Goal: Task Accomplishment & Management: Manage account settings

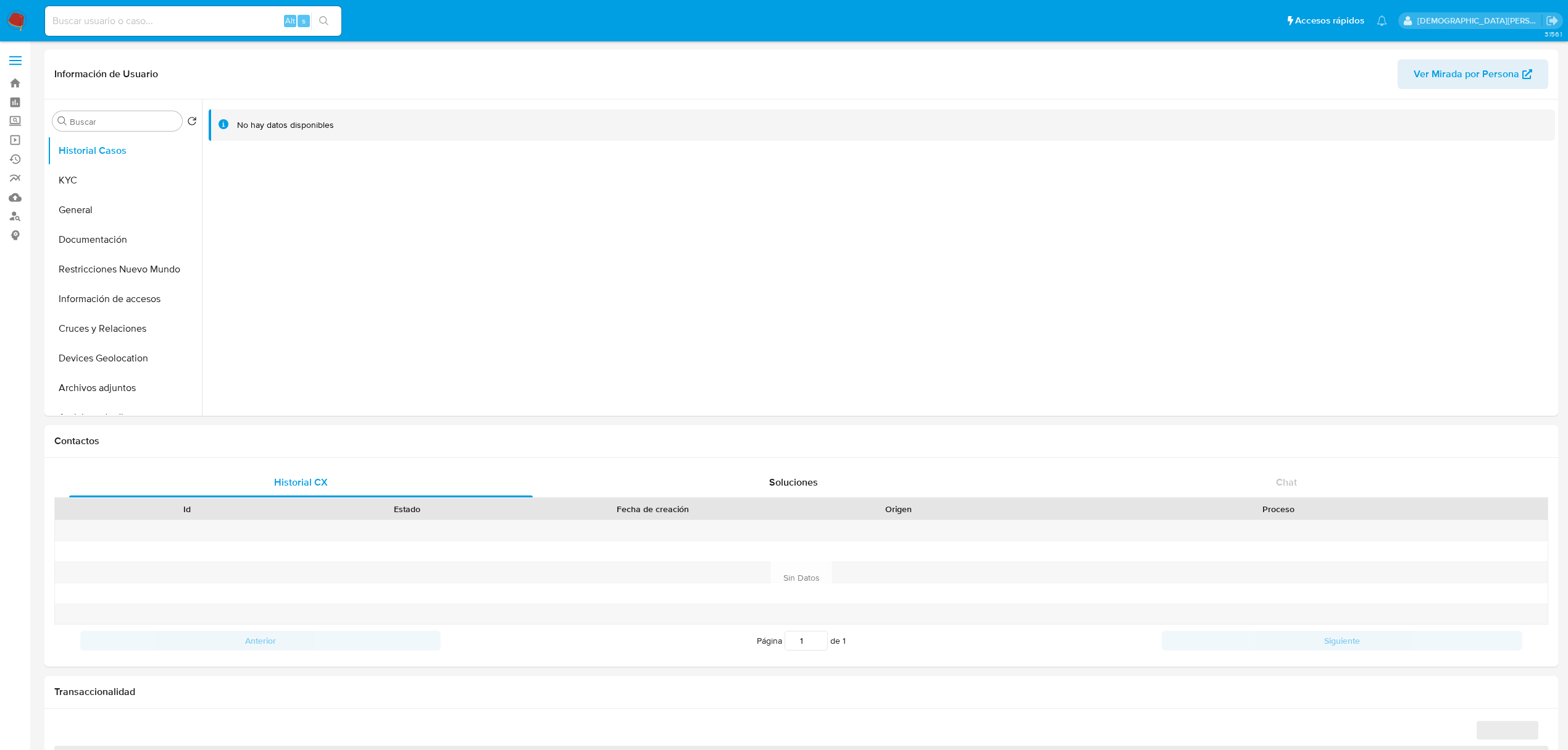
select select "10"
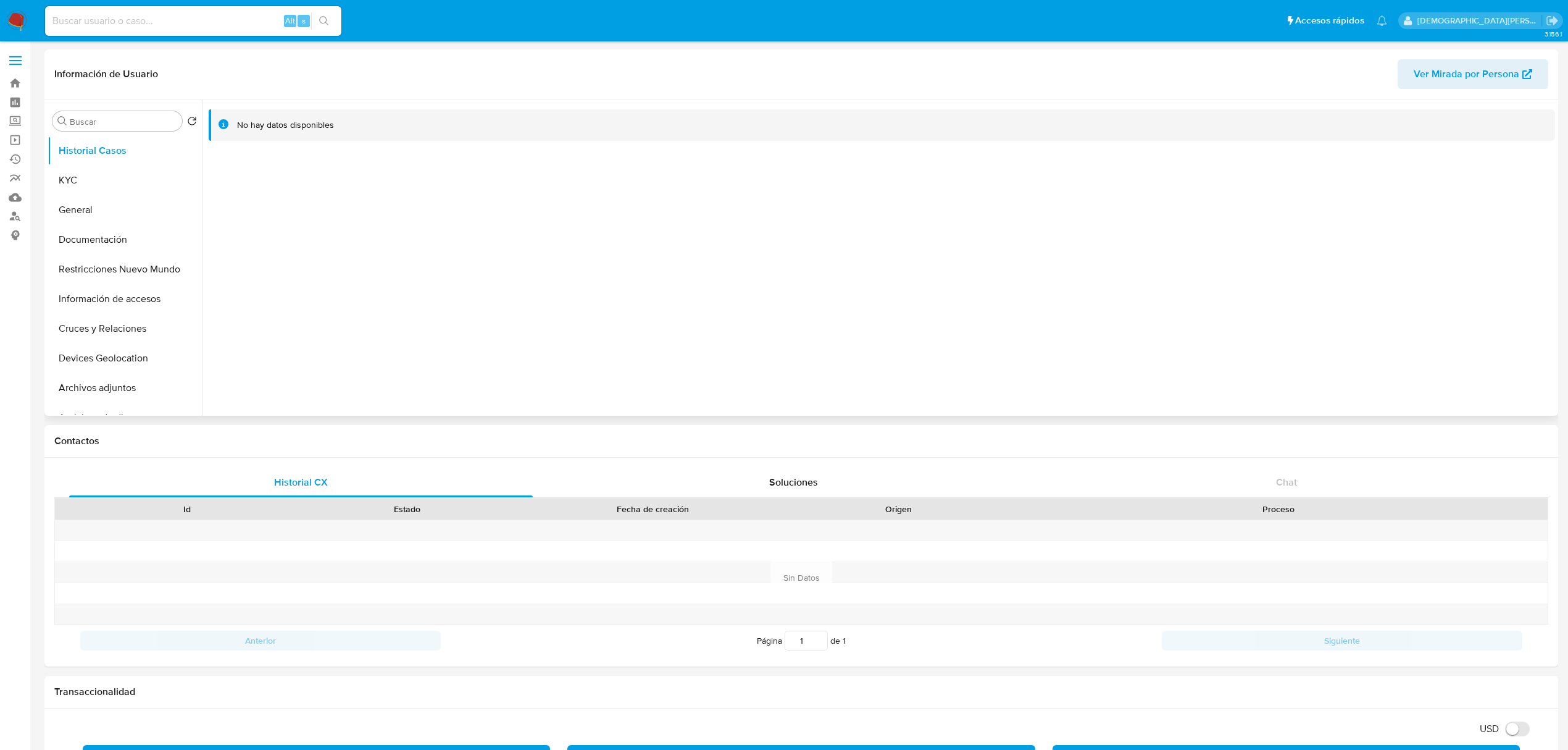
drag, startPoint x: 416, startPoint y: 248, endPoint x: 363, endPoint y: 227, distance: 57.0
click at [416, 248] on div at bounding box center [878, 257] width 1353 height 316
click at [97, 203] on button "General" at bounding box center [119, 209] width 144 height 29
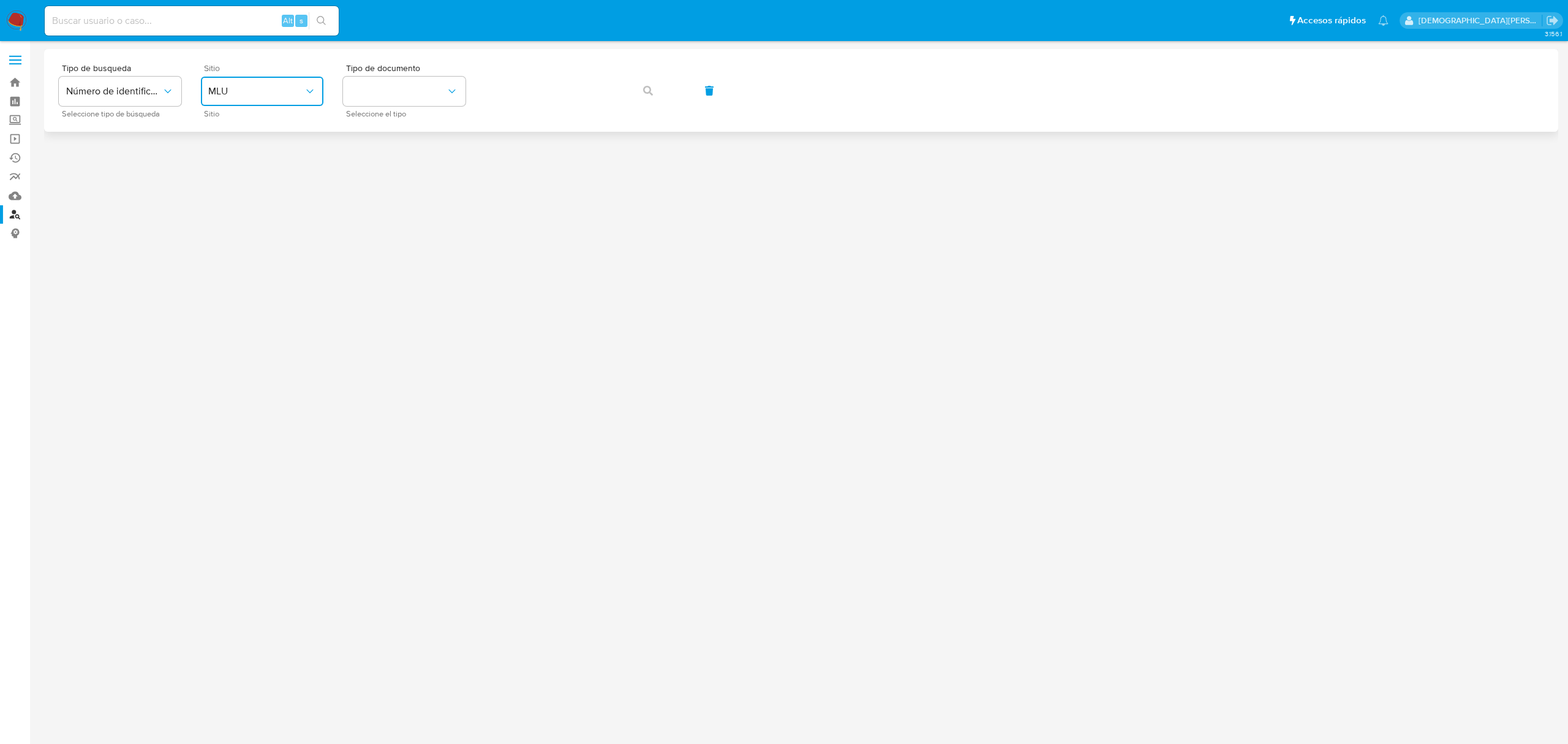
click at [234, 91] on span "MLU" at bounding box center [256, 91] width 95 height 12
click at [235, 300] on div "MLC" at bounding box center [259, 300] width 101 height 29
click at [374, 91] on button "identificationType" at bounding box center [404, 91] width 123 height 29
click at [393, 131] on div "RUT RUT" at bounding box center [400, 130] width 101 height 42
click at [643, 93] on icon "button" at bounding box center [648, 90] width 10 height 10
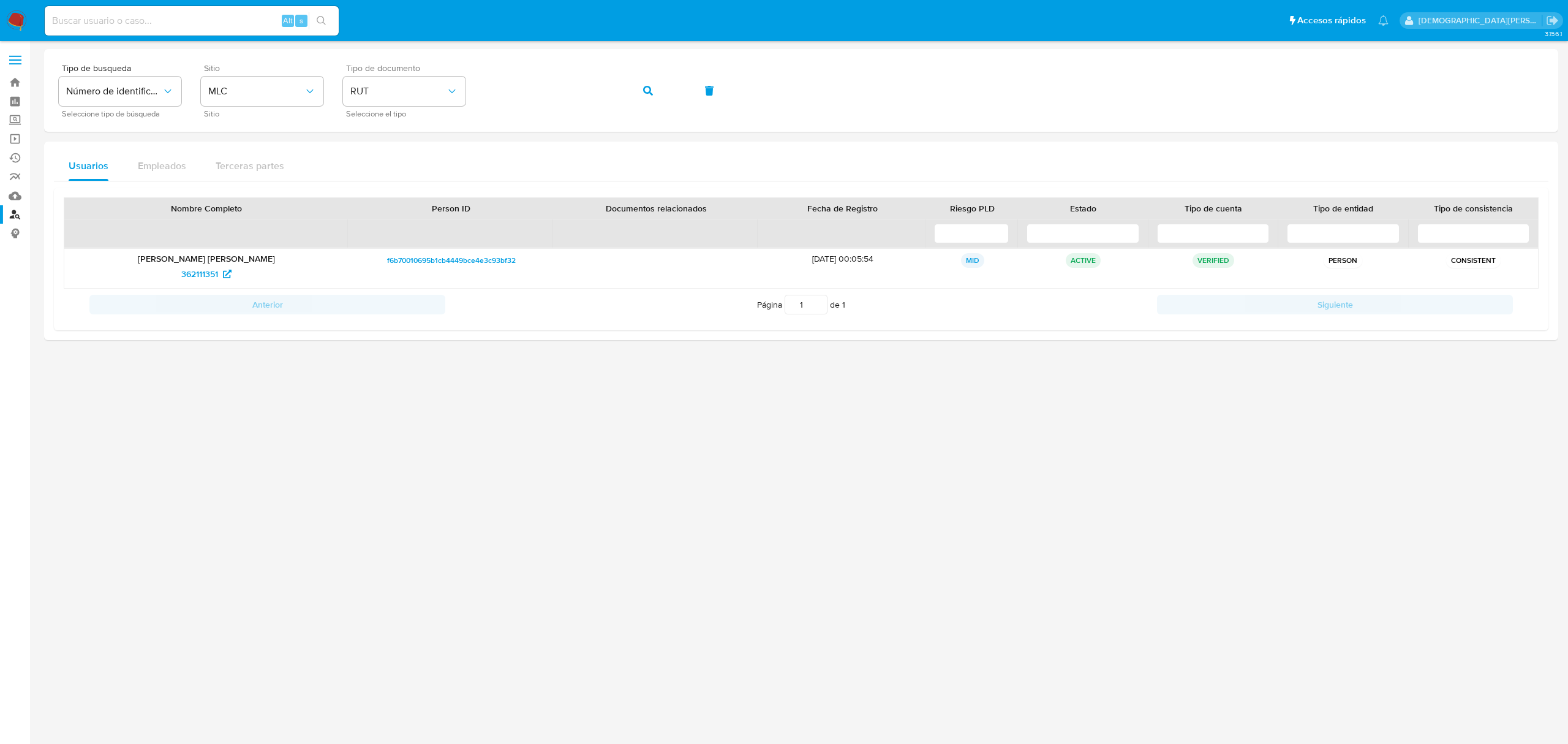
click at [278, 395] on div at bounding box center [801, 391] width 1514 height 687
click at [194, 276] on span "362111351" at bounding box center [200, 274] width 37 height 19
click at [649, 95] on span "button" at bounding box center [648, 90] width 10 height 27
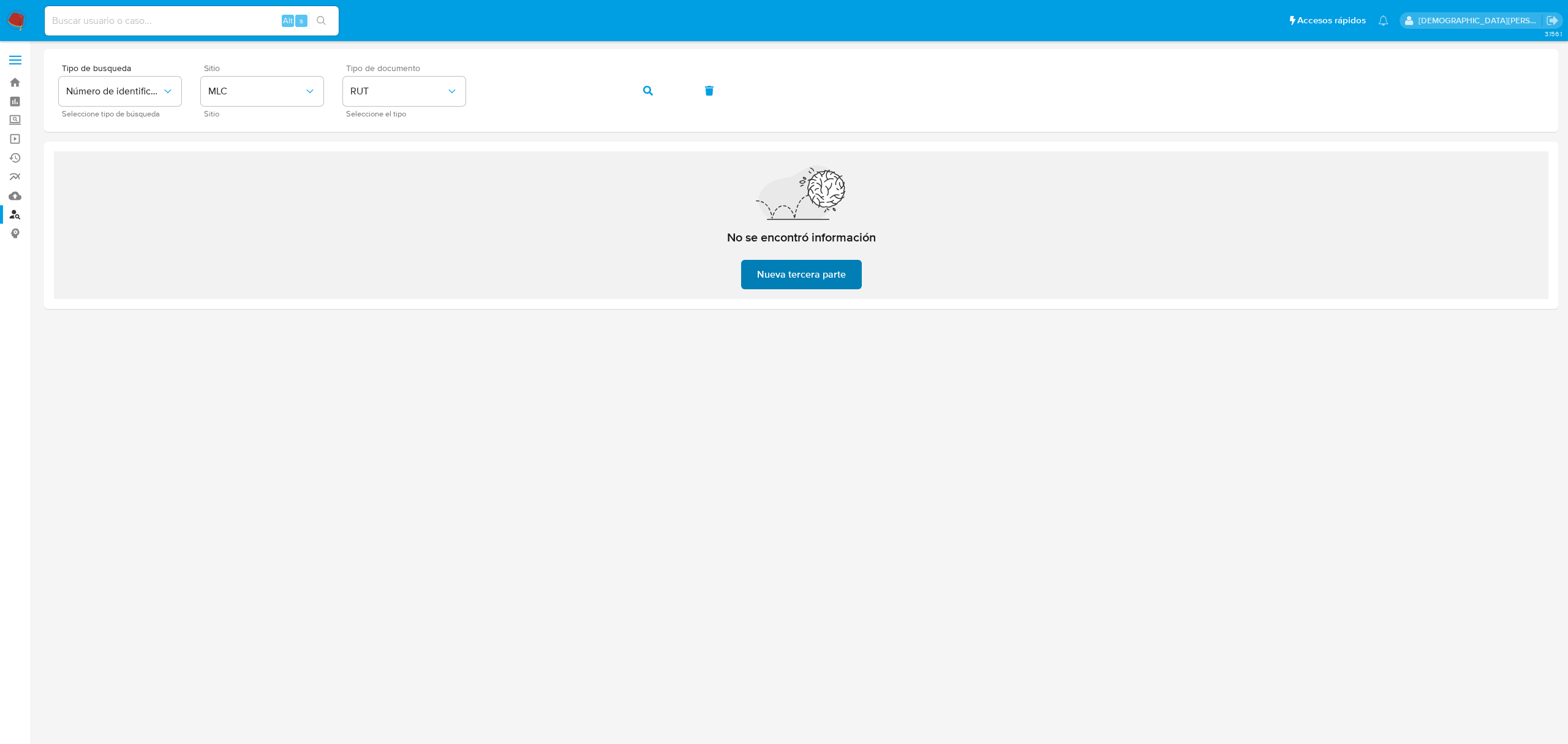
click at [827, 272] on span "Nueva tercera parte" at bounding box center [801, 274] width 89 height 27
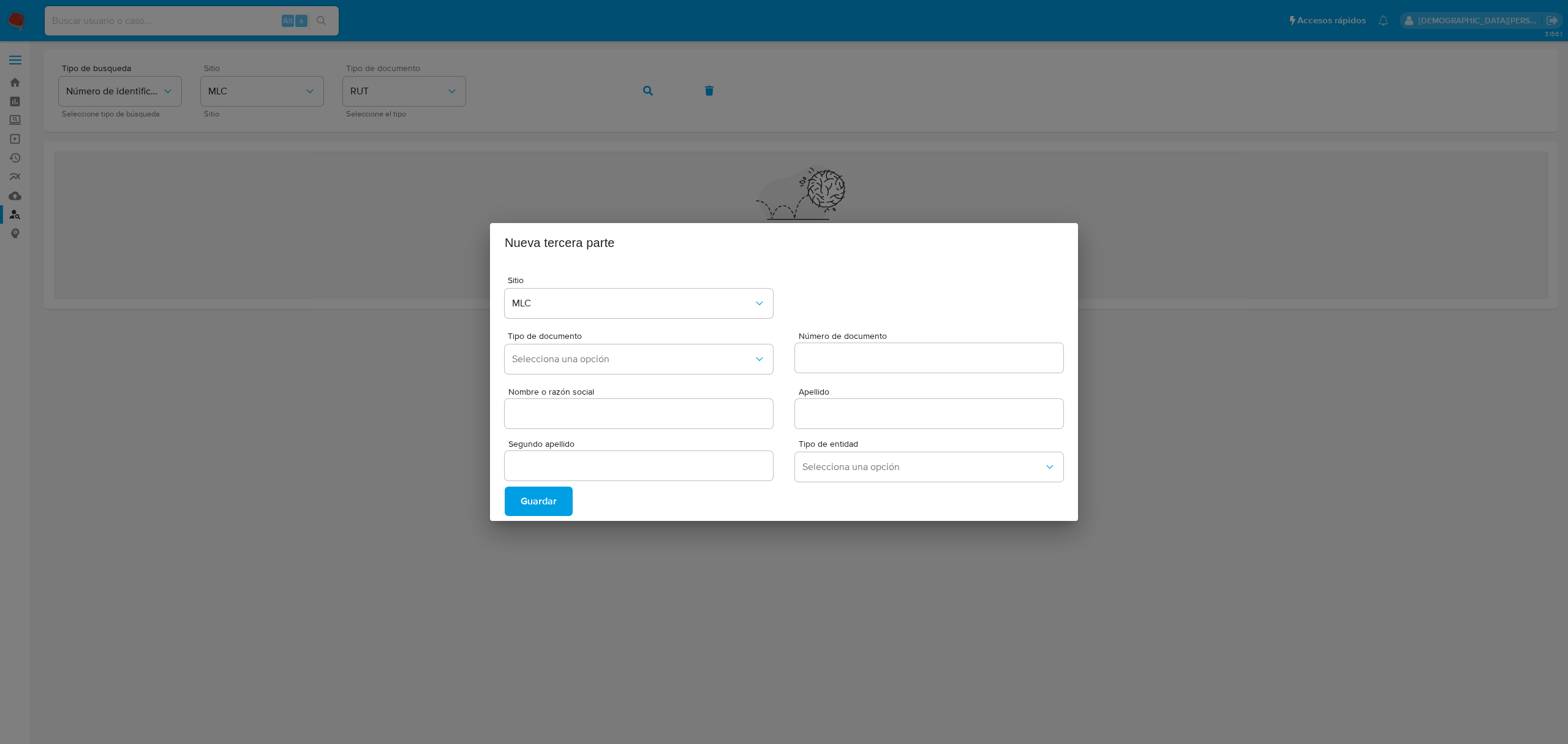
click at [763, 514] on div "Nueva tercera parte Sitio MLC Tipo de documento Selecciona una opción Número de…" at bounding box center [784, 372] width 1568 height 744
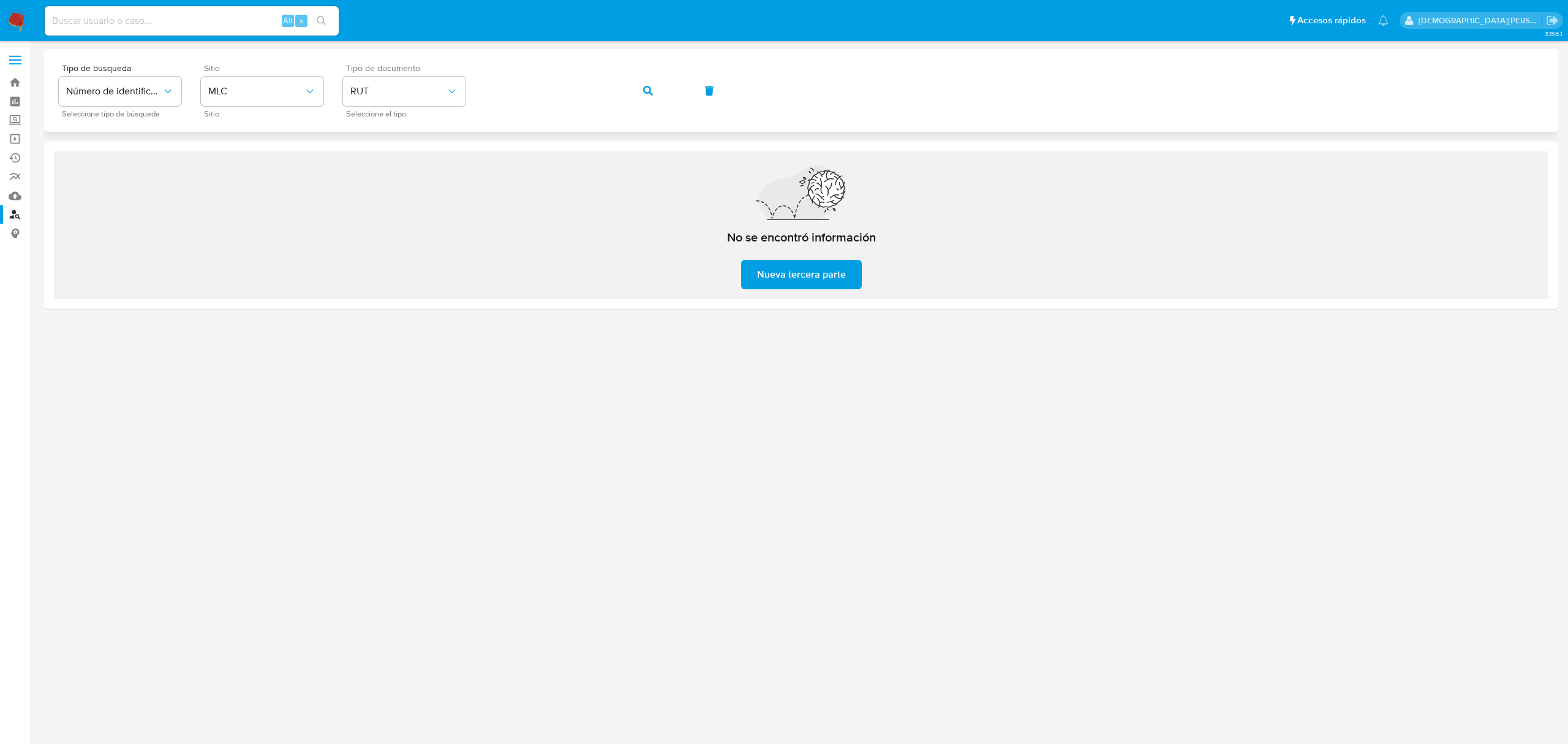
click at [645, 87] on icon "button" at bounding box center [648, 90] width 10 height 10
click at [640, 87] on button "button" at bounding box center [648, 90] width 42 height 29
click at [11, 86] on link "Bandeja" at bounding box center [72, 81] width 146 height 19
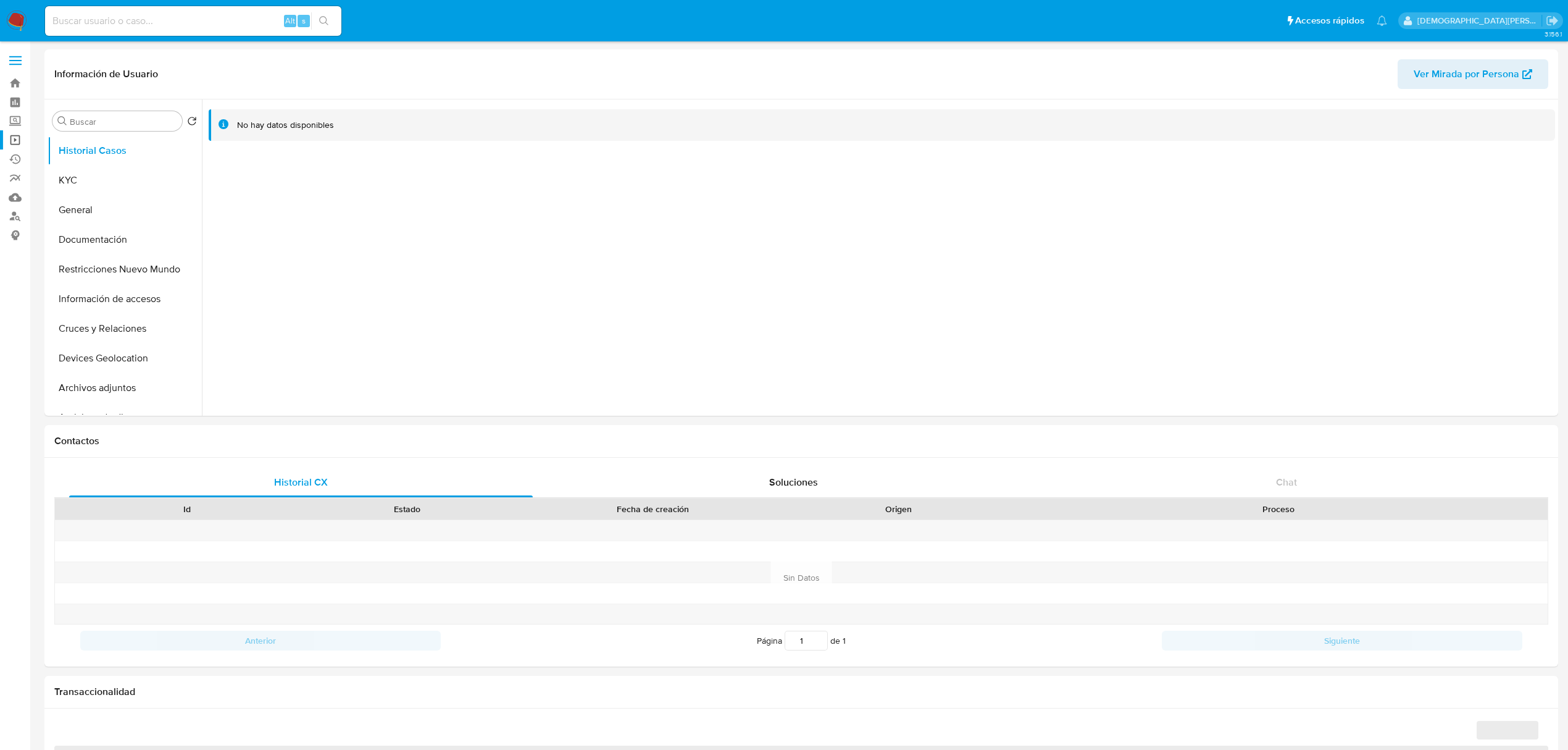
select select "10"
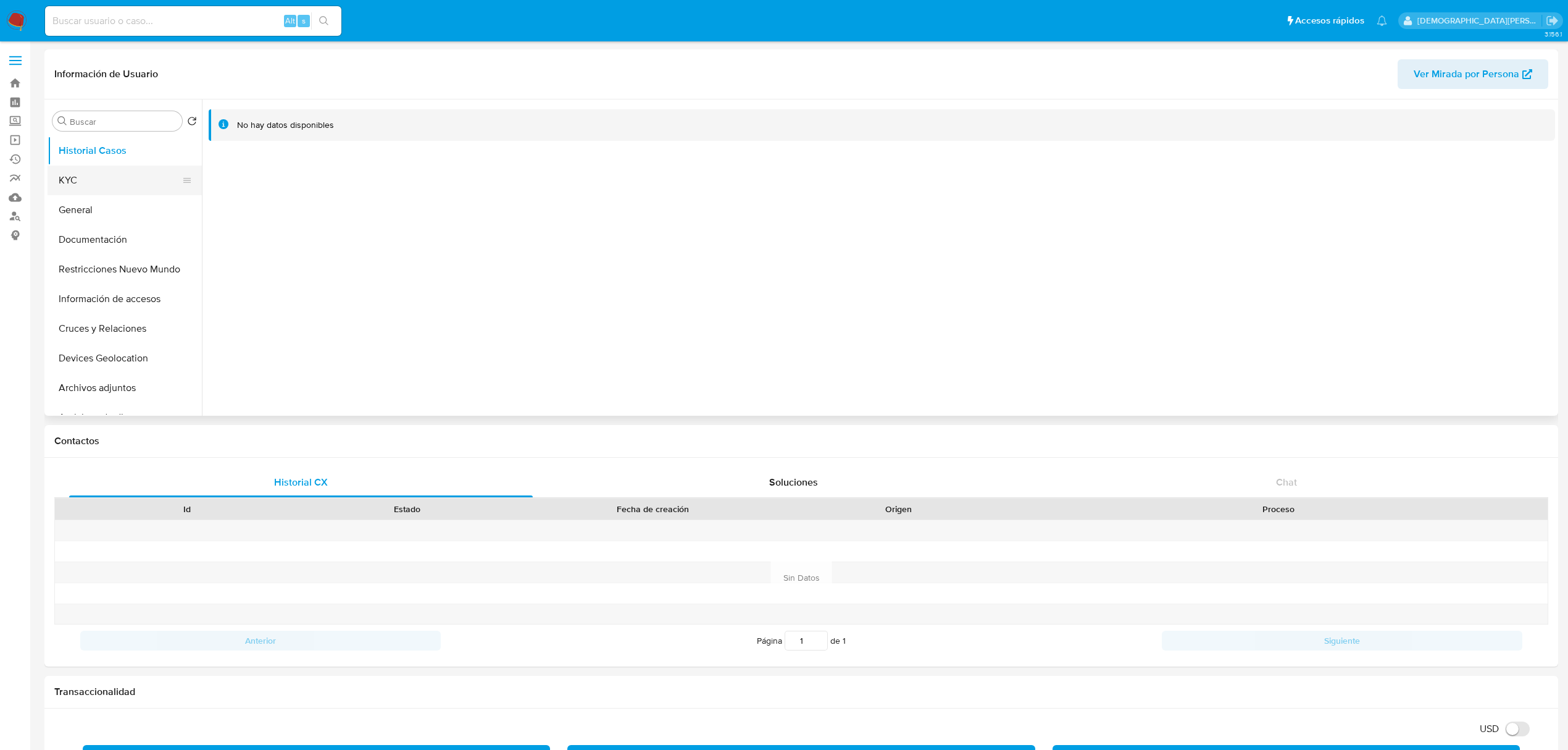
click at [134, 188] on button "KYC" at bounding box center [119, 180] width 144 height 29
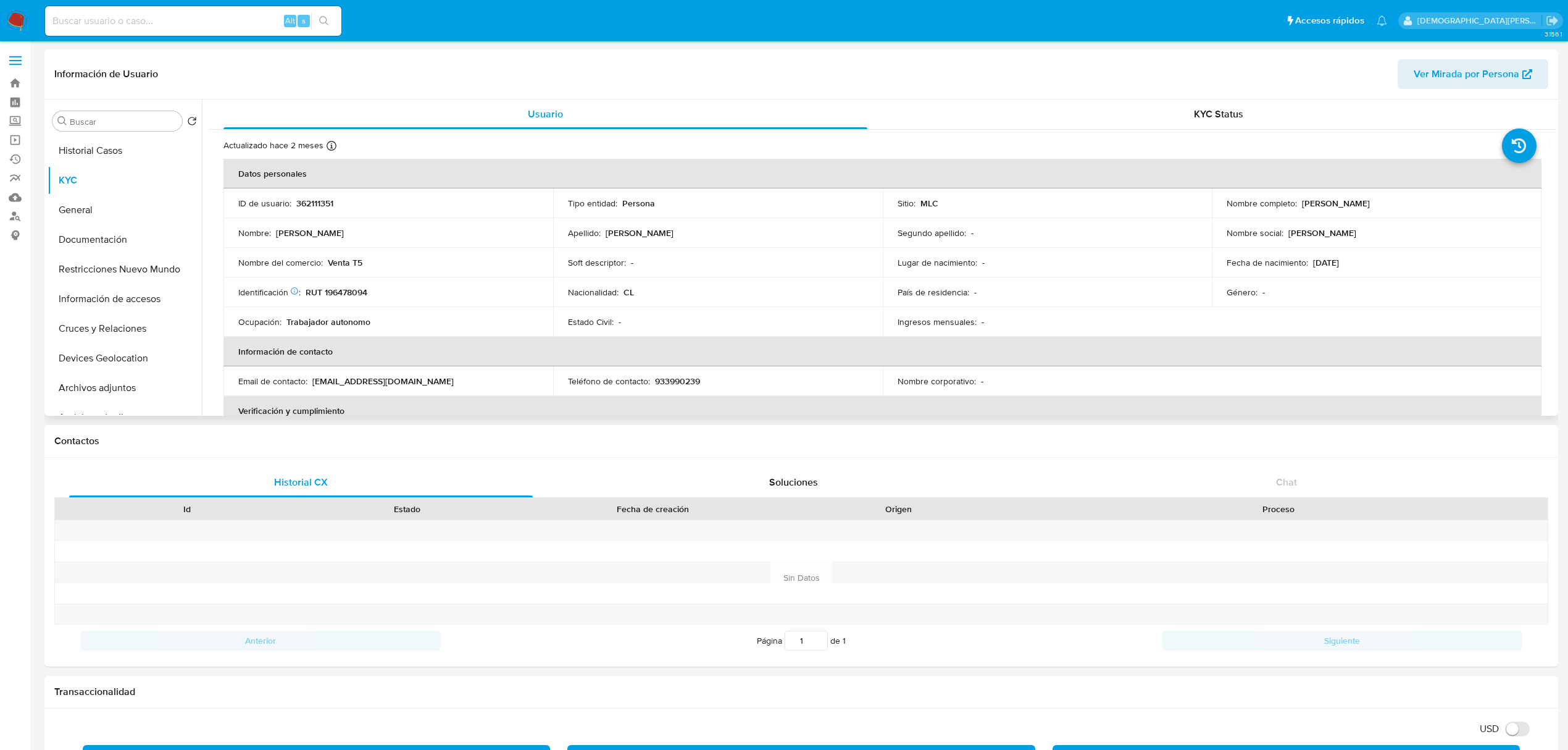
click at [1349, 202] on p "Nicolás Antonio Guerra Olguín" at bounding box center [1336, 203] width 68 height 11
click at [1349, 202] on p "[PERSON_NAME] [PERSON_NAME]" at bounding box center [1336, 203] width 68 height 11
copy div "Nombre completo : Nicolás Antonio Guerra Olguín"
click at [339, 297] on p "RUT 196478094" at bounding box center [336, 292] width 61 height 11
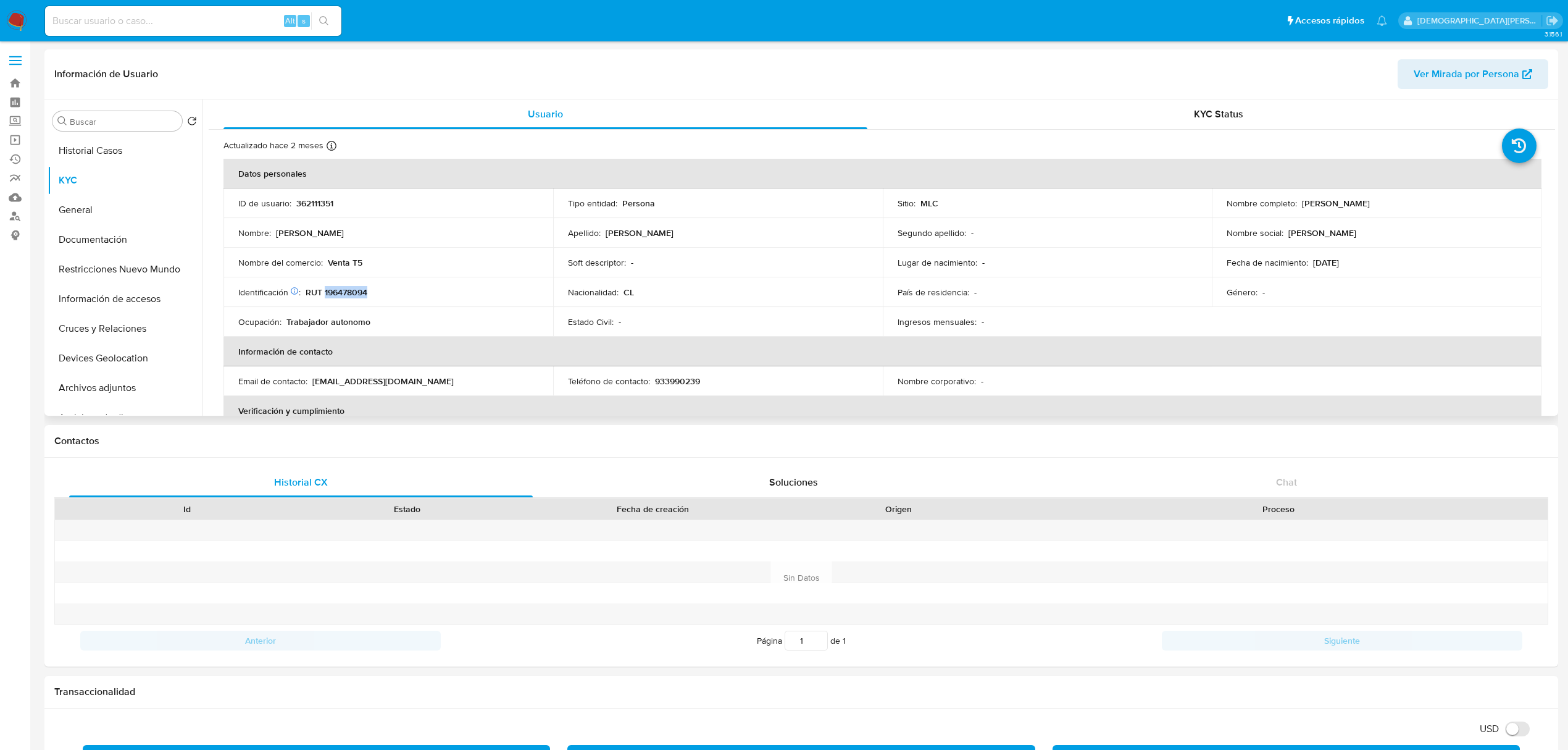
click at [339, 297] on p "RUT 196478094" at bounding box center [336, 292] width 61 height 11
click at [341, 295] on p "RUT 196478094" at bounding box center [336, 292] width 61 height 11
click at [1332, 265] on p "15/01/1997" at bounding box center [1325, 262] width 26 height 11
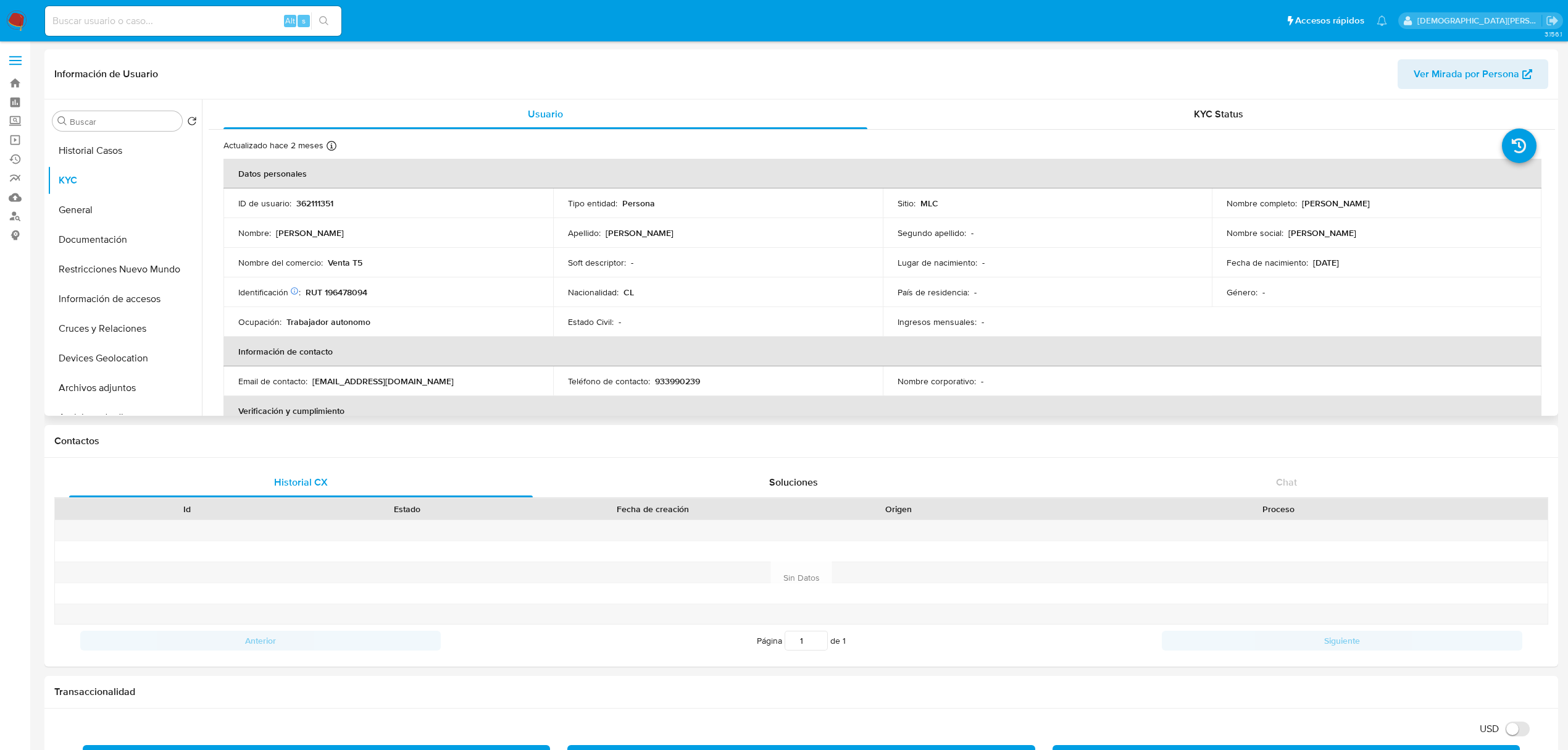
click at [1332, 265] on p "15/01/1997" at bounding box center [1325, 262] width 26 height 11
copy div "Fecha de nacimiento : 15/01/1997"
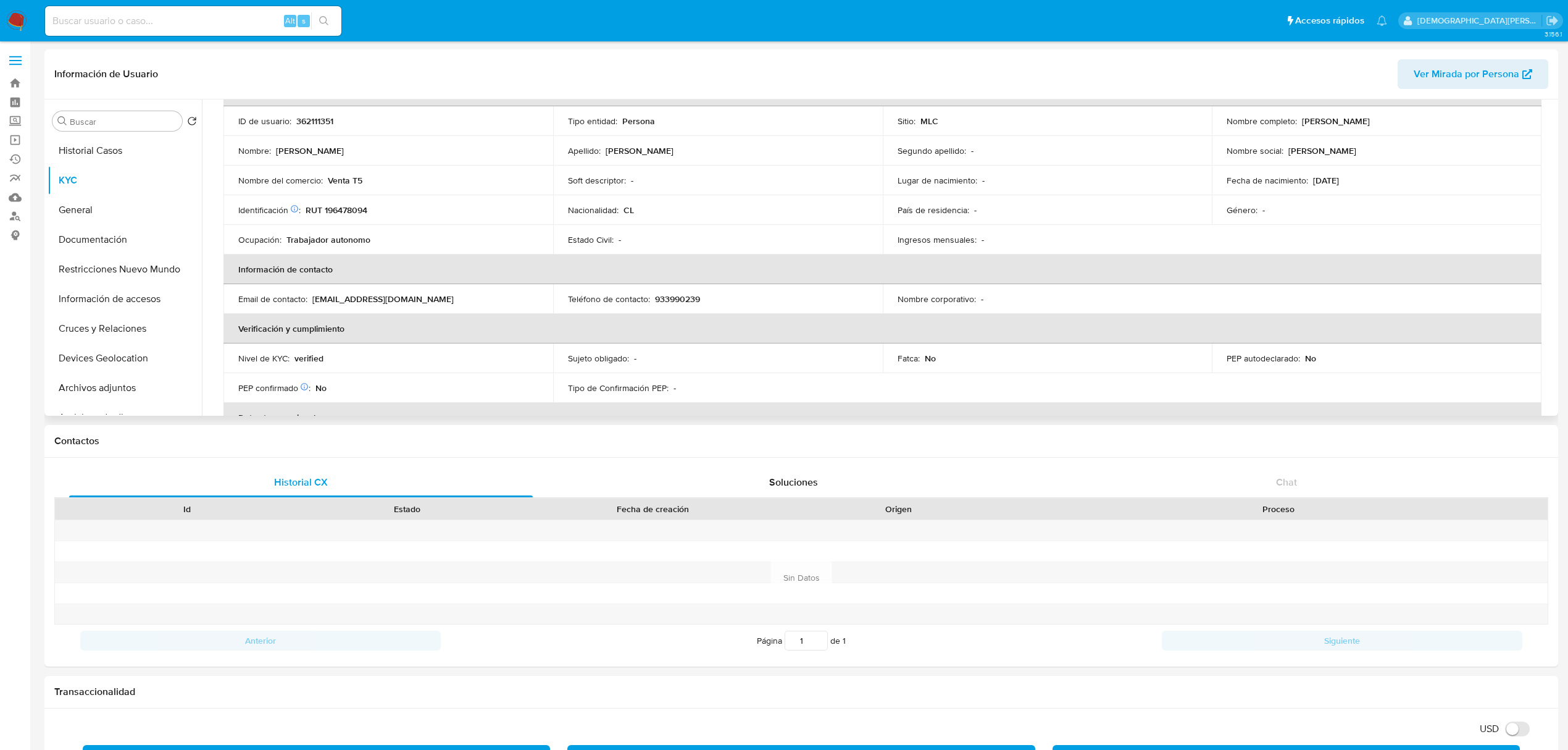
click at [662, 298] on p "933990239" at bounding box center [677, 298] width 45 height 11
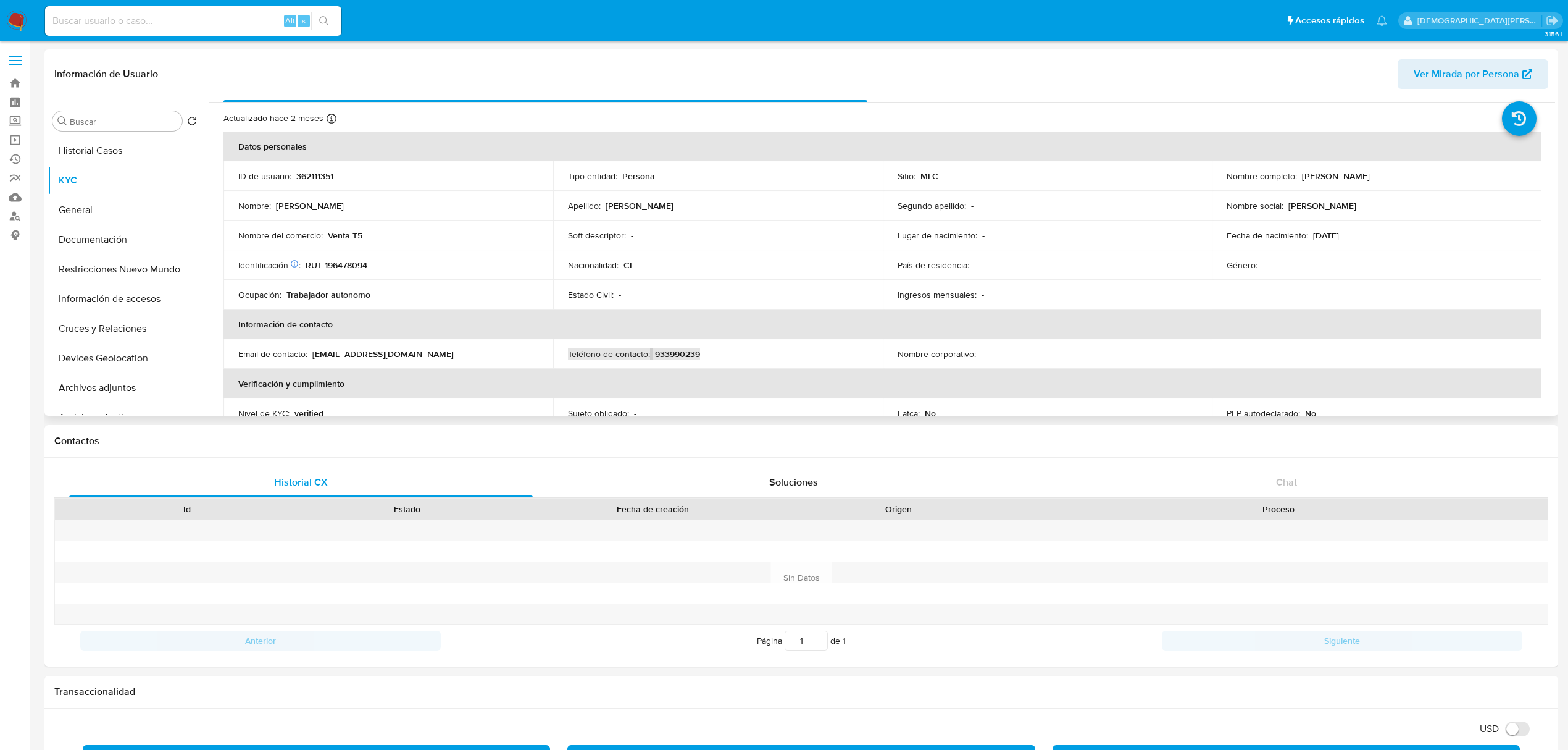
scroll to position [0, 0]
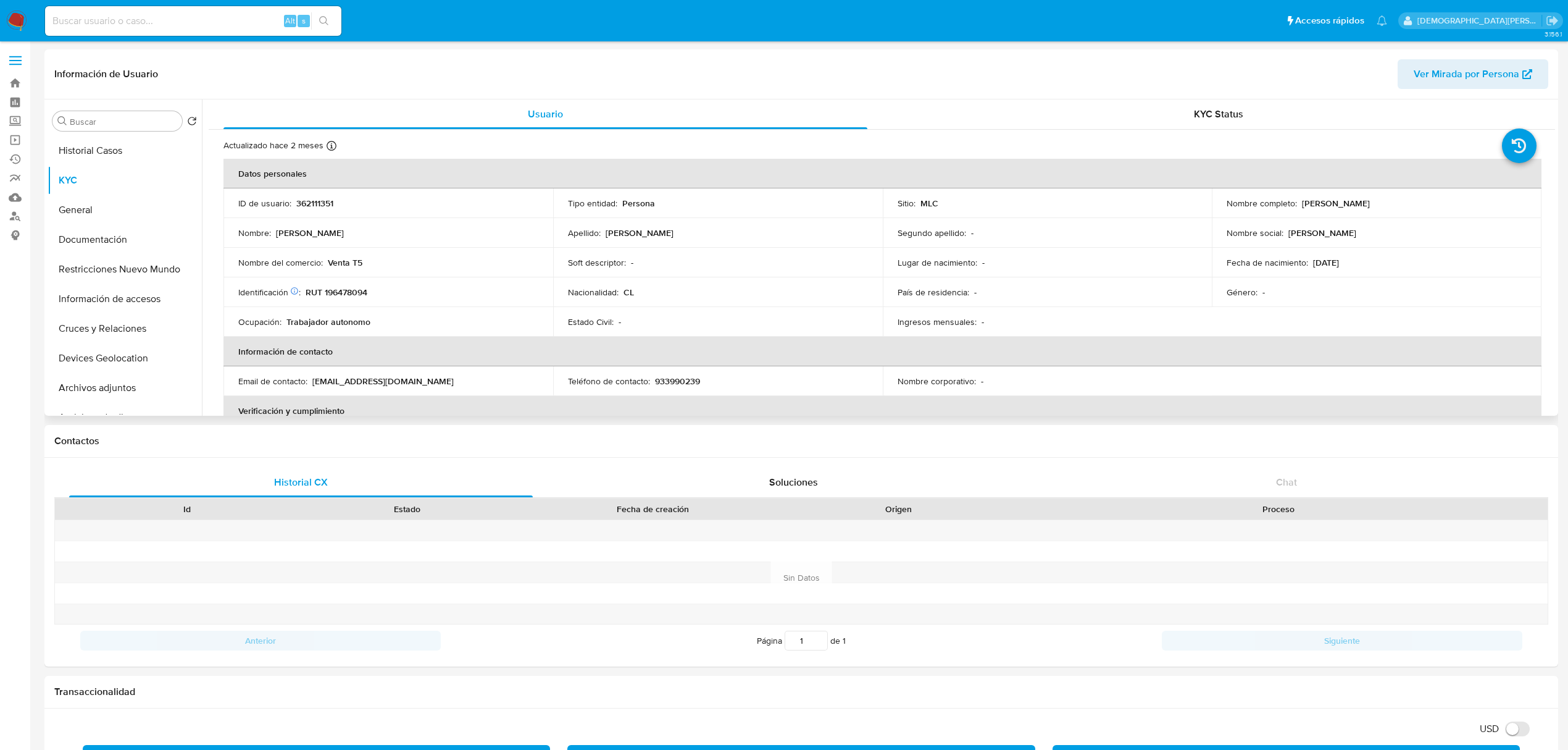
click at [322, 199] on p "362111351" at bounding box center [315, 203] width 37 height 11
copy p "362111351"
click at [367, 383] on p "nicolasguerra1997@gmail.com" at bounding box center [383, 380] width 142 height 11
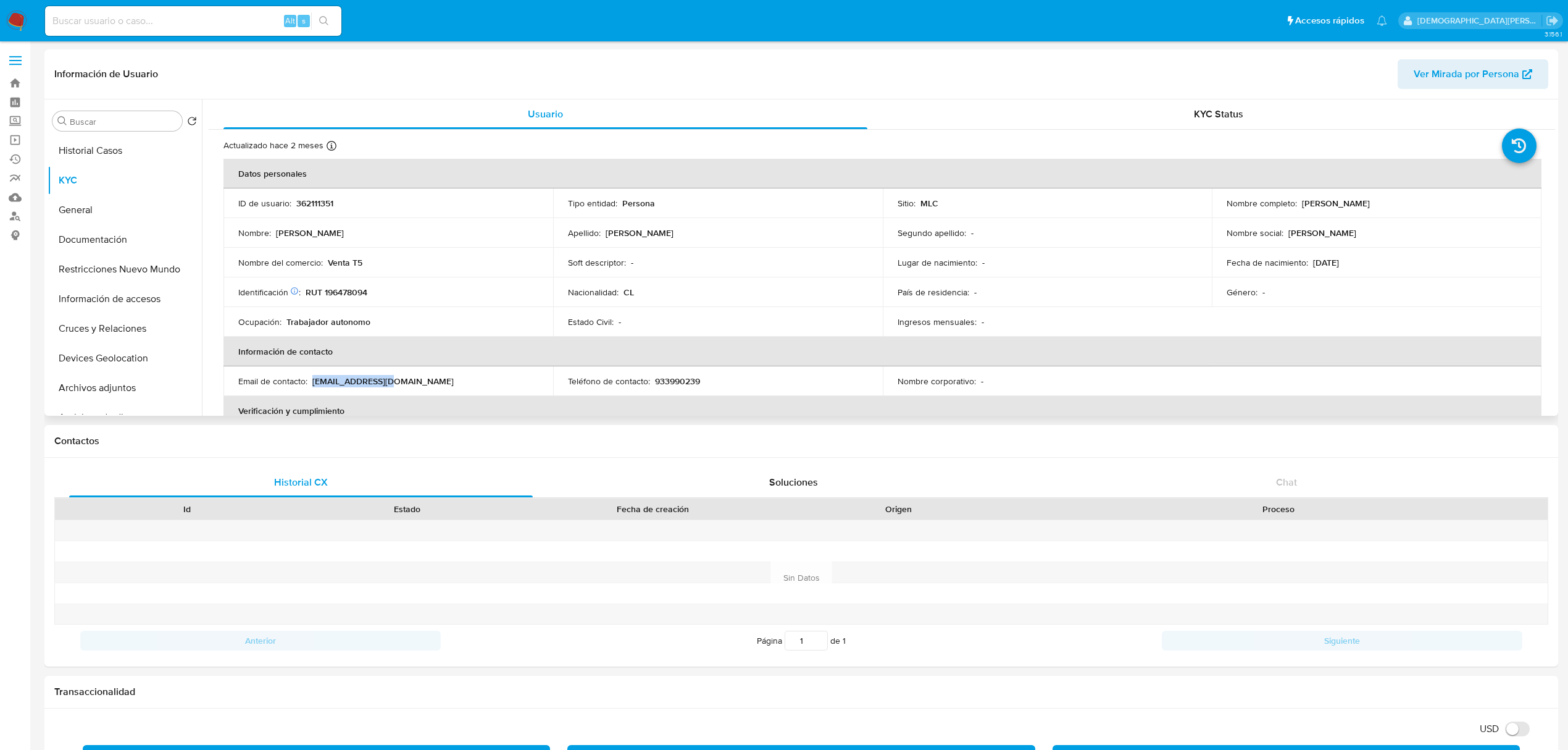
click at [313, 381] on p "nicolasguerra1997@gmail.com" at bounding box center [383, 380] width 142 height 11
drag, startPoint x: 313, startPoint y: 381, endPoint x: 447, endPoint y: 383, distance: 134.0
click at [447, 383] on div "Email de contacto : nicolasguerra1997@gmail.com" at bounding box center [388, 380] width 300 height 11
copy p "nicolasguerra1997@gmail.com"
click at [671, 377] on p "933990239" at bounding box center [677, 380] width 45 height 11
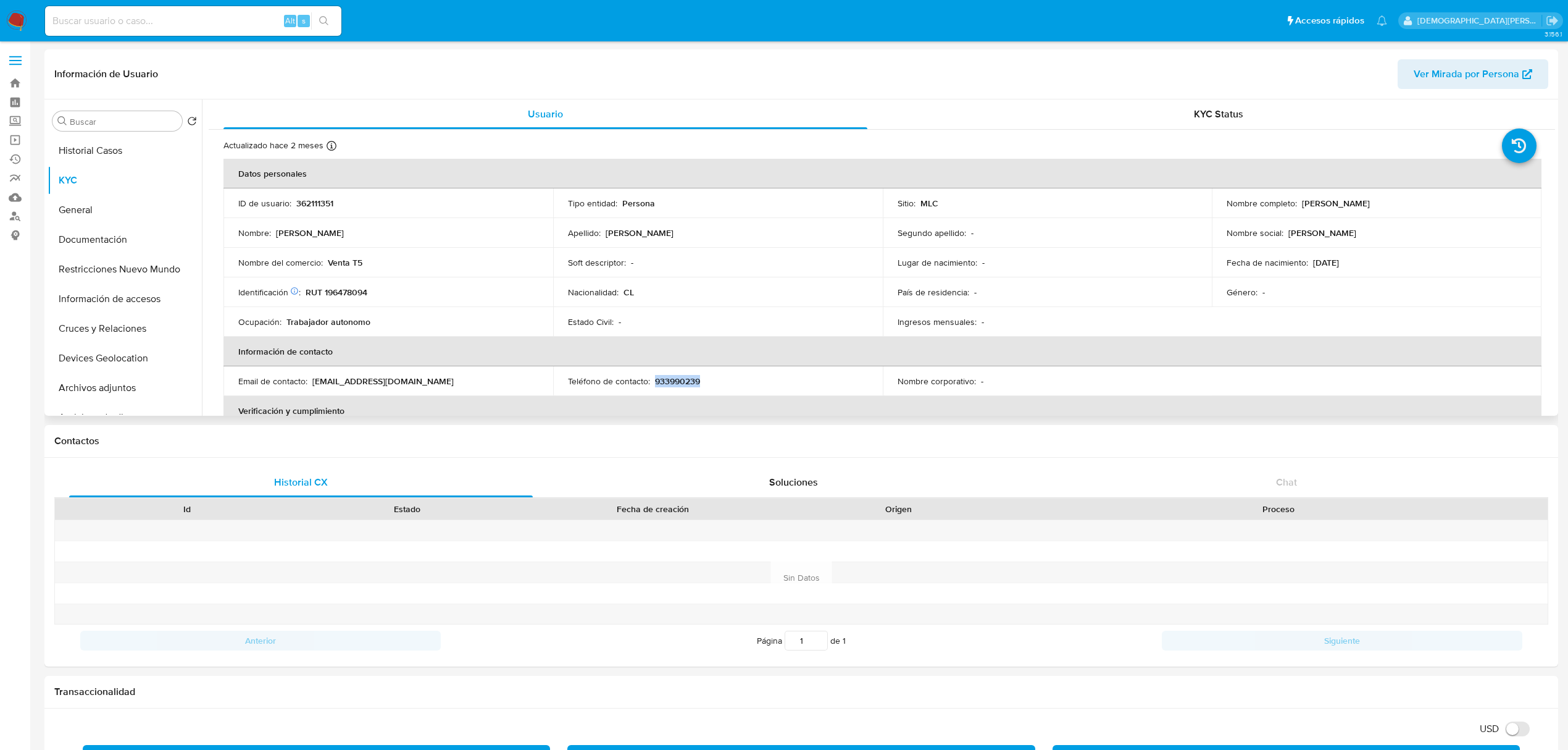
click at [671, 377] on p "933990239" at bounding box center [677, 380] width 45 height 11
copy div "Teléfono de contacto : 933990239"
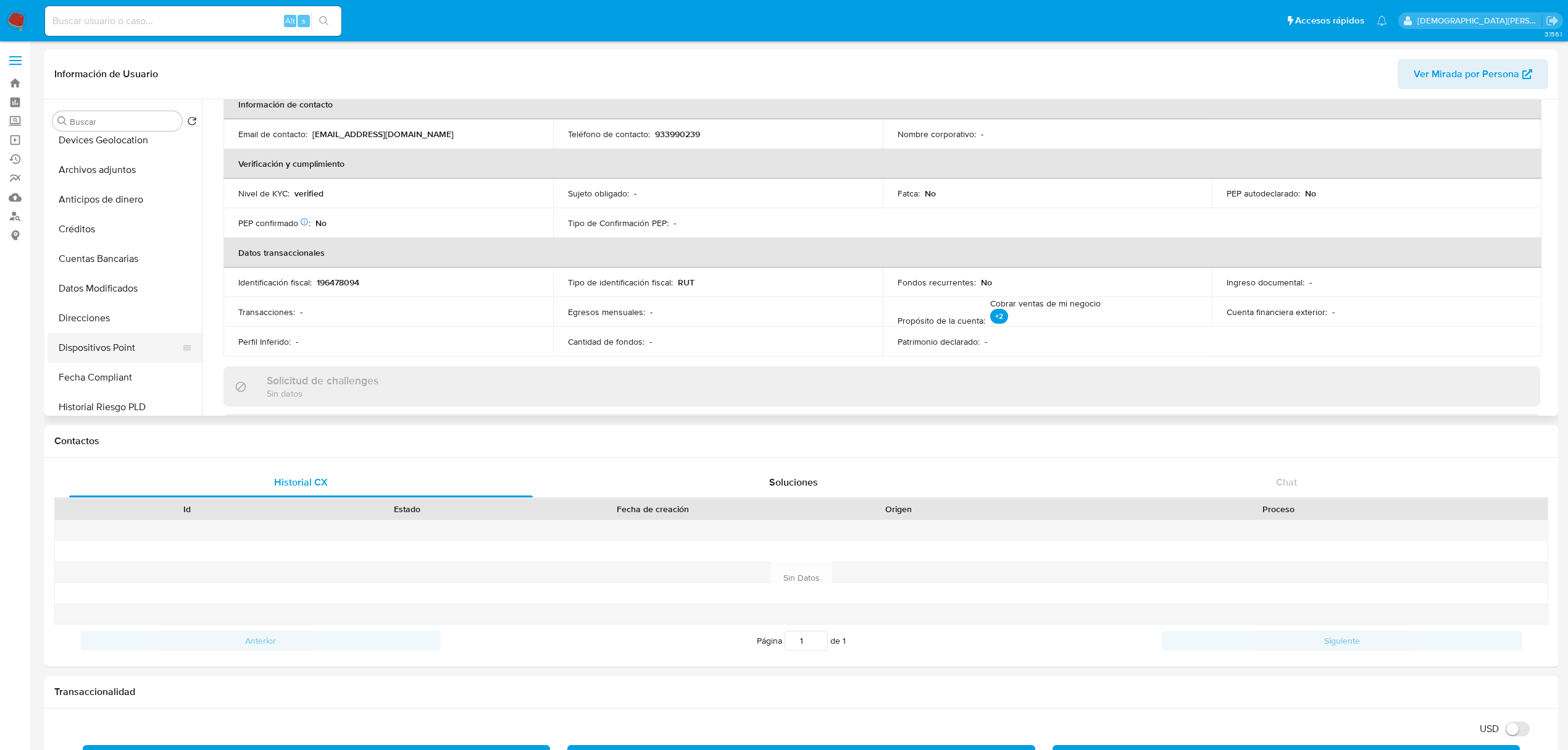
scroll to position [247, 0]
click at [102, 291] on button "Direcciones" at bounding box center [119, 289] width 144 height 29
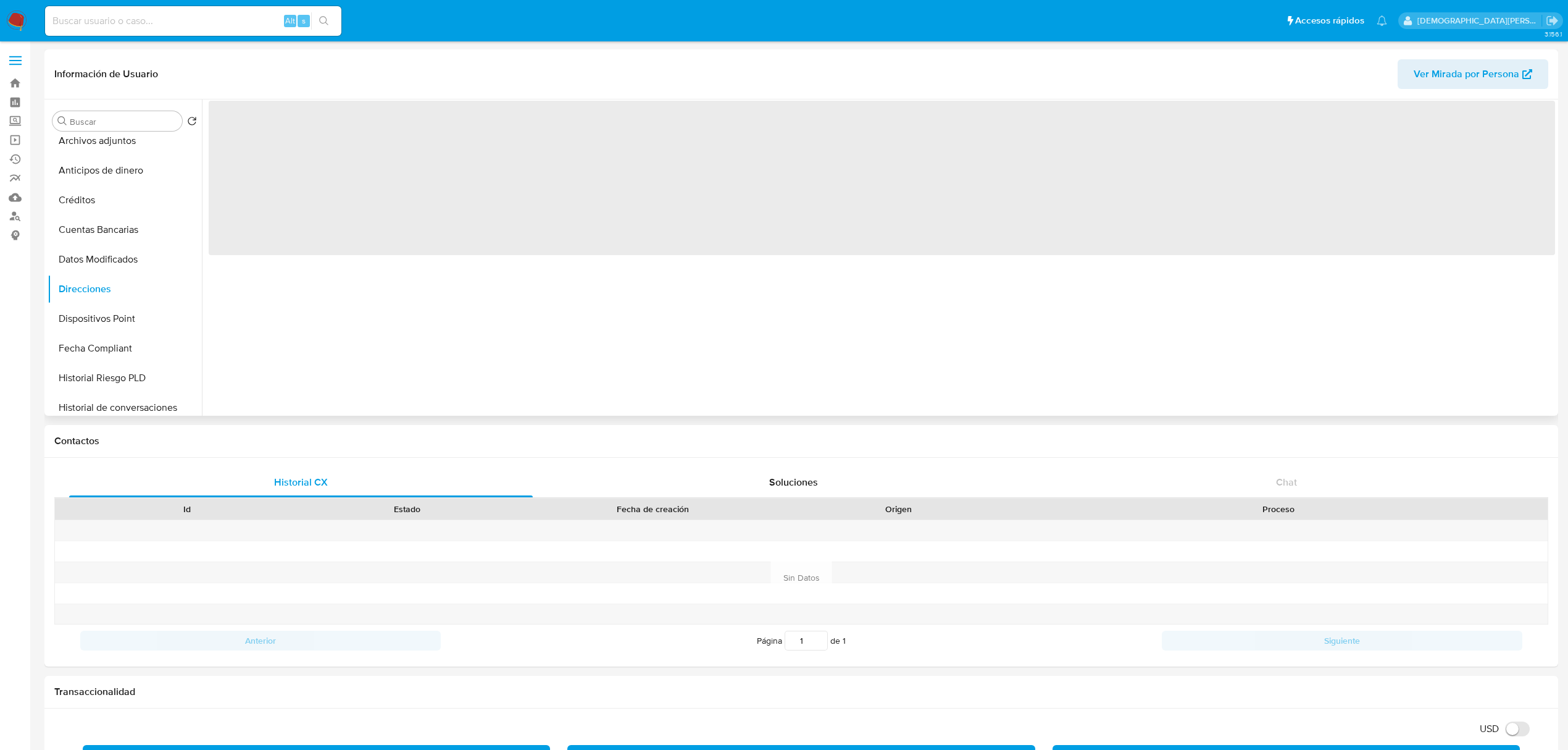
scroll to position [0, 0]
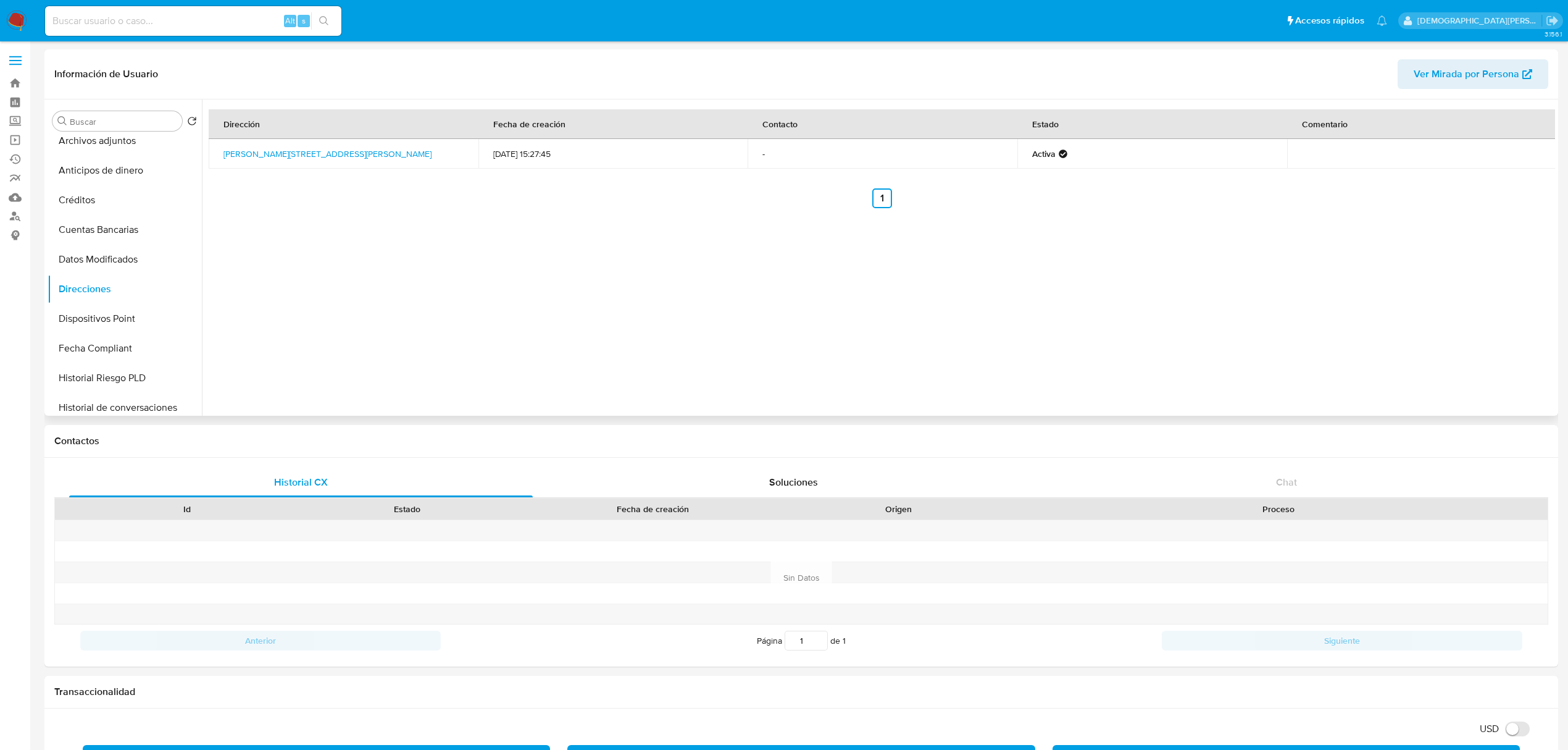
drag, startPoint x: 405, startPoint y: 151, endPoint x: 207, endPoint y: 159, distance: 198.2
click at [207, 159] on div "Dirección Fecha de creación Contacto Estado Comentario Baquedano 780, Valdivia,…" at bounding box center [878, 257] width 1353 height 316
copy table "Dirección Fecha de creación Contacto Estado Comentario Baquedano 780, Valdivia,…"
click at [107, 192] on button "KYC" at bounding box center [119, 180] width 144 height 29
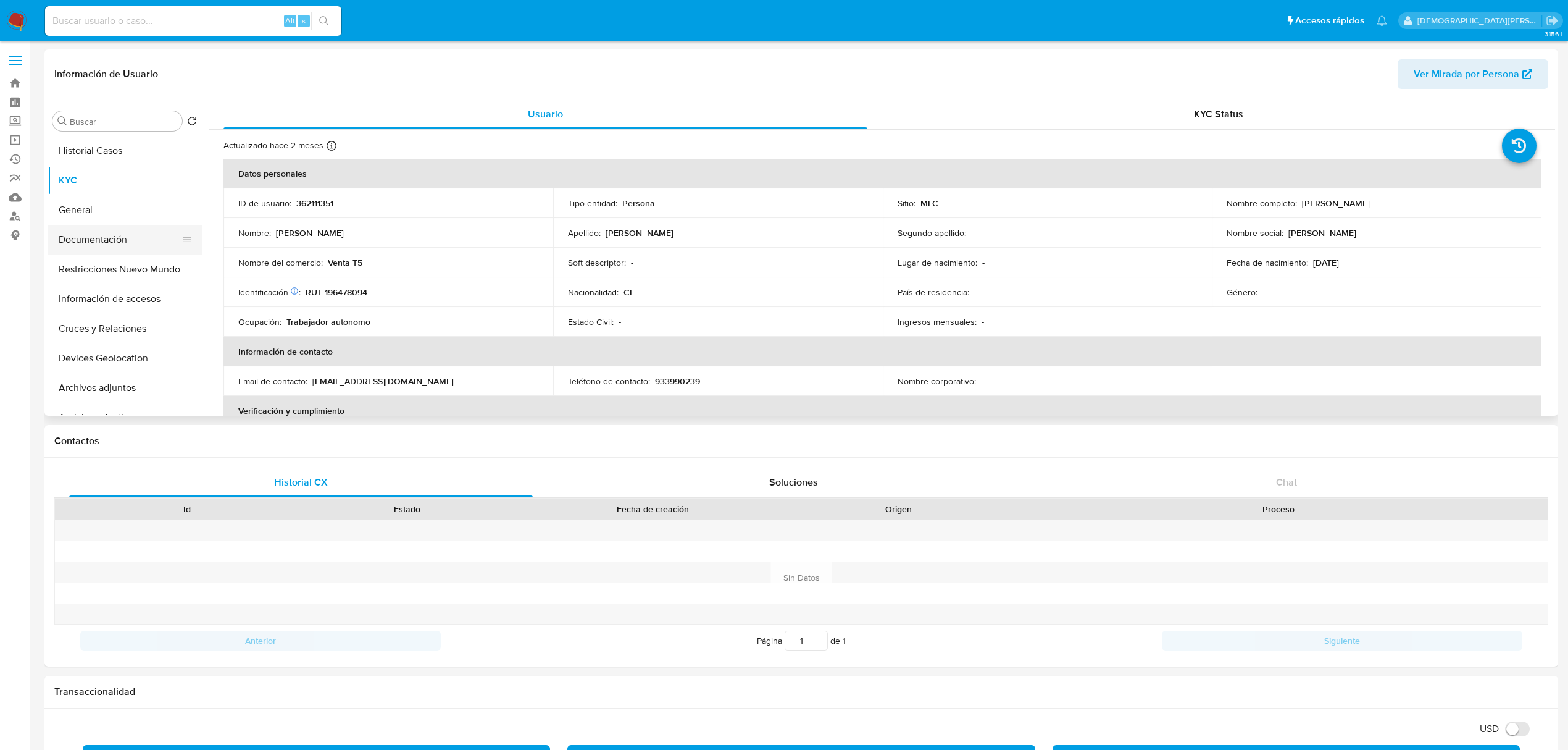
click at [110, 240] on button "Documentación" at bounding box center [119, 239] width 144 height 29
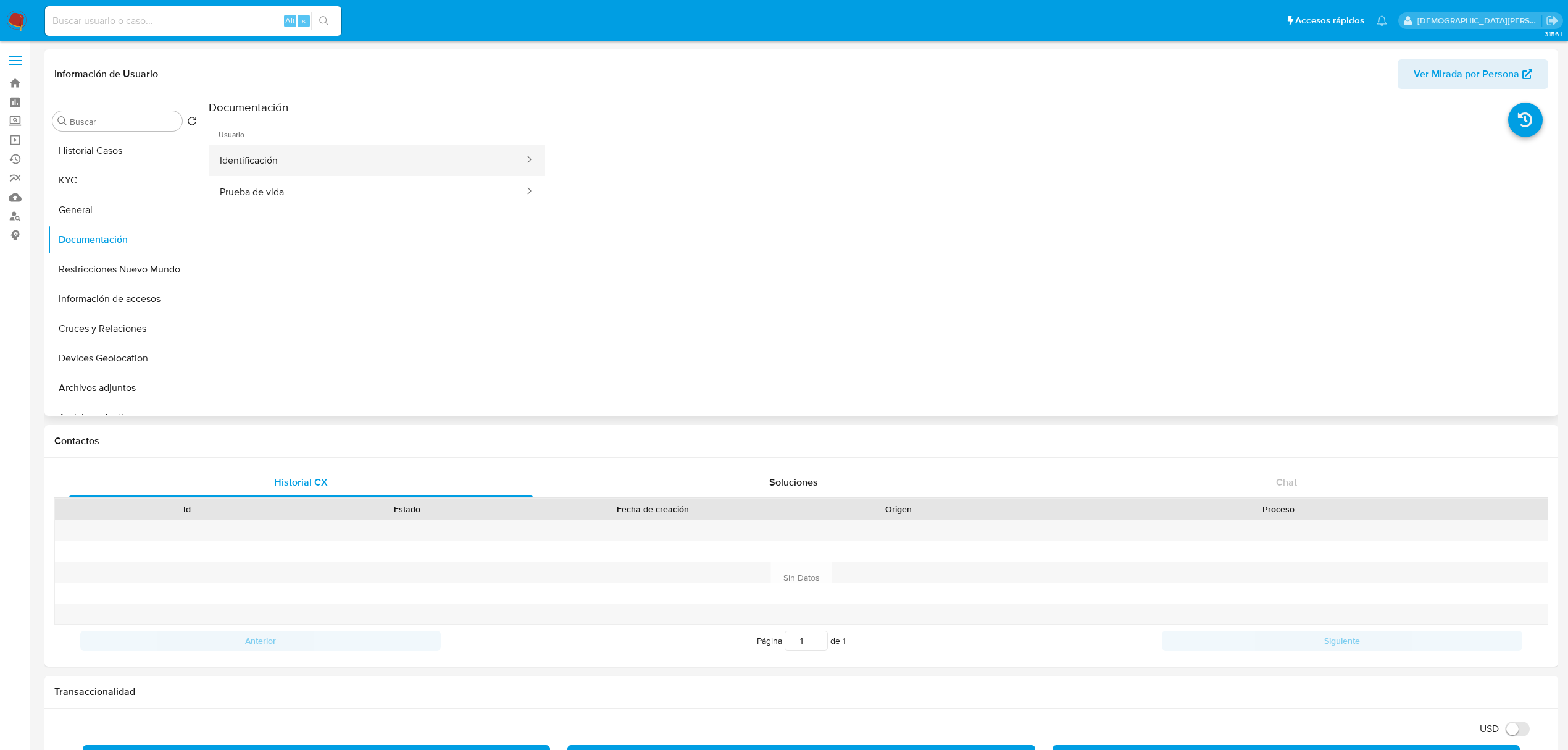
click at [410, 167] on button "Identificación" at bounding box center [367, 159] width 317 height 31
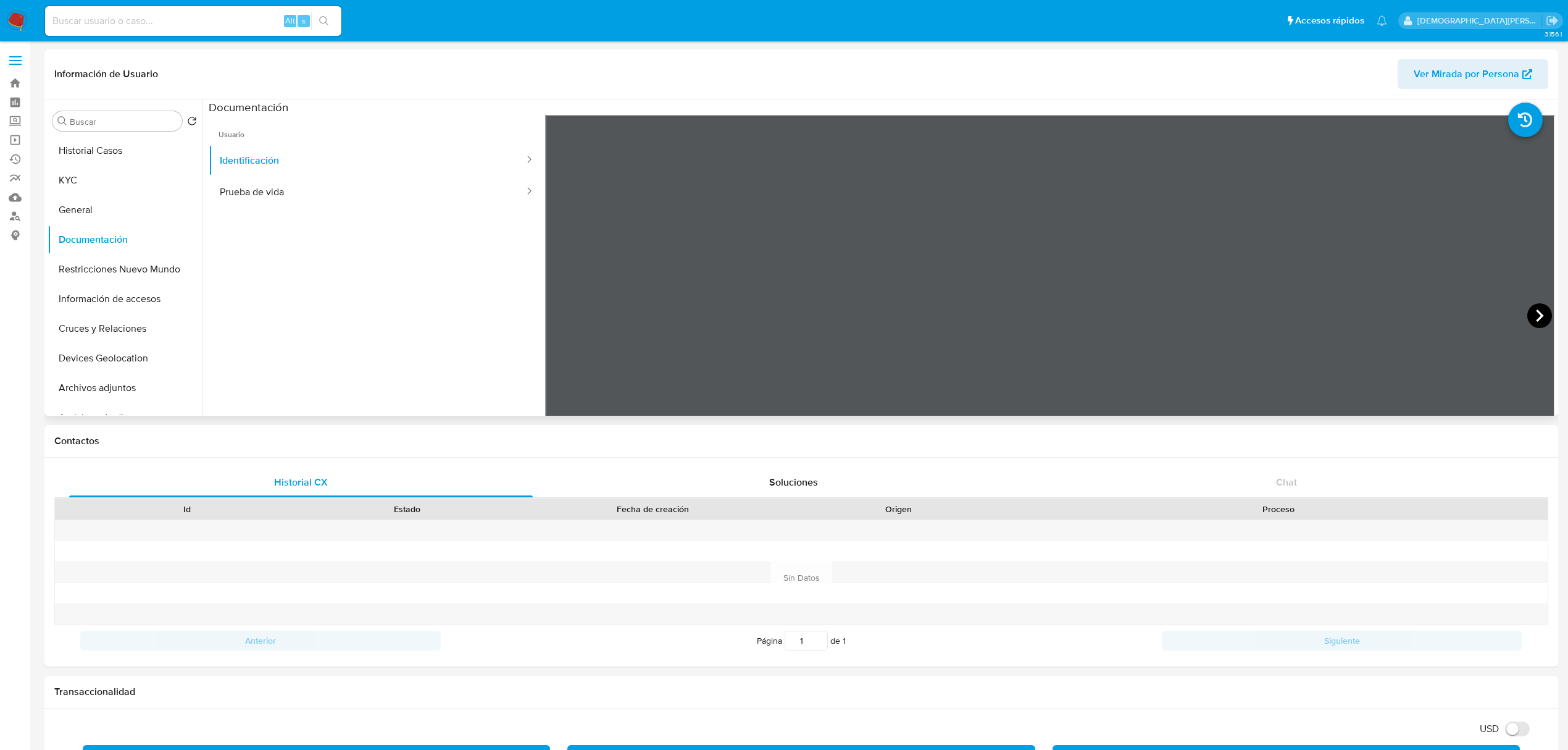
click at [1536, 319] on icon at bounding box center [1540, 315] width 7 height 12
click at [303, 204] on button "Prueba de vida" at bounding box center [367, 192] width 317 height 31
click at [122, 324] on button "Cruces y Relaciones" at bounding box center [119, 328] width 144 height 29
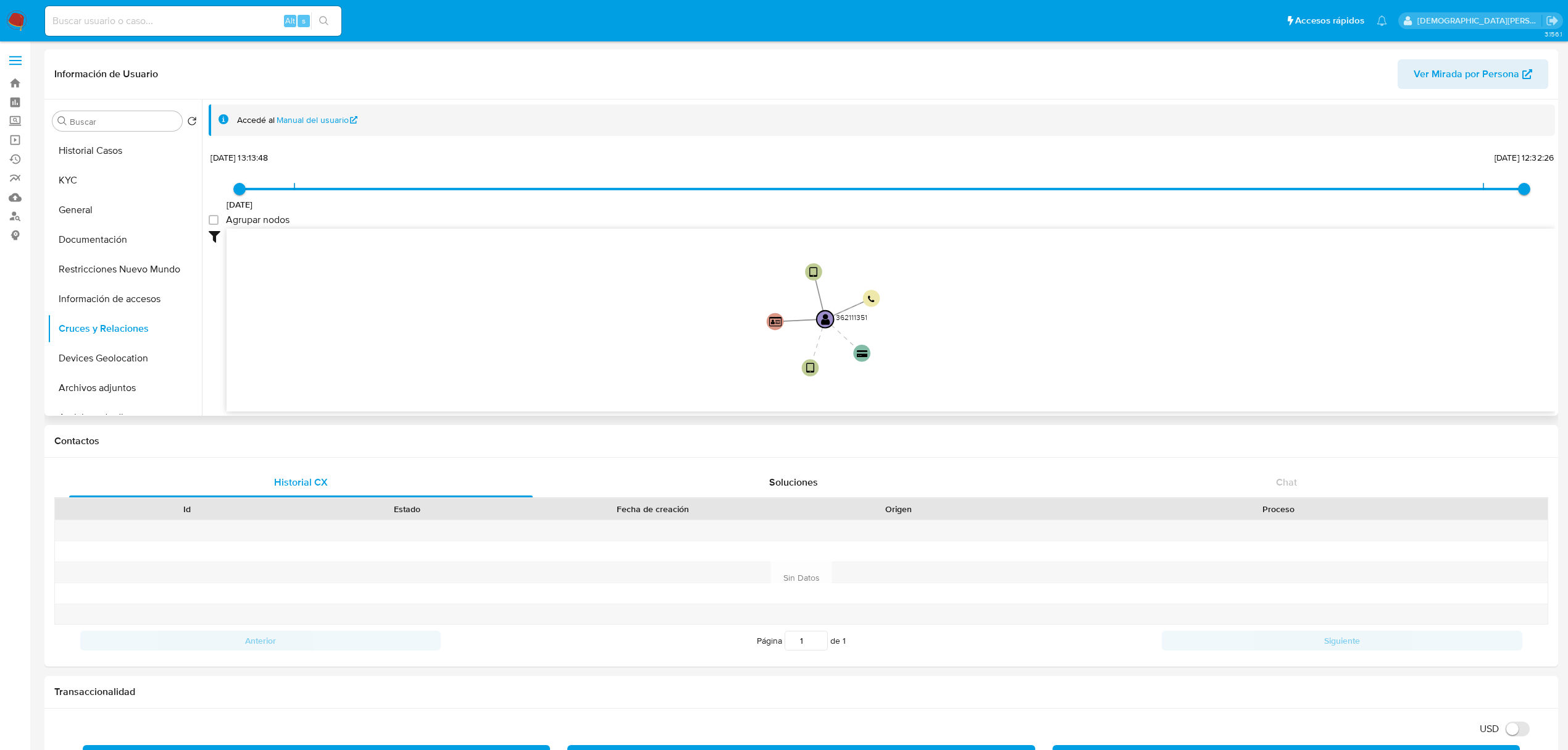
drag, startPoint x: 619, startPoint y: 332, endPoint x: 632, endPoint y: 362, distance: 32.7
click at [632, 362] on icon "user-362111351  362111351 device-5fe9141008813b0018536ea1  device-66019869fdf…" at bounding box center [890, 317] width 1328 height 179
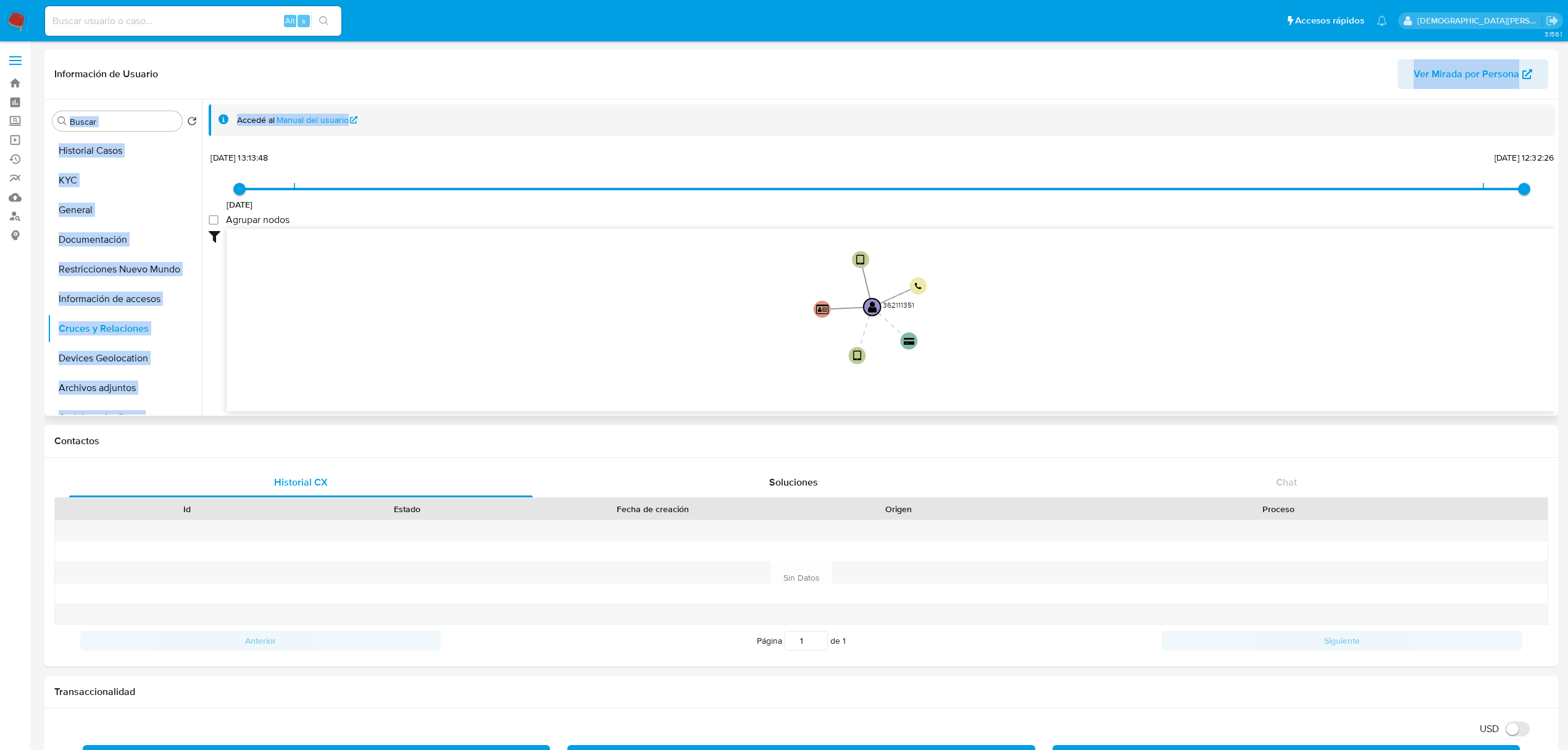
drag, startPoint x: 879, startPoint y: 137, endPoint x: 879, endPoint y: 77, distance: 60.0
click at [879, 77] on div "Información de Usuario Ver Mirada por Persona Buscar Volver al orden por defect…" at bounding box center [801, 232] width 1514 height 366
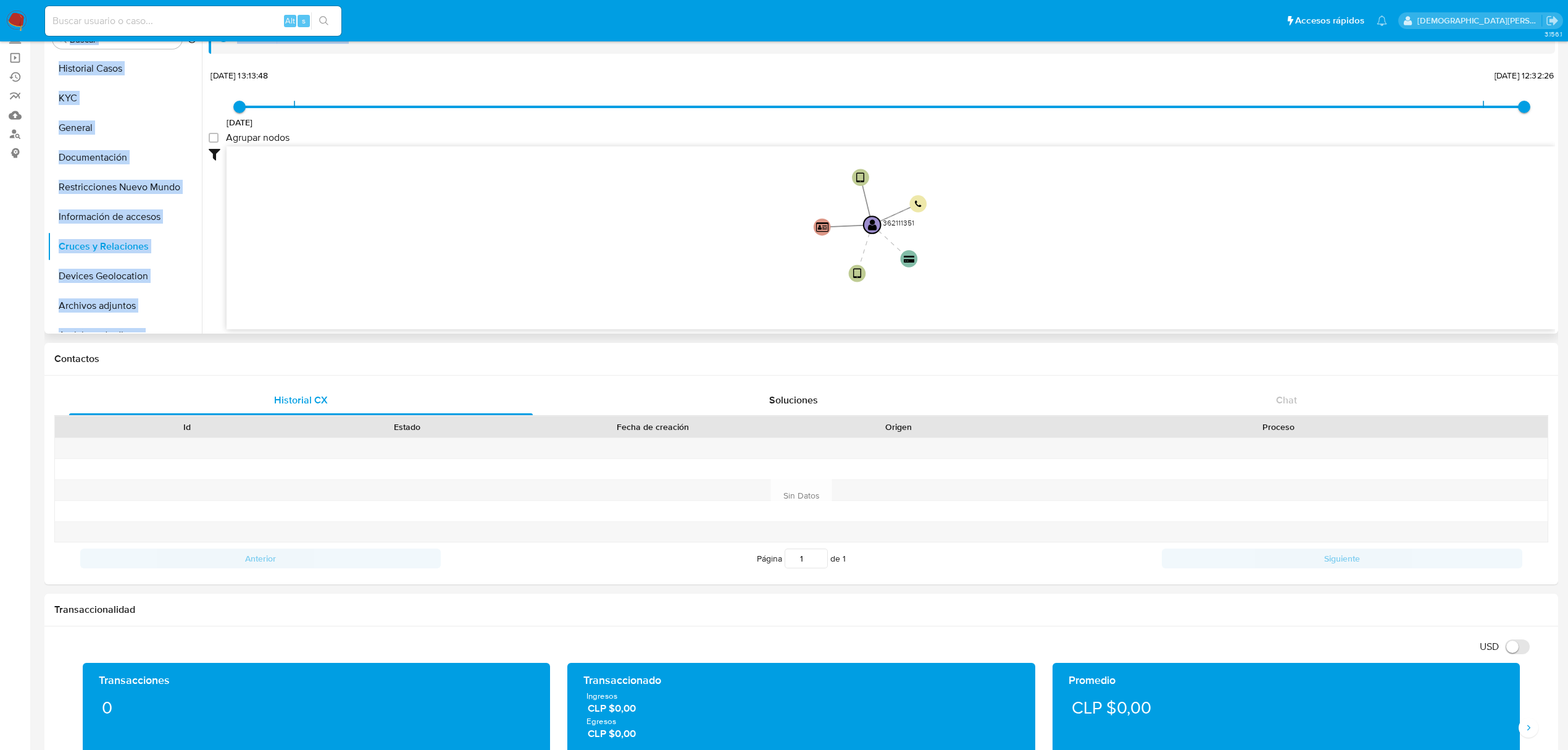
scroll to position [1, 0]
drag, startPoint x: 1000, startPoint y: 233, endPoint x: 1099, endPoint y: 297, distance: 117.9
click at [1099, 297] on icon "user-362111351  362111351 device-5fe9141008813b0018536ea1  device-66019869fdf…" at bounding box center [890, 234] width 1328 height 179
drag, startPoint x: 1040, startPoint y: 279, endPoint x: 1051, endPoint y: 263, distance: 19.4
click at [1051, 263] on icon "user-362111351  362111351 device-5fe9141008813b0018536ea1  device-66019869fdf…" at bounding box center [890, 234] width 1328 height 179
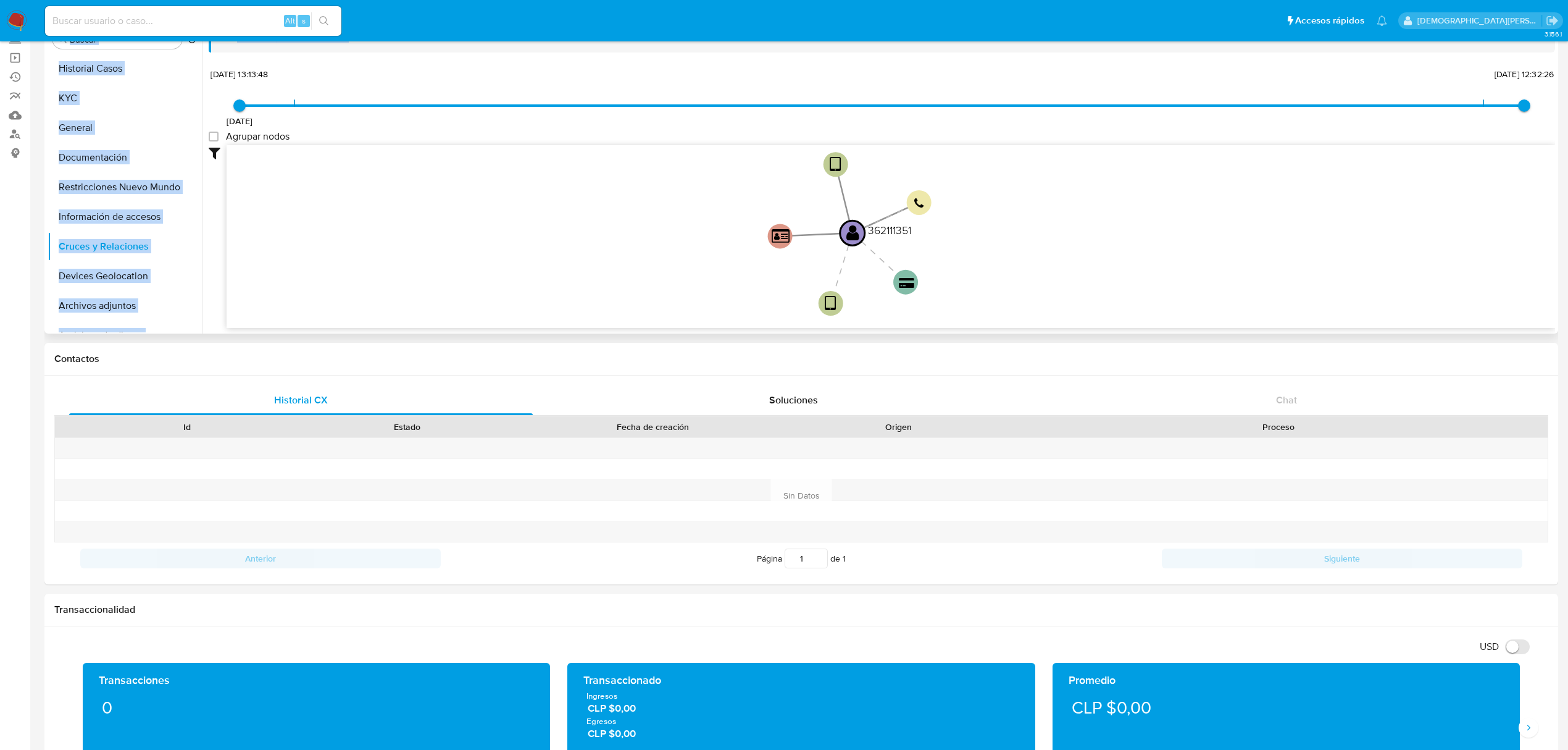
click at [1051, 263] on icon "user-362111351  362111351 device-5fe9141008813b0018536ea1  device-66019869fdf…" at bounding box center [890, 234] width 1328 height 179
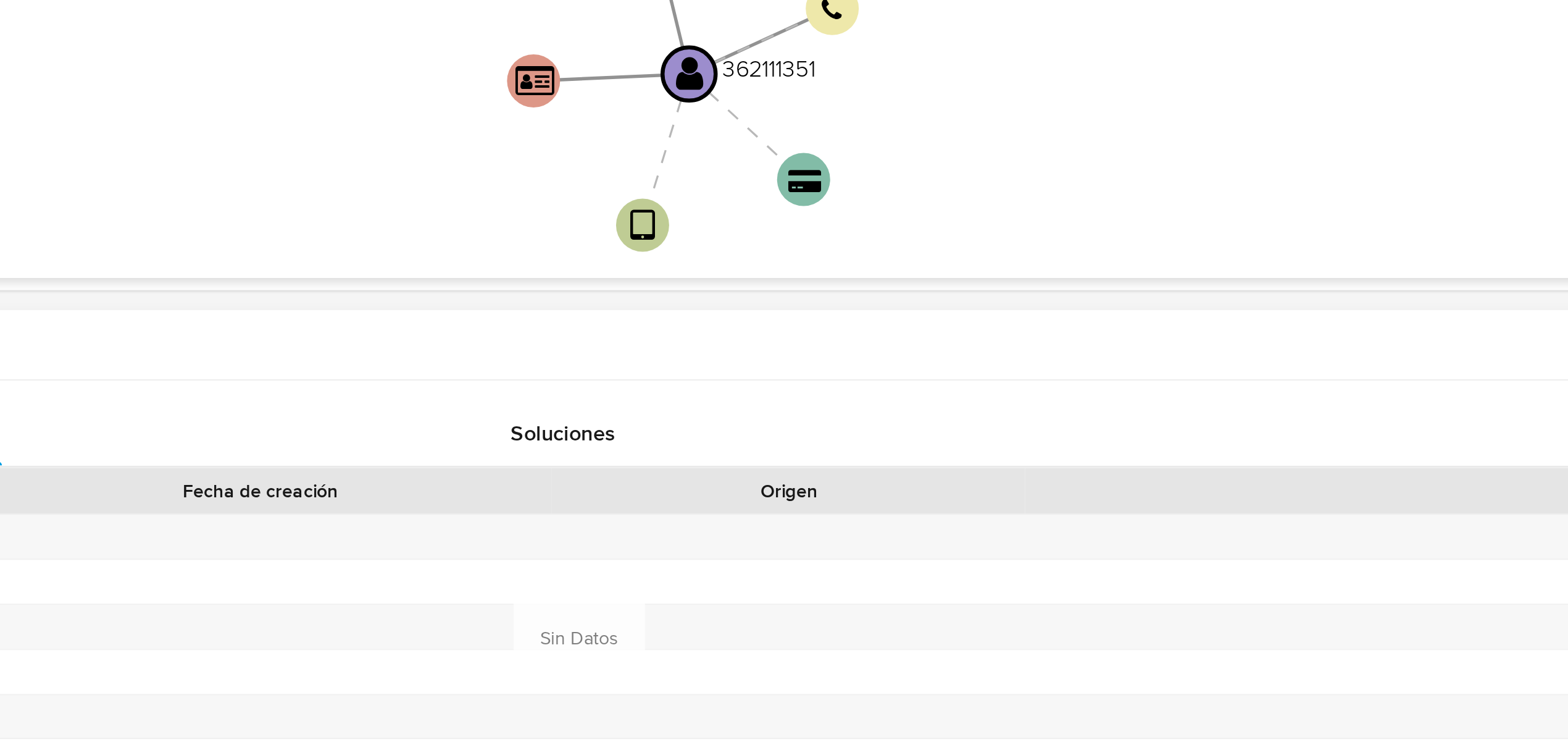
scroll to position [82, 0]
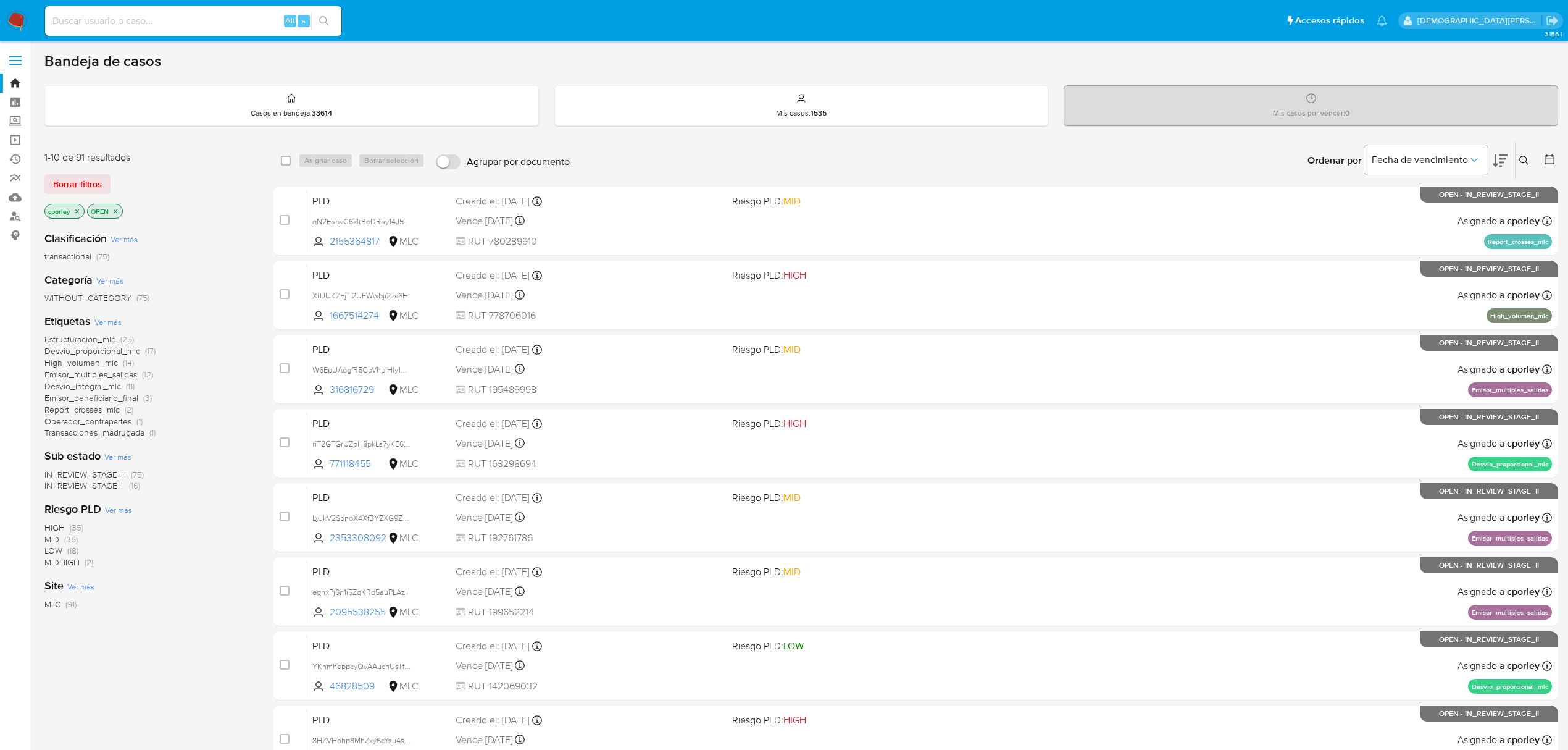
click at [1546, 163] on icon at bounding box center [1549, 159] width 12 height 12
click at [1546, 158] on icon at bounding box center [1549, 159] width 12 height 12
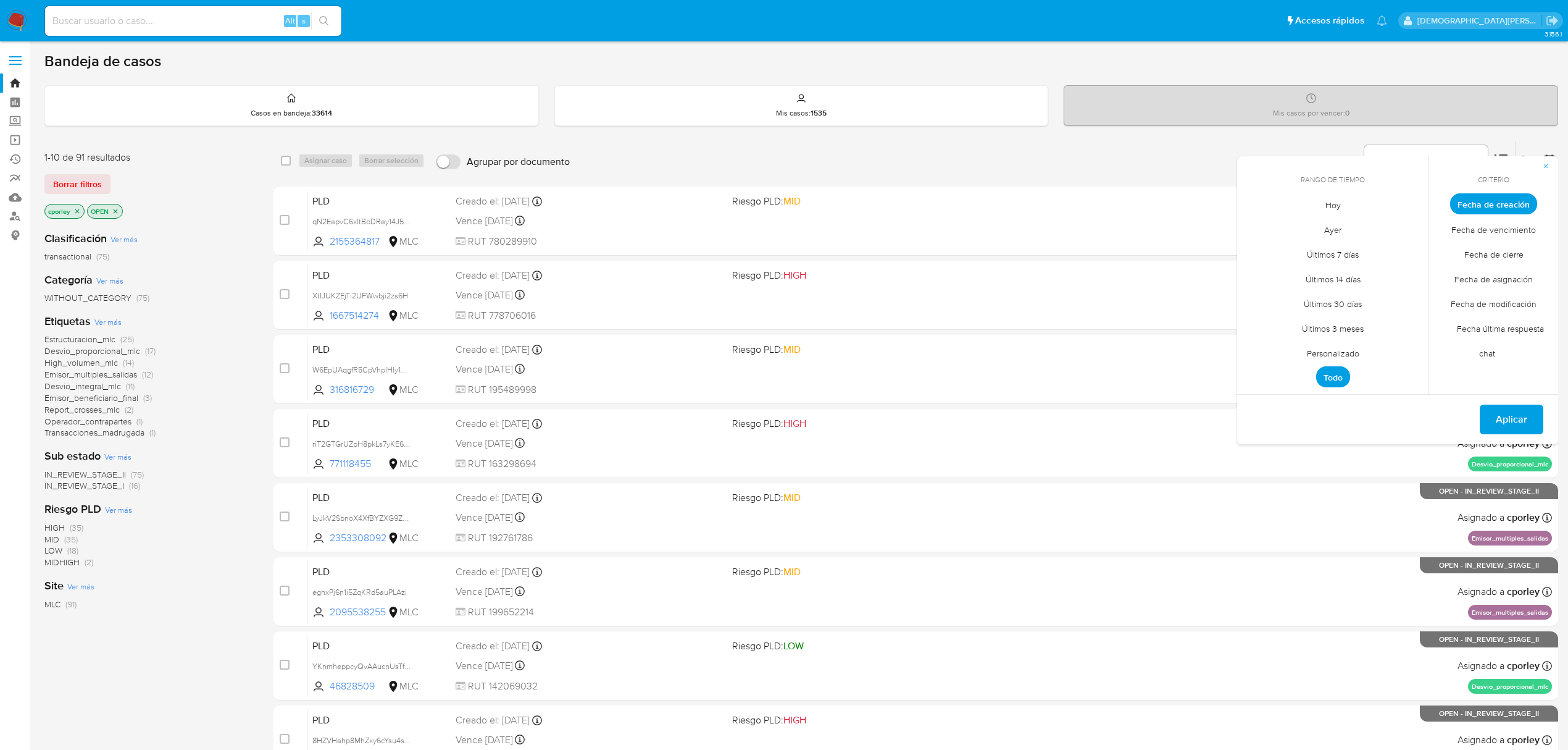
click at [1349, 353] on span "Personalizado" at bounding box center [1333, 353] width 78 height 25
click at [1505, 193] on span "Fecha de creación" at bounding box center [1493, 204] width 87 height 21
click at [1553, 166] on button "button" at bounding box center [1546, 166] width 25 height 20
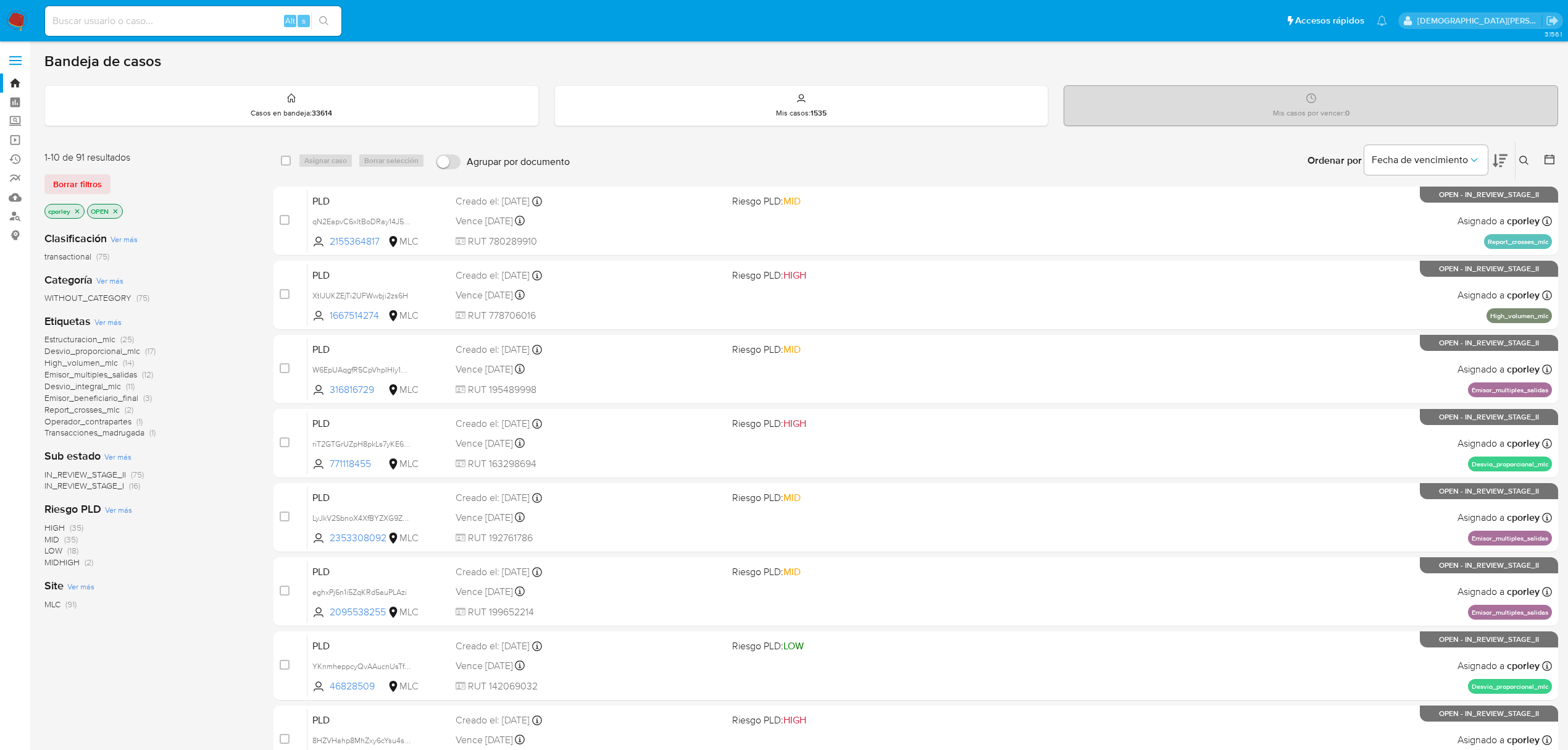
click at [117, 208] on icon "close-filter" at bounding box center [115, 211] width 7 height 7
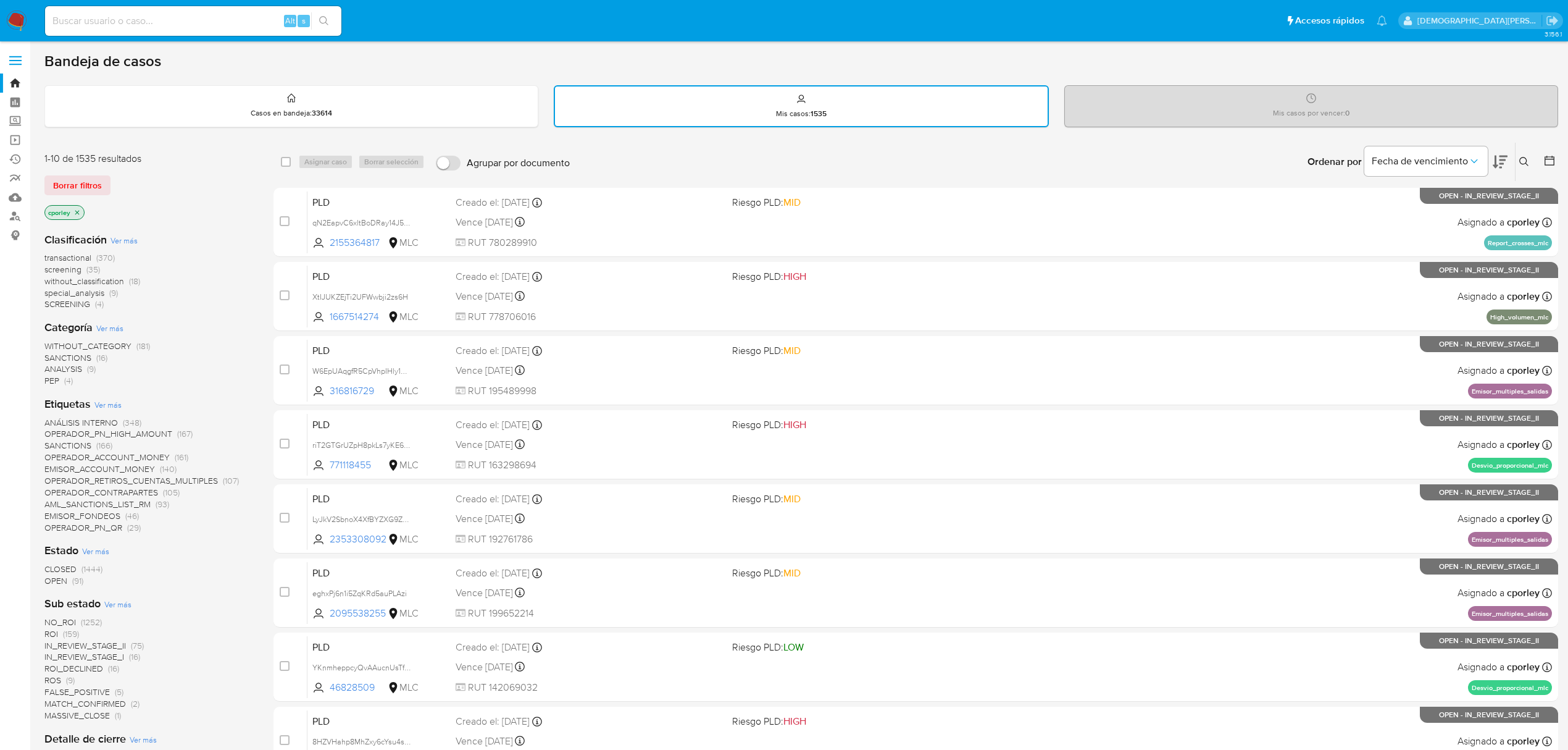
click at [76, 206] on p "cporley" at bounding box center [65, 212] width 39 height 13
click at [77, 210] on icon "close-filter" at bounding box center [77, 212] width 4 height 4
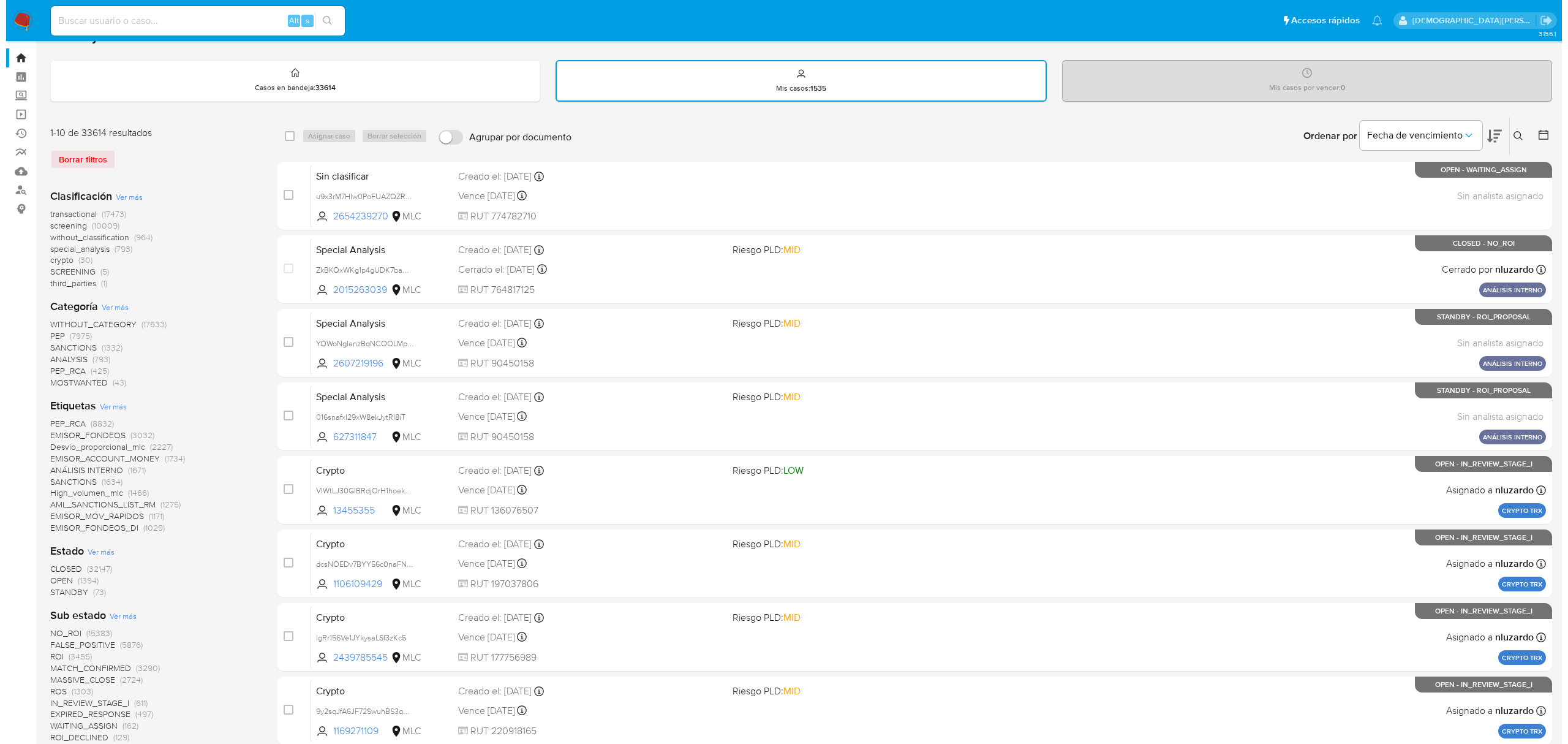
scroll to position [326, 0]
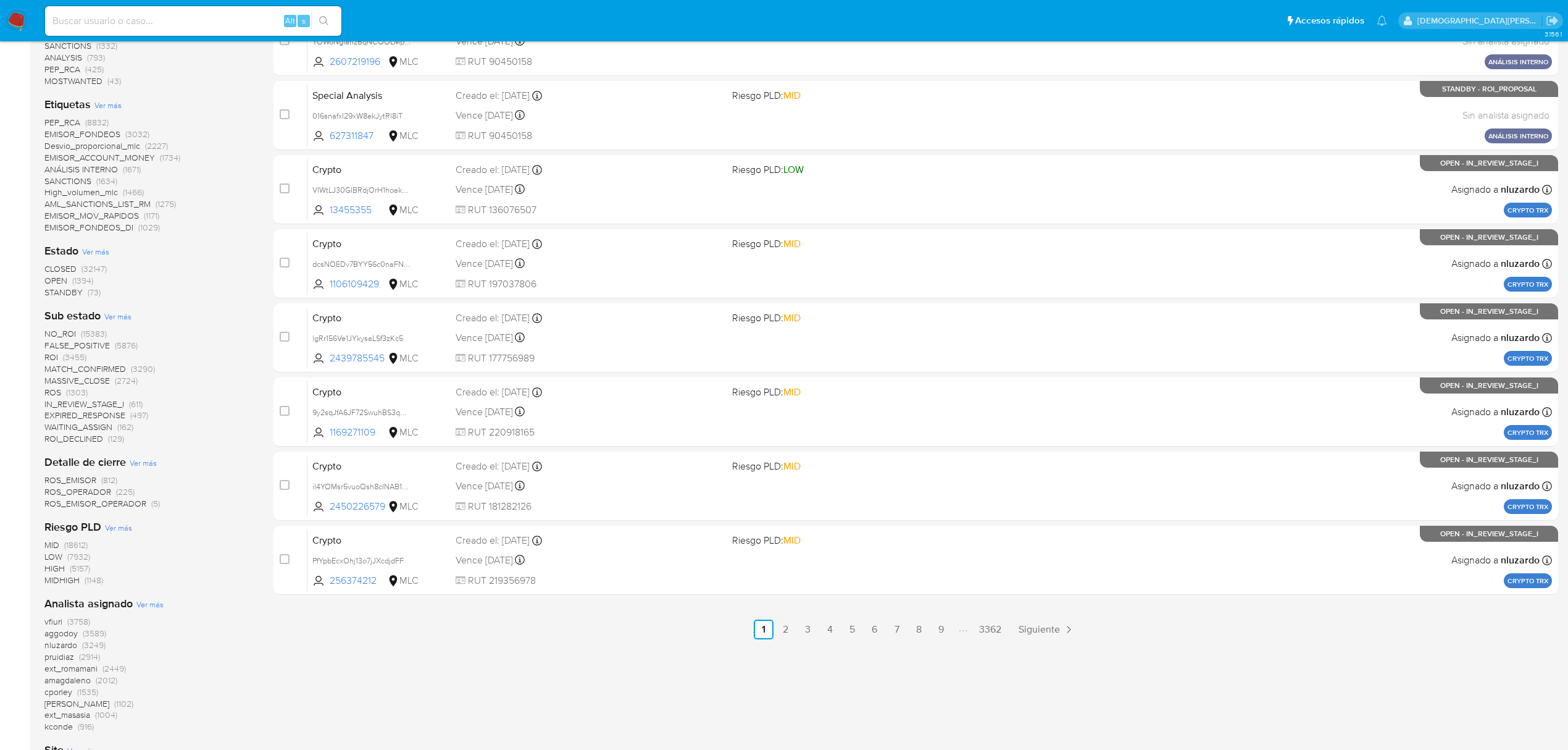
click at [105, 102] on span "Ver más" at bounding box center [108, 105] width 27 height 11
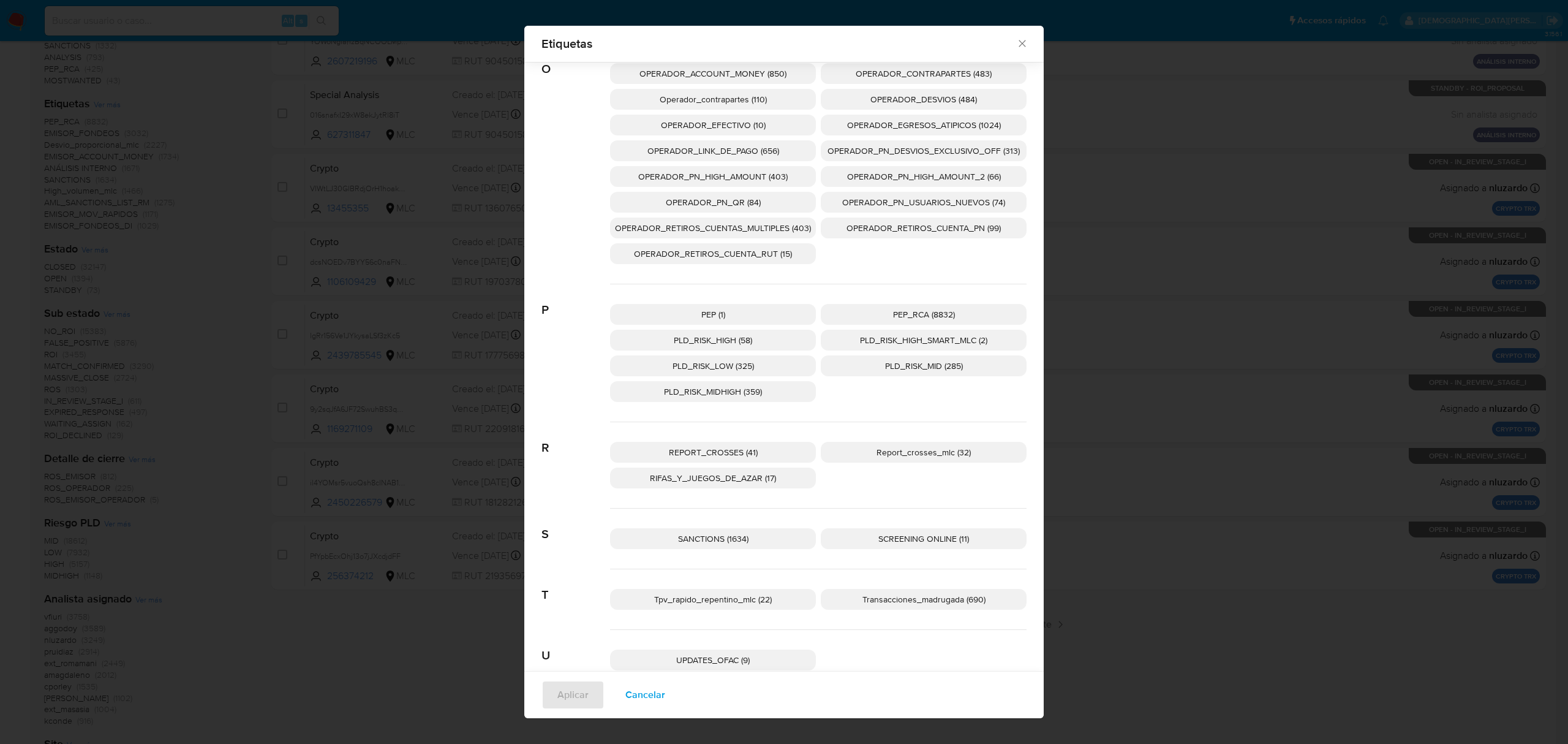
scroll to position [1148, 0]
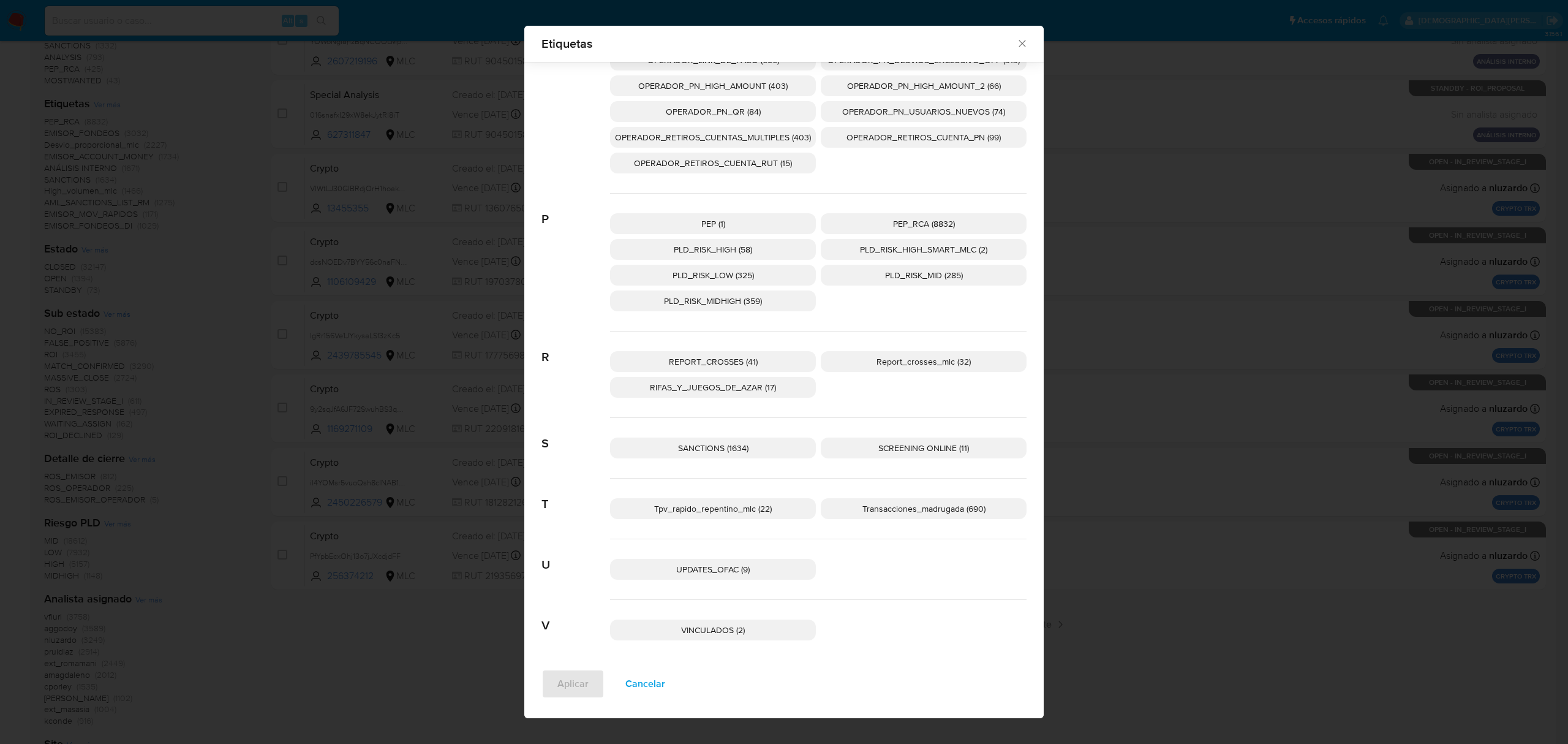
click at [871, 512] on span "Transacciones_madrugada (690)" at bounding box center [923, 508] width 123 height 12
click at [549, 686] on button "Aplicar" at bounding box center [572, 683] width 63 height 29
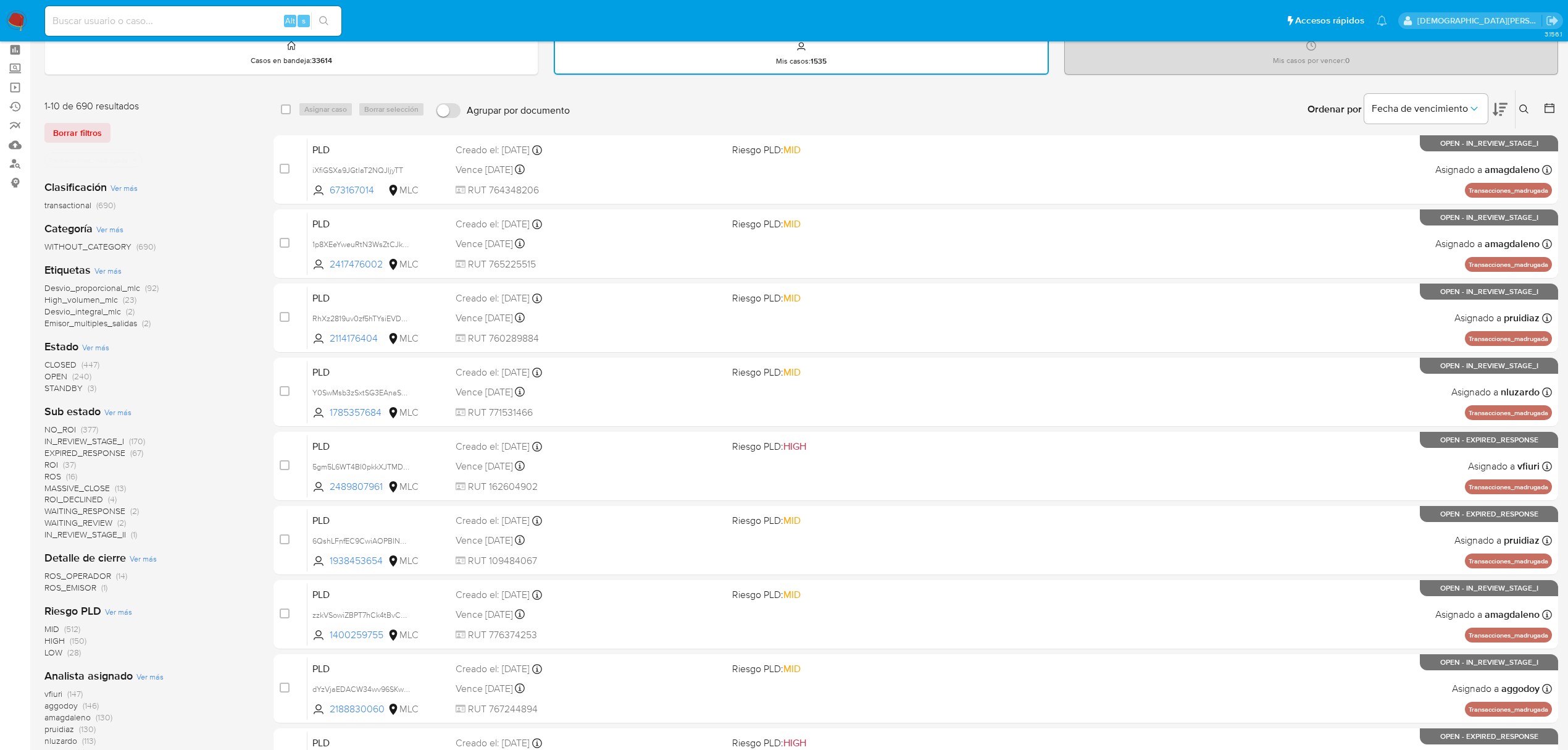
scroll to position [82, 0]
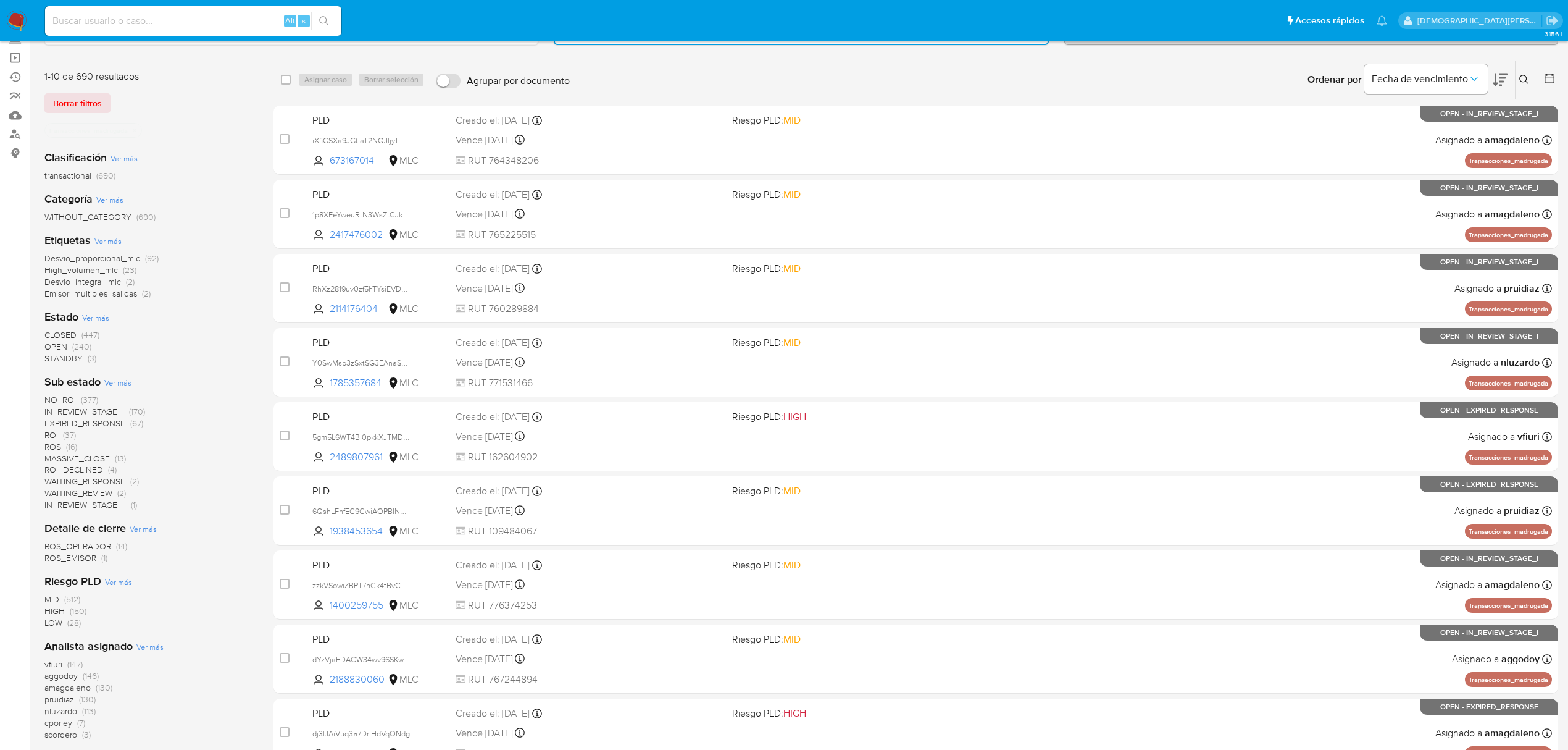
click at [102, 455] on span "MASSIVE_CLOSE" at bounding box center [77, 458] width 65 height 12
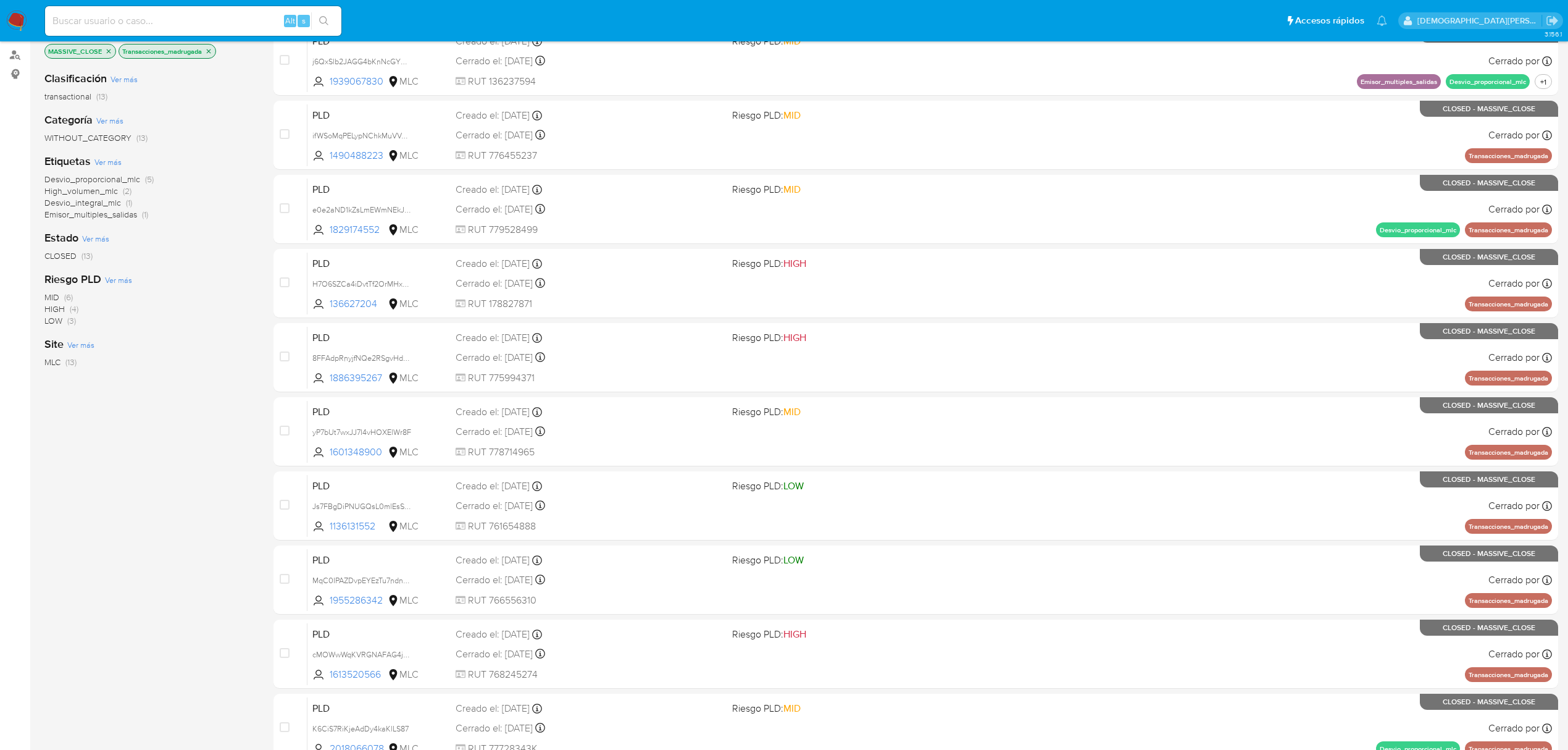
scroll to position [224, 0]
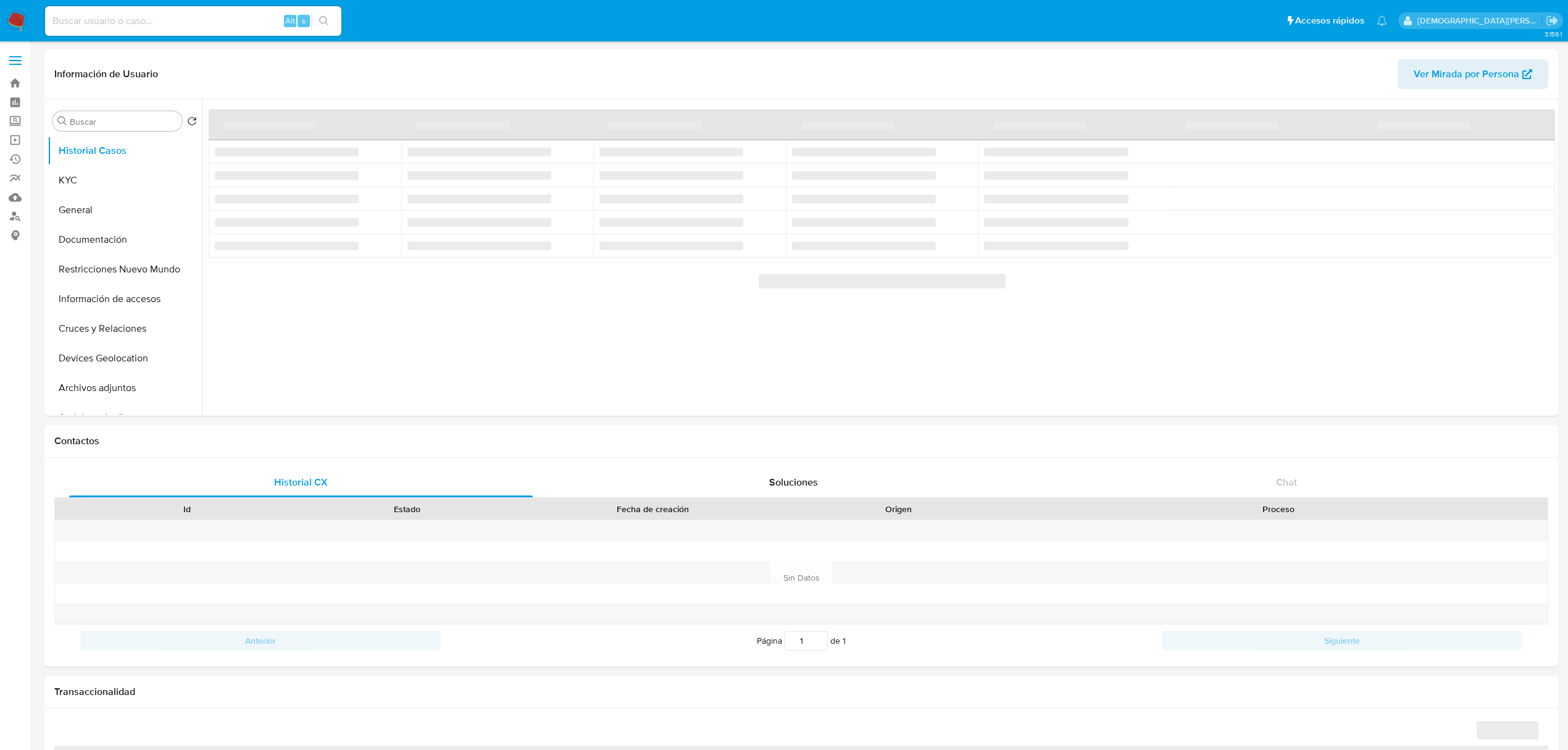
select select "10"
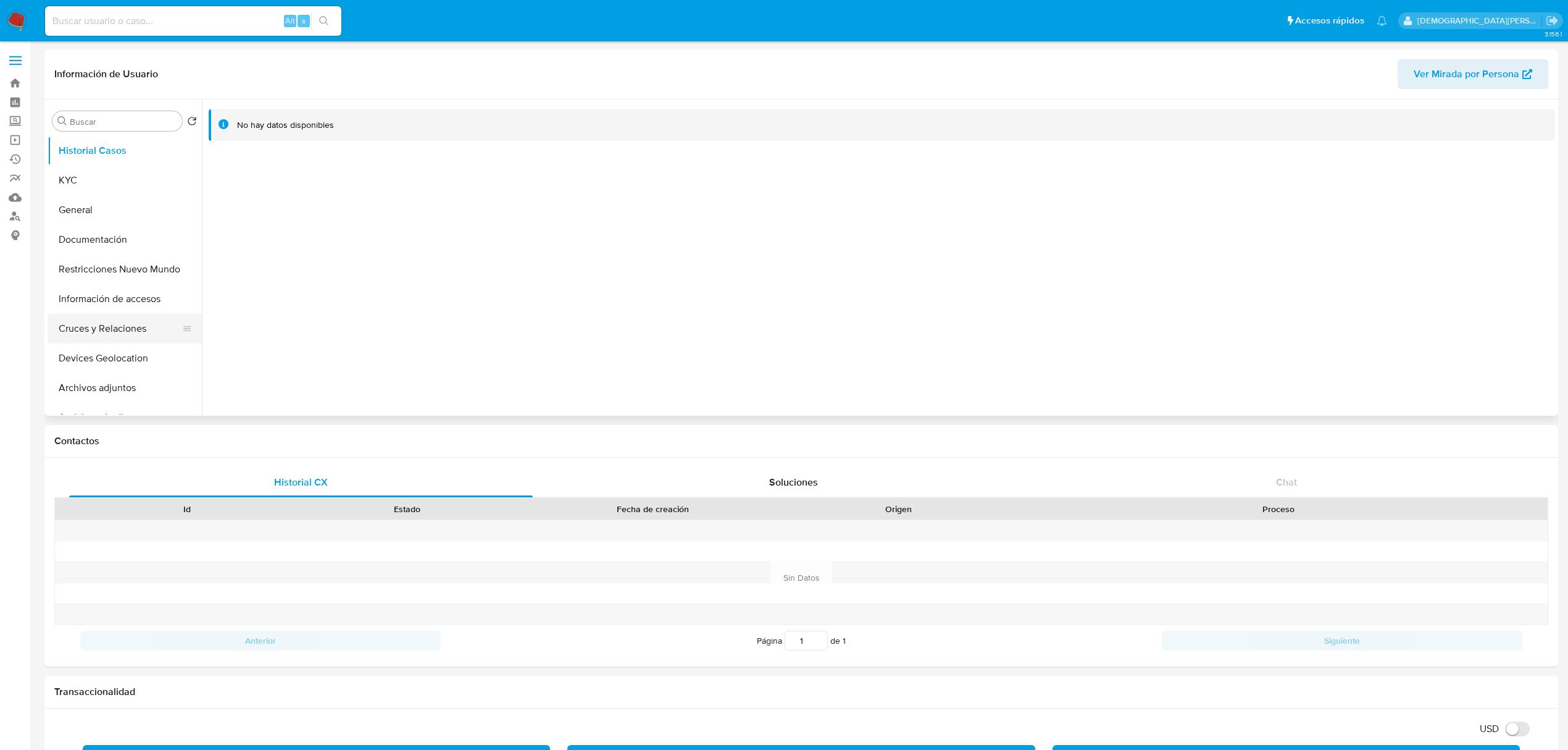
click at [111, 325] on button "Cruces y Relaciones" at bounding box center [119, 328] width 144 height 29
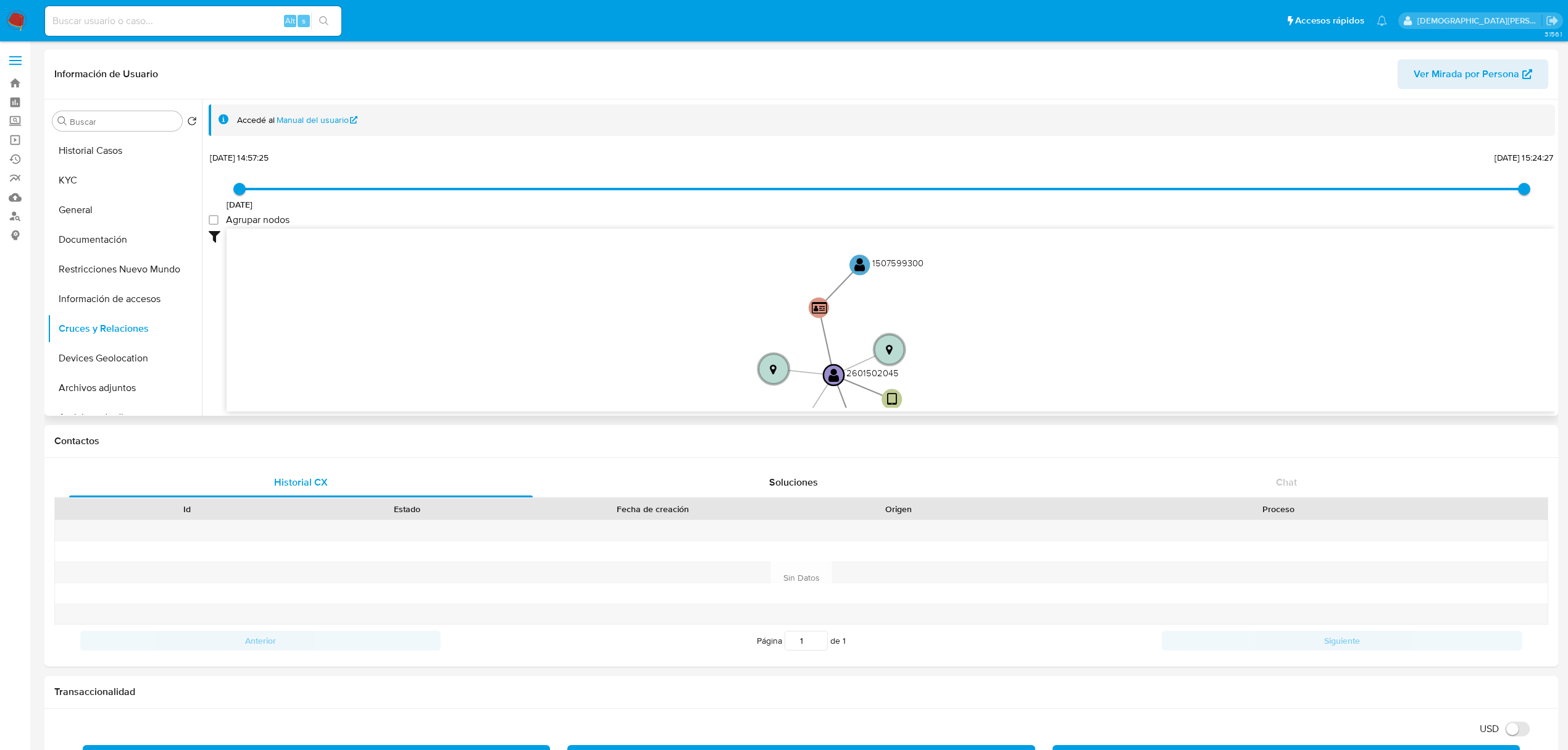
drag, startPoint x: 617, startPoint y: 289, endPoint x: 603, endPoint y: 335, distance: 48.1
click at [611, 378] on icon "device-6890f804ffeed89c55fc125d  user-2601502045  2601502045 person-6f638cf79…" at bounding box center [890, 317] width 1328 height 179
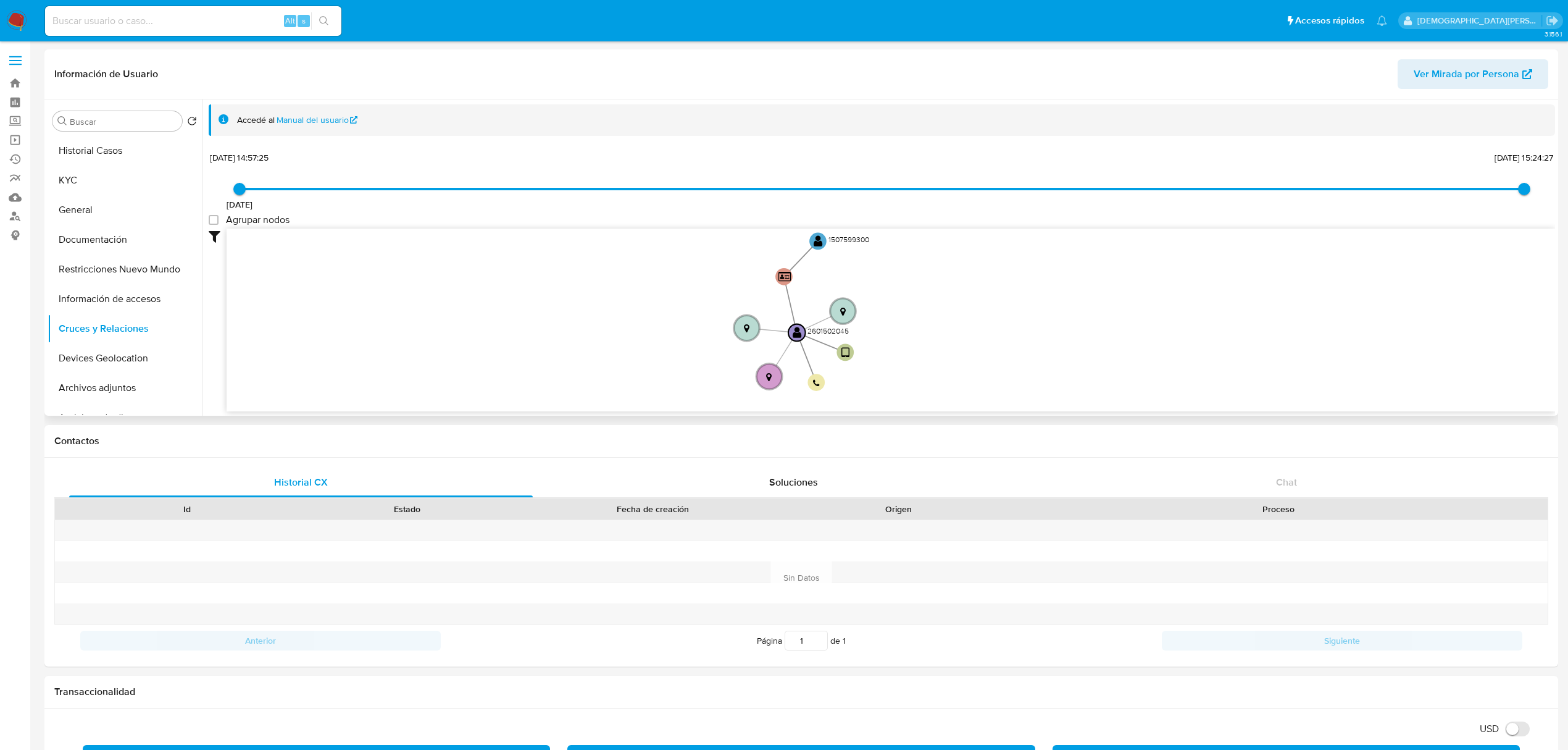
drag, startPoint x: 534, startPoint y: 349, endPoint x: 539, endPoint y: 322, distance: 27.5
click at [539, 322] on icon "device-6890f804ffeed89c55fc125d  user-2601502045  2601502045 person-6f638cf79…" at bounding box center [890, 317] width 1328 height 179
drag, startPoint x: 495, startPoint y: 342, endPoint x: 496, endPoint y: 352, distance: 10.0
click at [496, 352] on icon "device-6890f804ffeed89c55fc125d  user-2601502045  2601502045 person-6f638cf79…" at bounding box center [890, 317] width 1328 height 179
click at [82, 176] on button "KYC" at bounding box center [119, 180] width 144 height 29
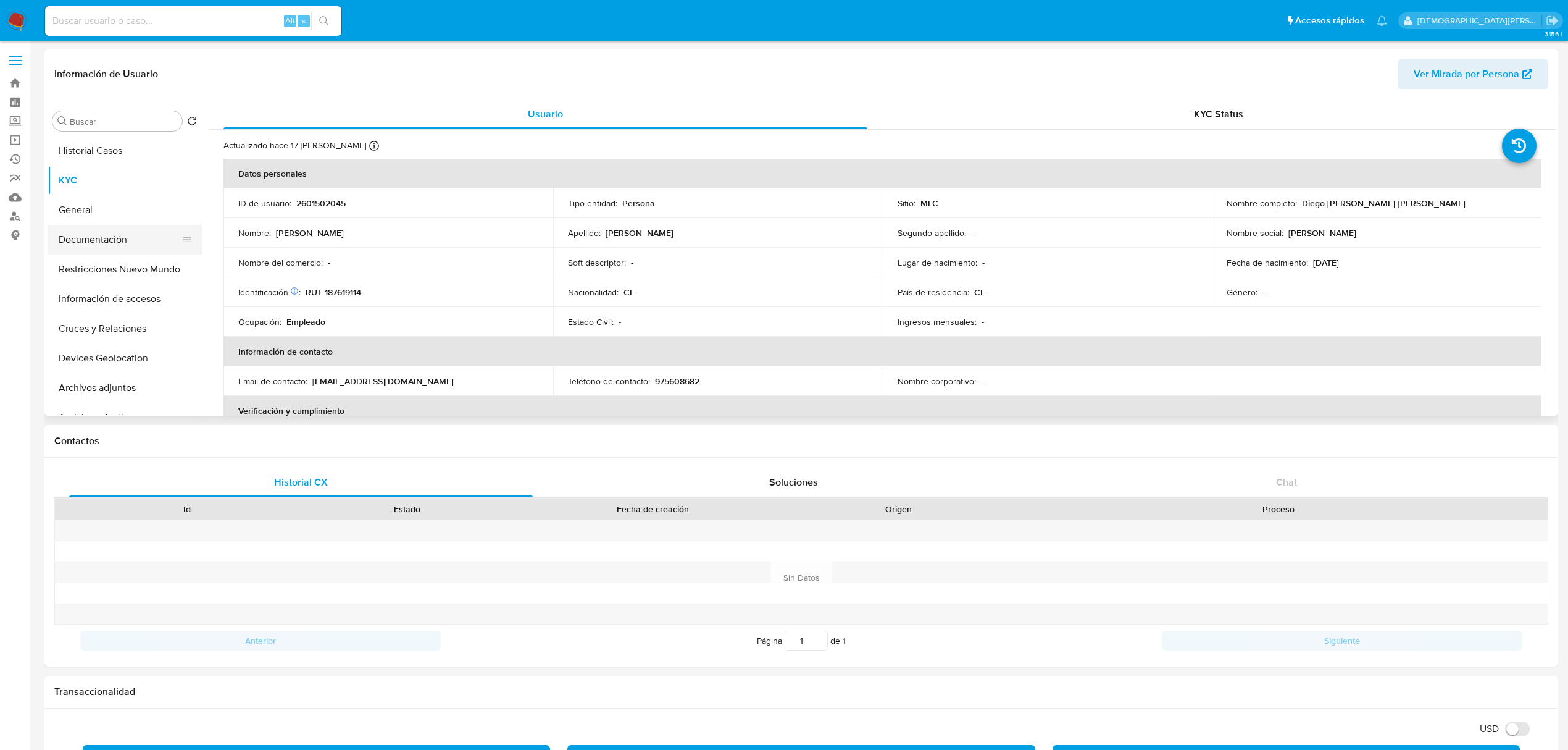
click at [102, 240] on button "Documentación" at bounding box center [119, 239] width 144 height 29
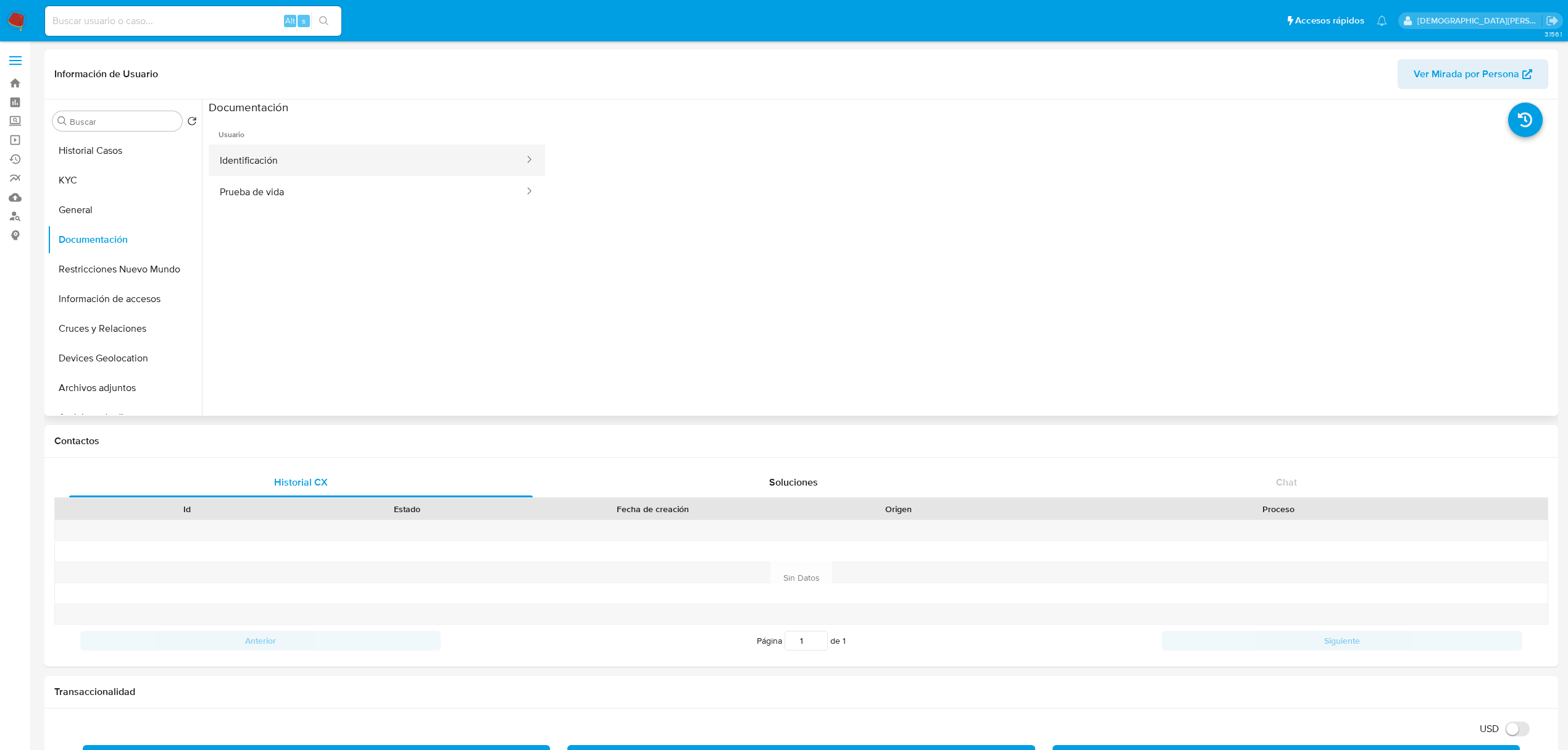
click at [406, 159] on button "Identificación" at bounding box center [367, 159] width 317 height 31
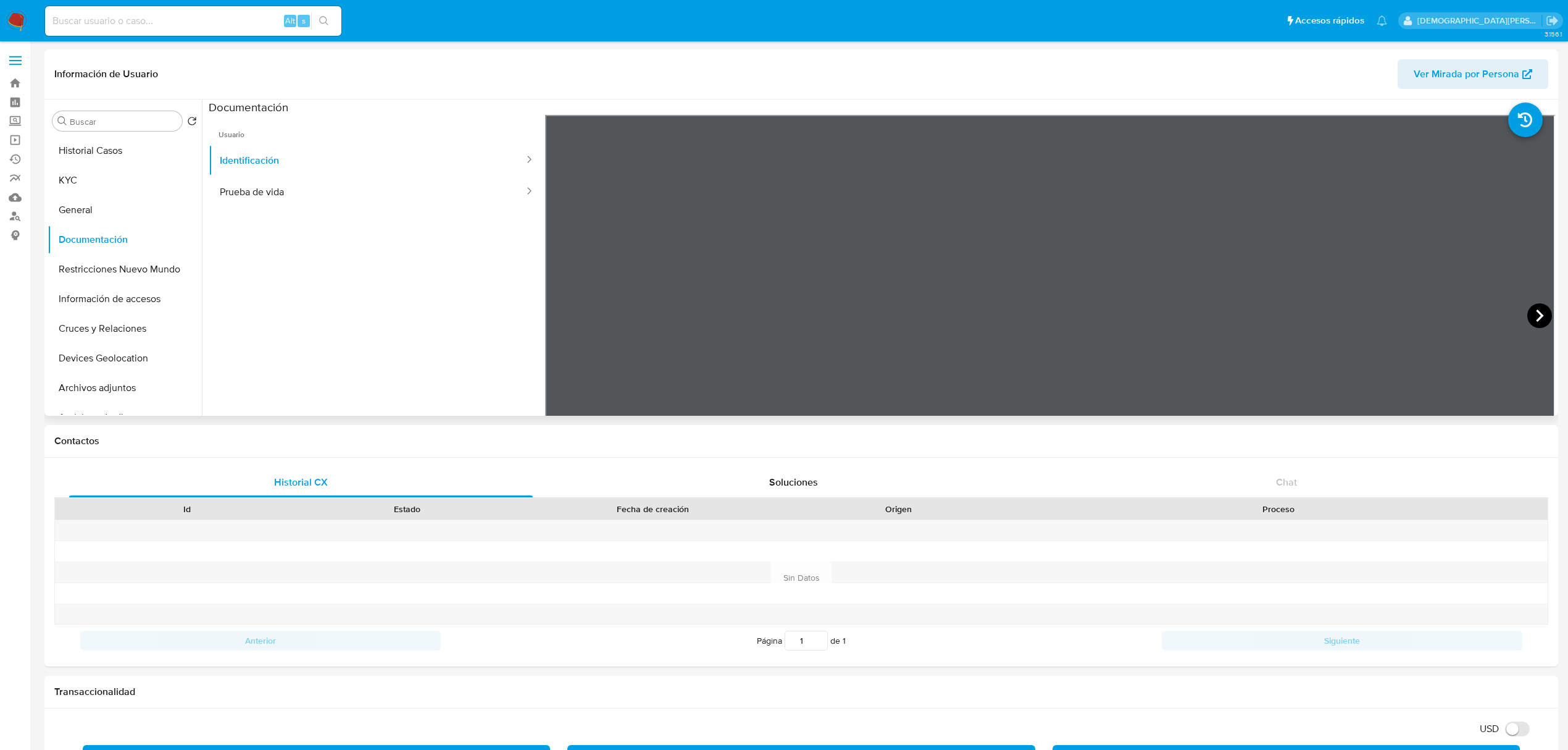
click at [1534, 305] on icon at bounding box center [1540, 315] width 25 height 25
click at [358, 199] on button "Prueba de vida" at bounding box center [367, 192] width 317 height 31
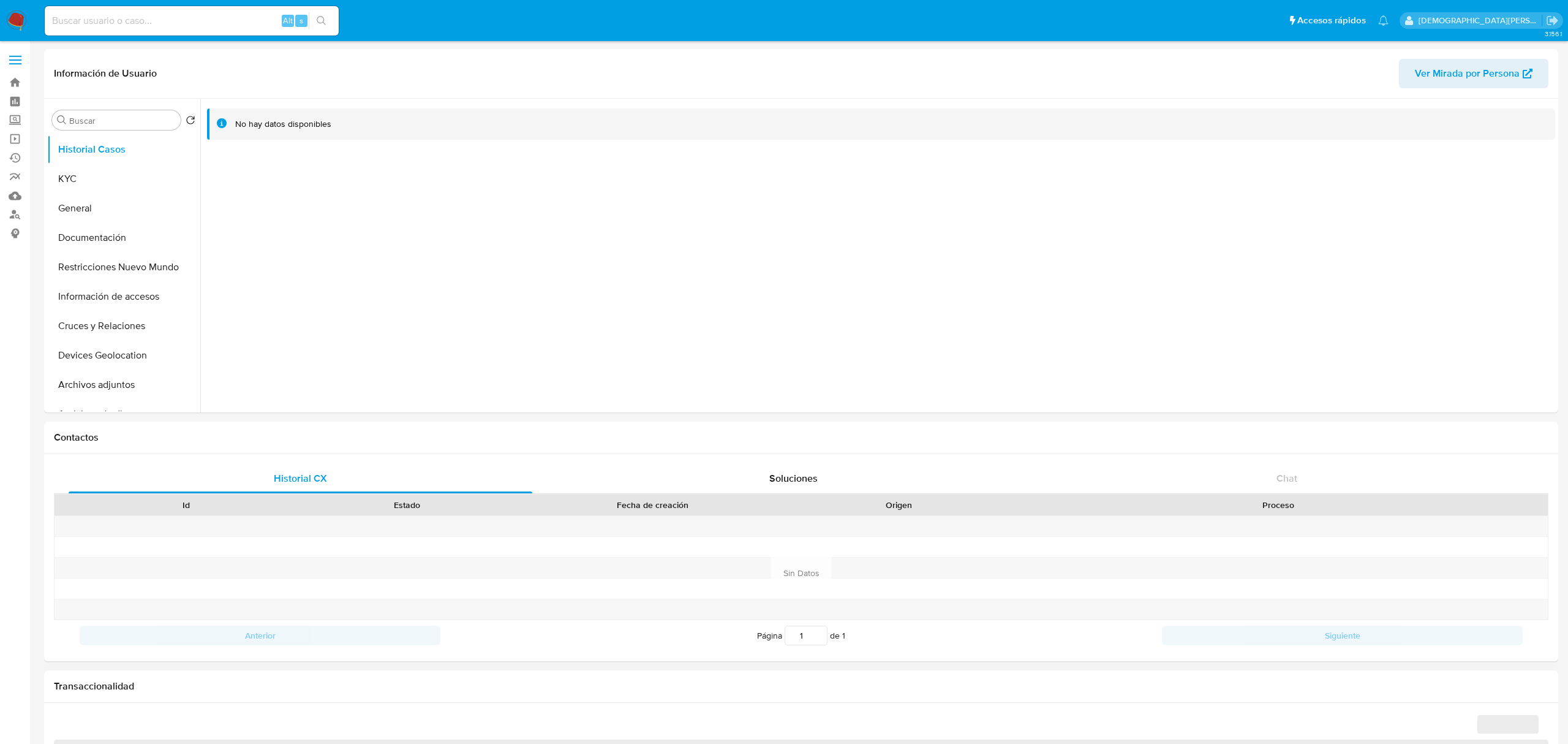
select select "10"
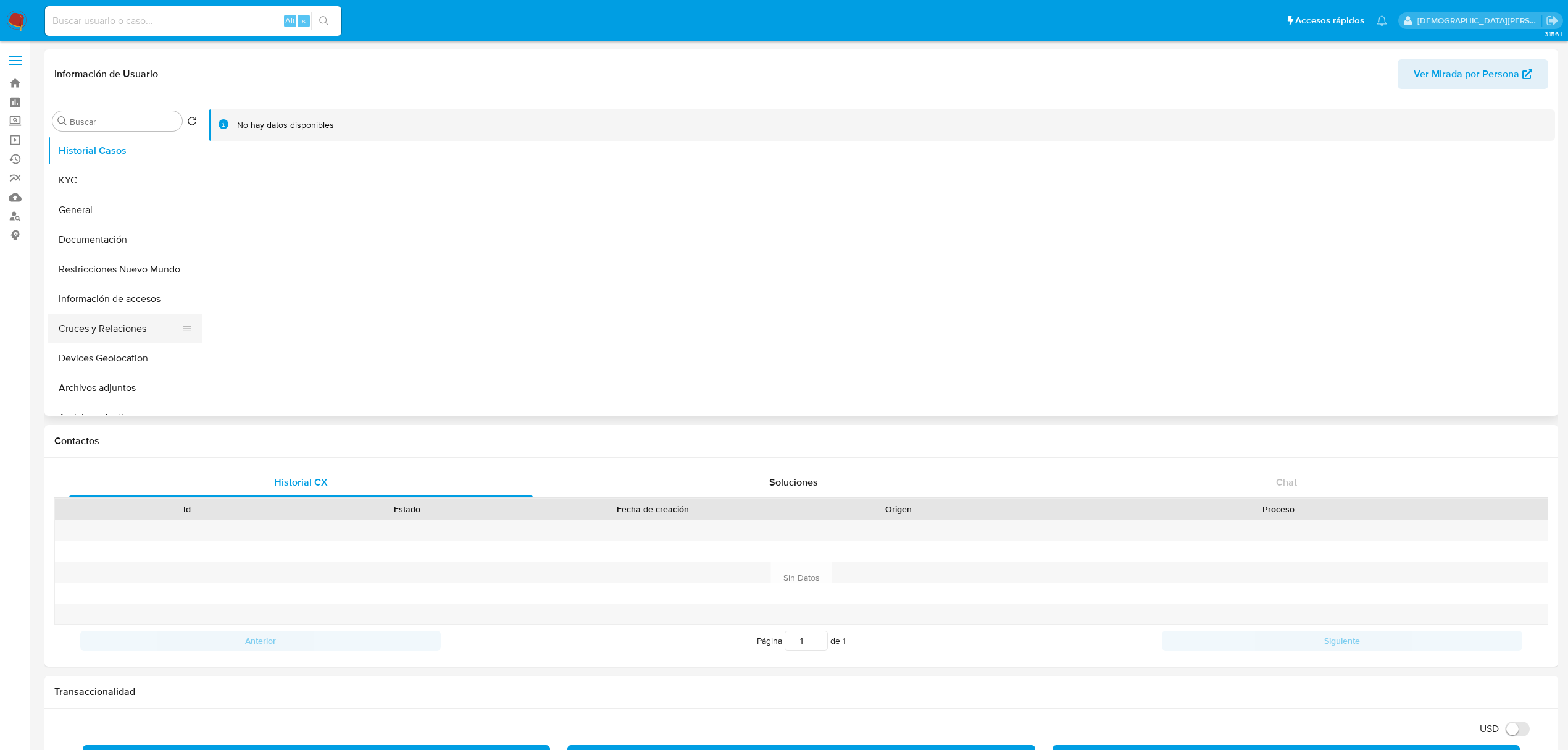
click at [119, 329] on button "Cruces y Relaciones" at bounding box center [119, 328] width 144 height 29
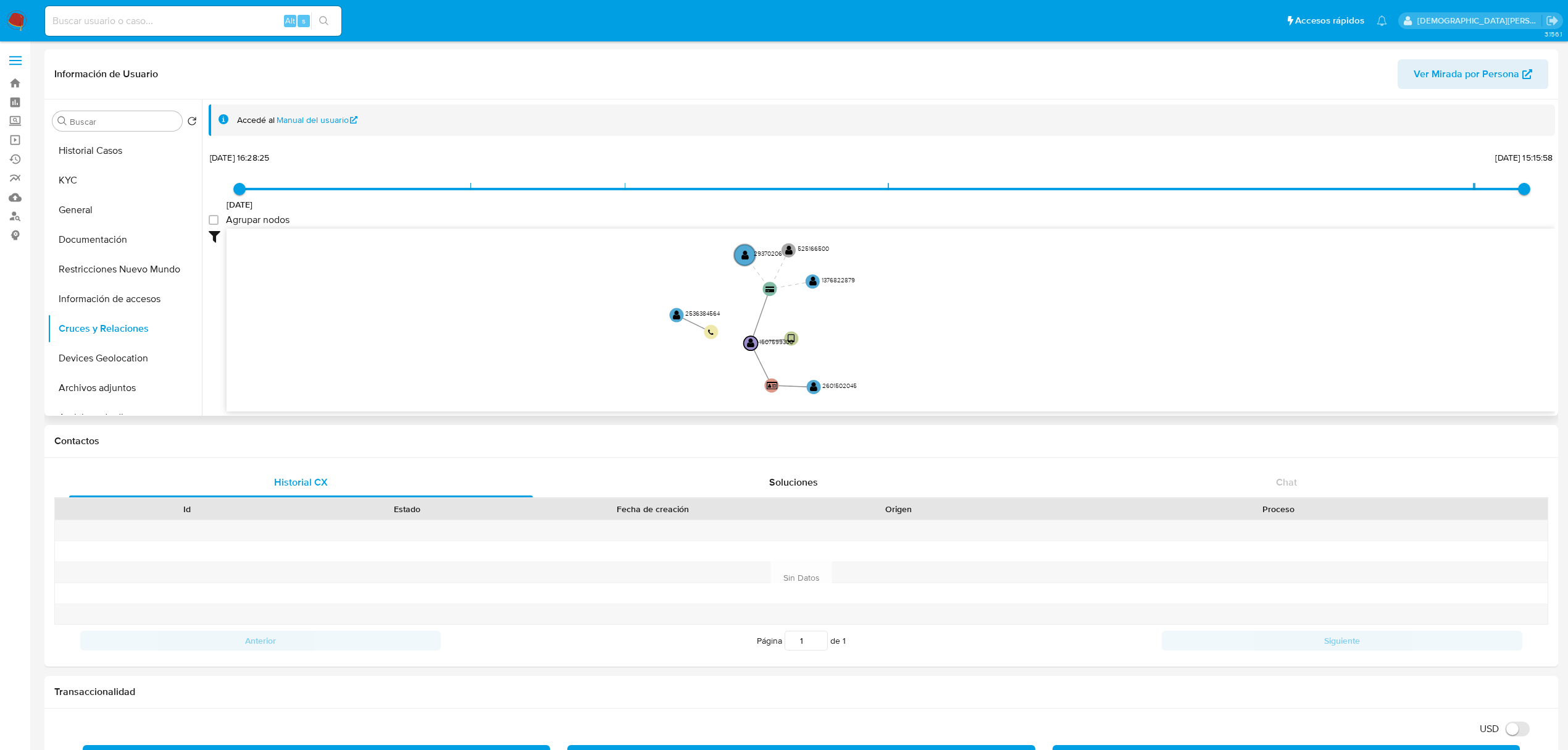
drag, startPoint x: 573, startPoint y: 319, endPoint x: 576, endPoint y: 327, distance: 8.5
click at [576, 327] on icon "device-65259040865d67b79acff906  user-1507599300  1507599300 card-OXXJHPULZIG…" at bounding box center [890, 317] width 1328 height 179
click at [813, 386] on text "" at bounding box center [813, 386] width 7 height 10
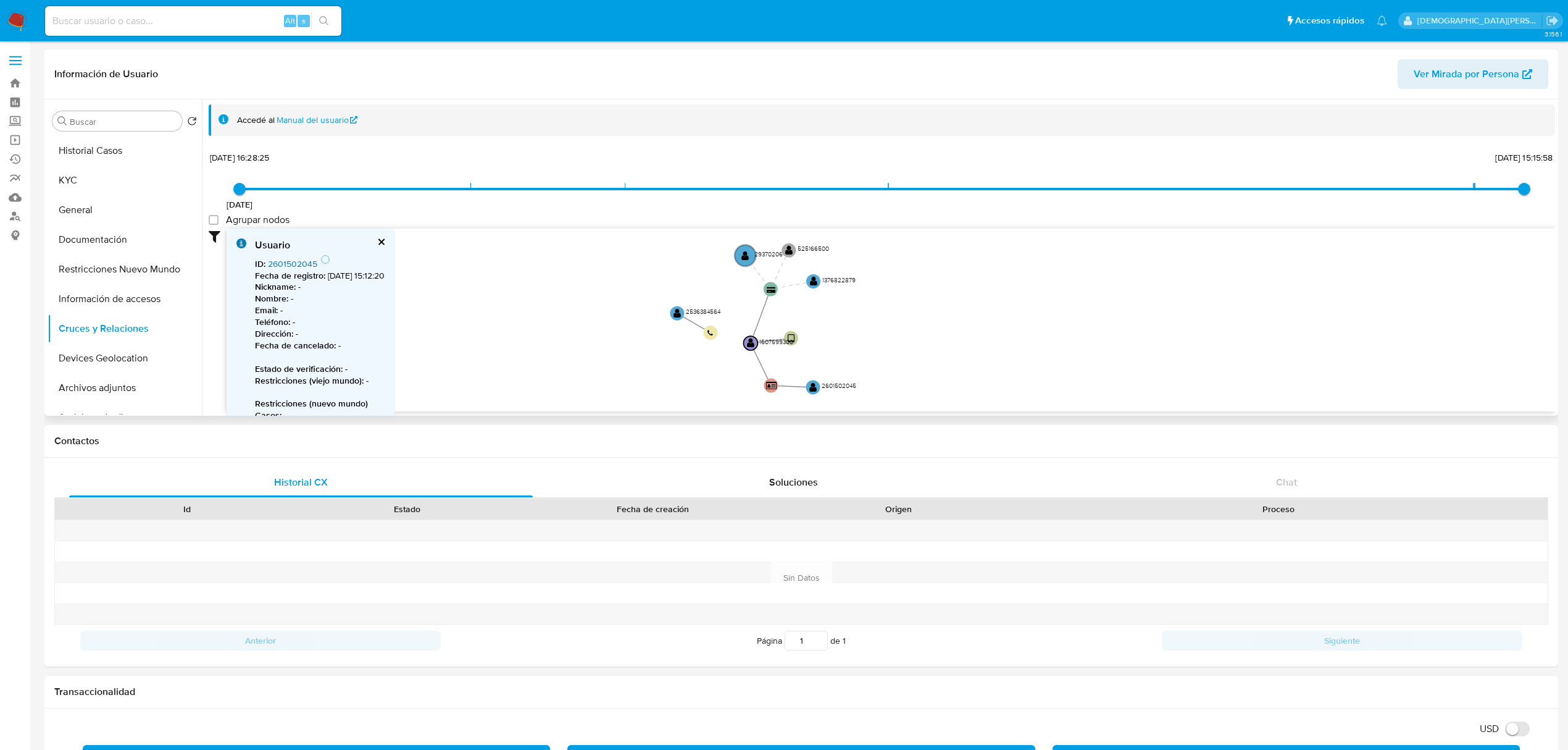
click at [307, 266] on link "2601502045" at bounding box center [292, 264] width 49 height 12
click at [86, 236] on button "Documentación" at bounding box center [119, 239] width 144 height 29
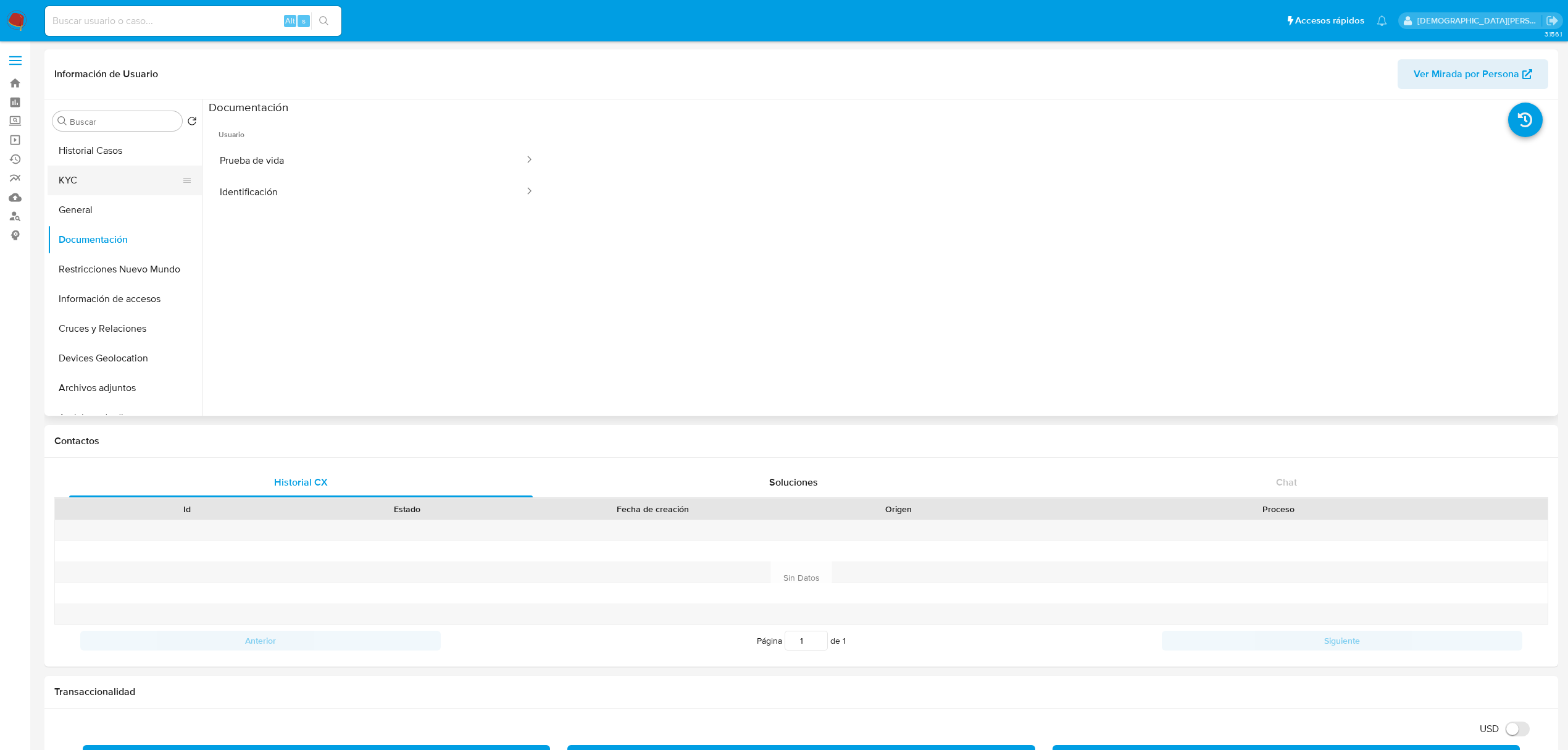
click at [102, 168] on button "KYC" at bounding box center [119, 180] width 144 height 29
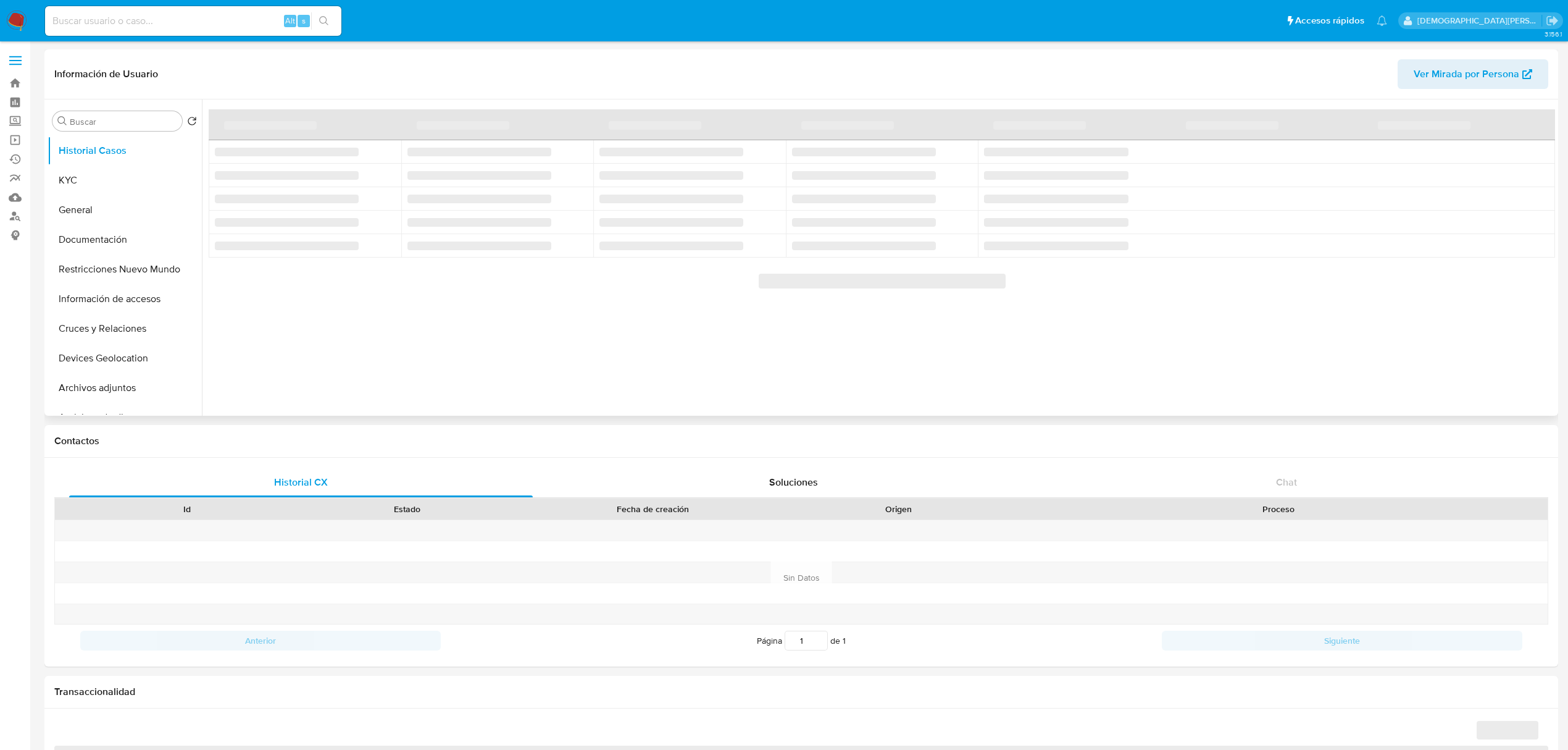
select select "10"
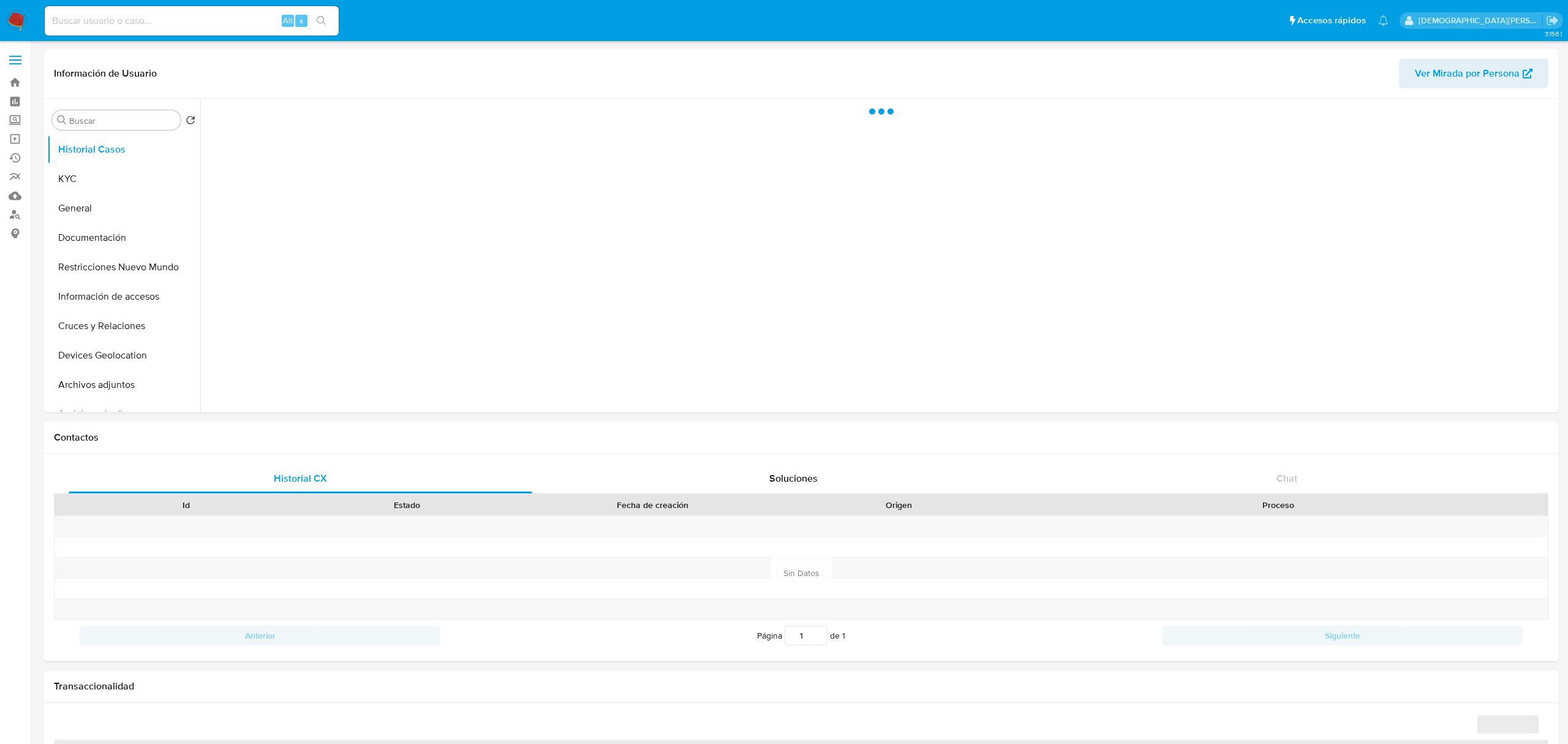
select select "10"
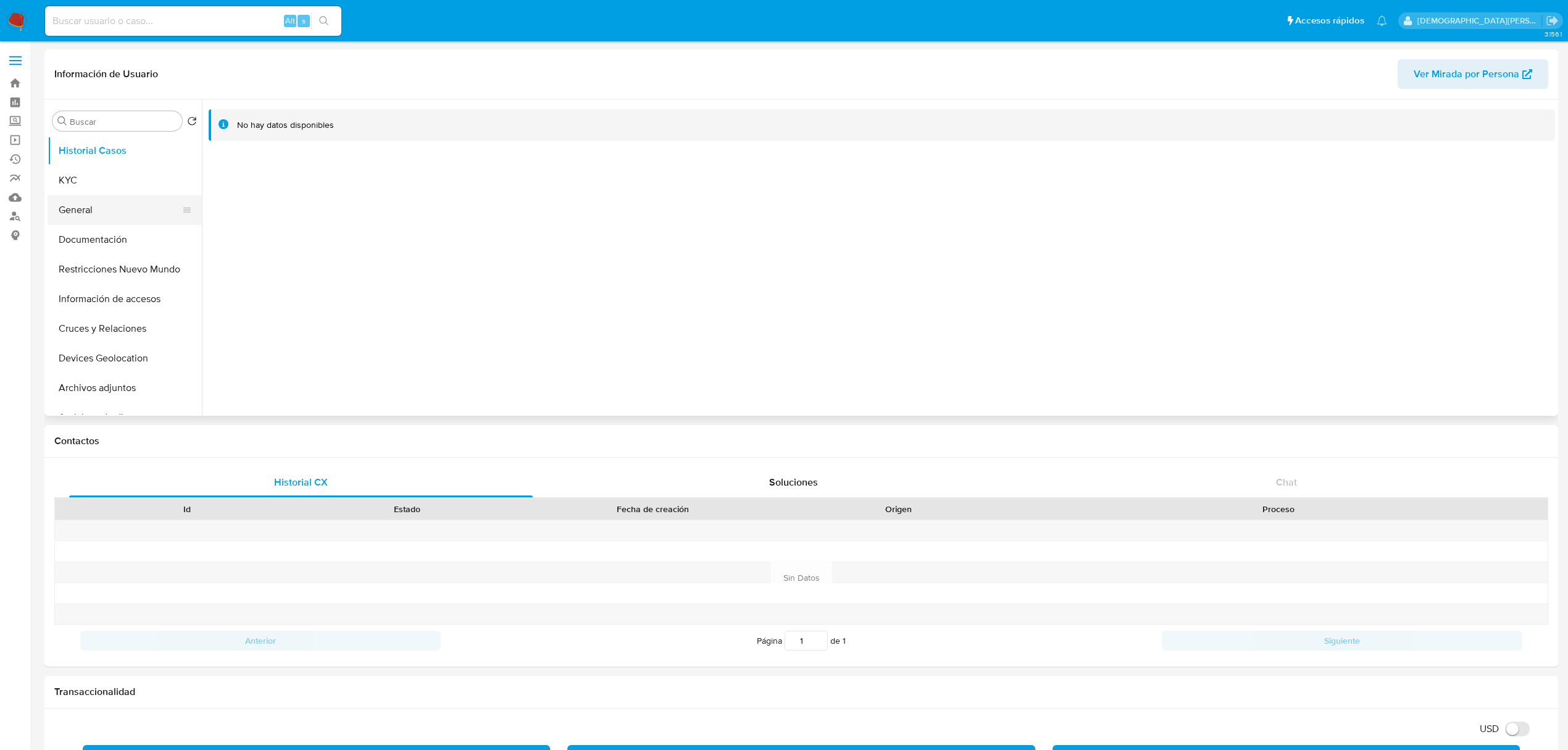
click at [99, 210] on button "General" at bounding box center [119, 209] width 144 height 29
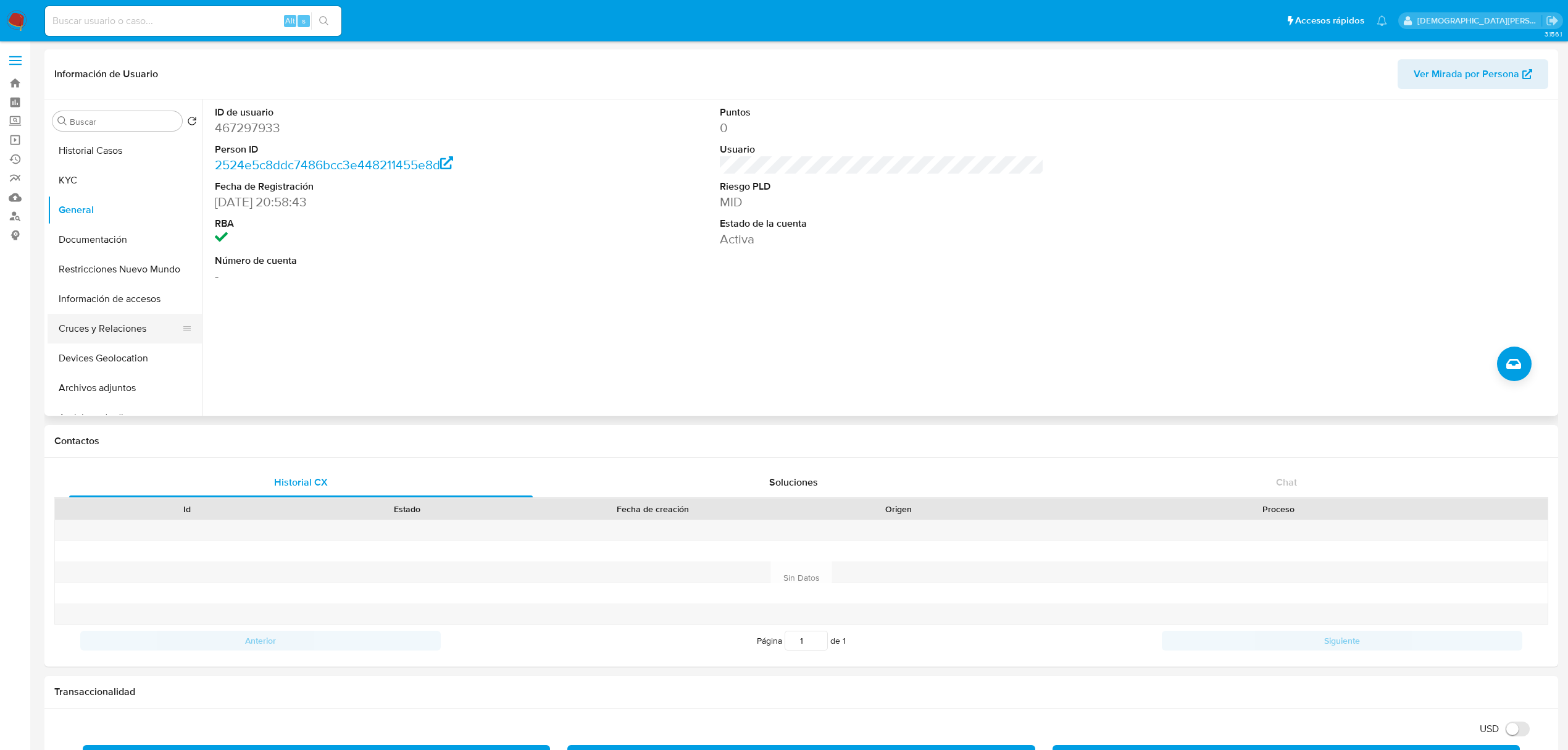
click at [79, 333] on button "Cruces y Relaciones" at bounding box center [119, 328] width 144 height 29
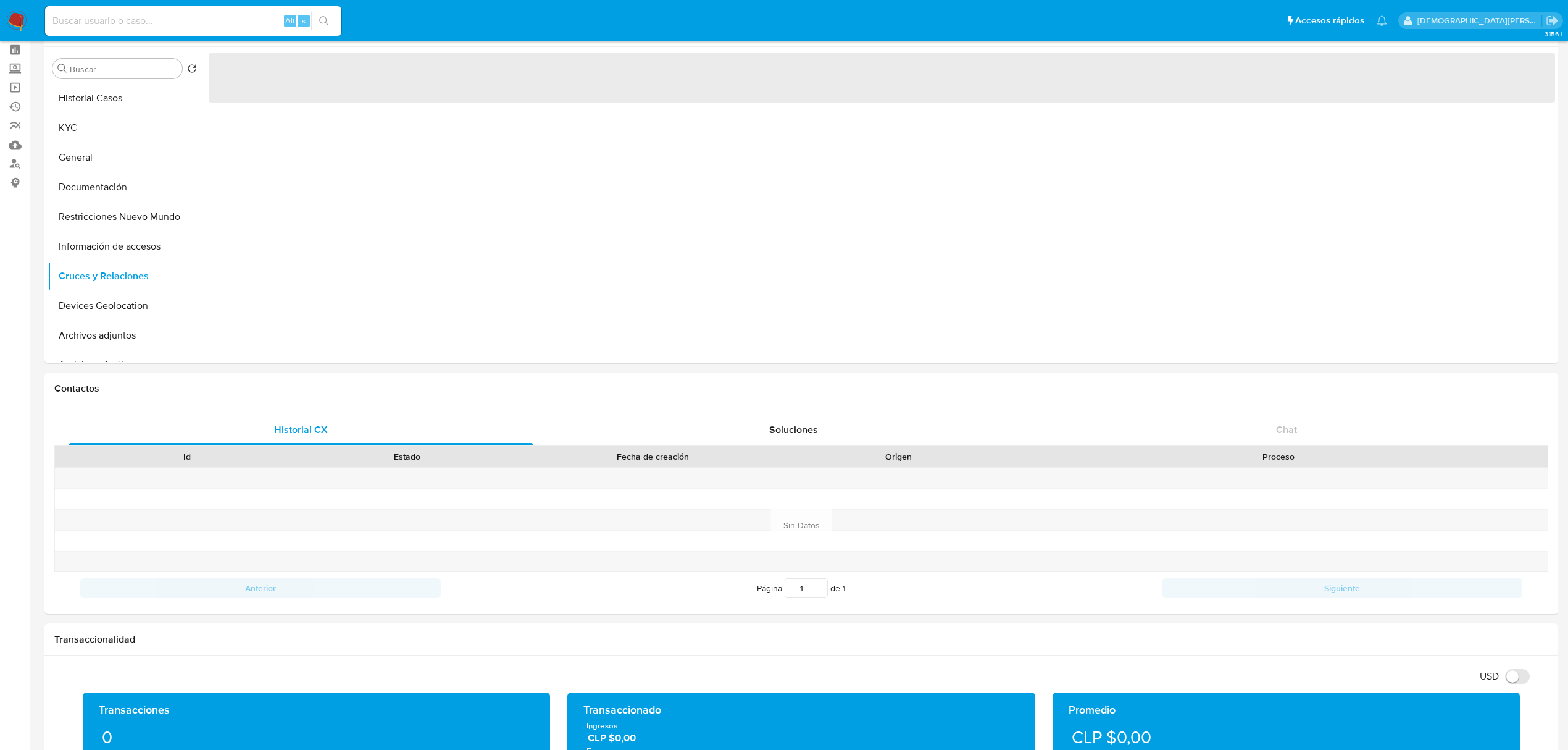
scroll to position [82, 0]
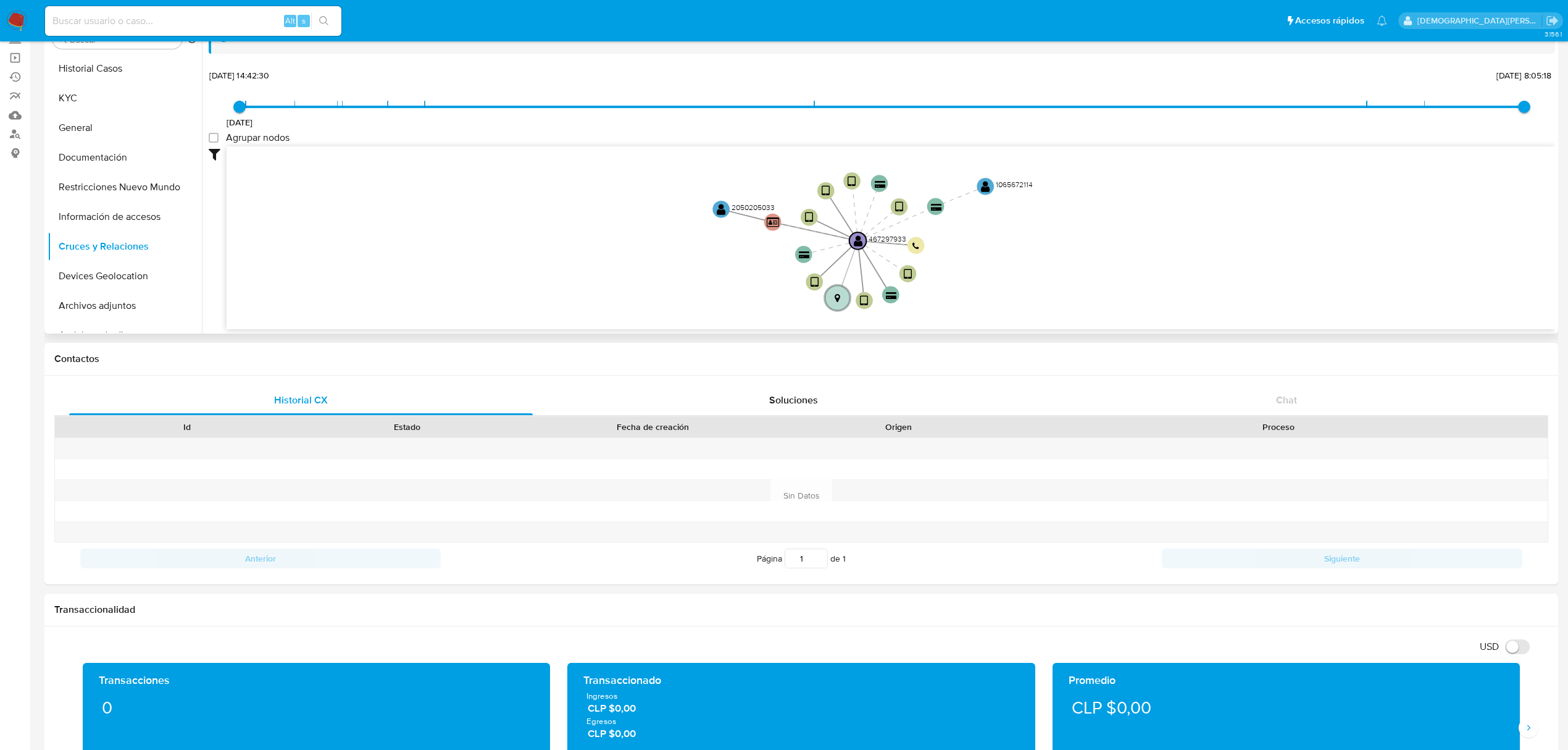
drag, startPoint x: 641, startPoint y: 232, endPoint x: 638, endPoint y: 268, distance: 36.1
click at [638, 268] on icon "device-67e13c3d2b61ddd628b5a59c  device-617a949508813b0019b148bd  device-6761…" at bounding box center [890, 235] width 1328 height 179
click at [114, 81] on button "Historial Casos" at bounding box center [119, 68] width 144 height 29
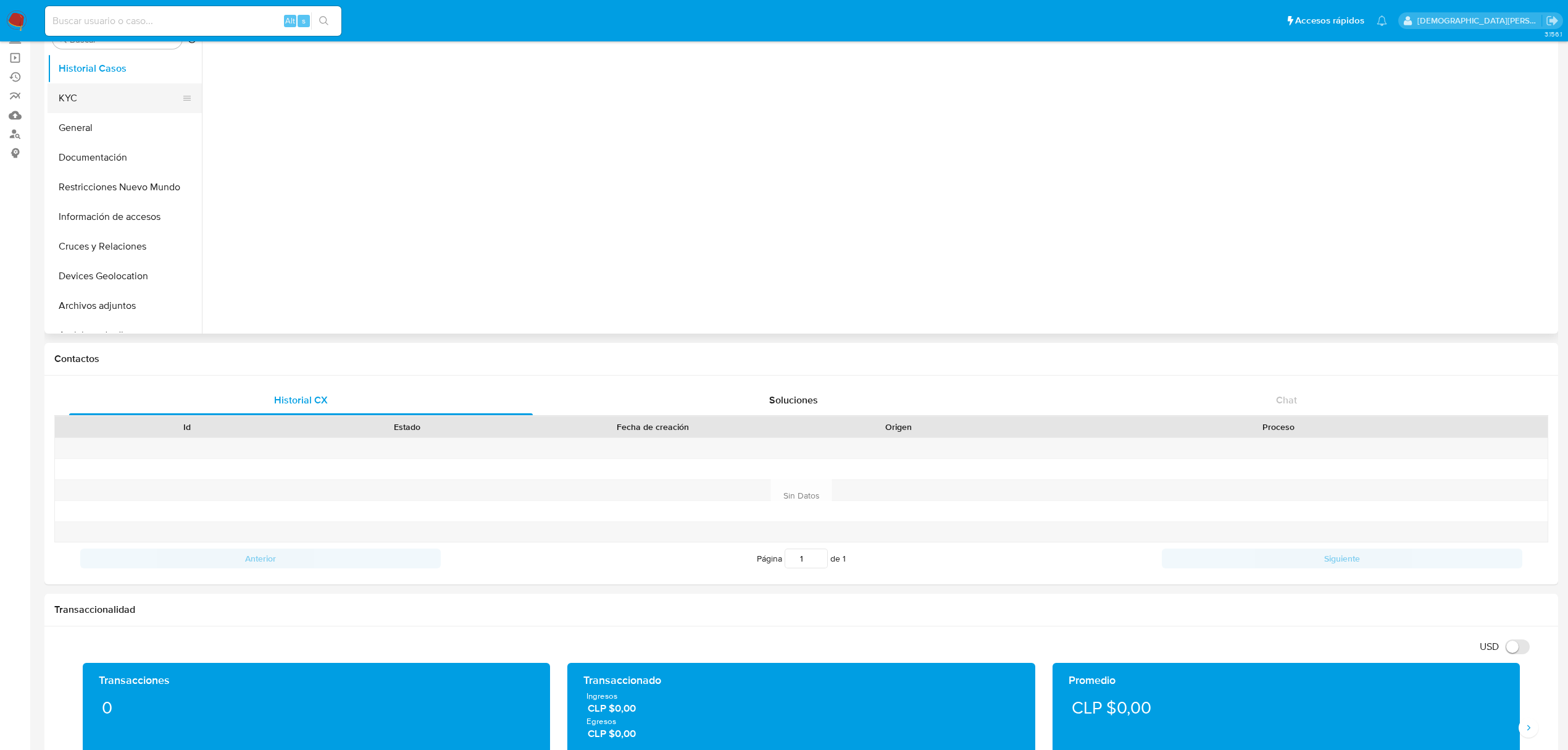
click at [121, 92] on button "KYC" at bounding box center [119, 98] width 144 height 29
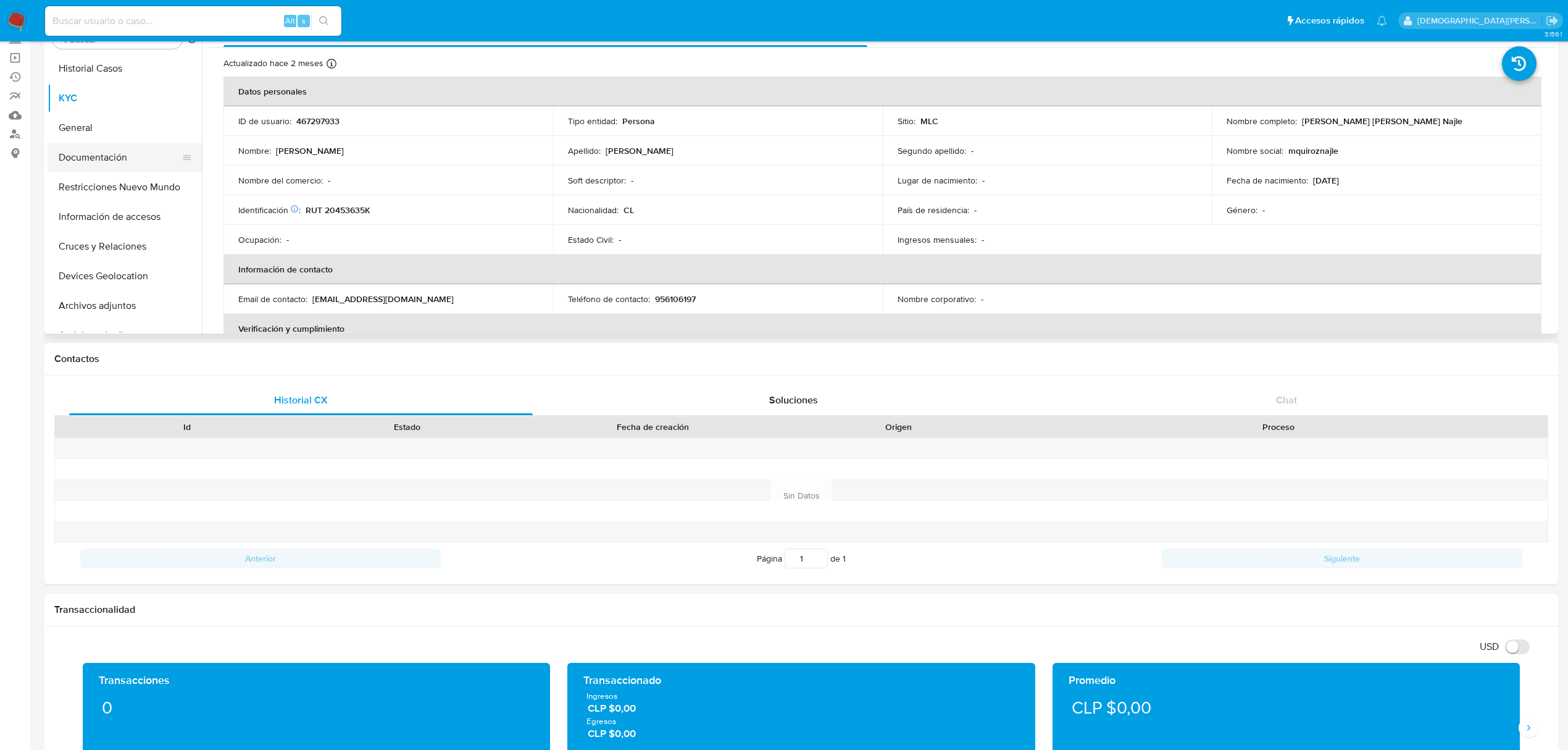
click at [115, 154] on button "Documentación" at bounding box center [119, 157] width 144 height 29
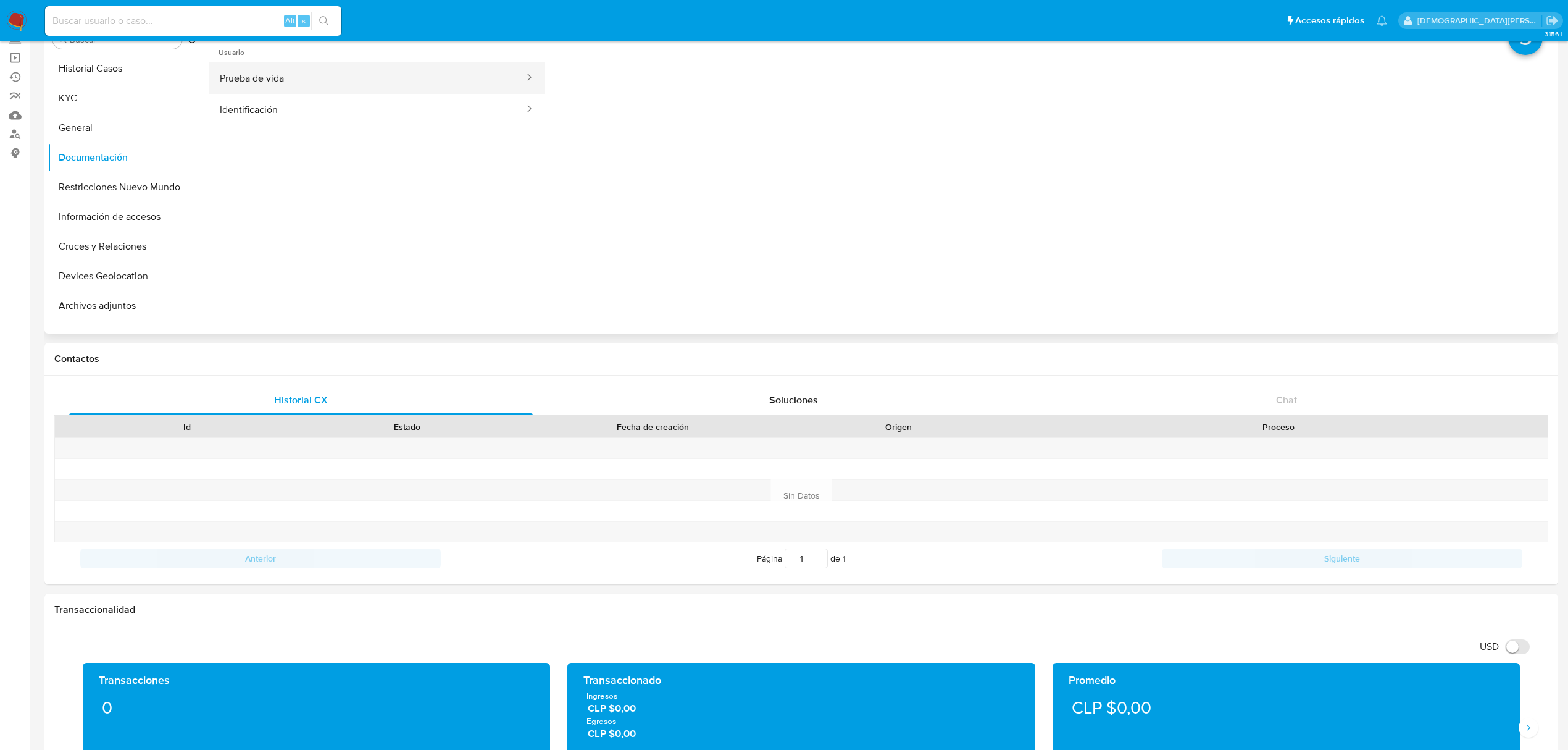
click at [365, 84] on button "Prueba de vida" at bounding box center [367, 77] width 317 height 31
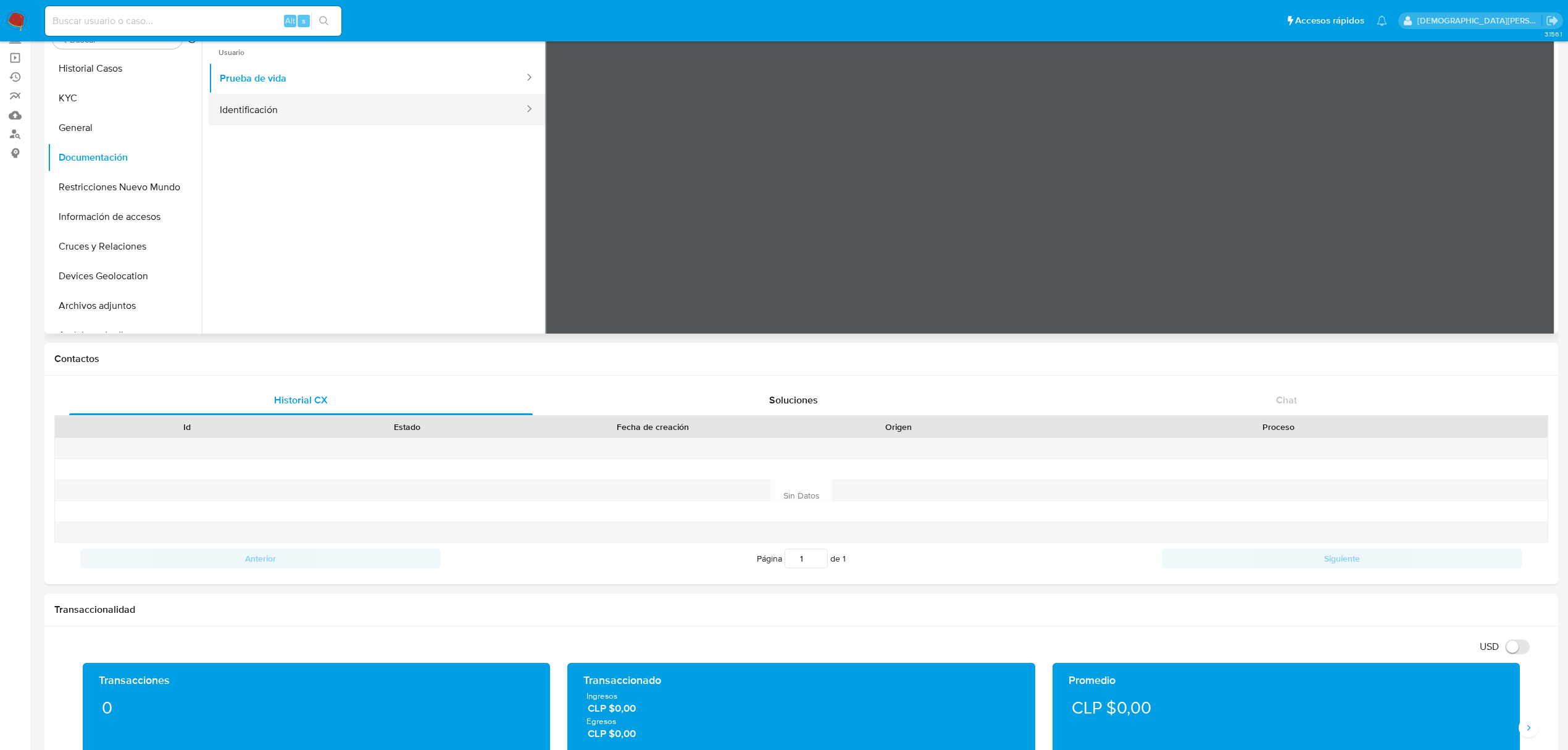
click at [351, 116] on button "Identificación" at bounding box center [367, 109] width 317 height 31
click at [1536, 228] on icon at bounding box center [1540, 233] width 7 height 12
drag, startPoint x: 315, startPoint y: 73, endPoint x: 418, endPoint y: 77, distance: 103.1
click at [315, 73] on button "Prueba de vida" at bounding box center [367, 77] width 317 height 31
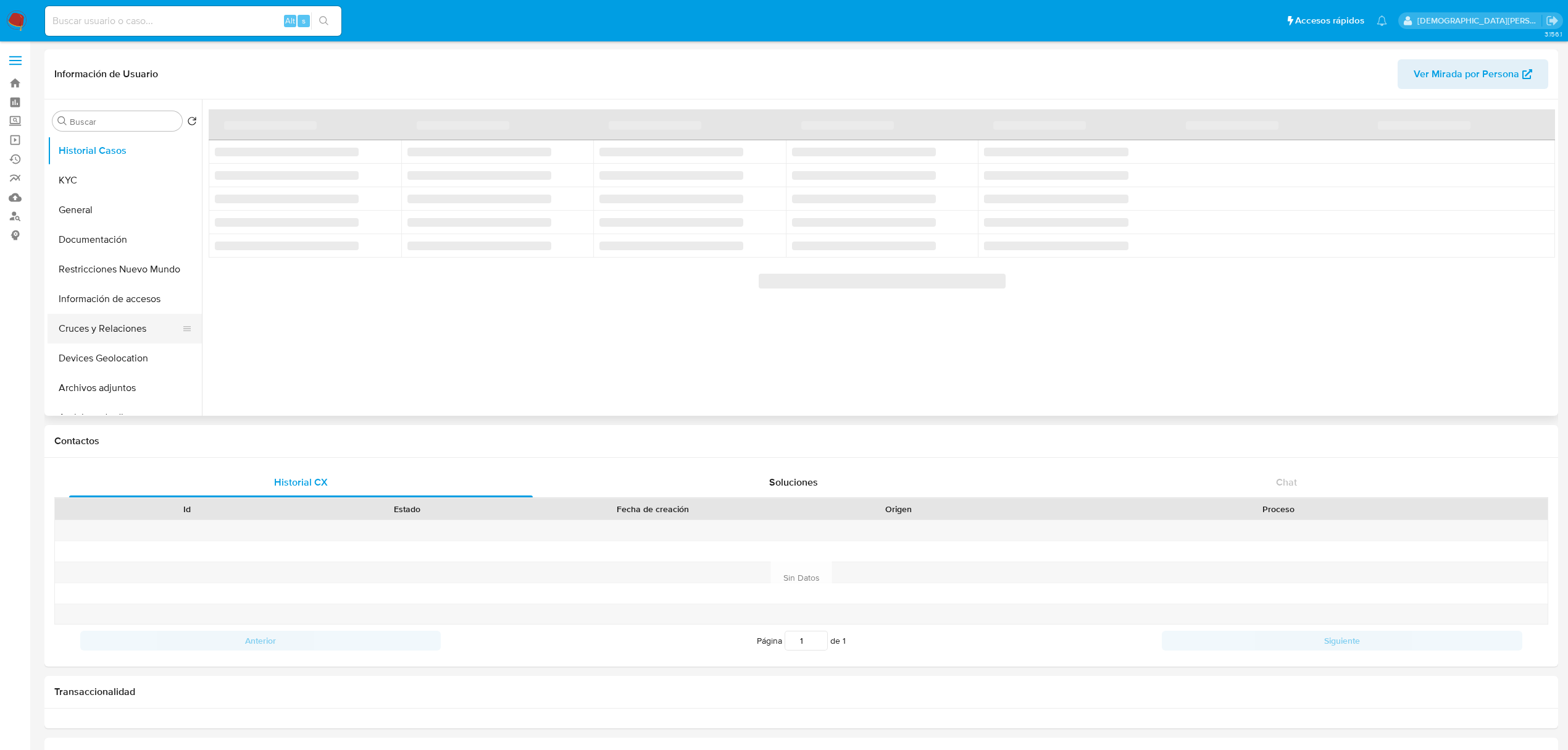
click at [105, 327] on button "Cruces y Relaciones" at bounding box center [119, 328] width 144 height 29
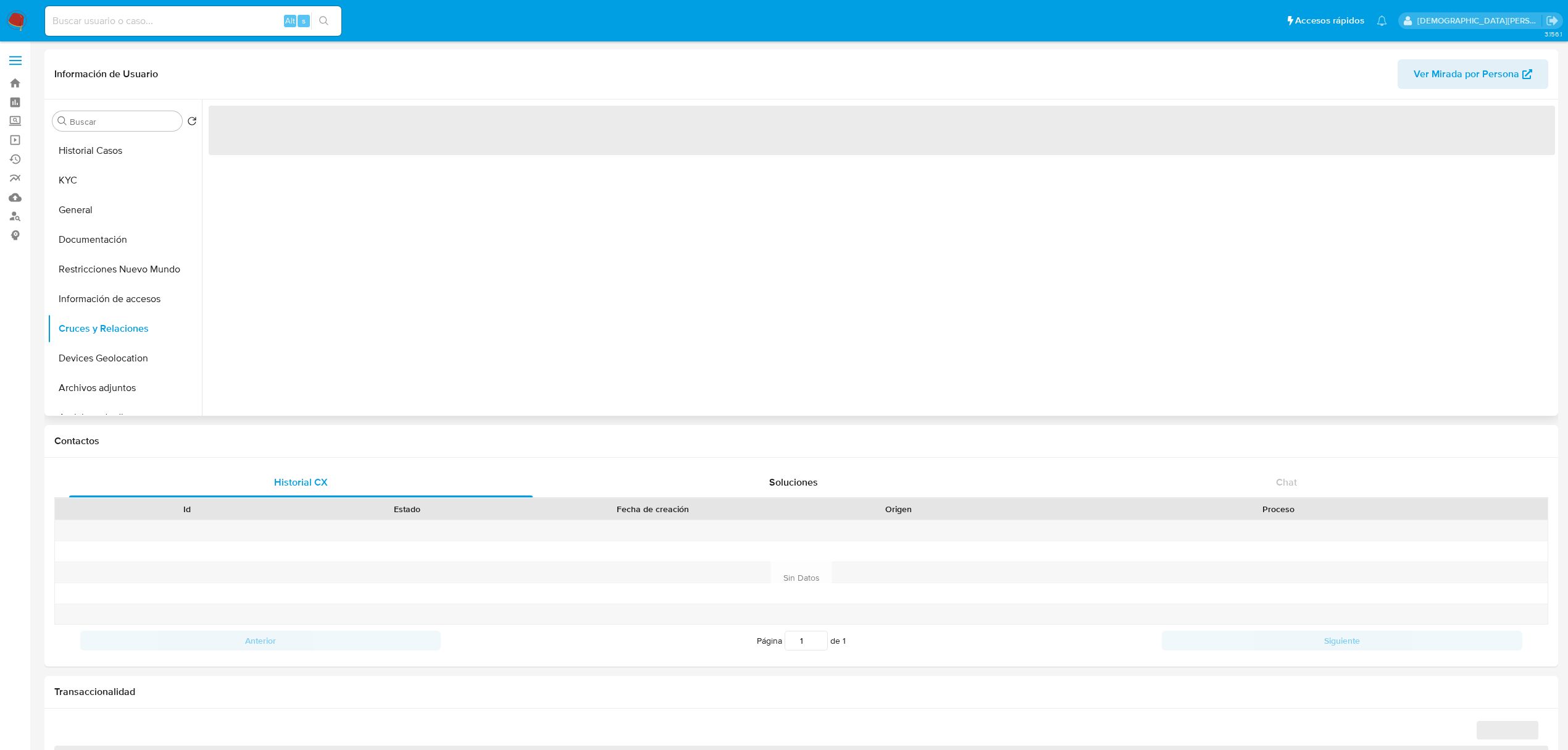
select select "10"
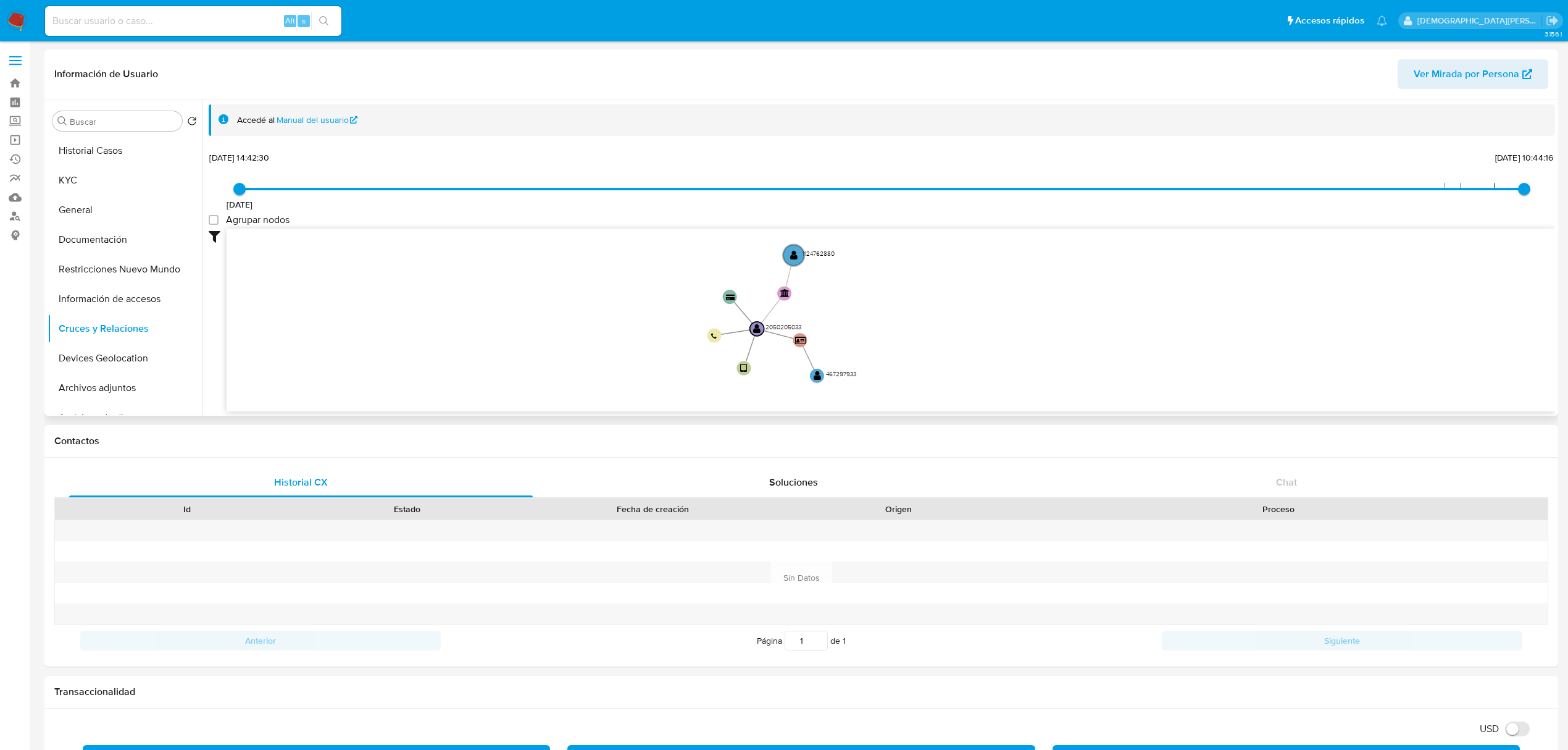
drag, startPoint x: 581, startPoint y: 309, endPoint x: 581, endPoint y: 337, distance: 28.0
click at [581, 337] on icon "device-6717dd9e5f49d7a5f55edd9e  user-2050205033  2050205033 card-NZHHQXMFOWP…" at bounding box center [890, 317] width 1328 height 179
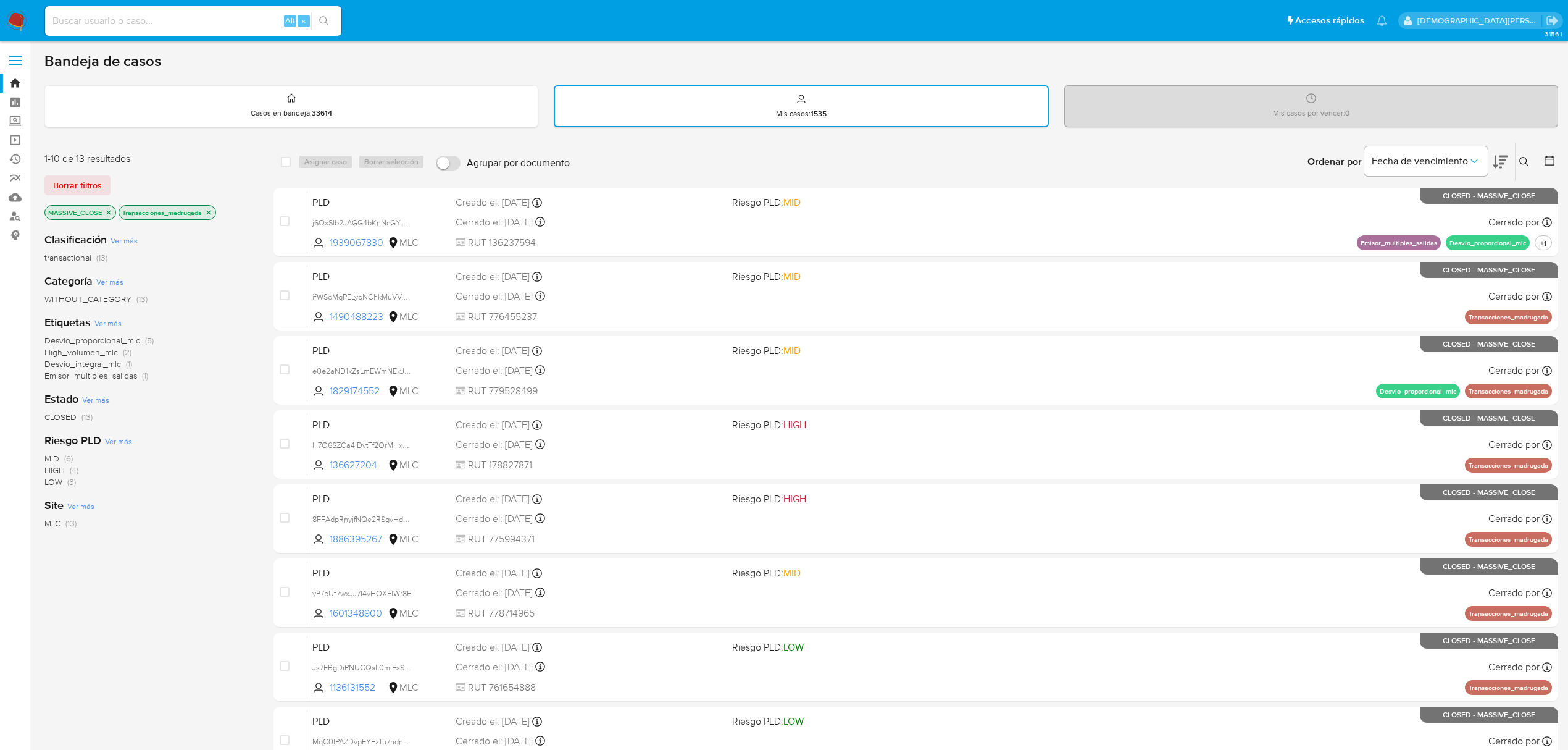
click at [208, 208] on icon "close-filter" at bounding box center [208, 212] width 7 height 7
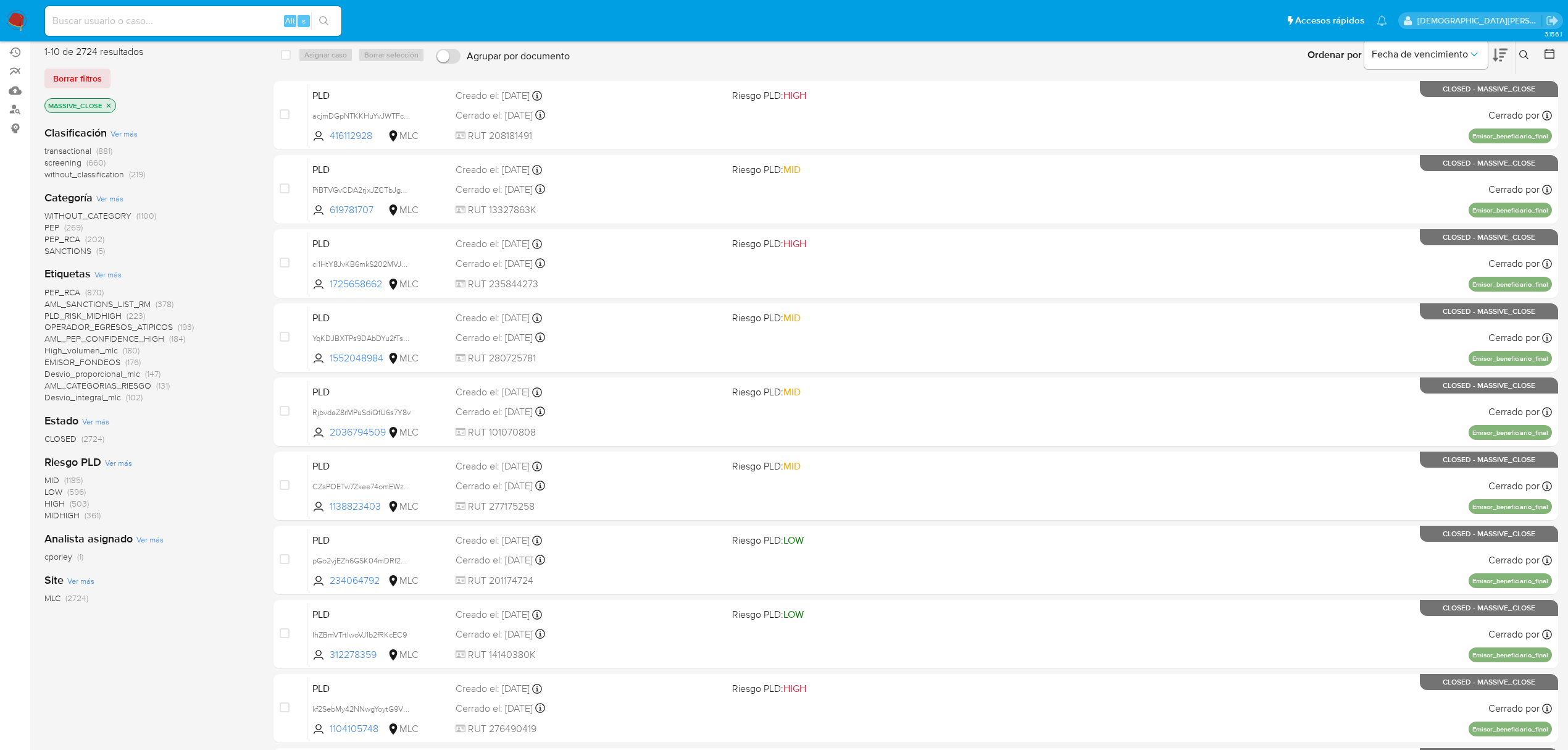
scroll to position [82, 0]
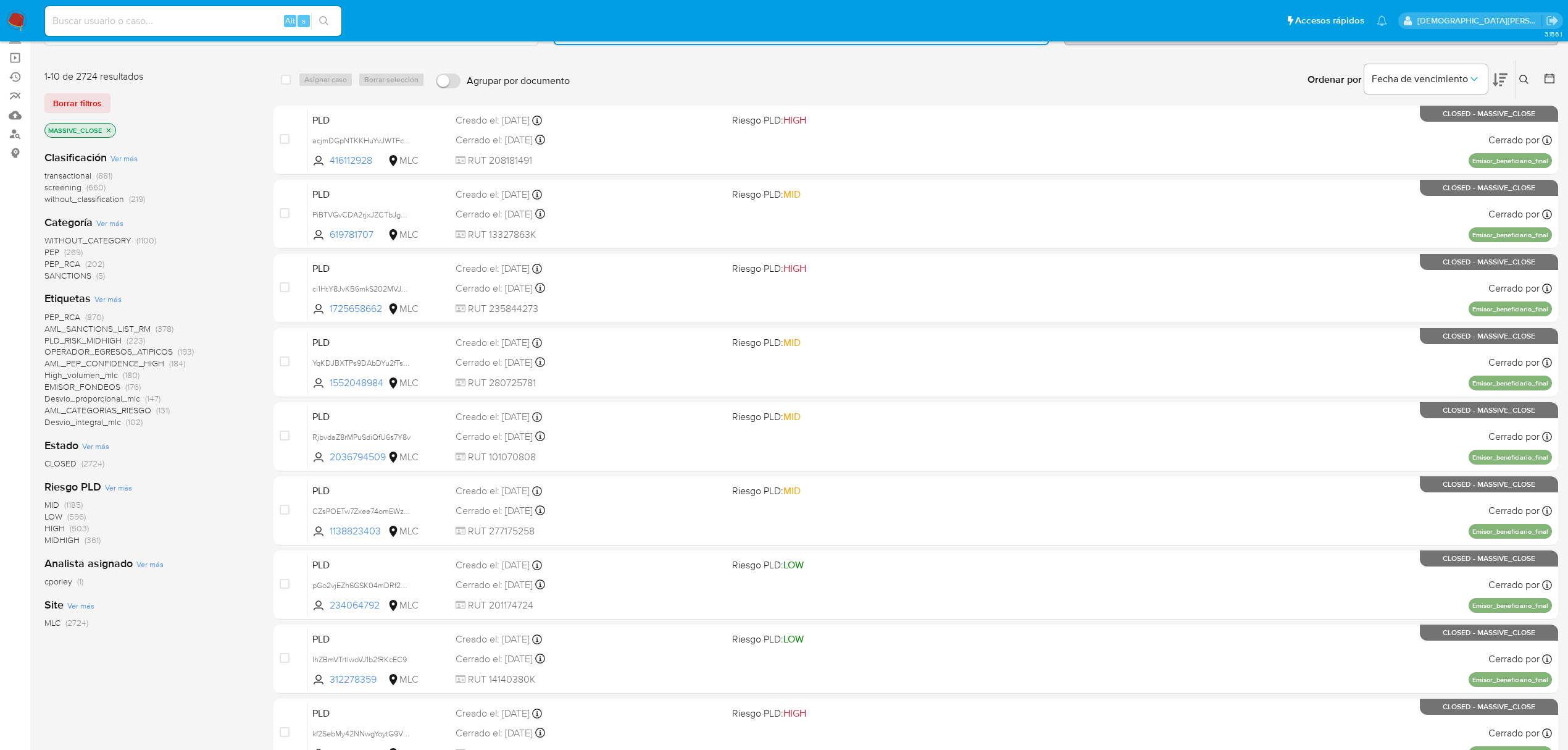
click at [100, 297] on span "Ver más" at bounding box center [108, 298] width 27 height 11
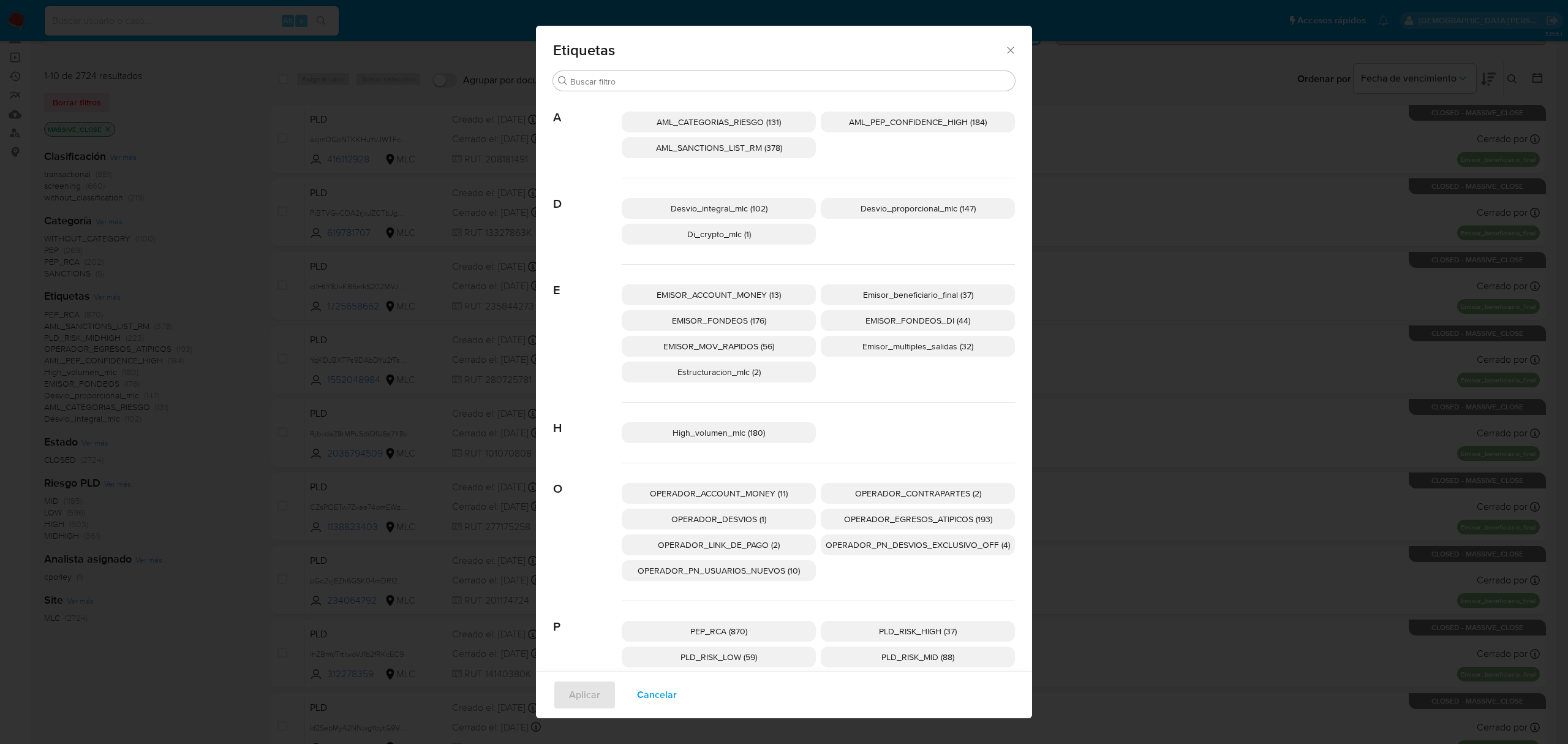
click at [1170, 244] on div "Etiquetas Buscar A AML_CATEGORIAS_RIESGO (131) AML_PEP_CONFIDENCE_HIGH (184) AM…" at bounding box center [784, 372] width 1568 height 744
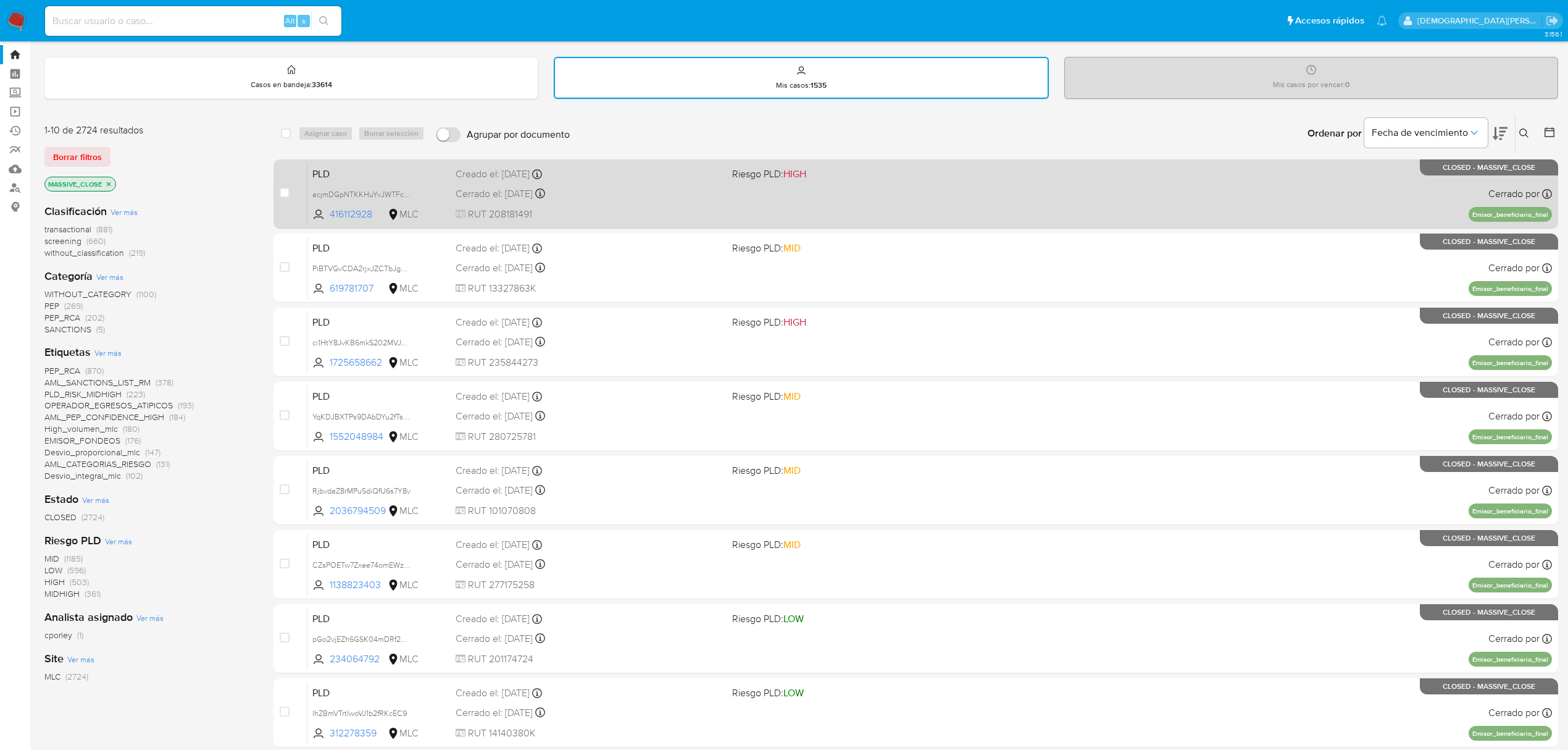
scroll to position [0, 0]
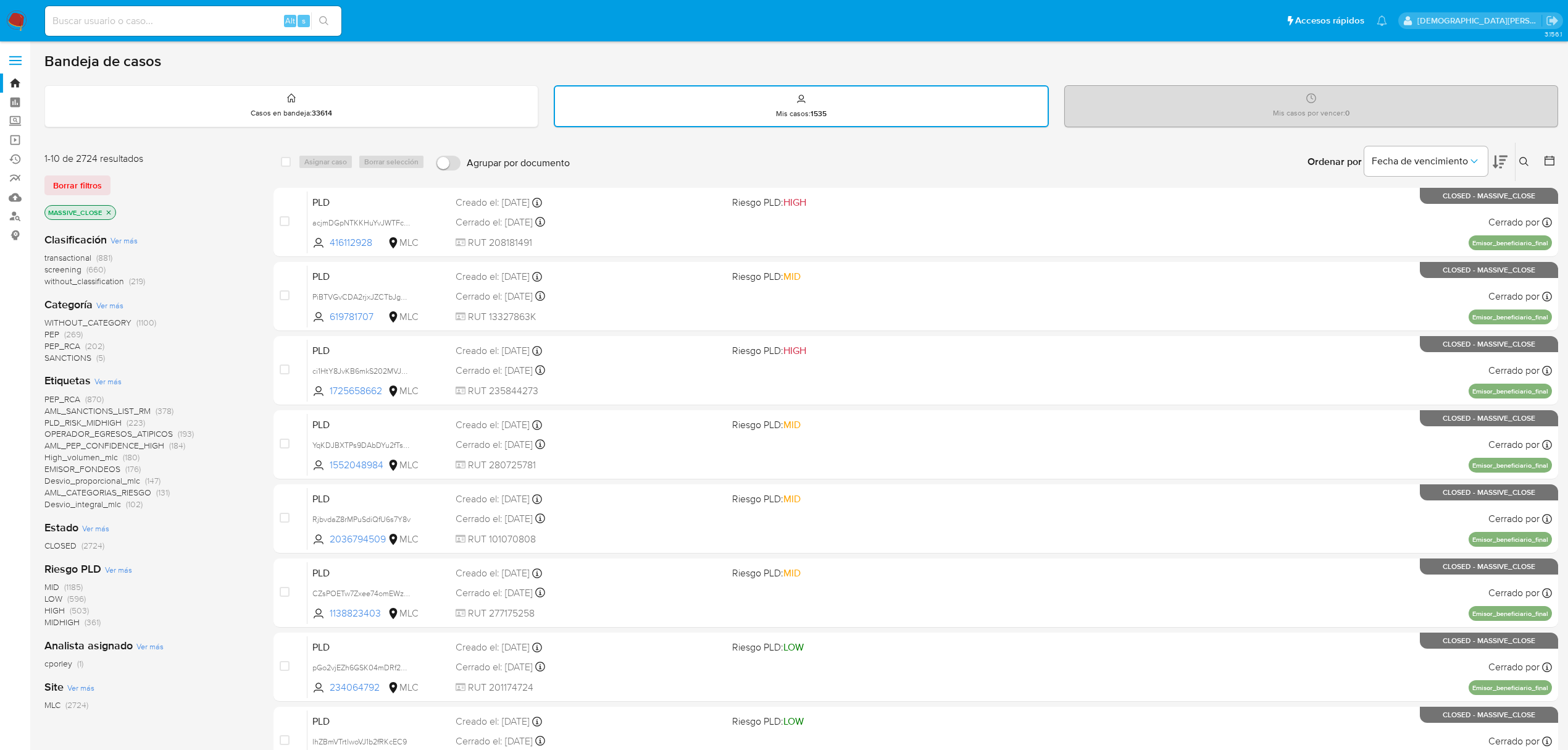
click at [109, 210] on icon "close-filter" at bounding box center [109, 212] width 7 height 7
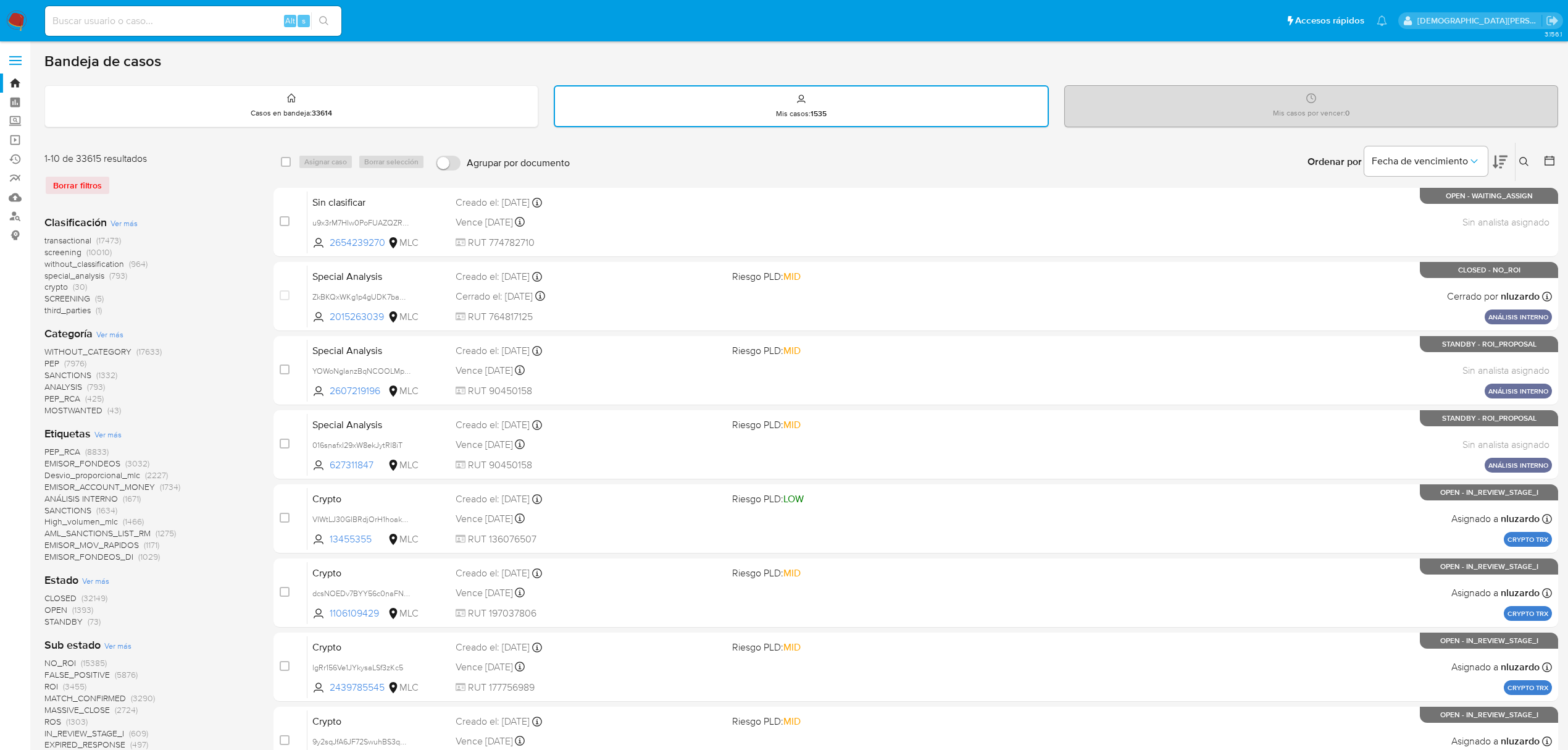
click at [1546, 159] on icon at bounding box center [1549, 160] width 12 height 12
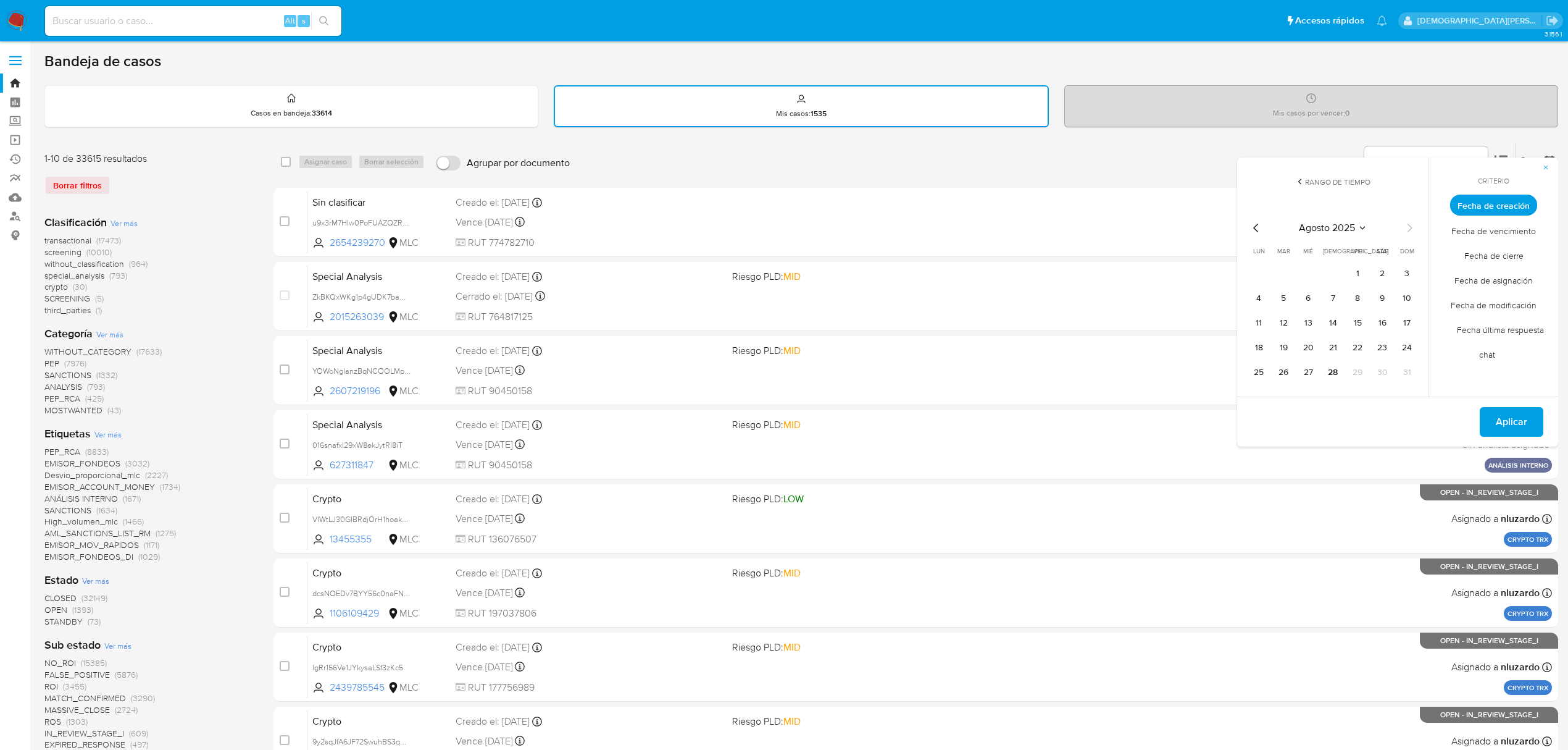
click at [1320, 178] on span "Rango de tiempo" at bounding box center [1336, 182] width 65 height 11
click at [1333, 345] on span "Personalizado" at bounding box center [1333, 354] width 78 height 25
click at [1255, 223] on icon "Mes anterior" at bounding box center [1255, 227] width 15 height 15
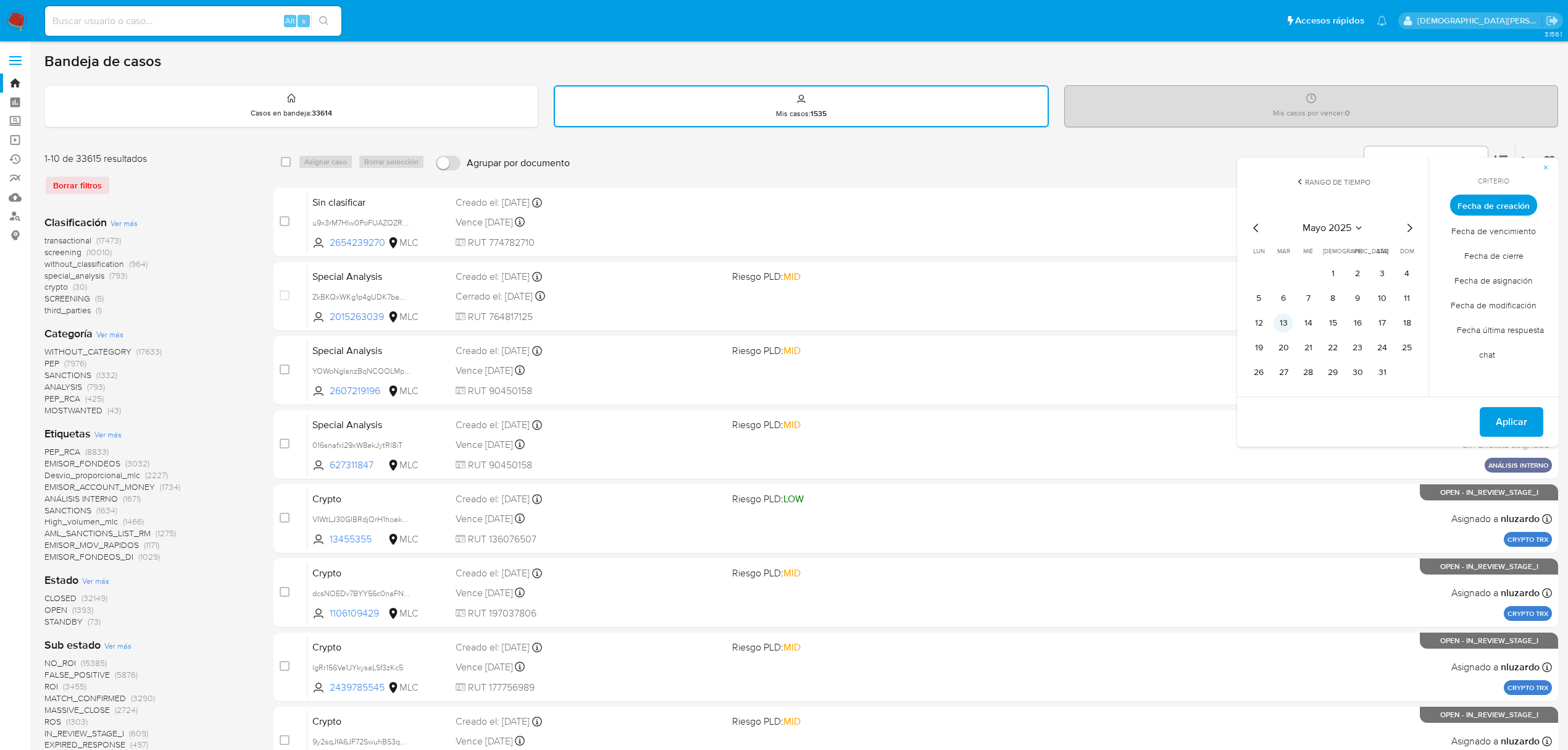
click at [1287, 315] on button "13" at bounding box center [1283, 322] width 20 height 20
click at [1383, 368] on button "31" at bounding box center [1382, 372] width 20 height 20
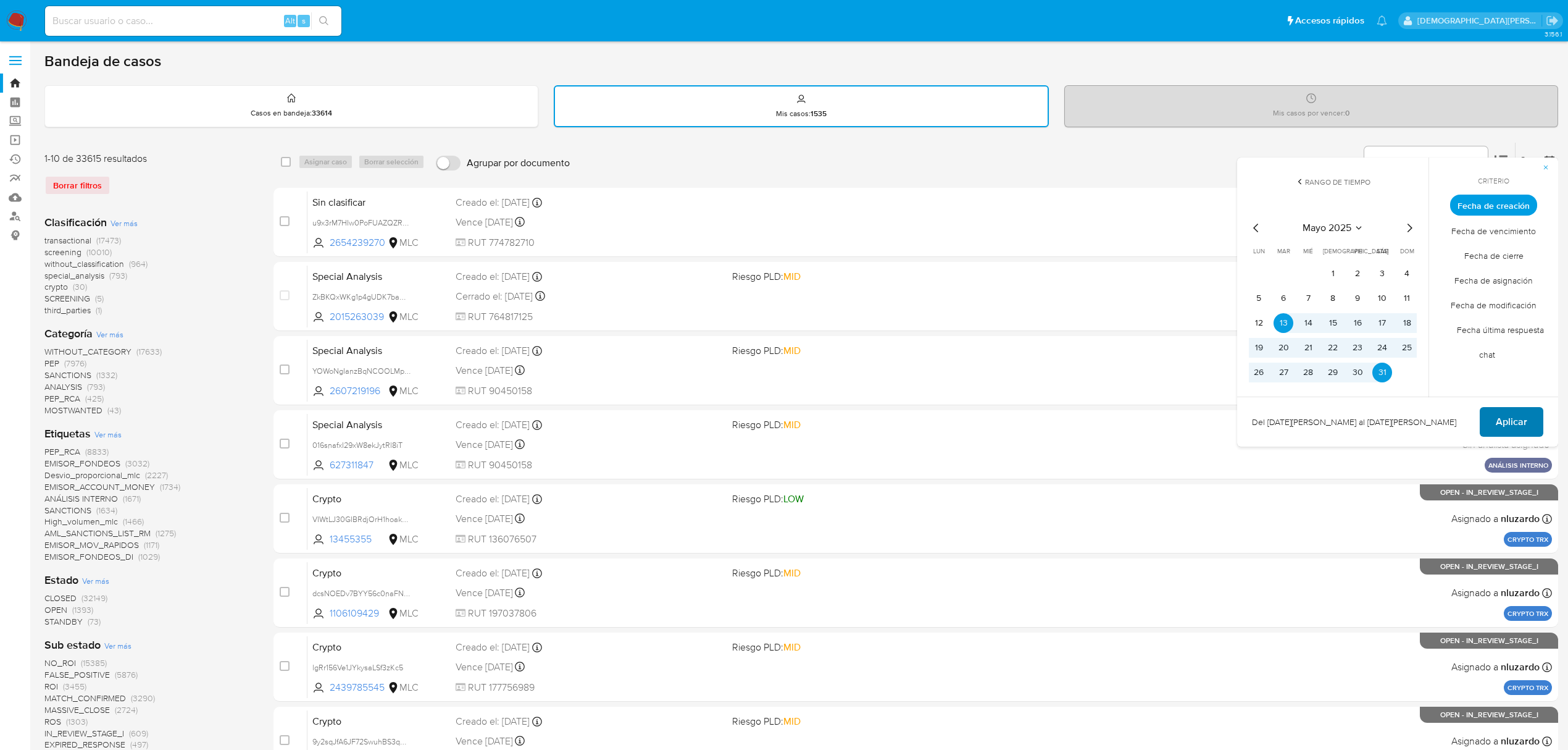
click at [1499, 408] on span "Aplicar" at bounding box center [1511, 421] width 31 height 27
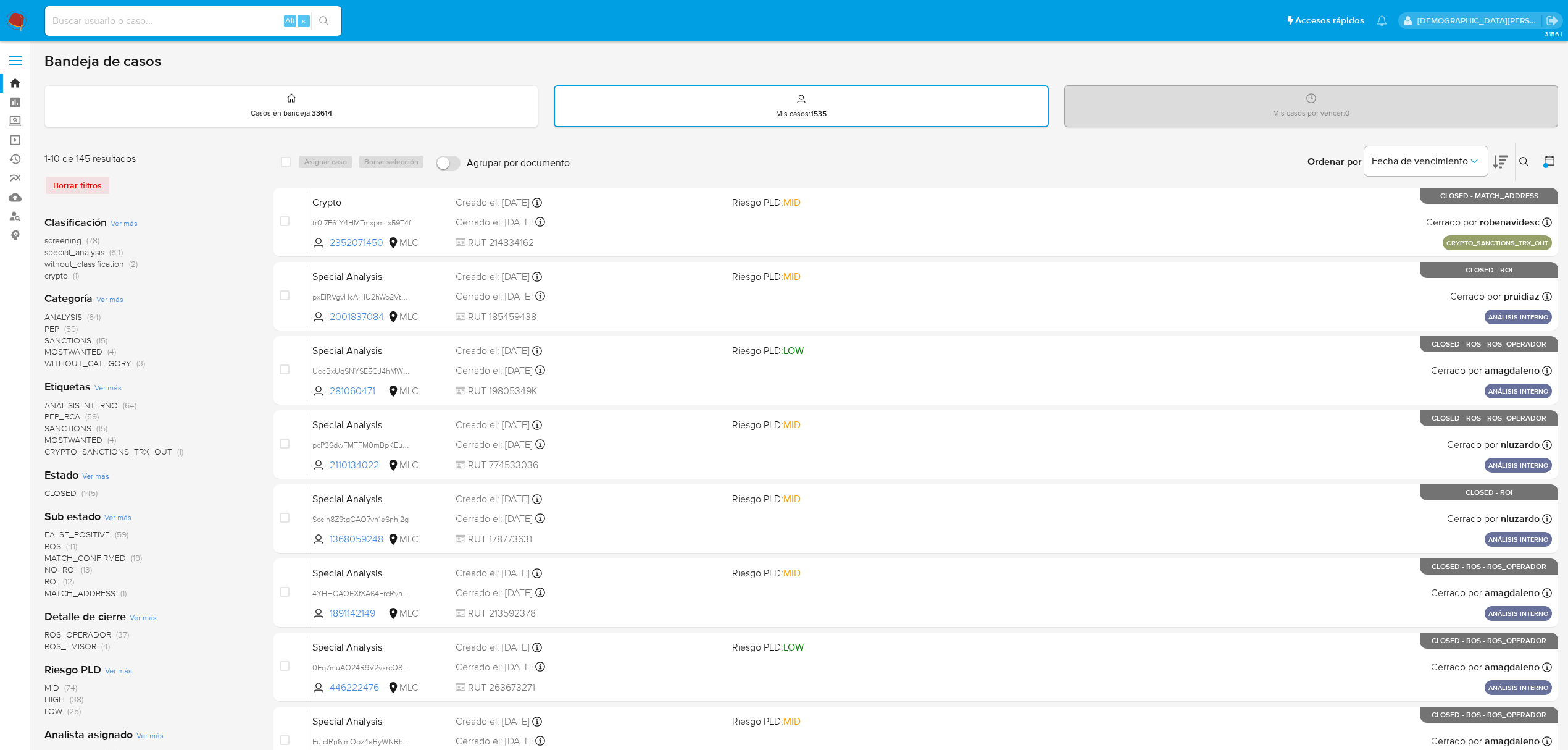
click at [1548, 162] on icon at bounding box center [1549, 160] width 12 height 12
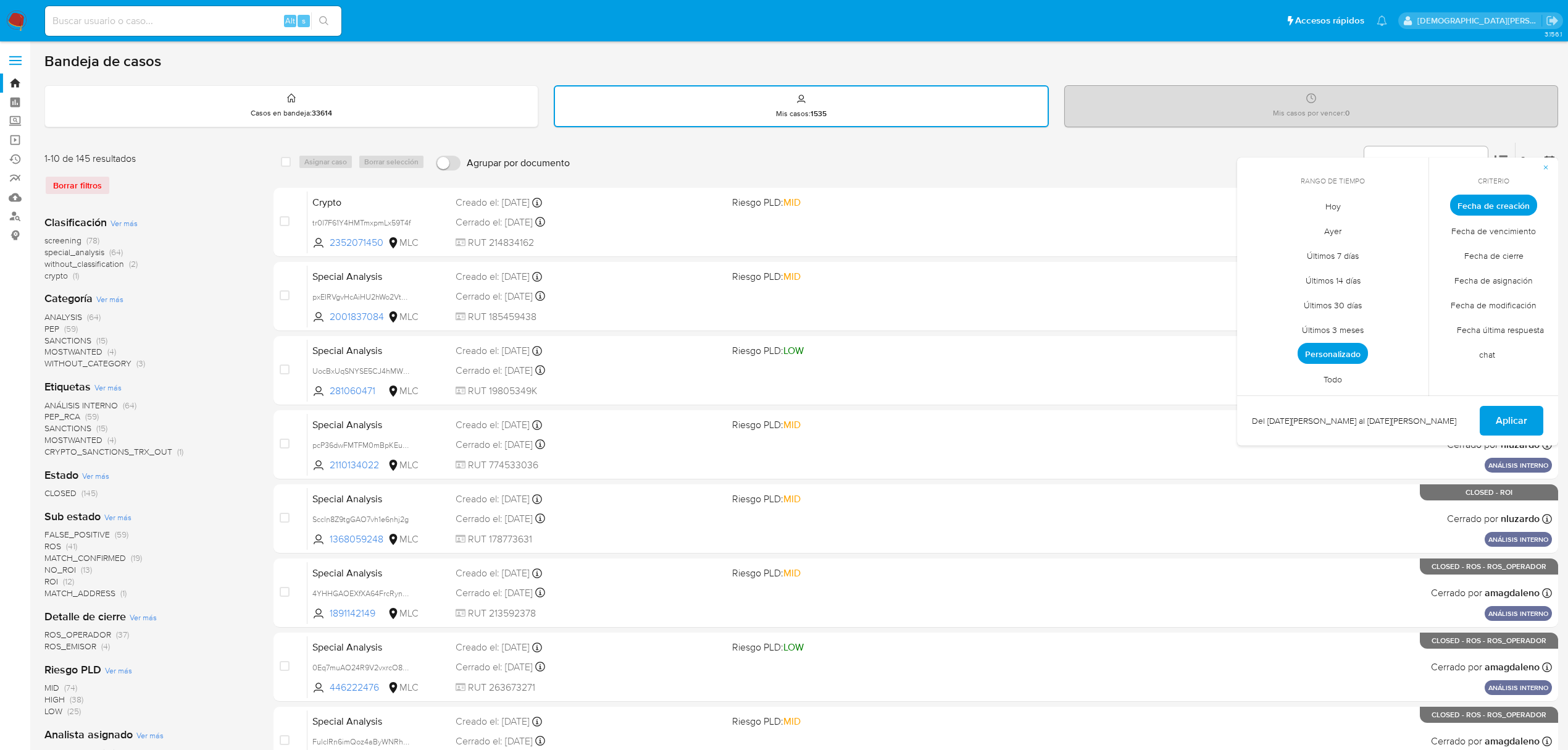
click at [1339, 349] on span "Personalizado" at bounding box center [1332, 354] width 70 height 21
click at [1405, 224] on icon "Mes siguiente" at bounding box center [1409, 227] width 15 height 15
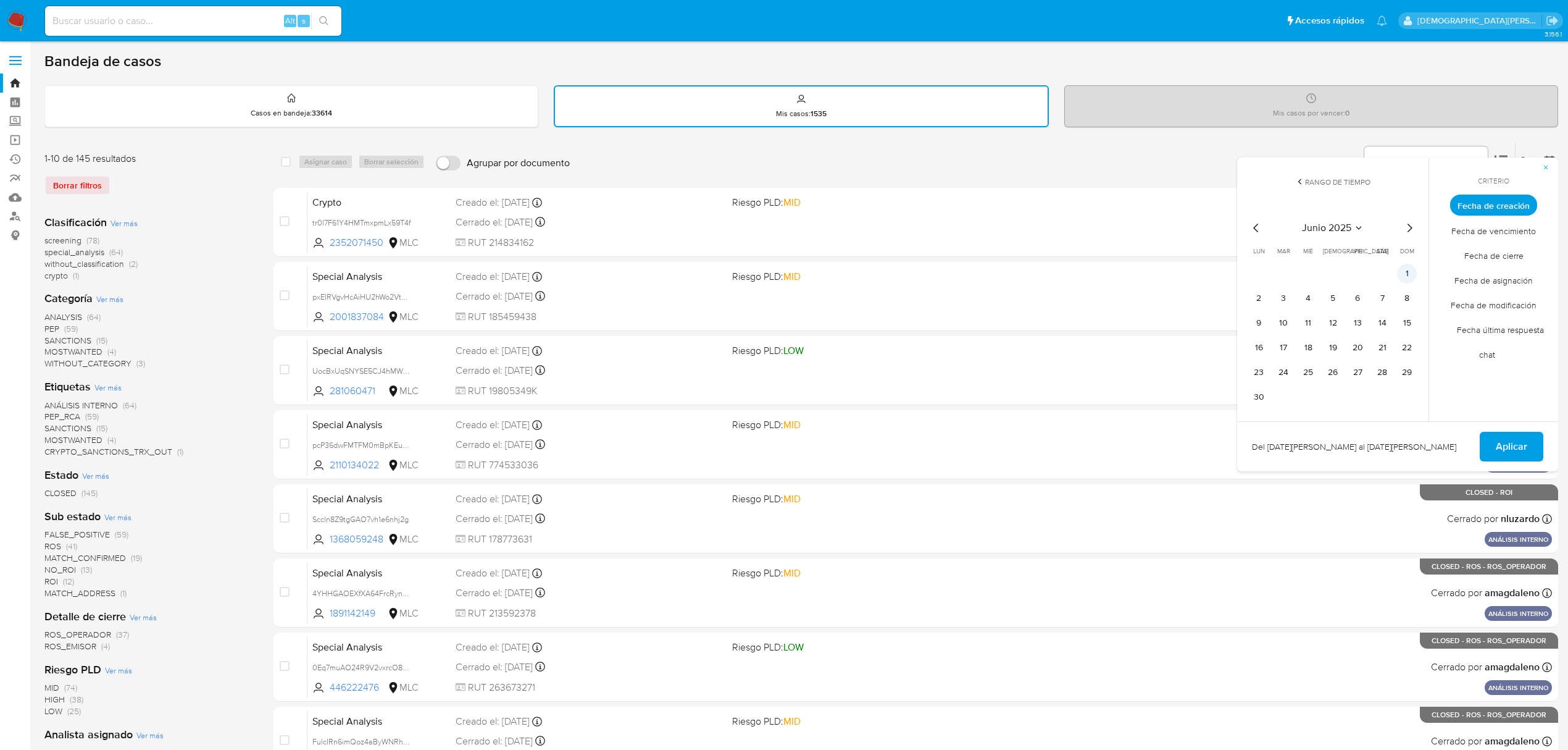
click at [1401, 270] on button "1" at bounding box center [1407, 273] width 20 height 20
click at [1302, 326] on button "11" at bounding box center [1308, 322] width 20 height 20
click at [1497, 445] on span "Aplicar" at bounding box center [1511, 446] width 31 height 27
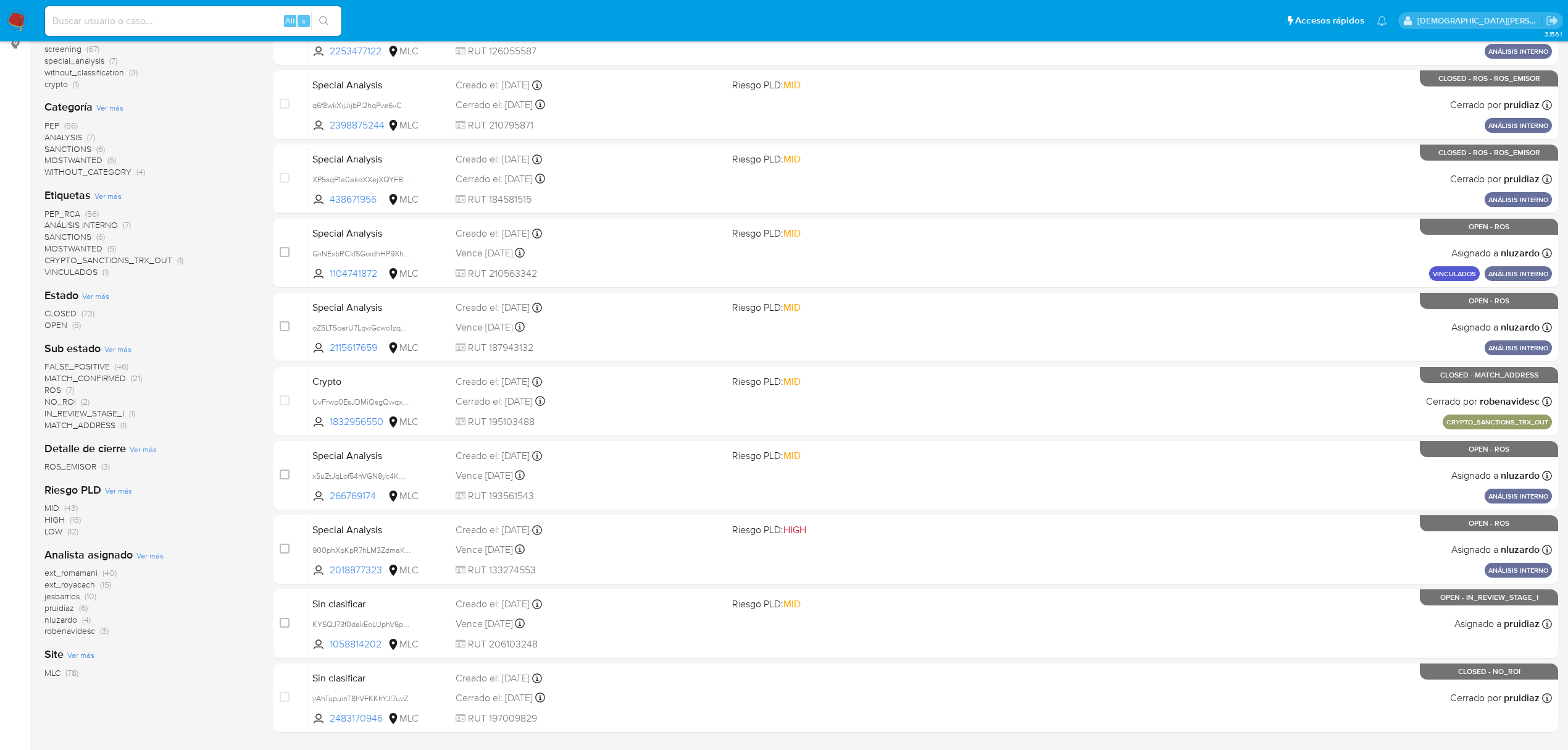
scroll to position [224, 0]
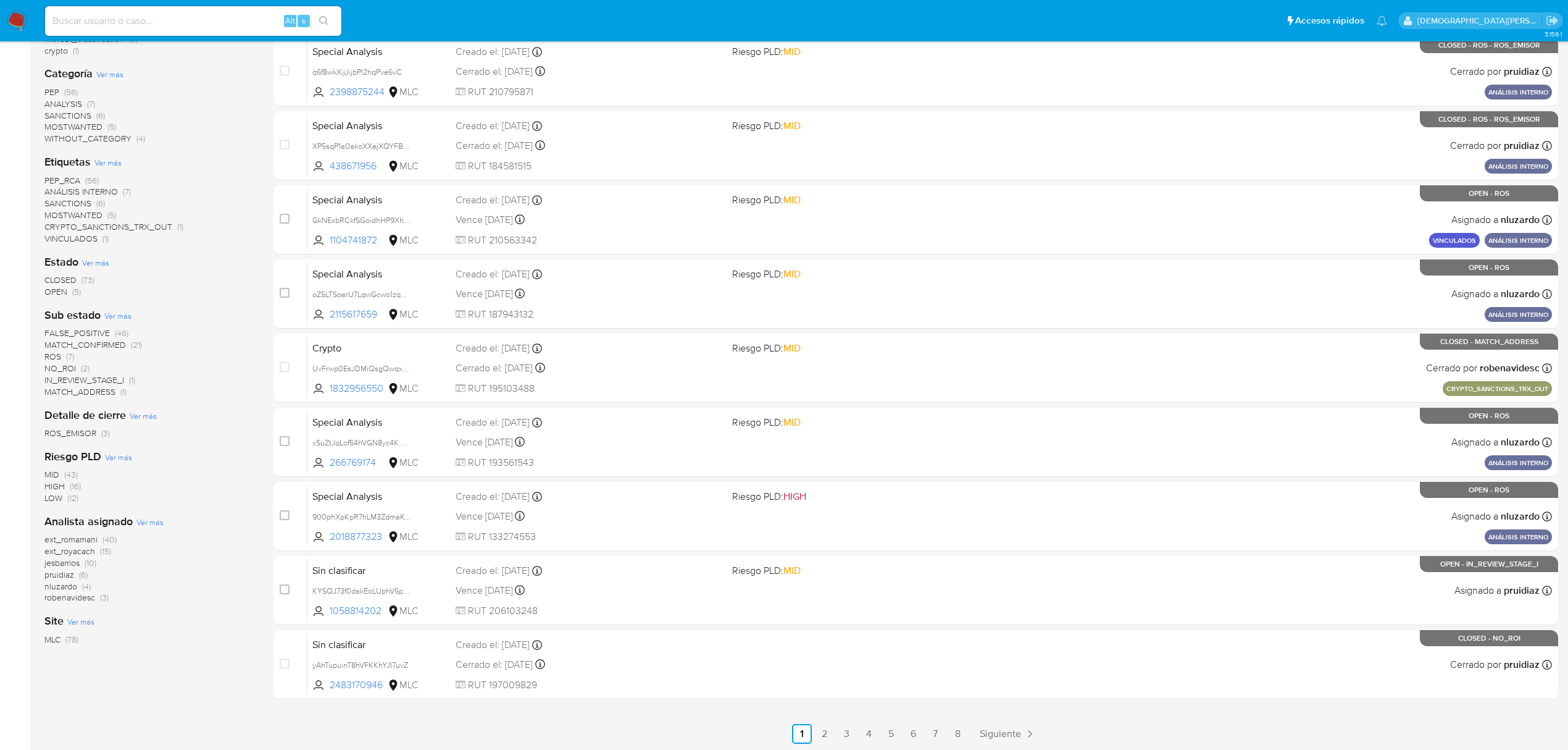
click at [58, 287] on span "OPEN" at bounding box center [56, 291] width 23 height 12
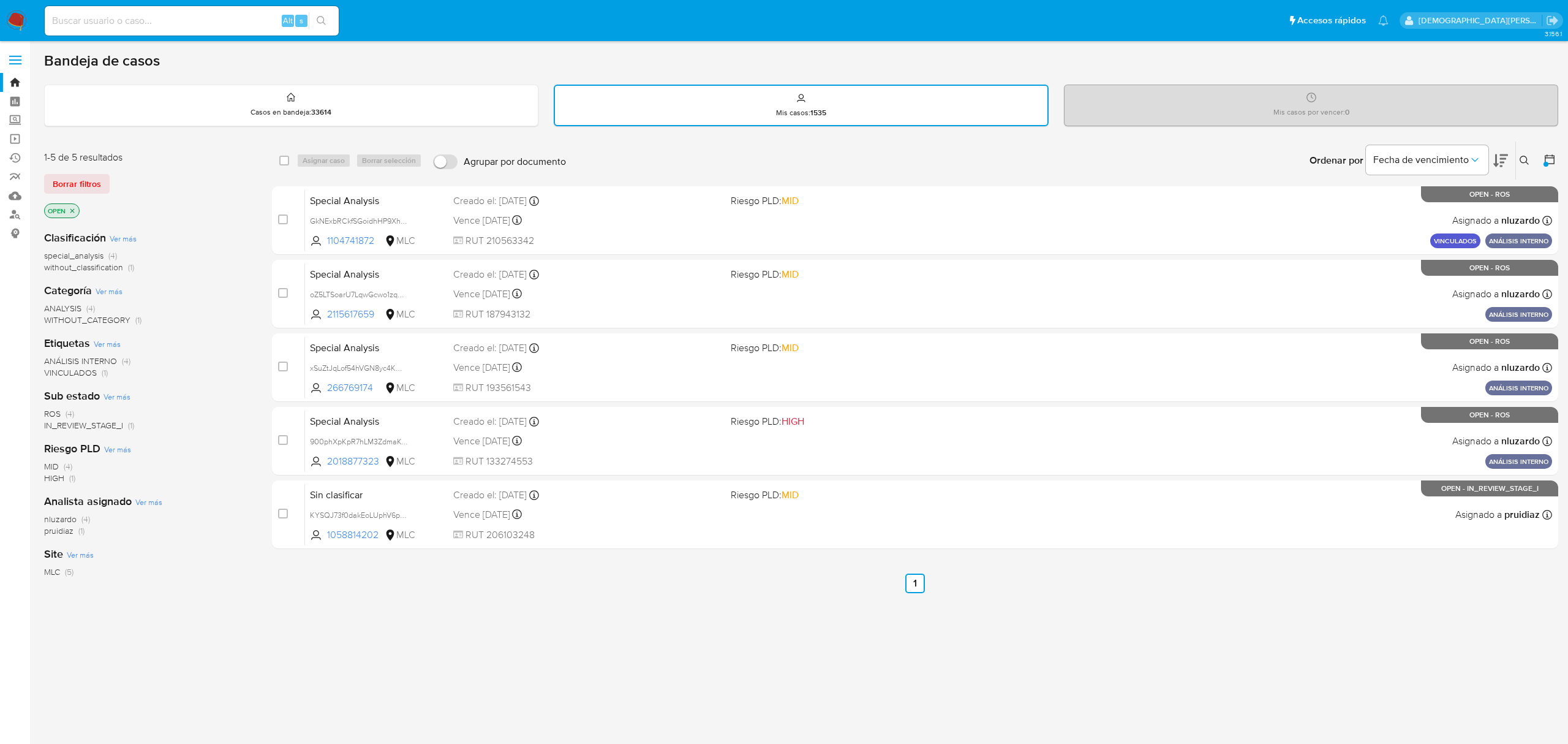
click at [1546, 157] on icon at bounding box center [1549, 159] width 12 height 12
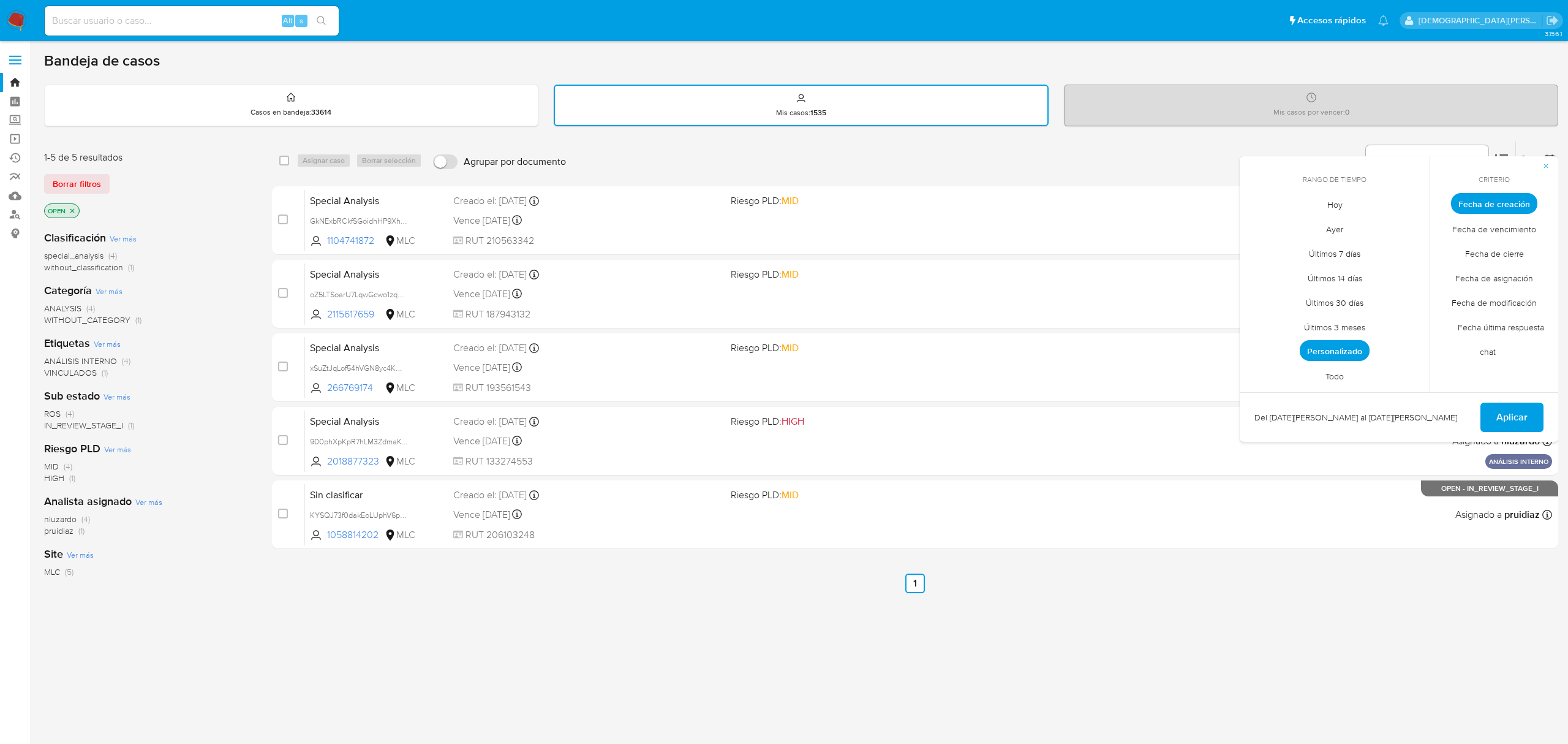
click at [1351, 350] on span "Personalizado" at bounding box center [1334, 351] width 70 height 21
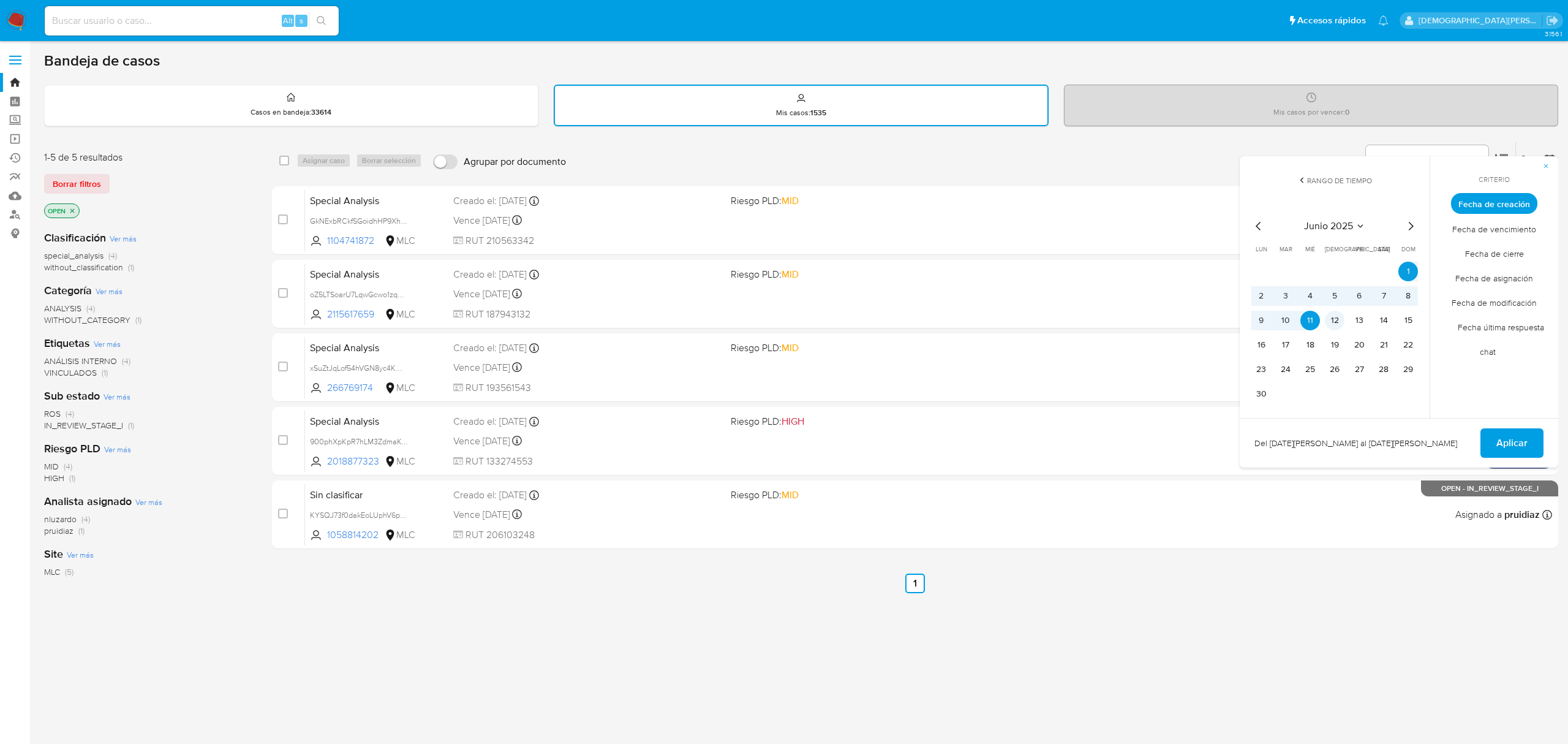
click at [1335, 322] on button "12" at bounding box center [1334, 320] width 19 height 19
click at [1512, 432] on span "Aplicar" at bounding box center [1511, 443] width 31 height 27
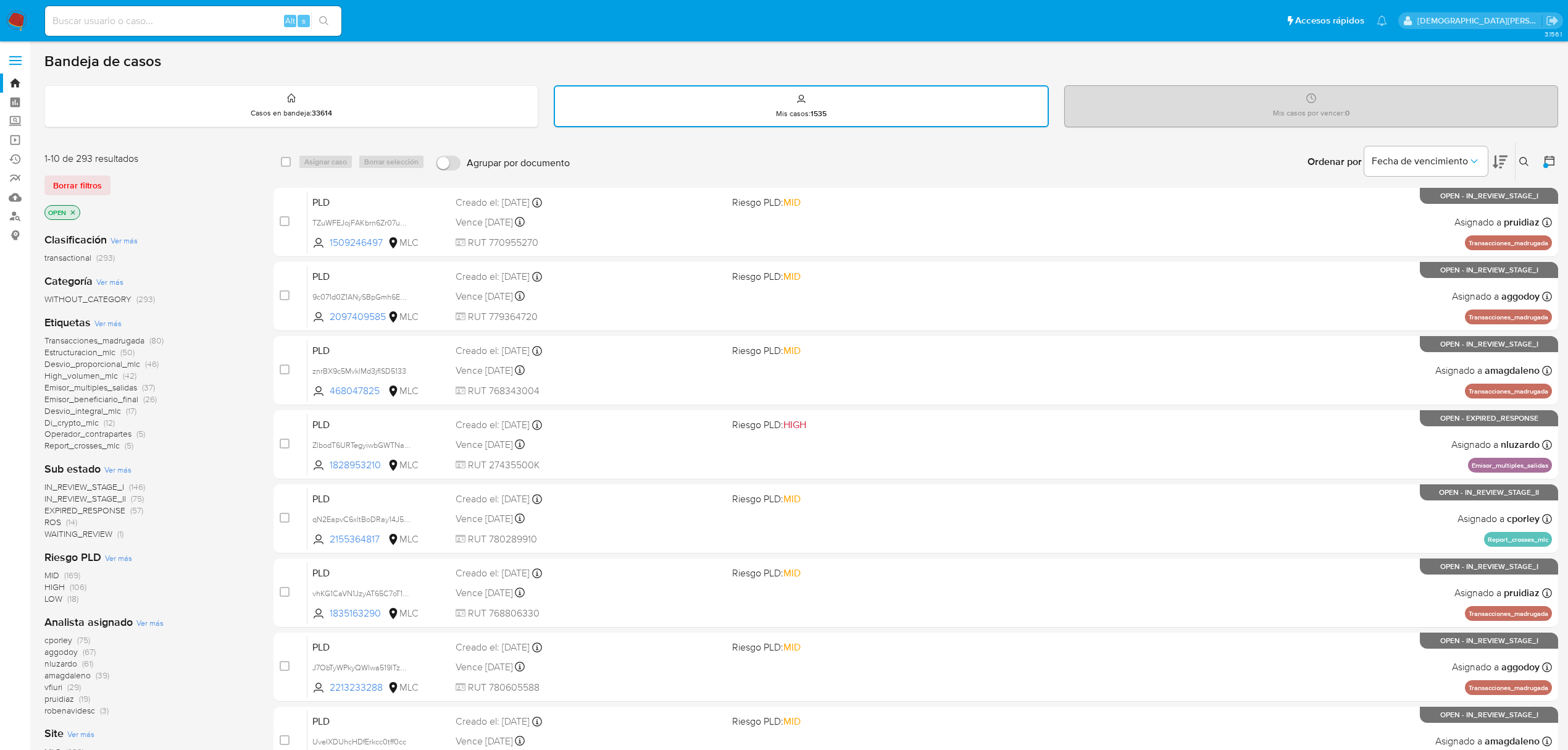
click at [74, 210] on icon "close-filter" at bounding box center [73, 212] width 4 height 4
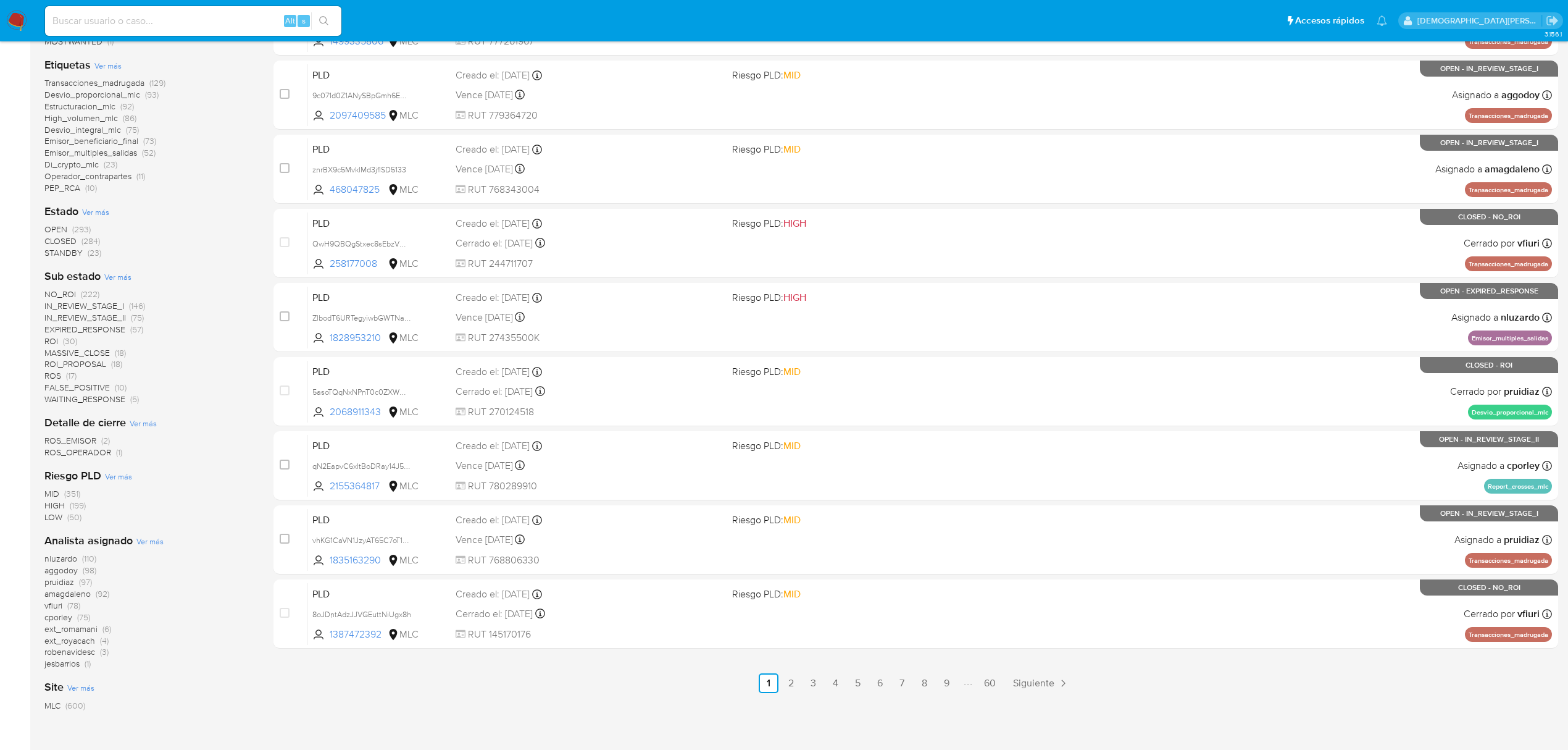
scroll to position [302, 0]
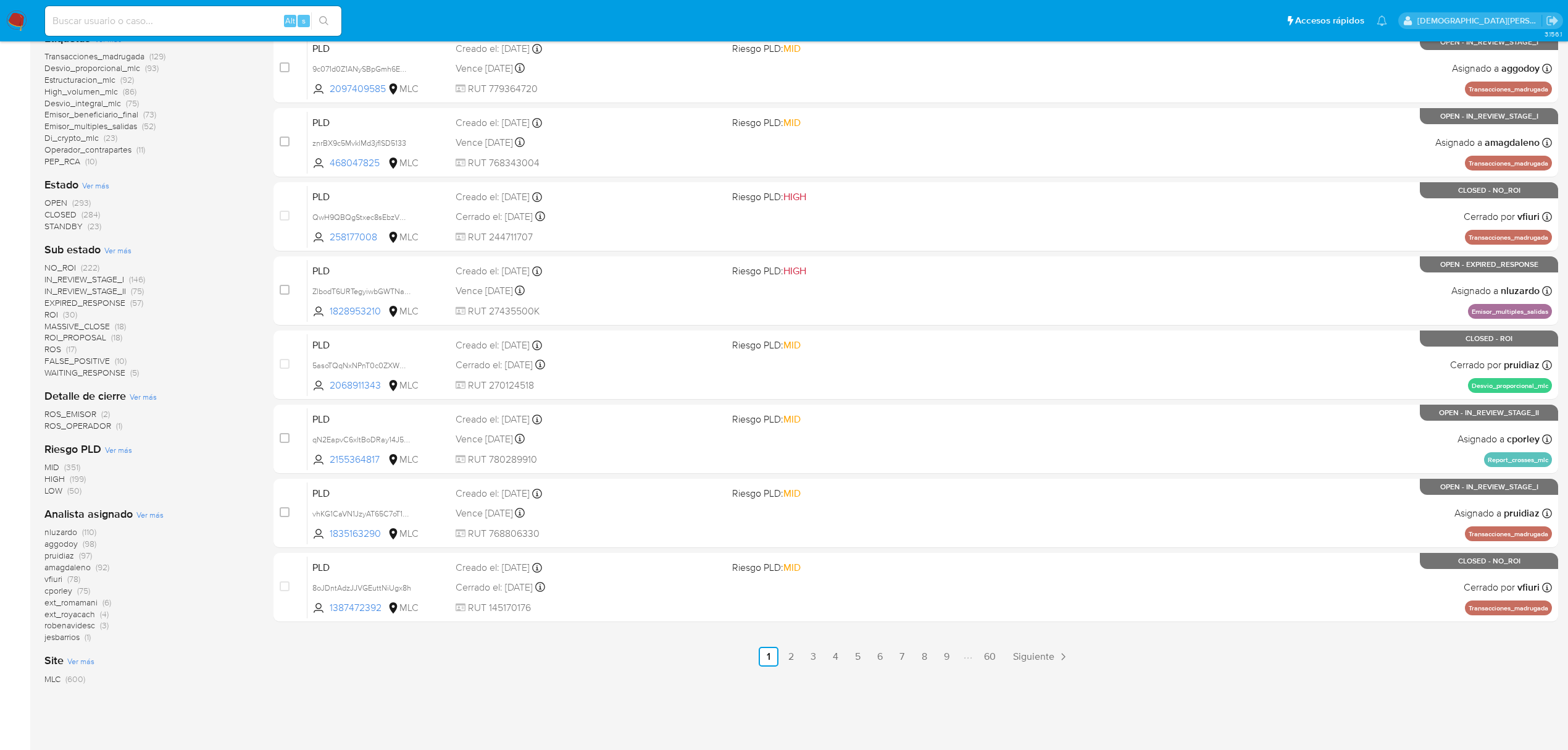
click at [102, 287] on span "IN_REVIEW_STAGE_II" at bounding box center [85, 291] width 81 height 12
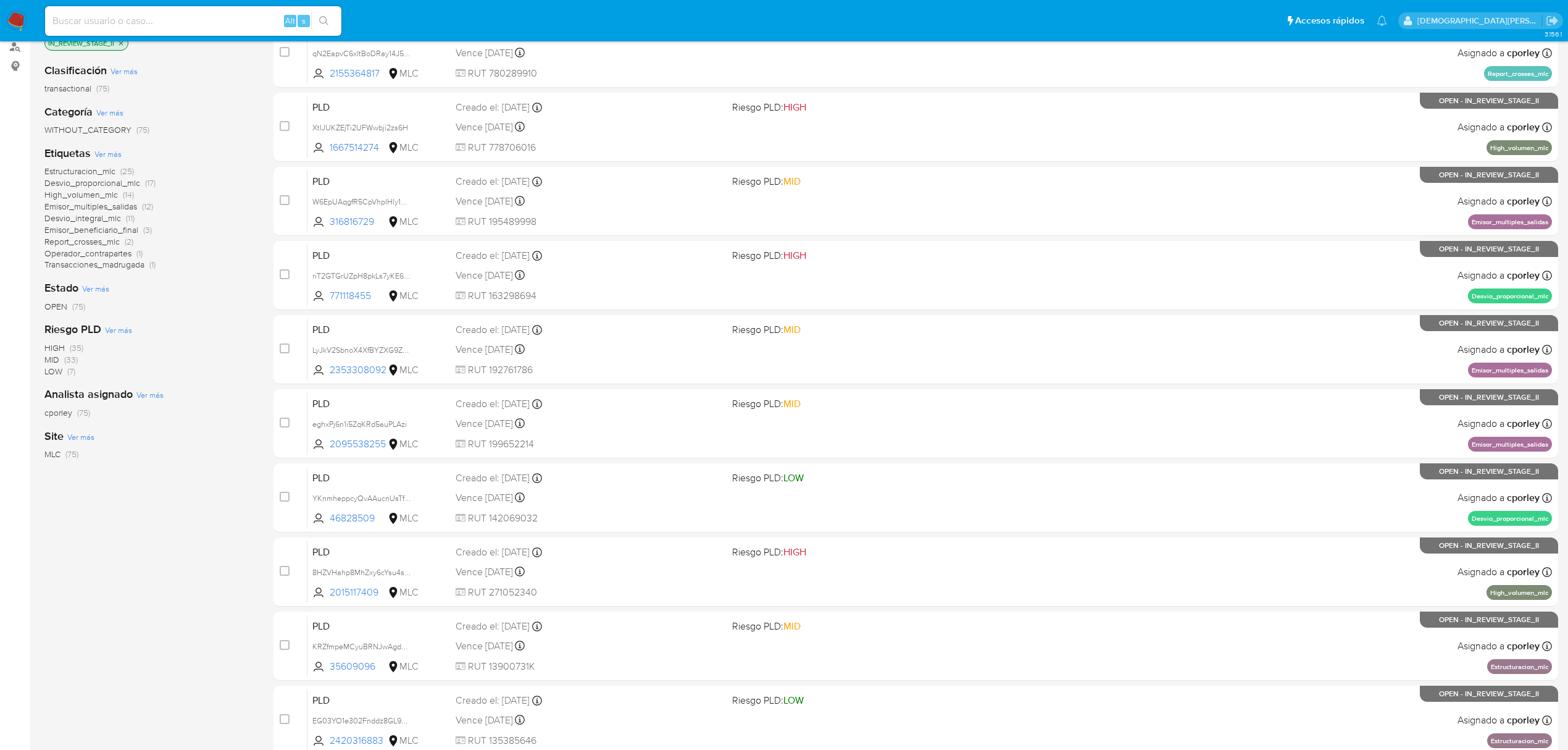
scroll to position [142, 0]
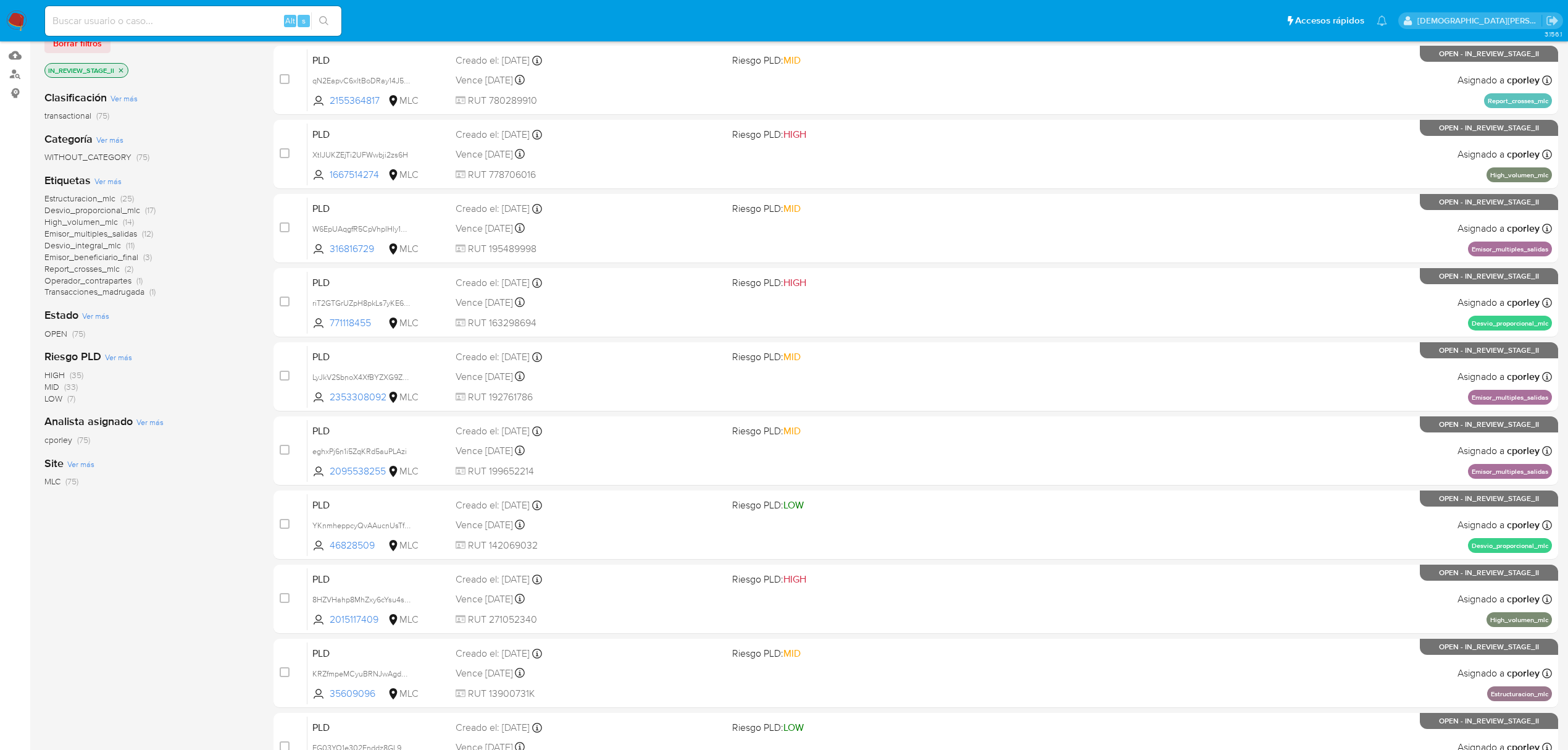
click at [96, 199] on span "Estructuracion_mlc" at bounding box center [80, 199] width 71 height 12
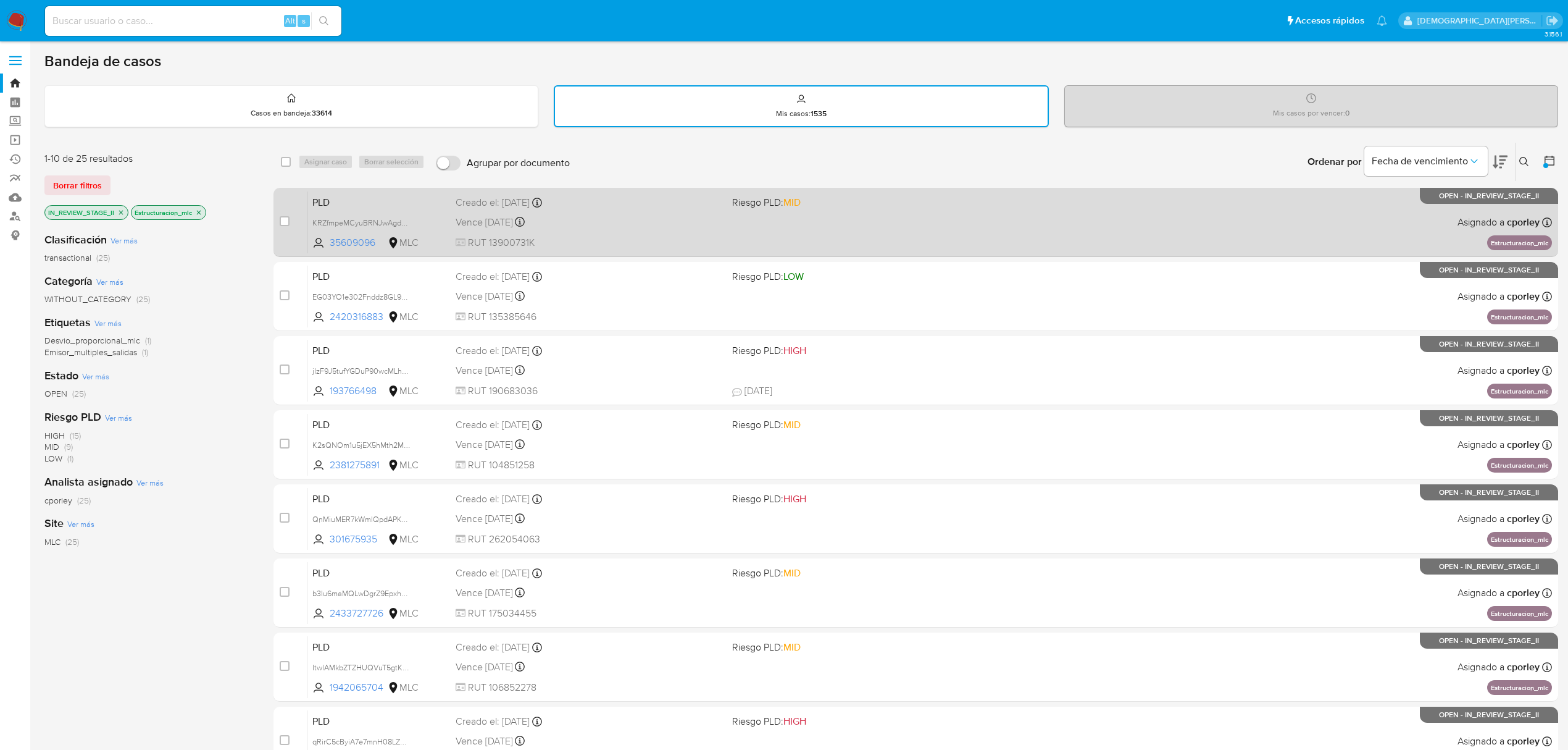
click at [608, 215] on div "Vence in 13 days Vence el 10/09/2025 06:08:27" at bounding box center [589, 222] width 266 height 17
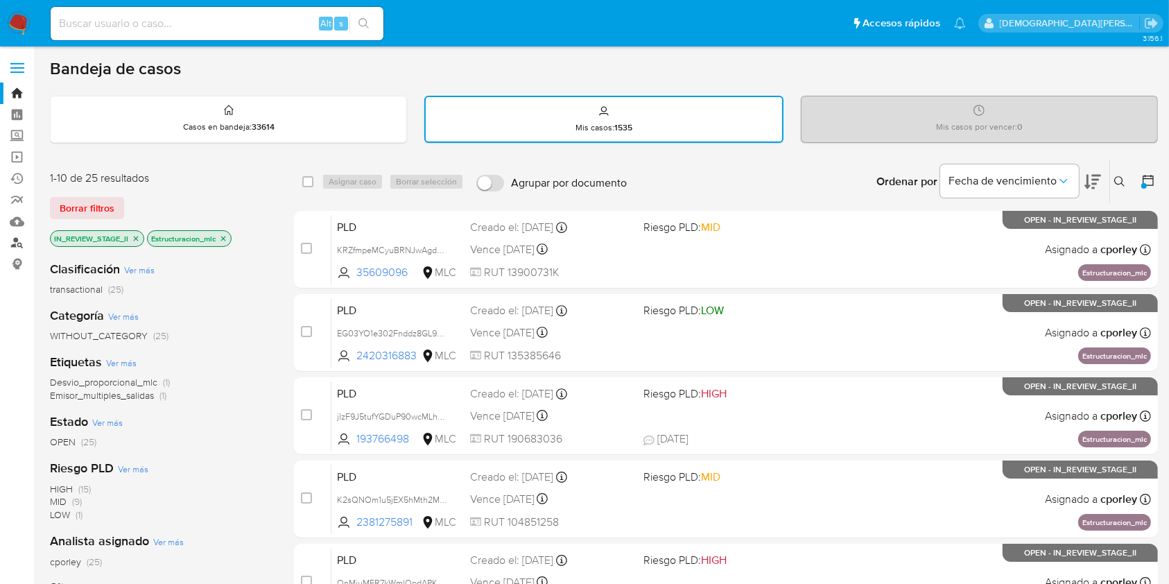
click at [22, 243] on link "Buscador de personas" at bounding box center [82, 242] width 165 height 21
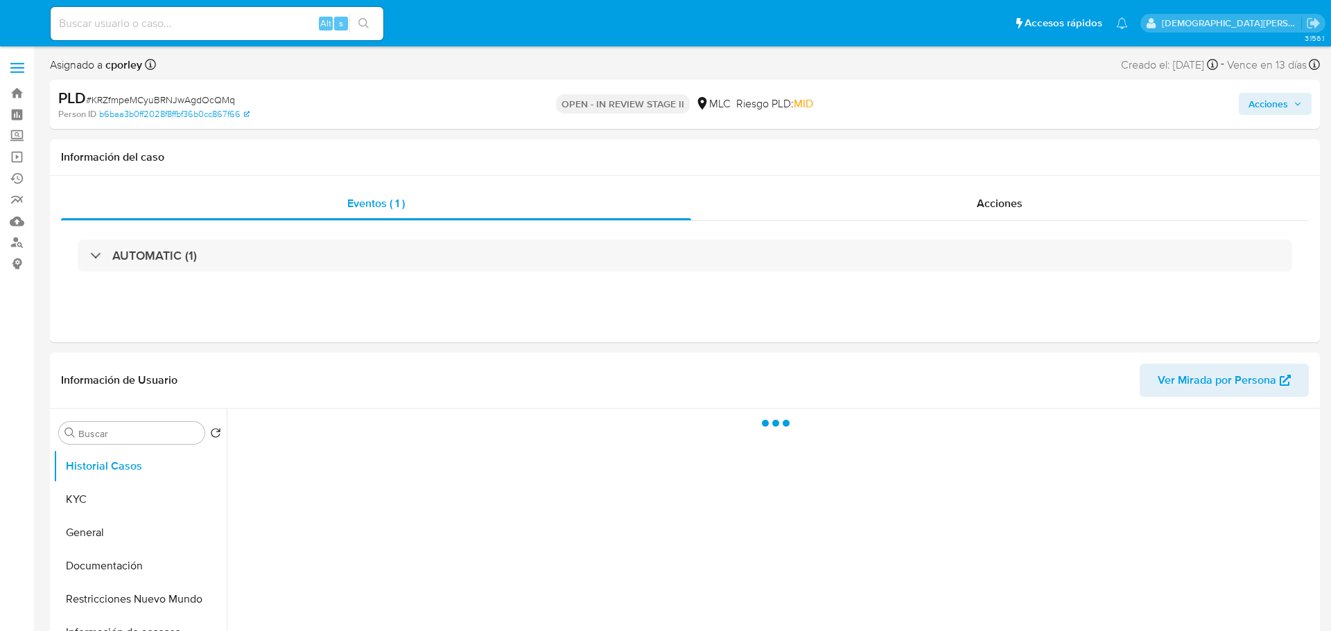
select select "10"
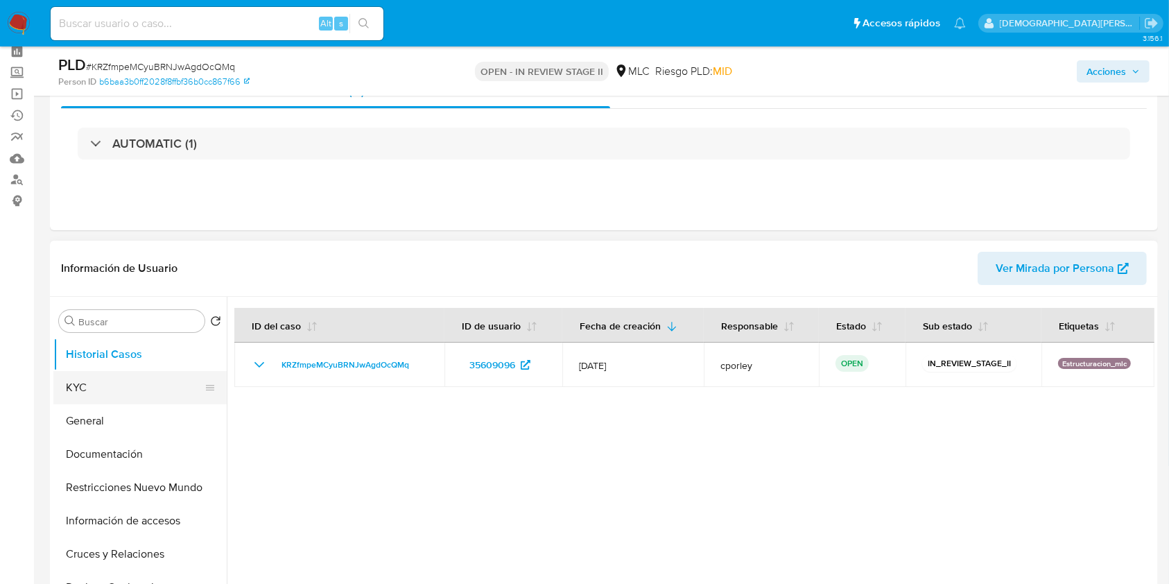
scroll to position [92, 0]
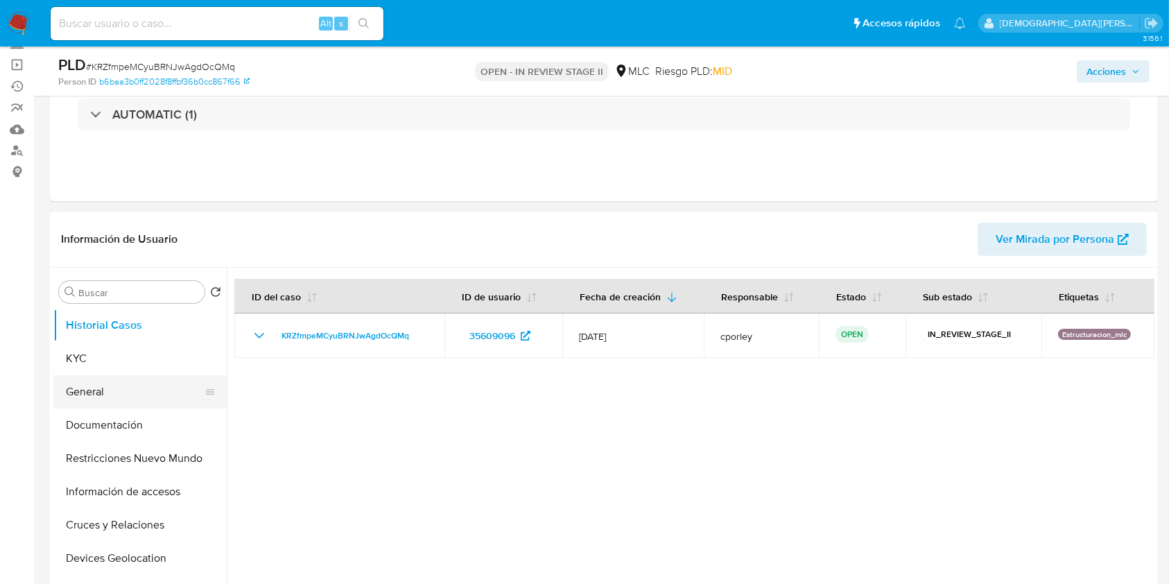
click at [73, 396] on button "General" at bounding box center [134, 391] width 162 height 33
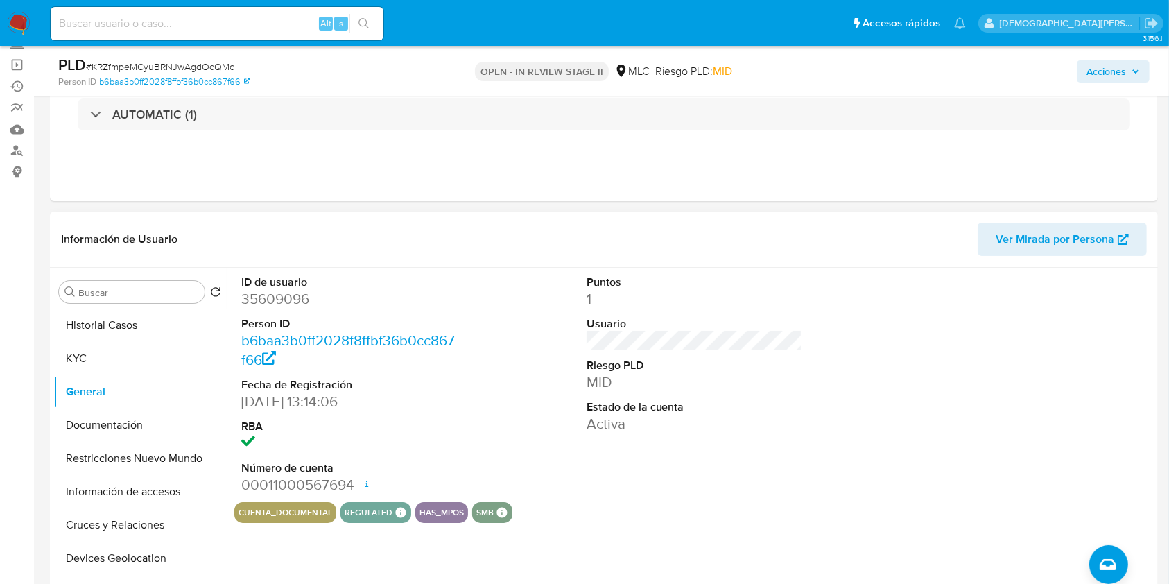
click at [272, 296] on dd "35609096" at bounding box center [349, 298] width 216 height 19
copy dd "35609096"
click at [280, 302] on dd "35609096" at bounding box center [349, 298] width 216 height 19
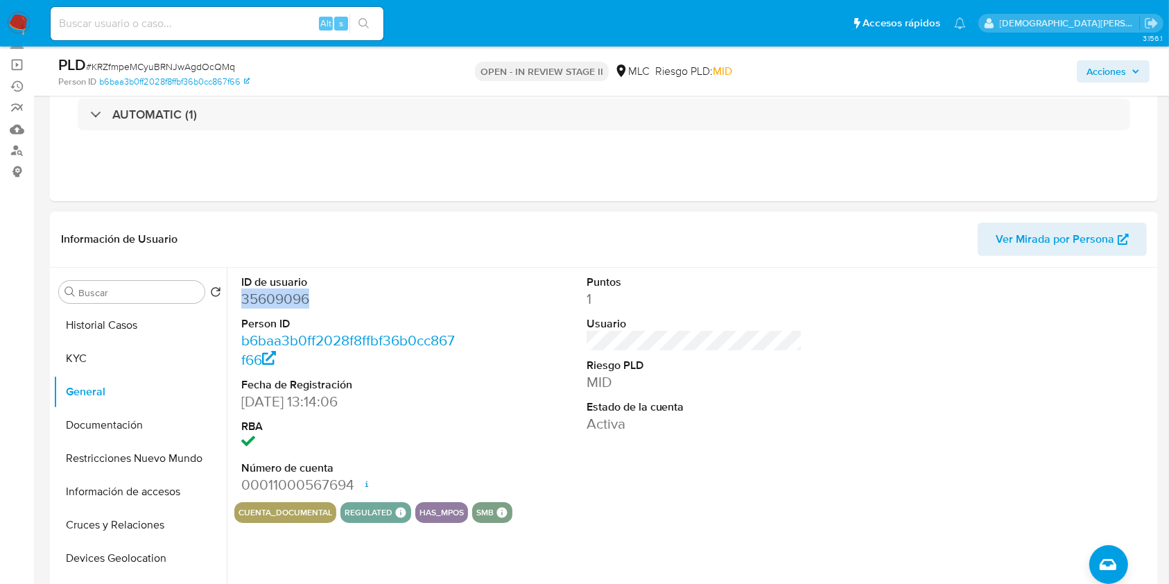
click at [264, 301] on dd "35609096" at bounding box center [349, 298] width 216 height 19
click at [90, 424] on button "Documentación" at bounding box center [134, 424] width 162 height 33
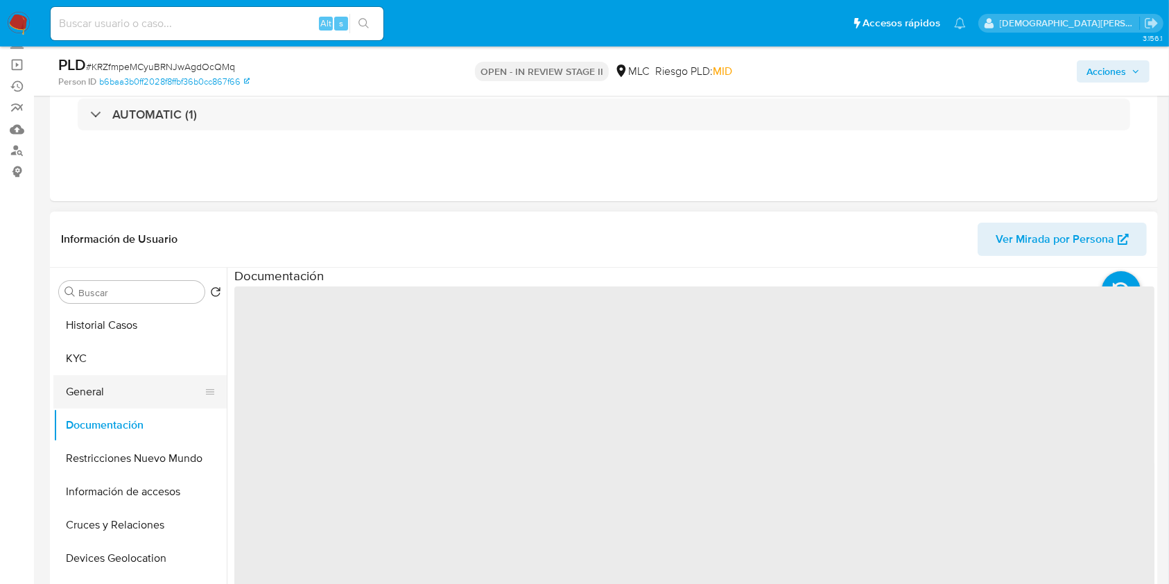
click at [116, 377] on button "General" at bounding box center [134, 391] width 162 height 33
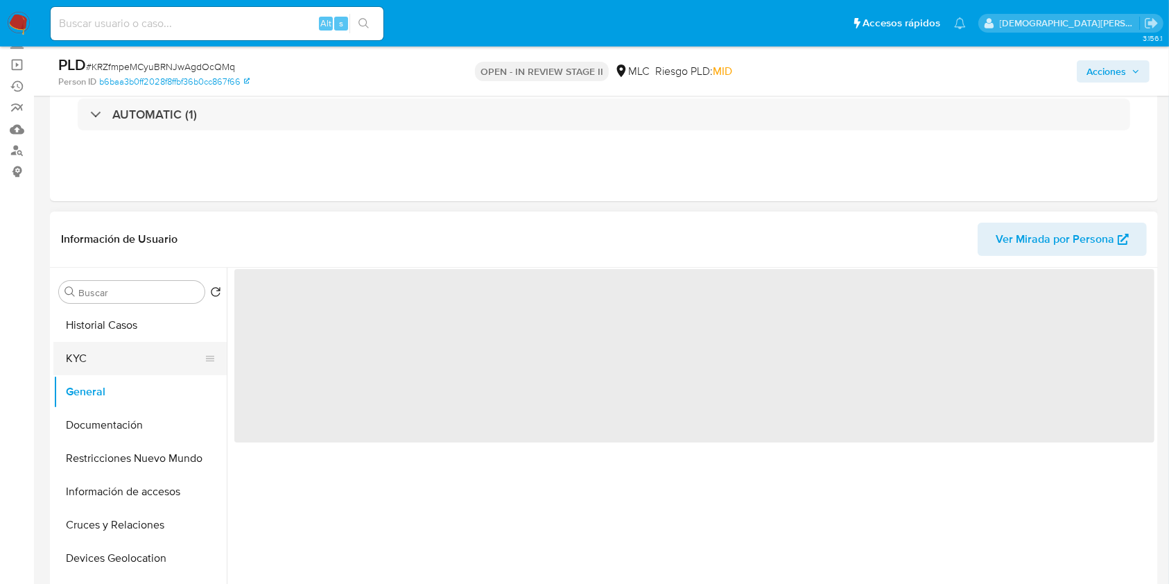
click at [127, 362] on button "KYC" at bounding box center [134, 358] width 162 height 33
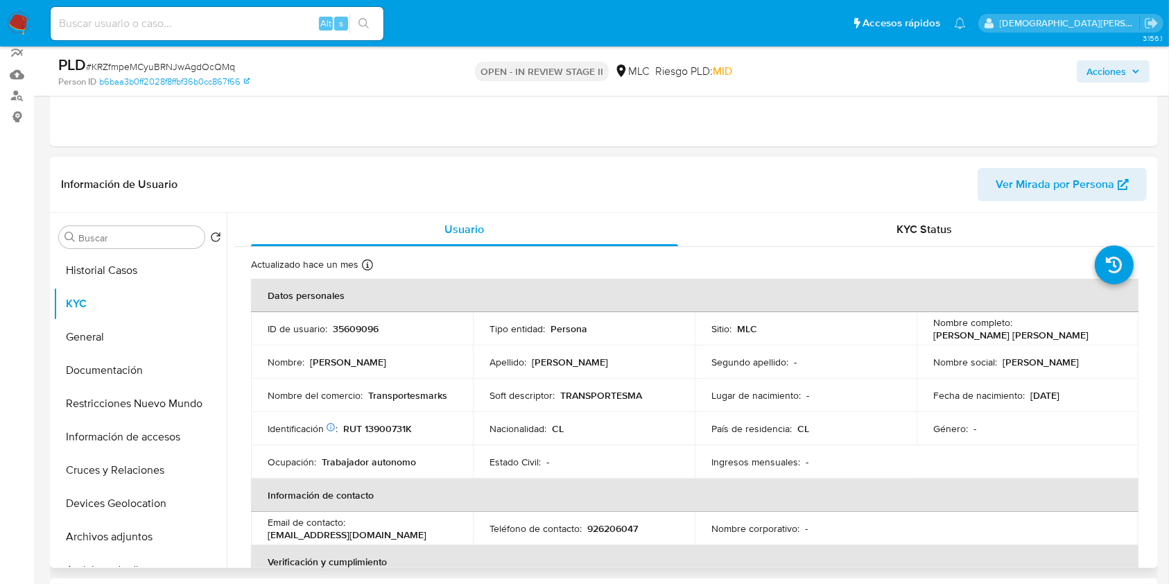
scroll to position [184, 0]
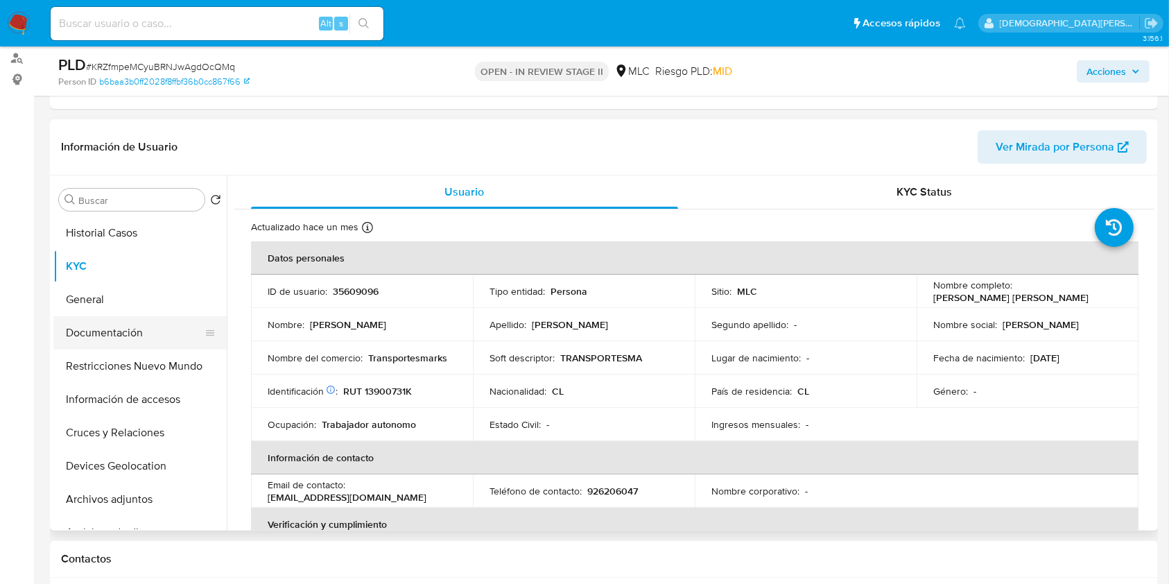
click at [80, 334] on button "Documentación" at bounding box center [134, 332] width 162 height 33
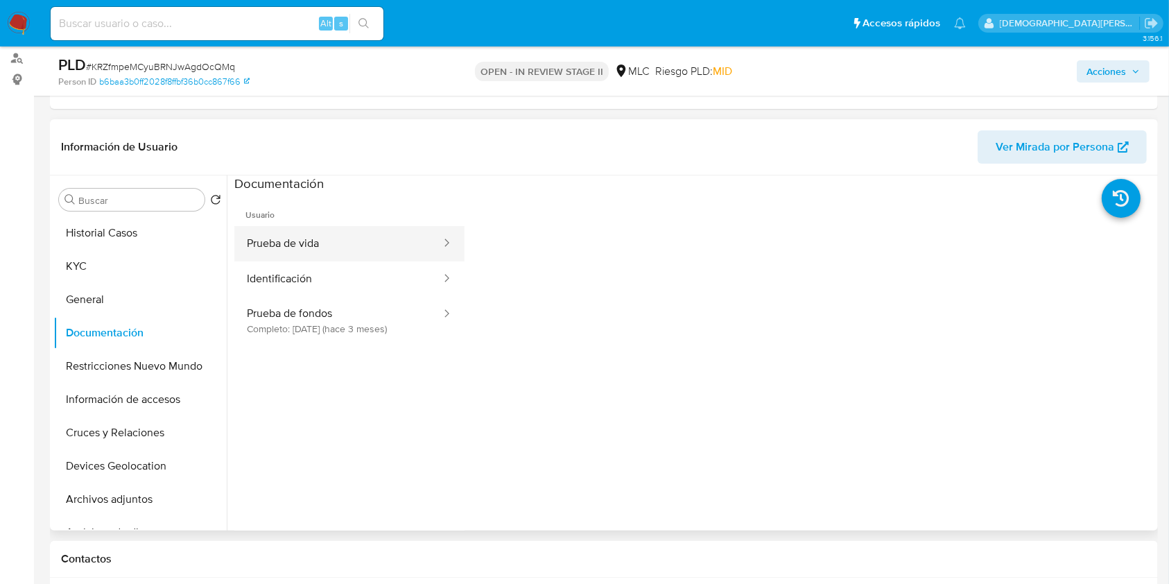
click at [322, 247] on button "Prueba de vida" at bounding box center [338, 243] width 208 height 35
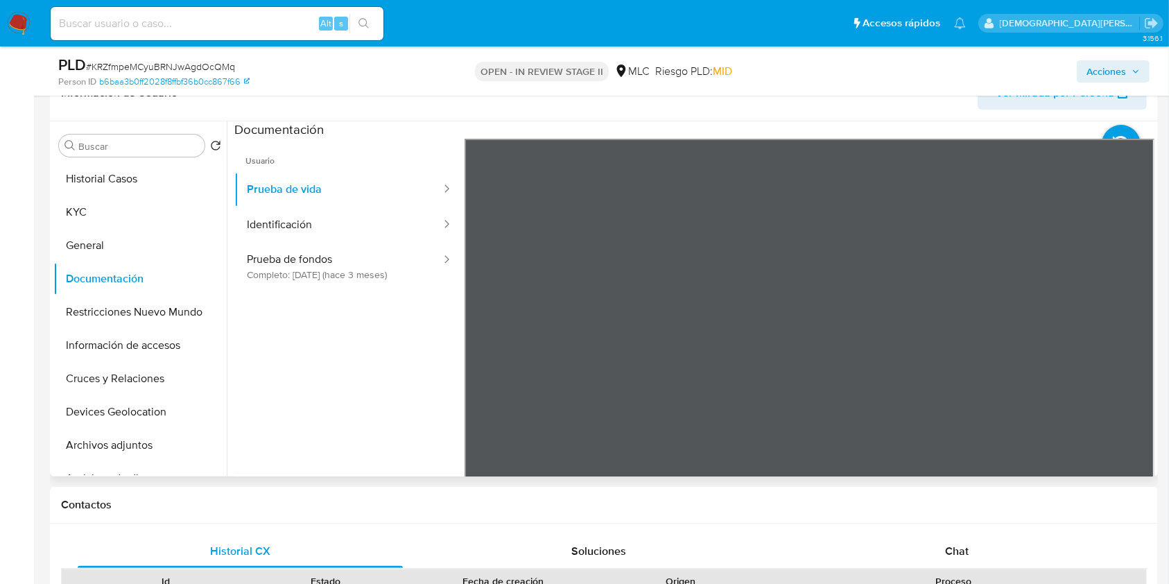
scroll to position [277, 0]
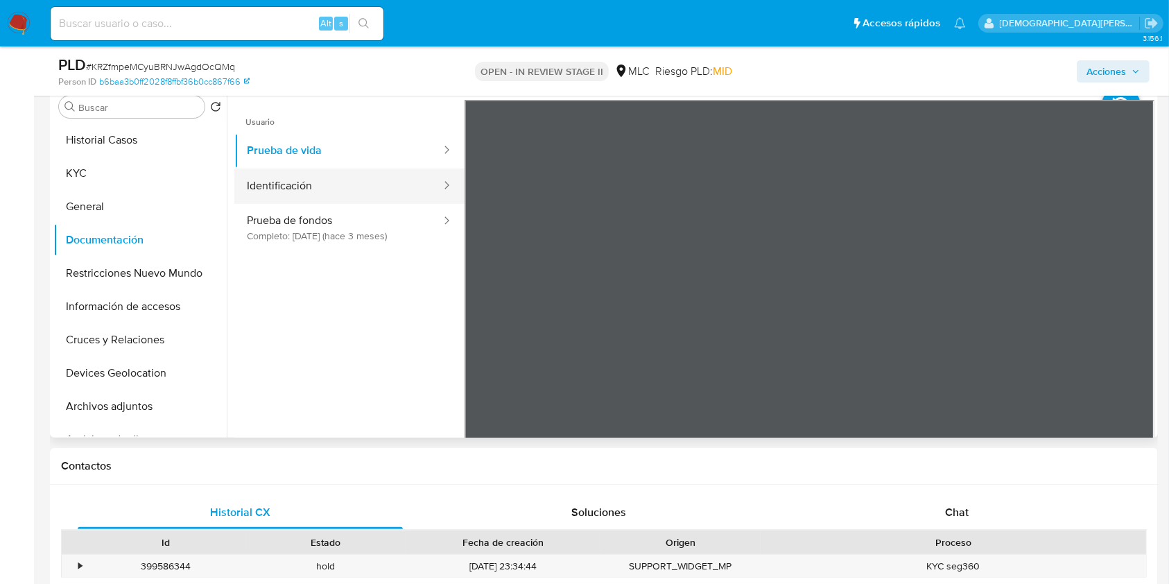
click at [344, 171] on button "Identificación" at bounding box center [338, 185] width 208 height 35
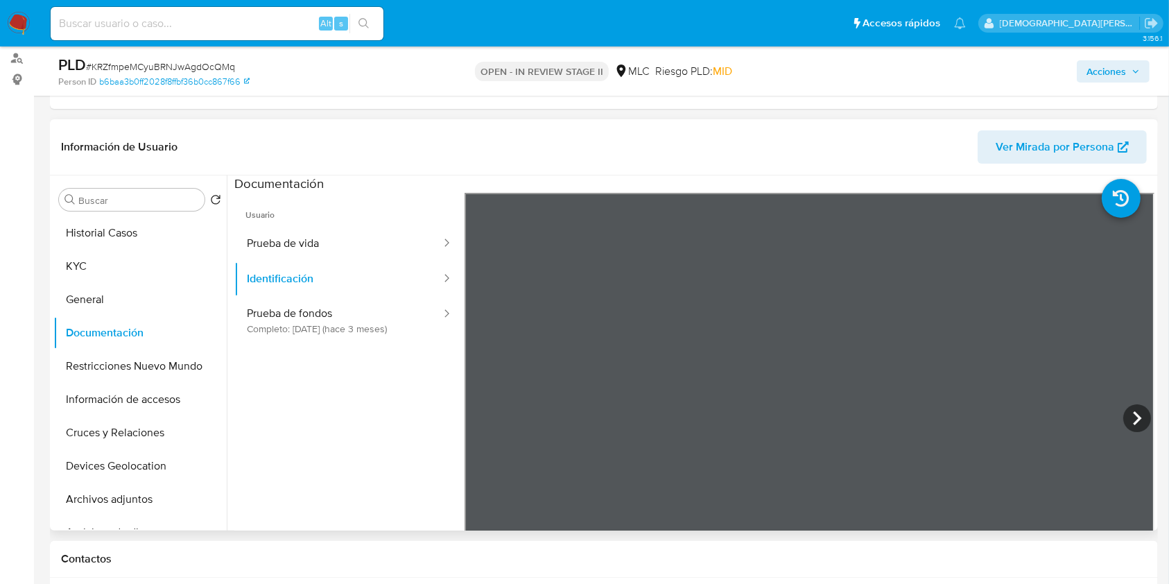
scroll to position [92, 0]
click at [397, 320] on button "Prueba de fondos Completo: 17/05/2025 (hace 3 meses)" at bounding box center [338, 320] width 208 height 47
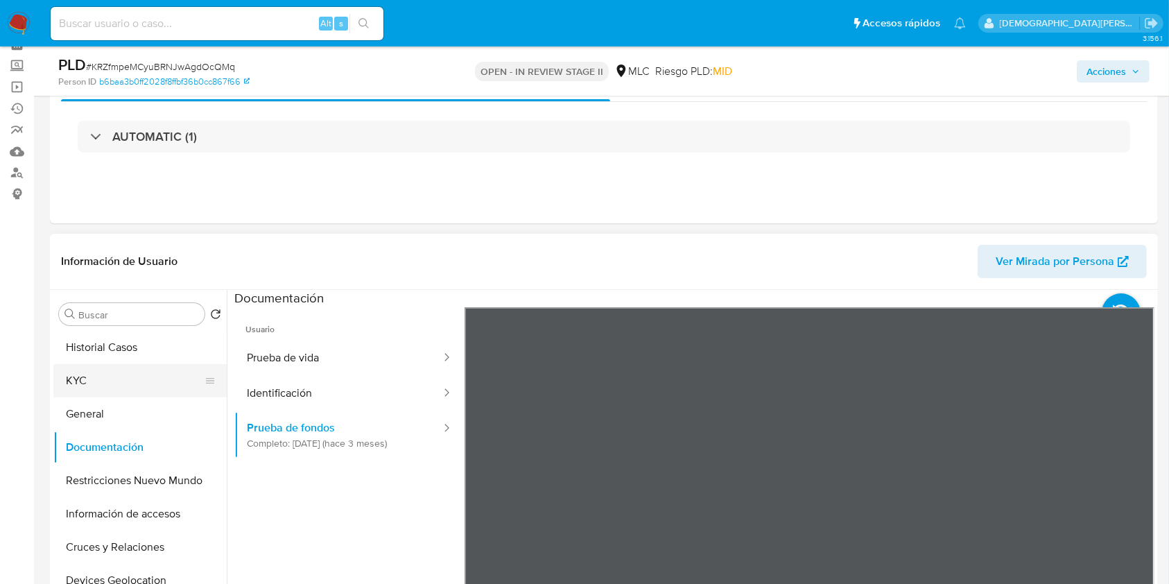
scroll to position [184, 0]
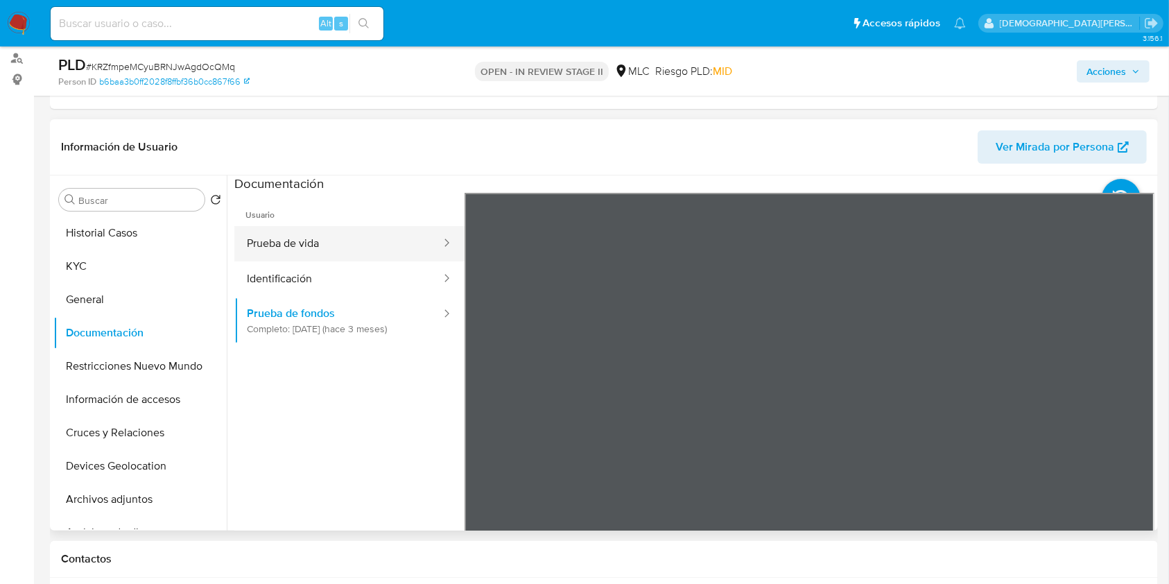
click at [328, 241] on button "Prueba de vida" at bounding box center [338, 243] width 208 height 35
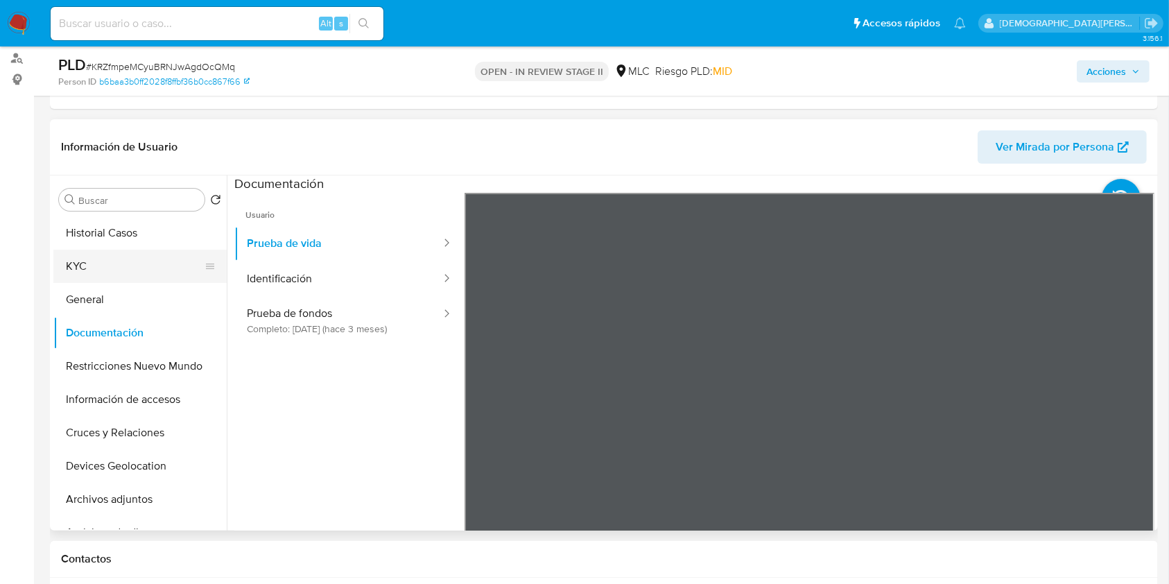
click at [128, 263] on button "KYC" at bounding box center [134, 266] width 162 height 33
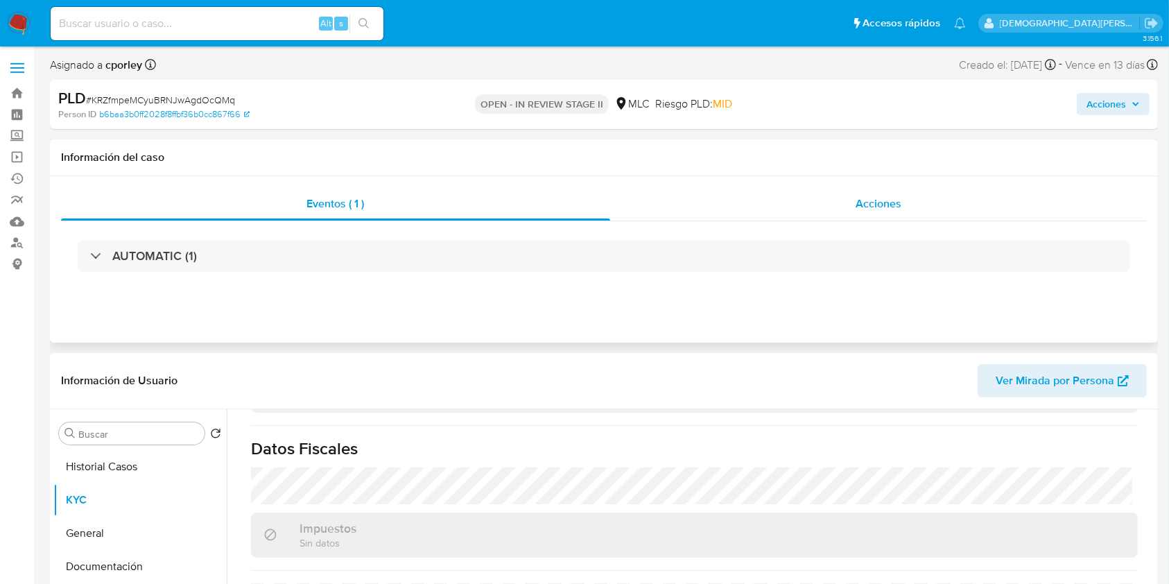
scroll to position [0, 0]
click at [865, 204] on span "Acciones" at bounding box center [878, 203] width 46 height 16
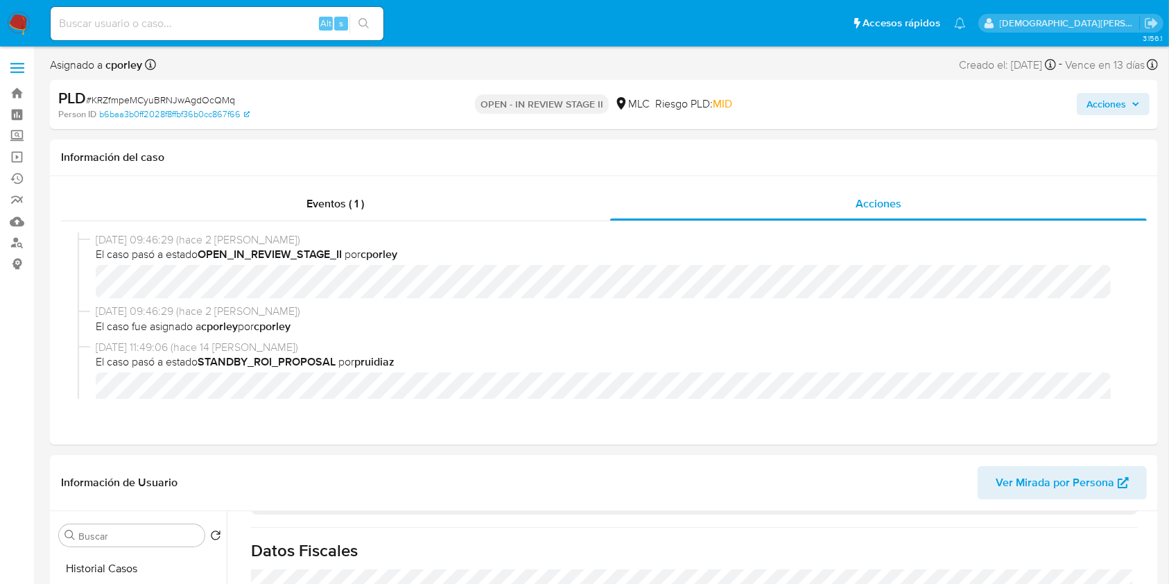
click at [1111, 98] on span "Acciones" at bounding box center [1106, 104] width 40 height 22
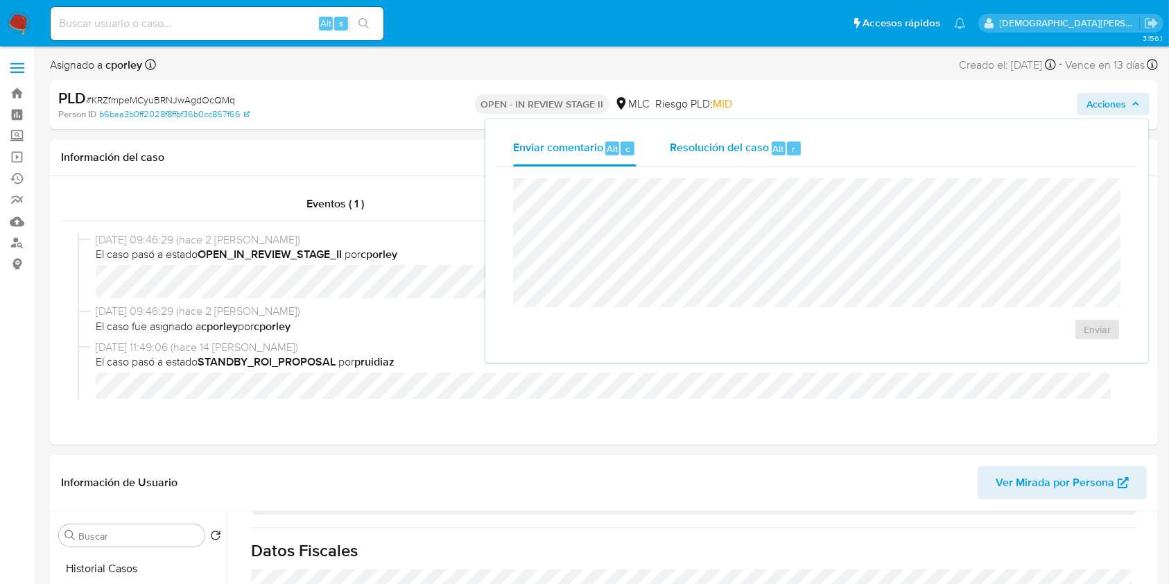
click at [748, 159] on div "Resolución del caso Alt r" at bounding box center [736, 148] width 132 height 36
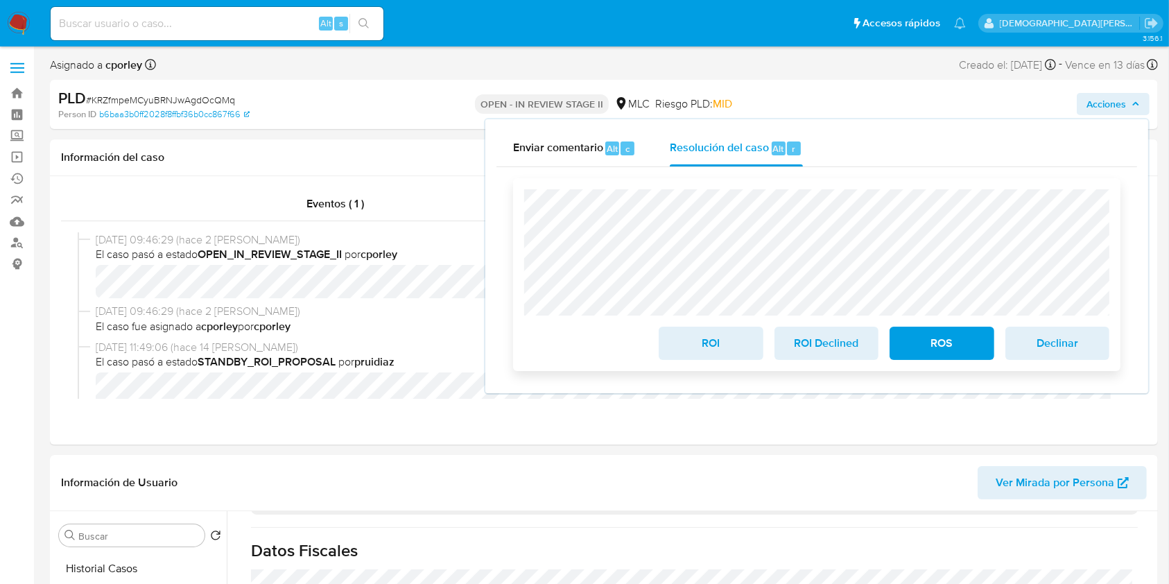
click at [929, 340] on span "ROS" at bounding box center [941, 343] width 68 height 30
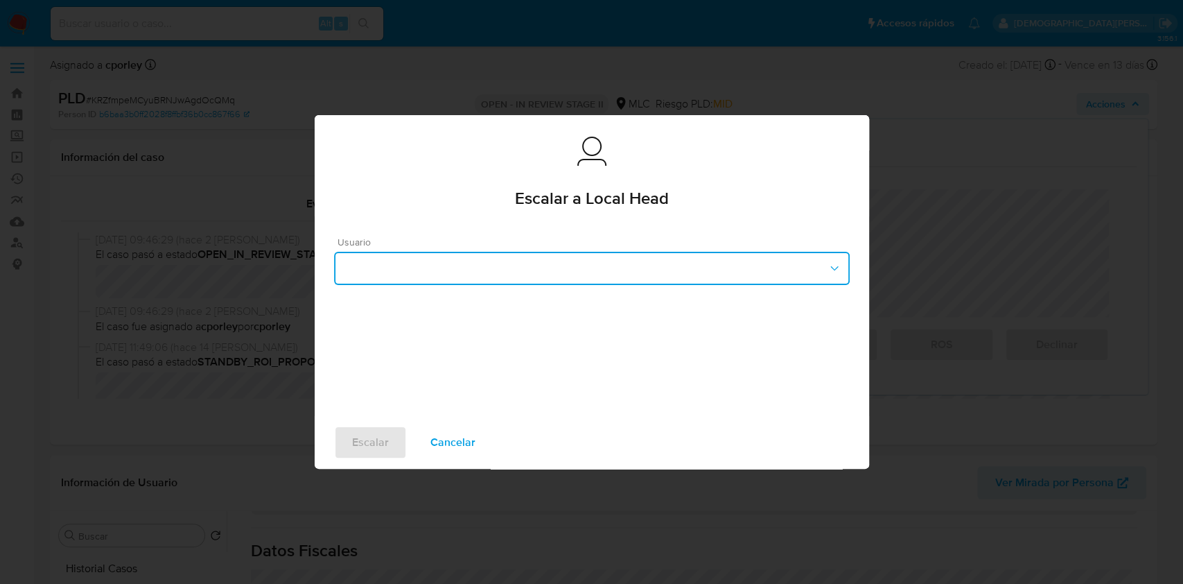
click at [509, 258] on button "button" at bounding box center [592, 268] width 516 height 33
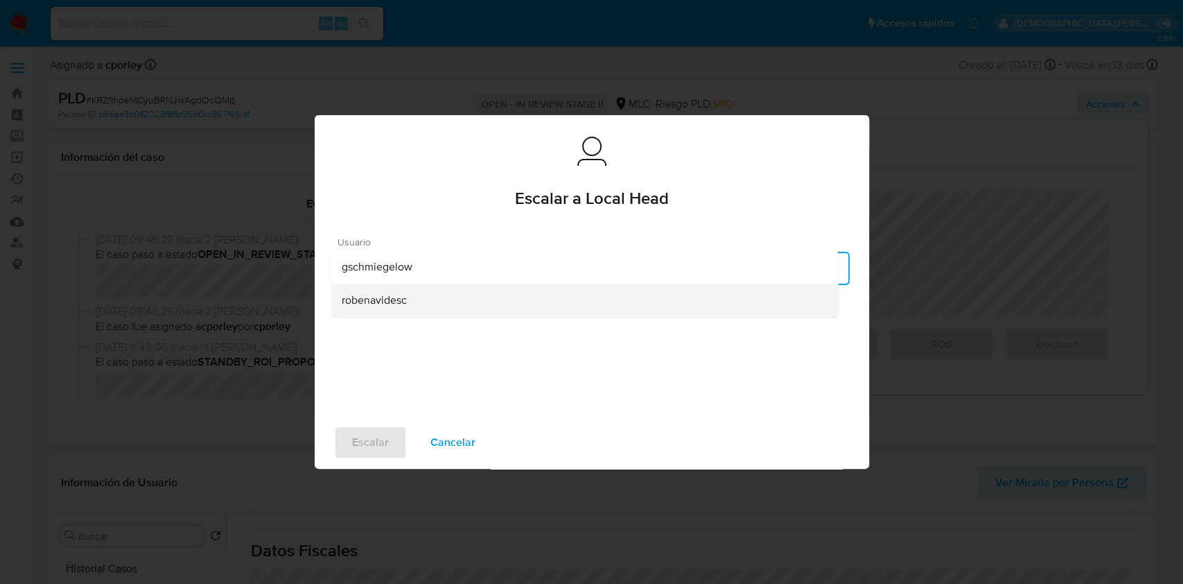
click at [405, 308] on div "robenavidesc" at bounding box center [584, 300] width 485 height 33
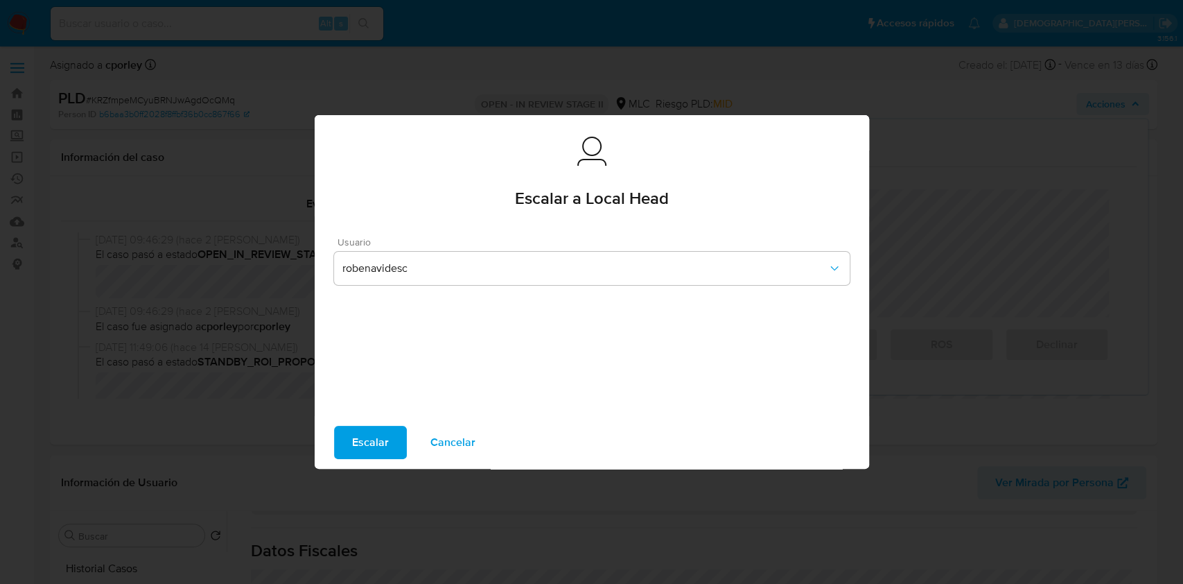
click at [363, 444] on span "Escalar" at bounding box center [370, 442] width 37 height 30
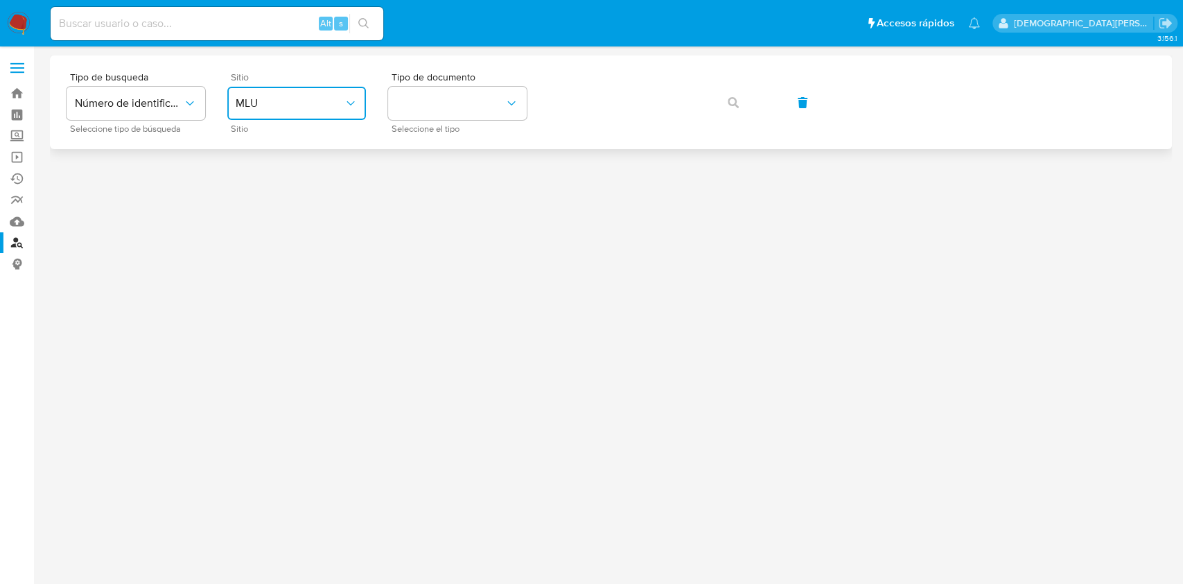
click at [316, 105] on span "MLU" at bounding box center [290, 103] width 108 height 14
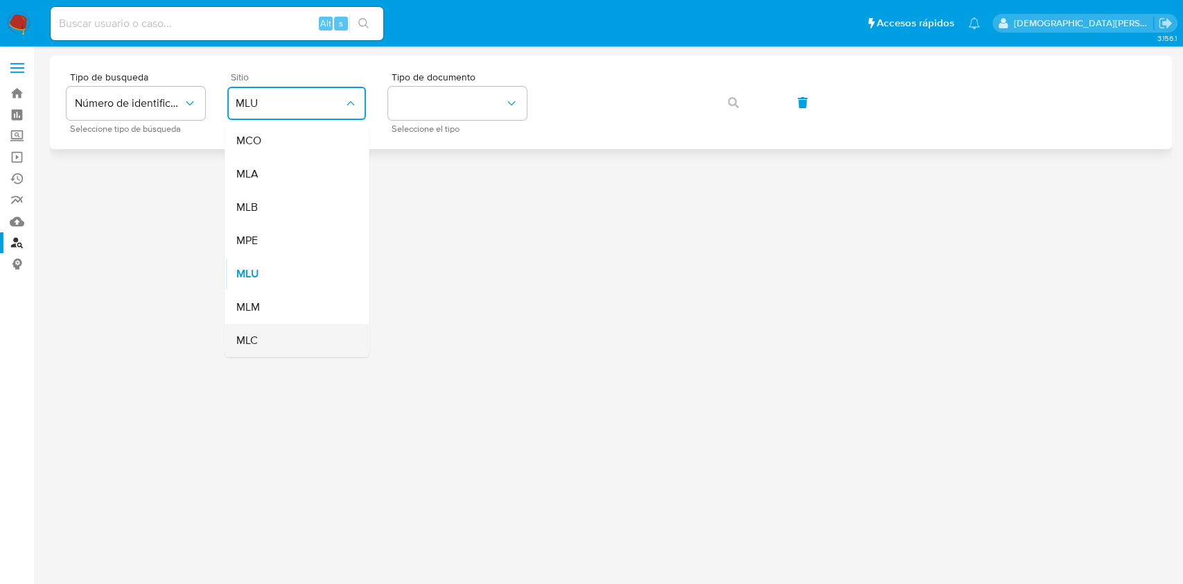
click at [274, 336] on div "MLC" at bounding box center [293, 340] width 114 height 33
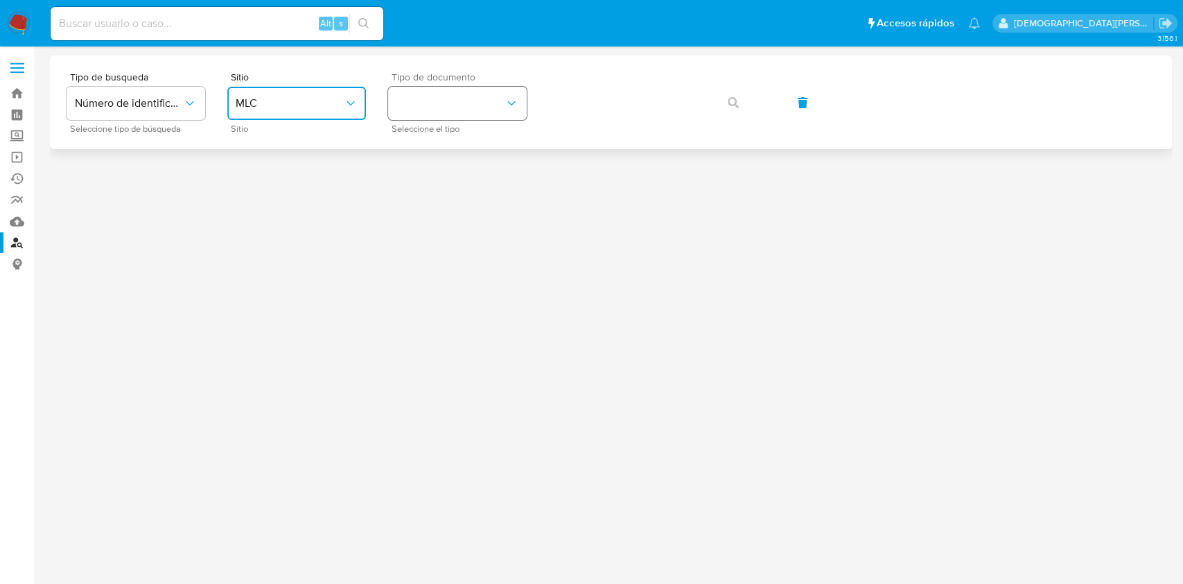
click at [447, 91] on button "identificationType" at bounding box center [457, 103] width 139 height 33
click at [478, 139] on div "RUT RUT" at bounding box center [453, 147] width 114 height 47
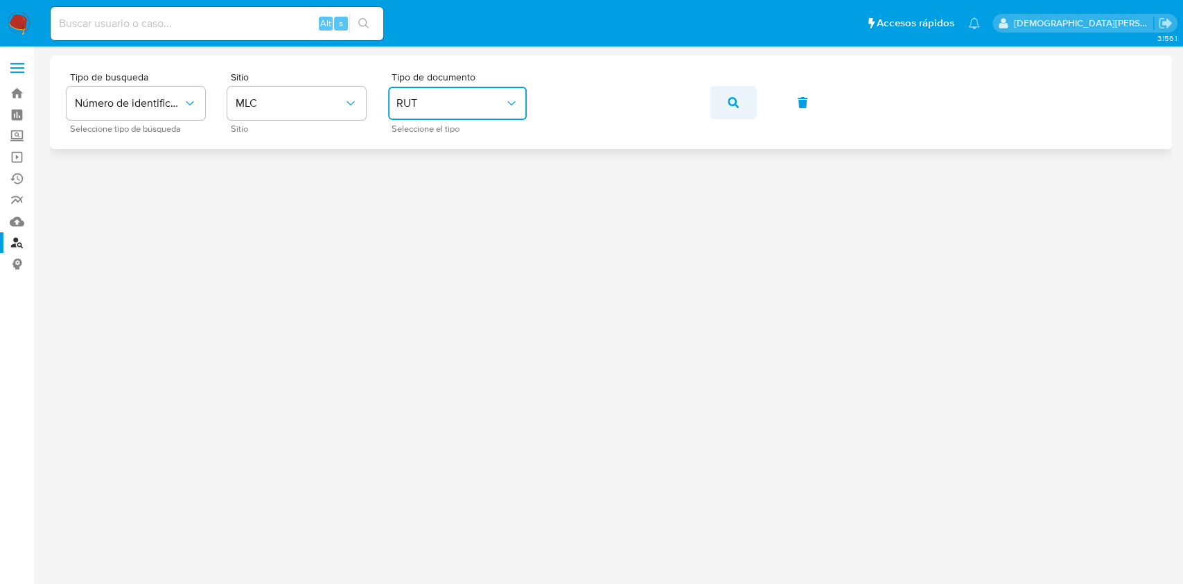
click at [738, 104] on button "button" at bounding box center [733, 102] width 47 height 33
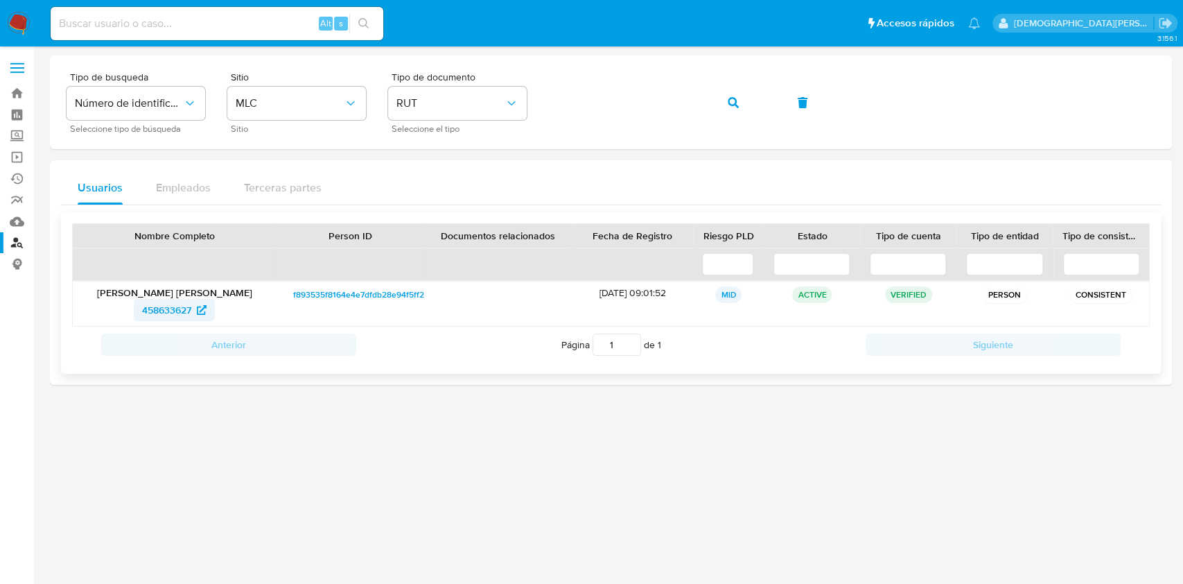
click at [177, 313] on span "458633627" at bounding box center [166, 310] width 49 height 22
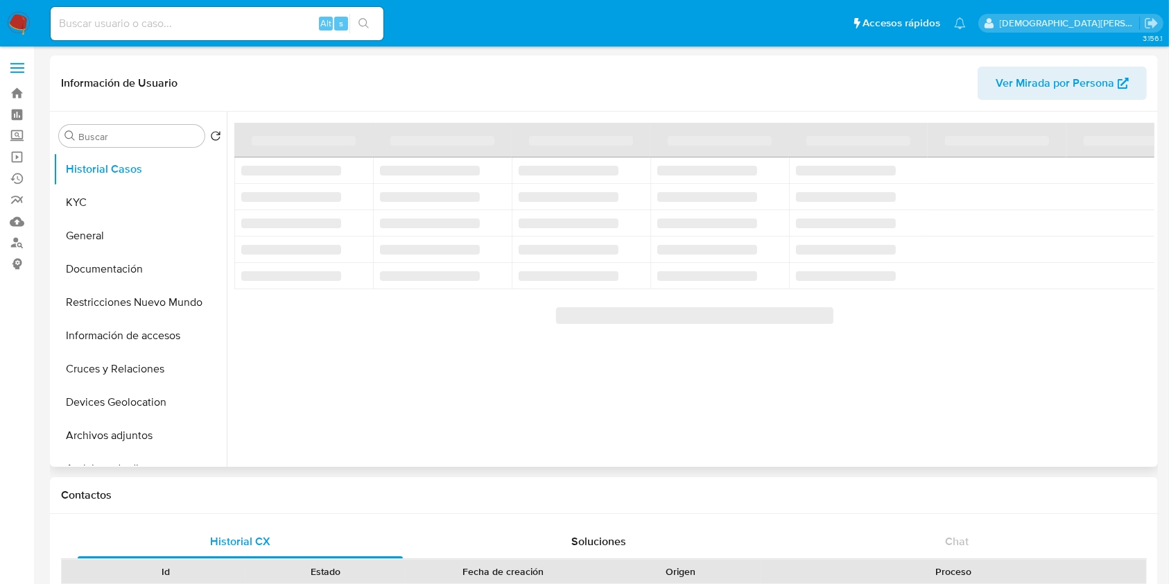
select select "10"
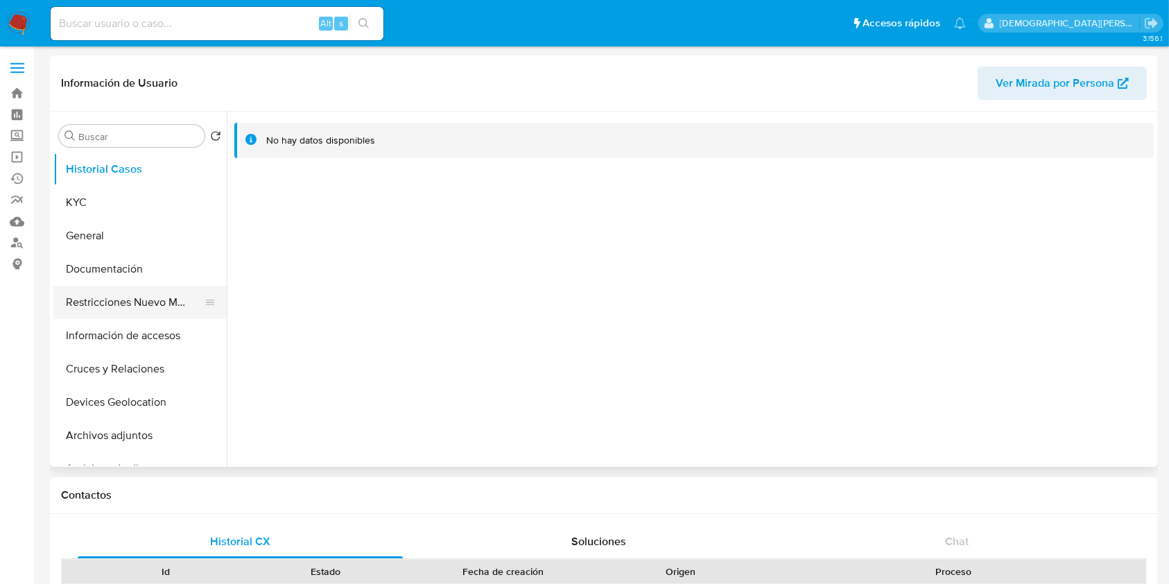
click at [94, 297] on button "Restricciones Nuevo Mundo" at bounding box center [134, 302] width 162 height 33
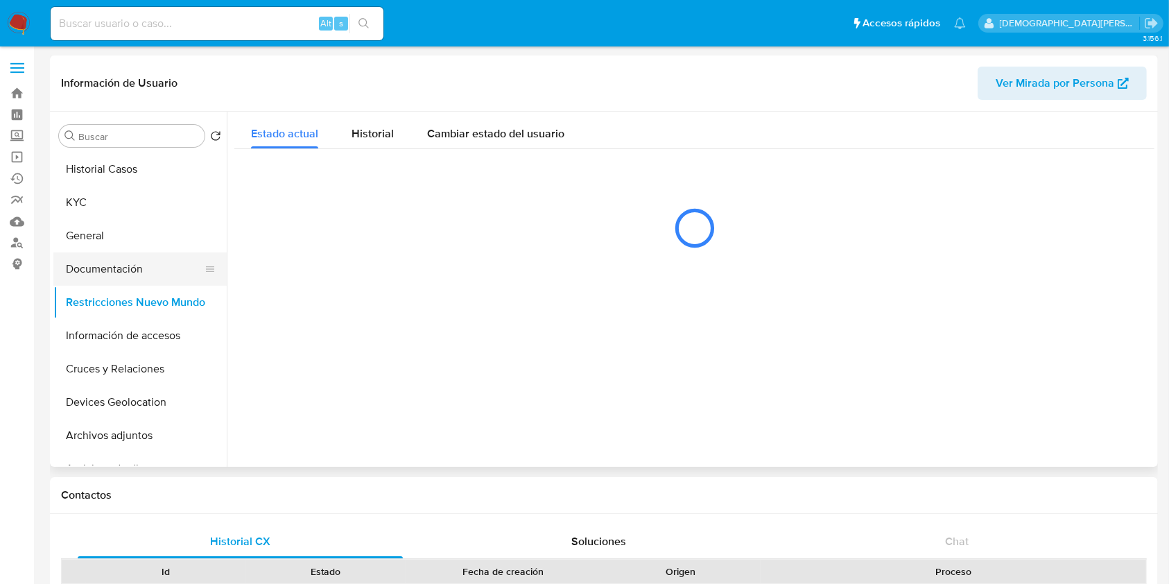
click at [139, 265] on button "Documentación" at bounding box center [134, 268] width 162 height 33
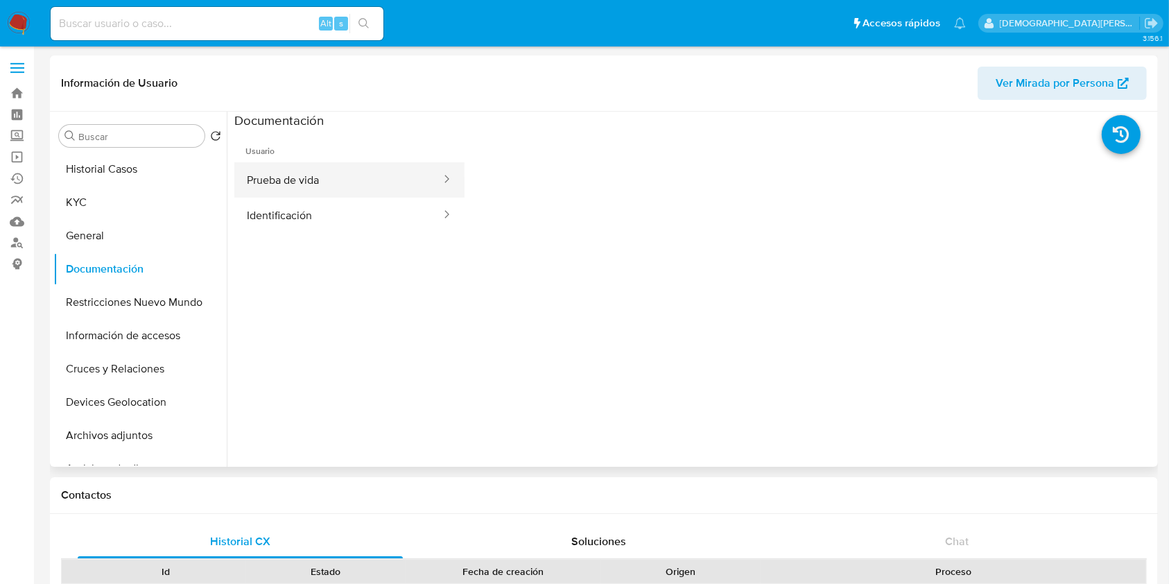
click at [286, 189] on button "Prueba de vida" at bounding box center [338, 179] width 208 height 35
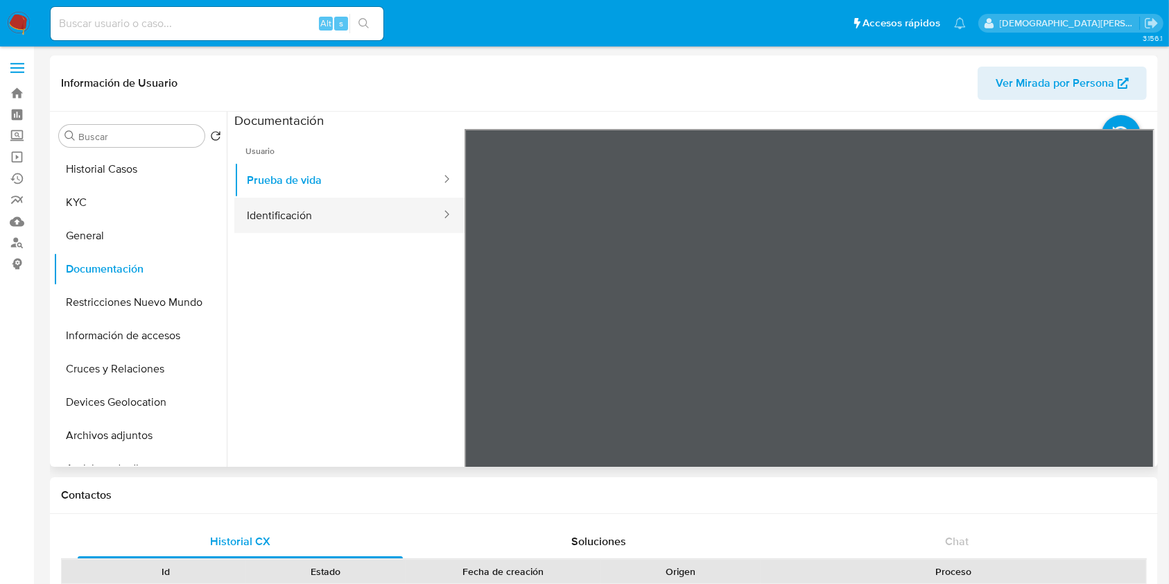
click at [403, 218] on button "Identificación" at bounding box center [338, 215] width 208 height 35
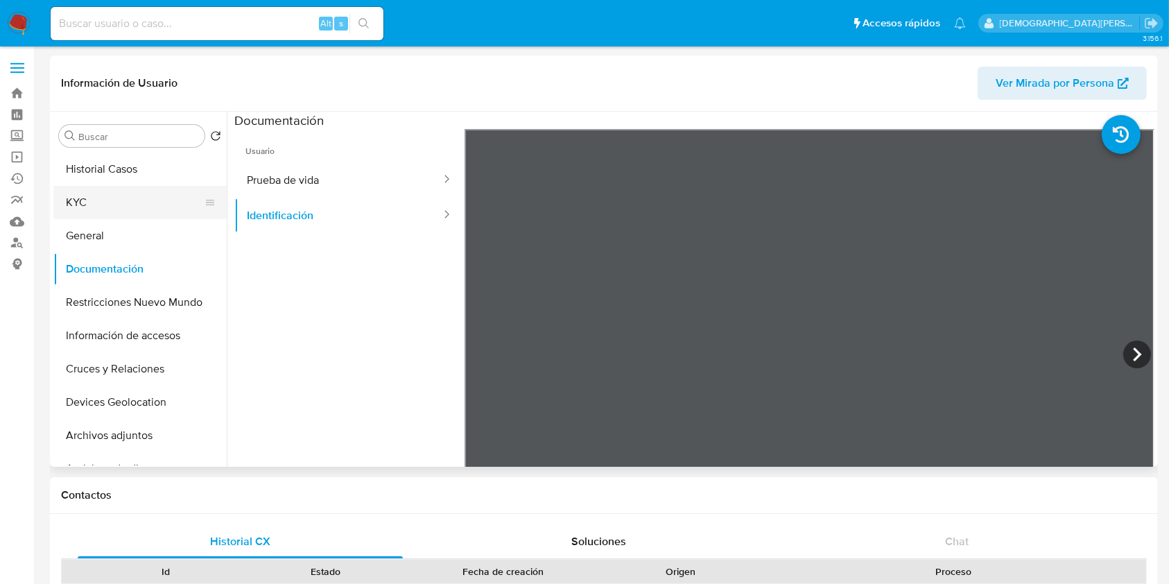
click at [117, 202] on button "KYC" at bounding box center [134, 202] width 162 height 33
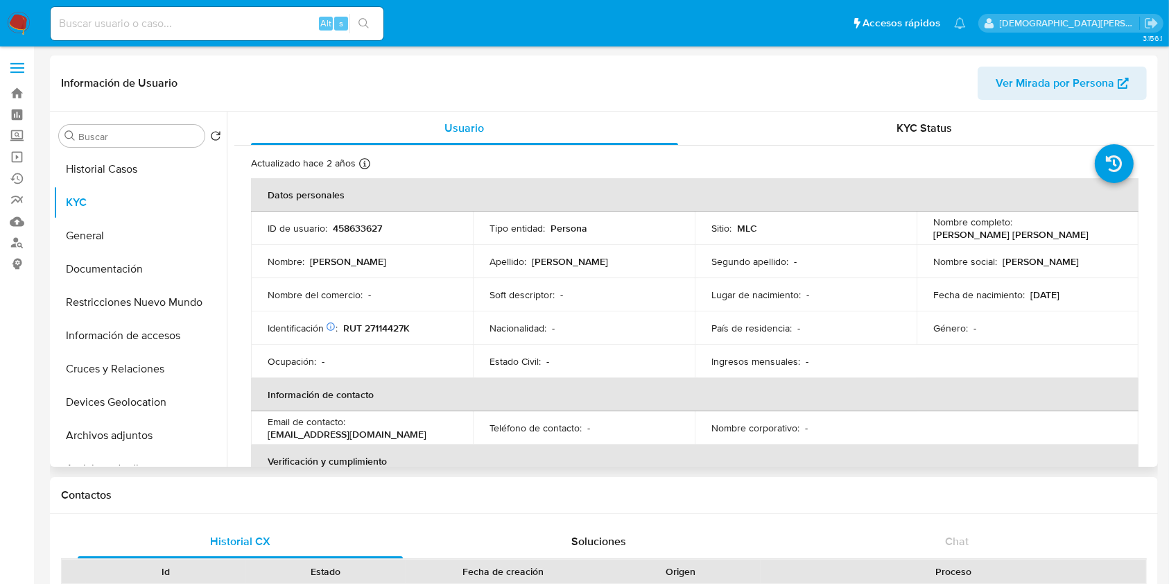
drag, startPoint x: 1058, startPoint y: 236, endPoint x: 918, endPoint y: 234, distance: 139.3
click at [918, 234] on td "Nombre completo : Elvis Leonardo Marin Salazar" at bounding box center [1027, 227] width 222 height 33
copy p "Elvis Leonardo Marin Salazar"
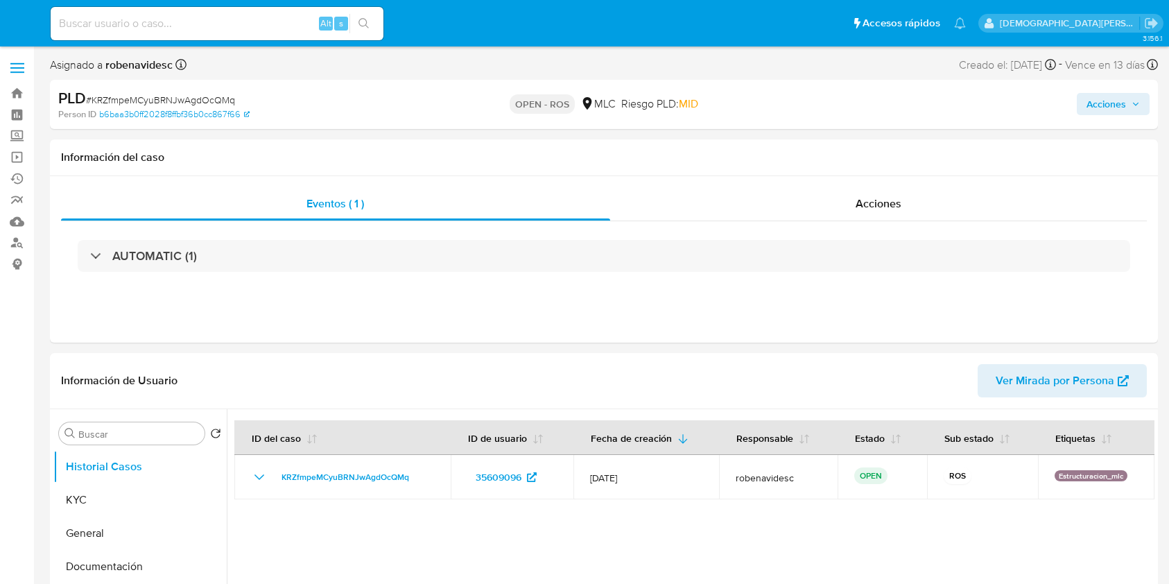
select select "10"
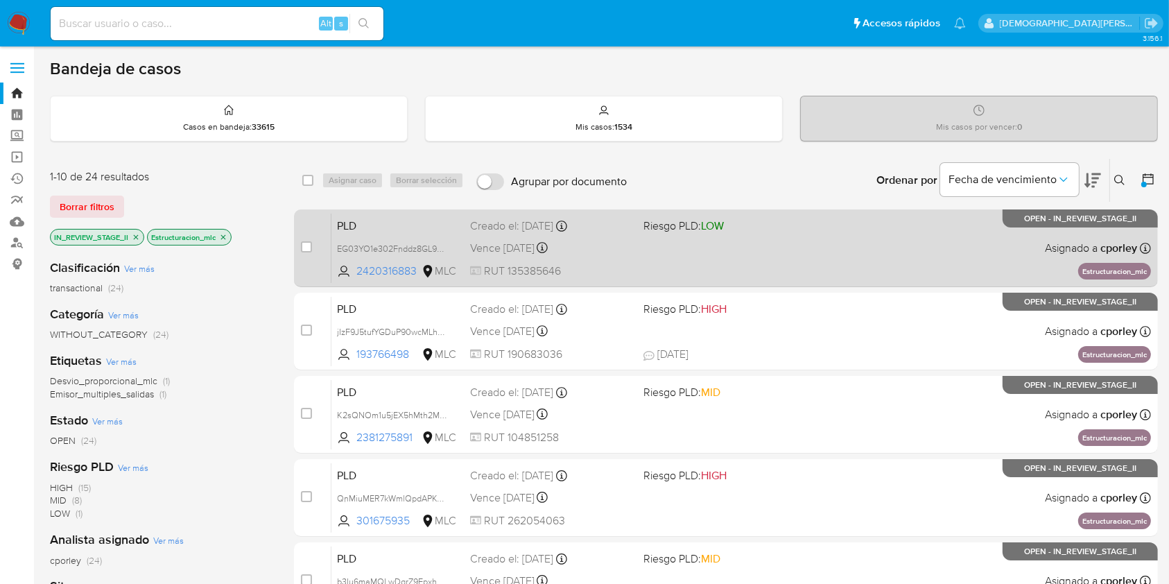
click at [766, 263] on div "PLD EG03YO1e302Fnddz8GL9YJAP 2420316883 MLC Riesgo PLD: LOW Creado el: 12/06/20…" at bounding box center [740, 248] width 819 height 70
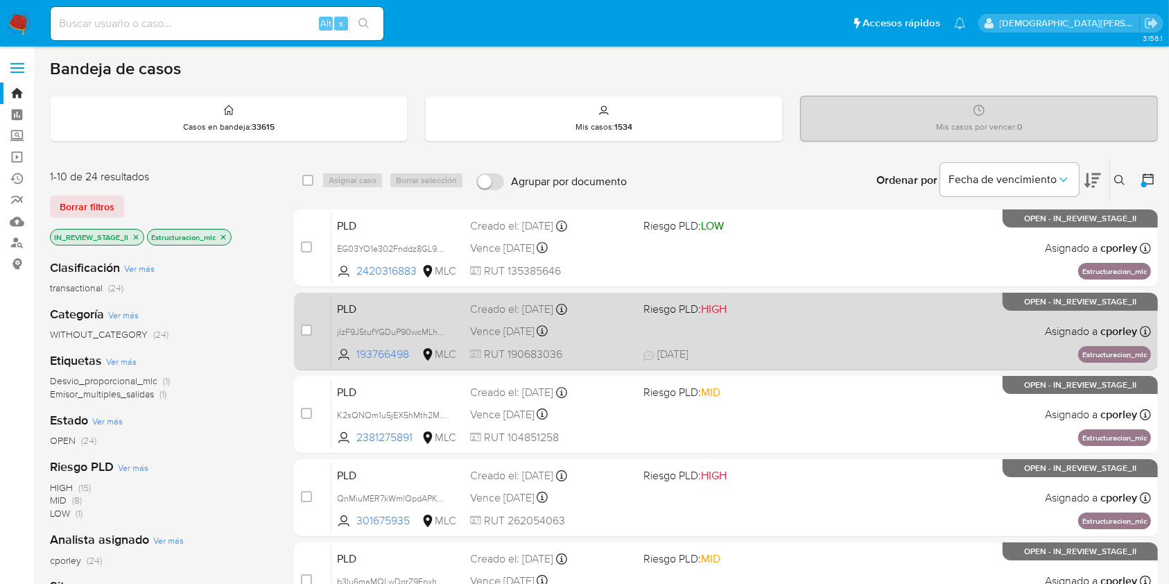
click at [625, 329] on div "Vence in 13 days Vence el 10/09/2025 06:08:25" at bounding box center [551, 331] width 162 height 19
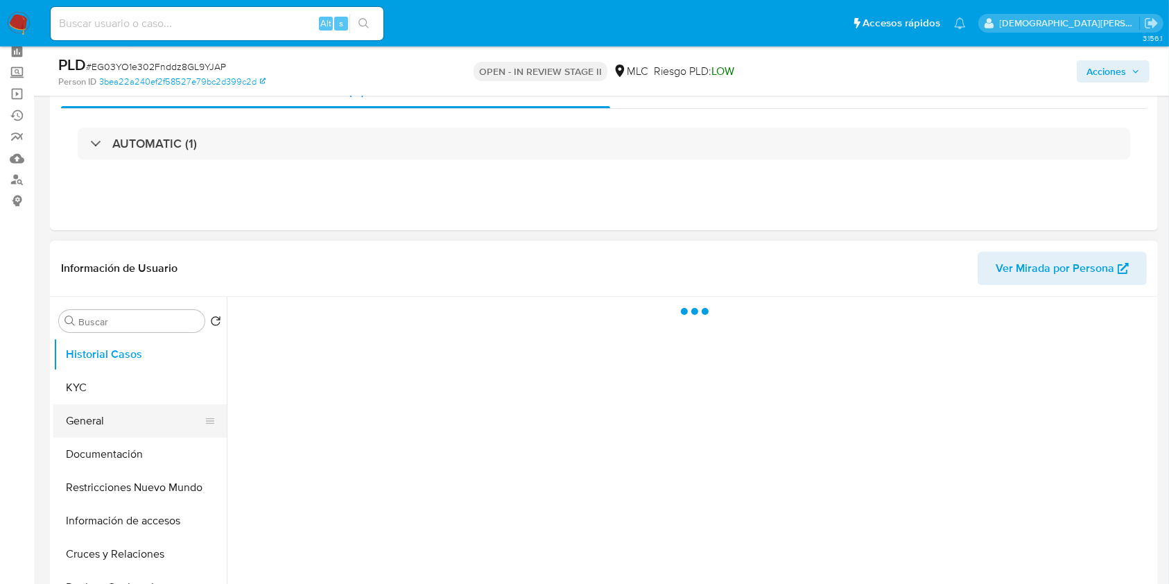
scroll to position [92, 0]
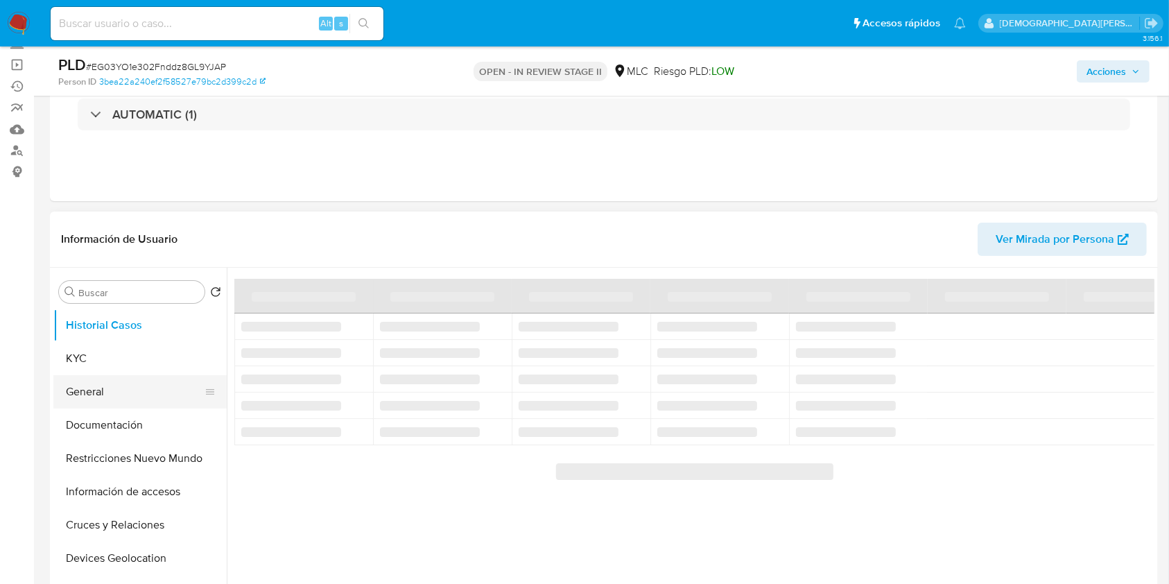
click at [147, 396] on button "General" at bounding box center [134, 391] width 162 height 33
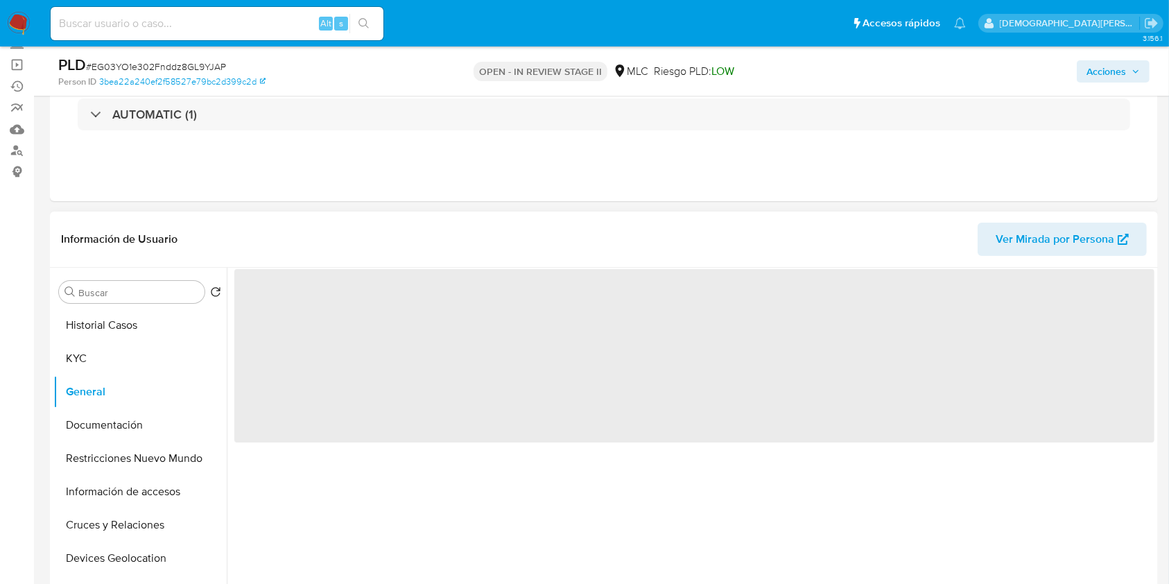
select select "10"
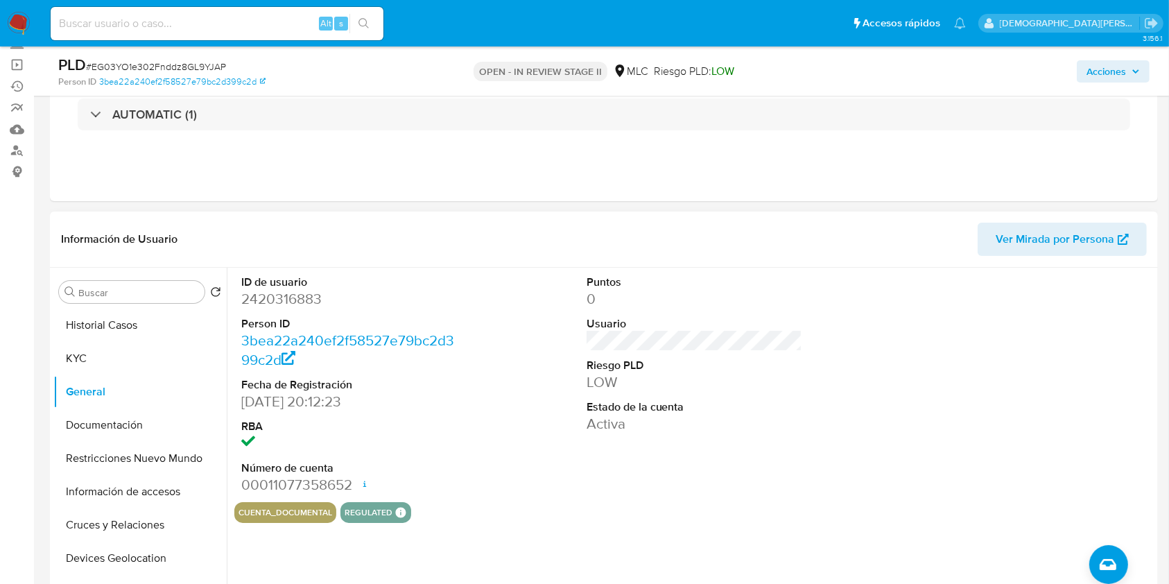
click at [285, 297] on dd "2420316883" at bounding box center [349, 298] width 216 height 19
click at [285, 295] on dd "2420316883" at bounding box center [349, 298] width 216 height 19
copy dd "2420316883"
click at [272, 297] on dd "2420316883" at bounding box center [349, 298] width 216 height 19
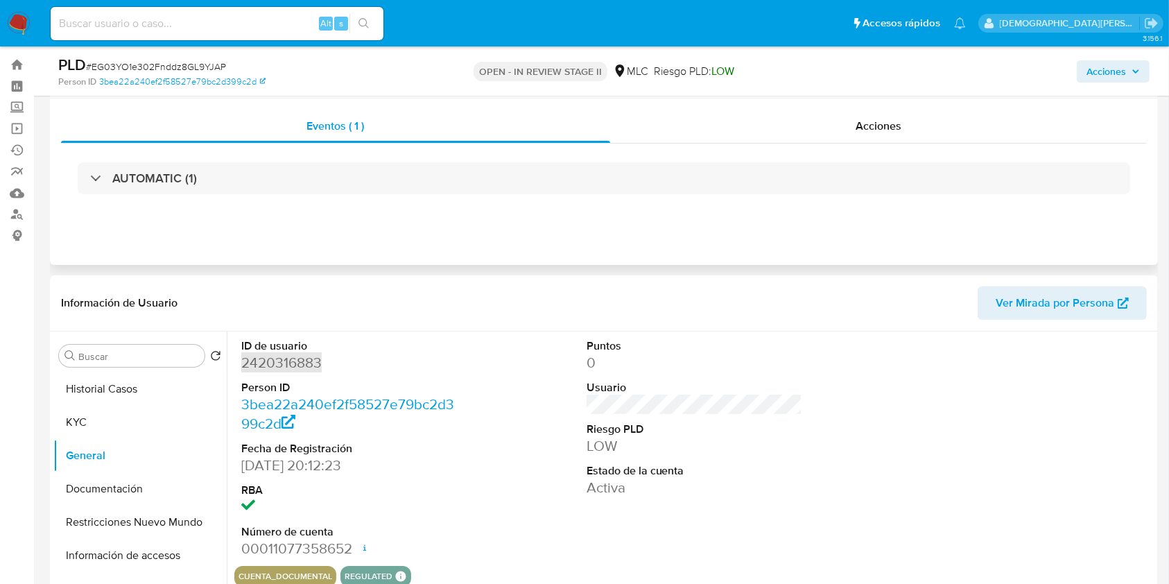
scroll to position [0, 0]
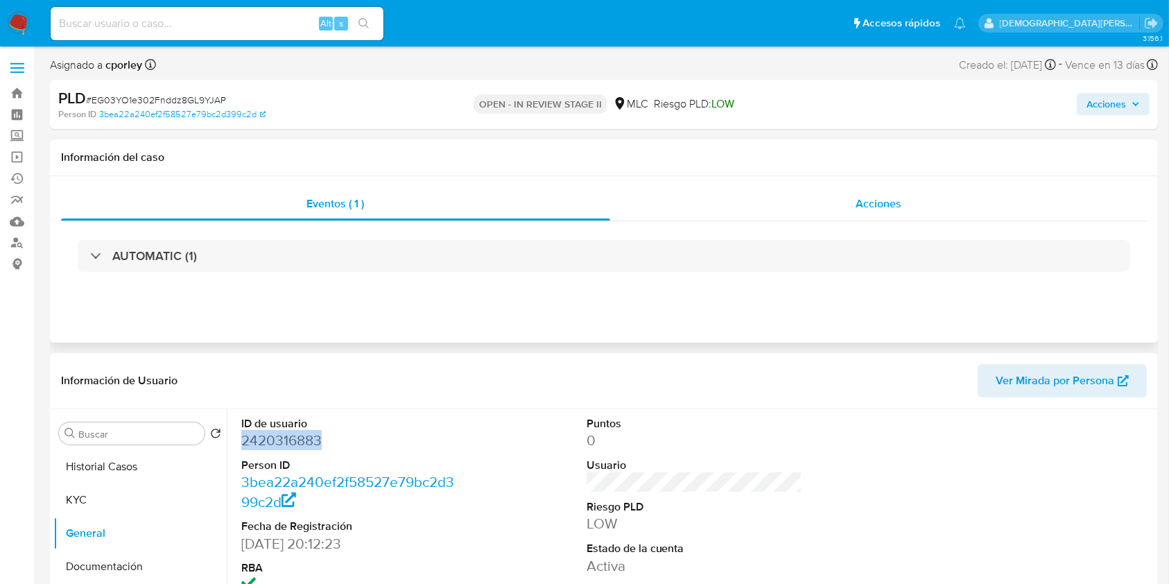
drag, startPoint x: 855, startPoint y: 202, endPoint x: 821, endPoint y: 219, distance: 38.7
click at [857, 200] on span "Acciones" at bounding box center [878, 203] width 46 height 16
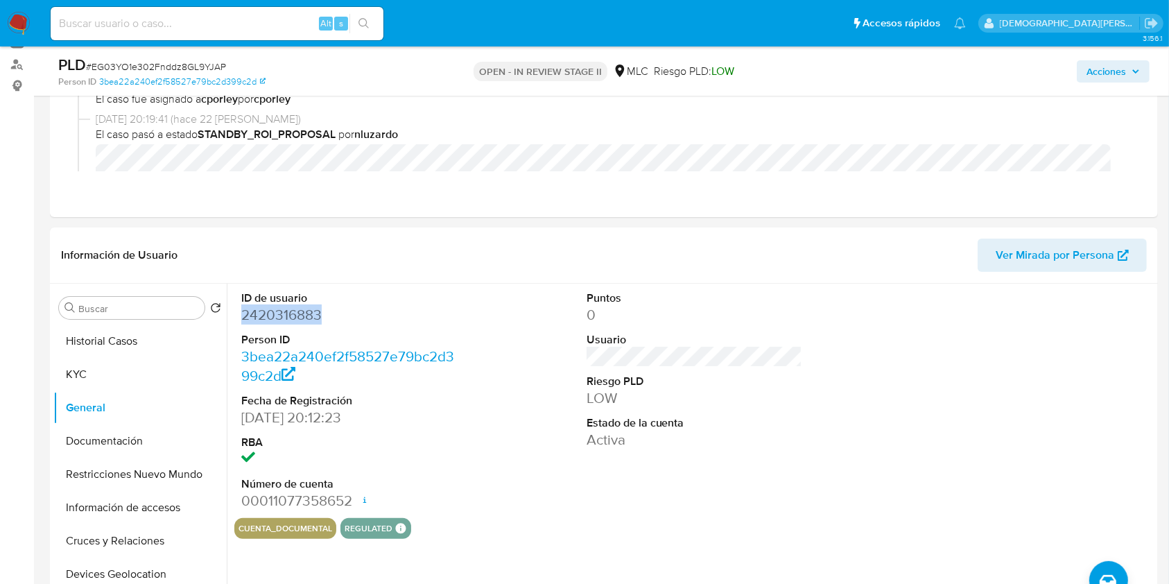
scroll to position [184, 0]
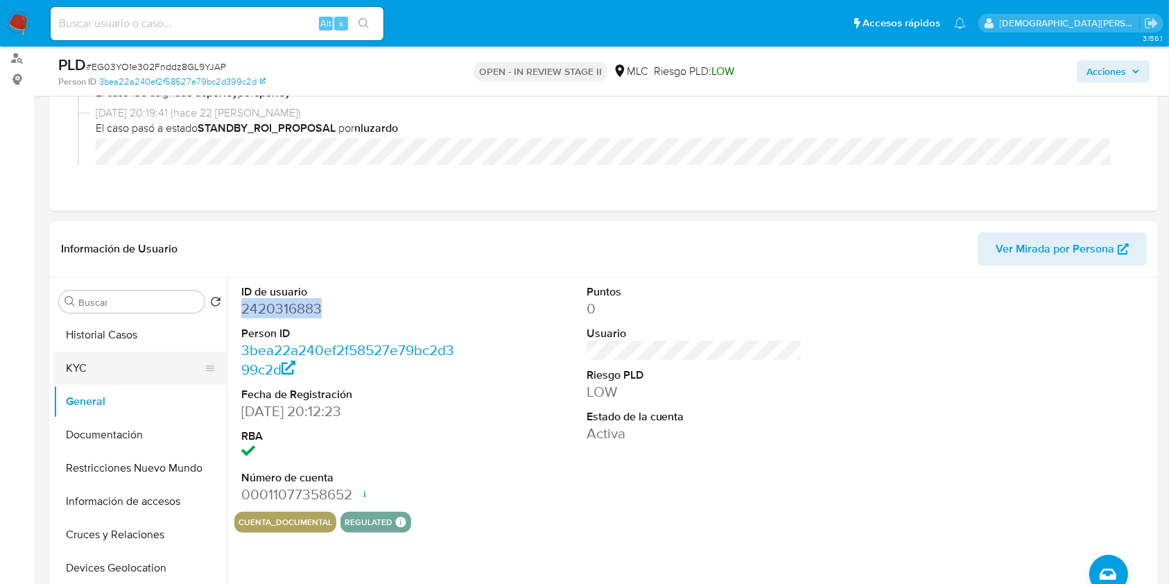
click at [119, 374] on button "KYC" at bounding box center [134, 367] width 162 height 33
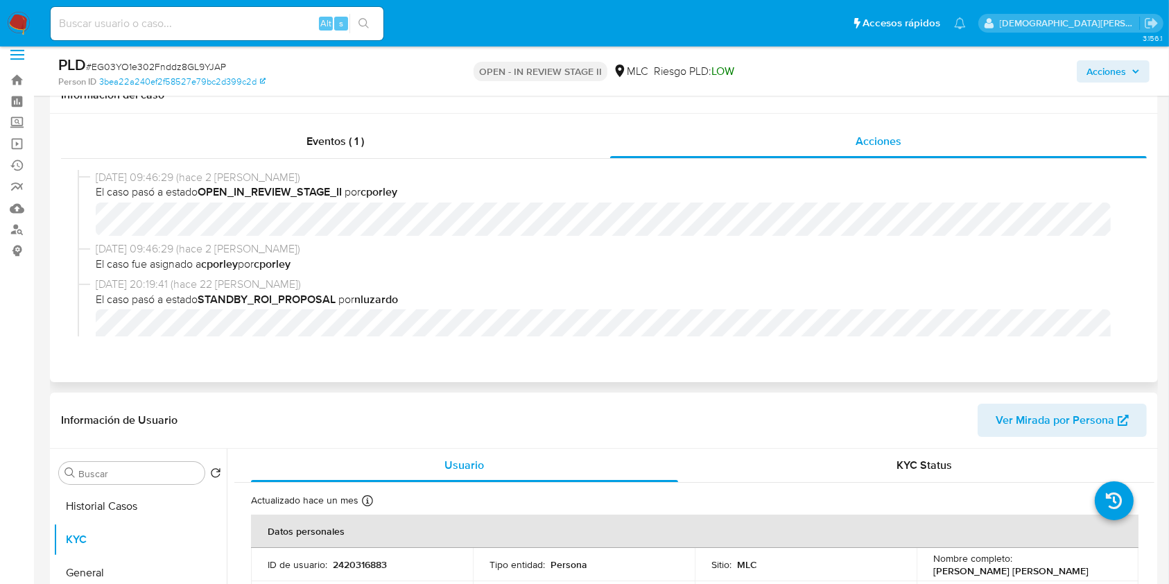
scroll to position [0, 0]
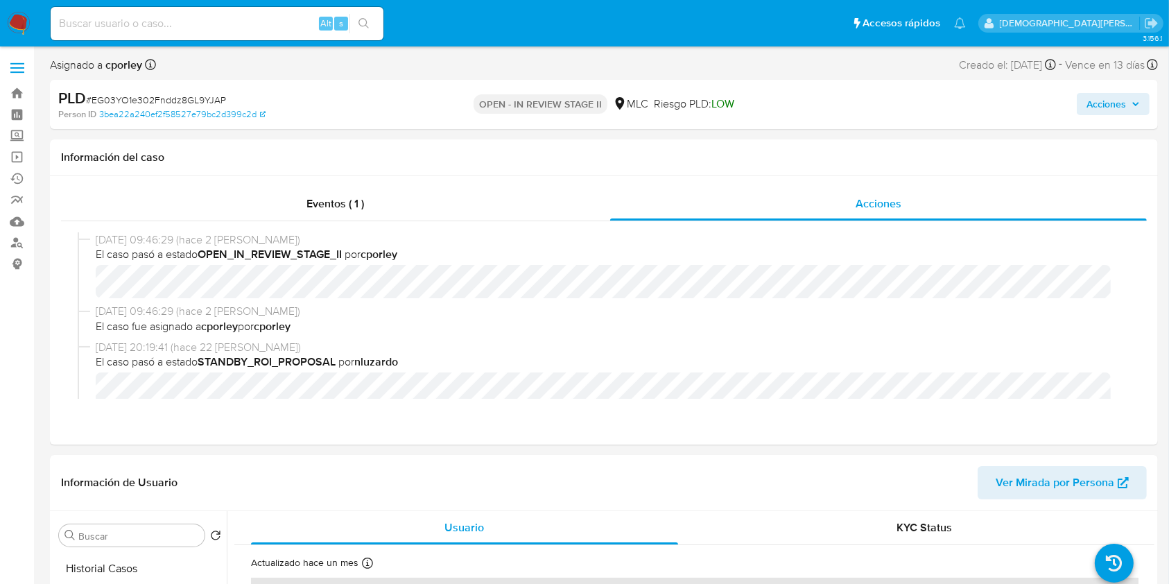
click at [1097, 103] on span "Acciones" at bounding box center [1106, 104] width 40 height 22
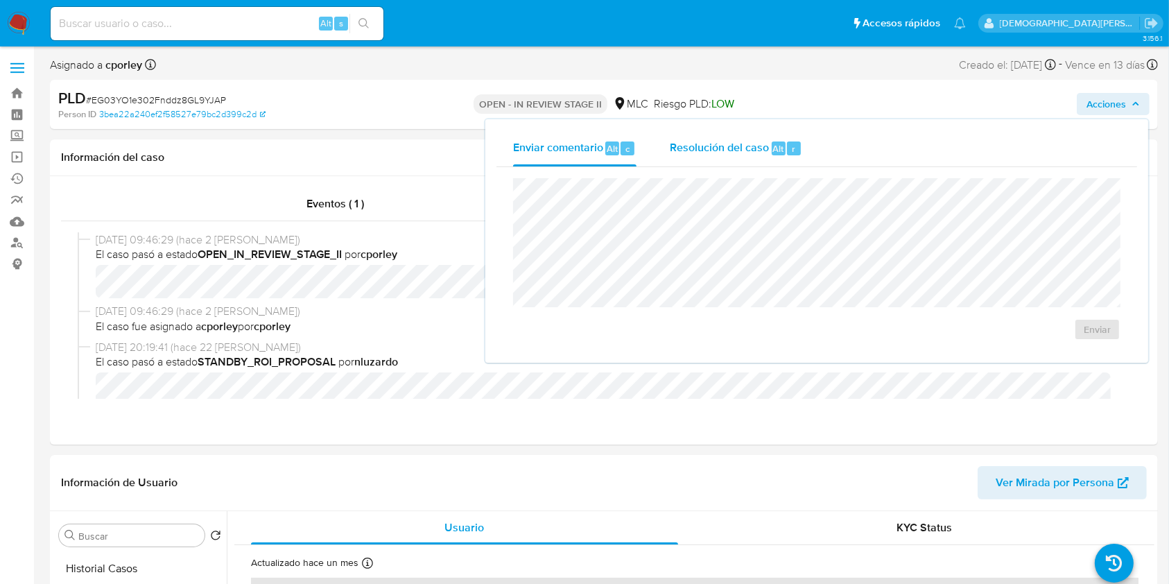
click at [731, 159] on div "Resolución del caso Alt r" at bounding box center [736, 148] width 132 height 36
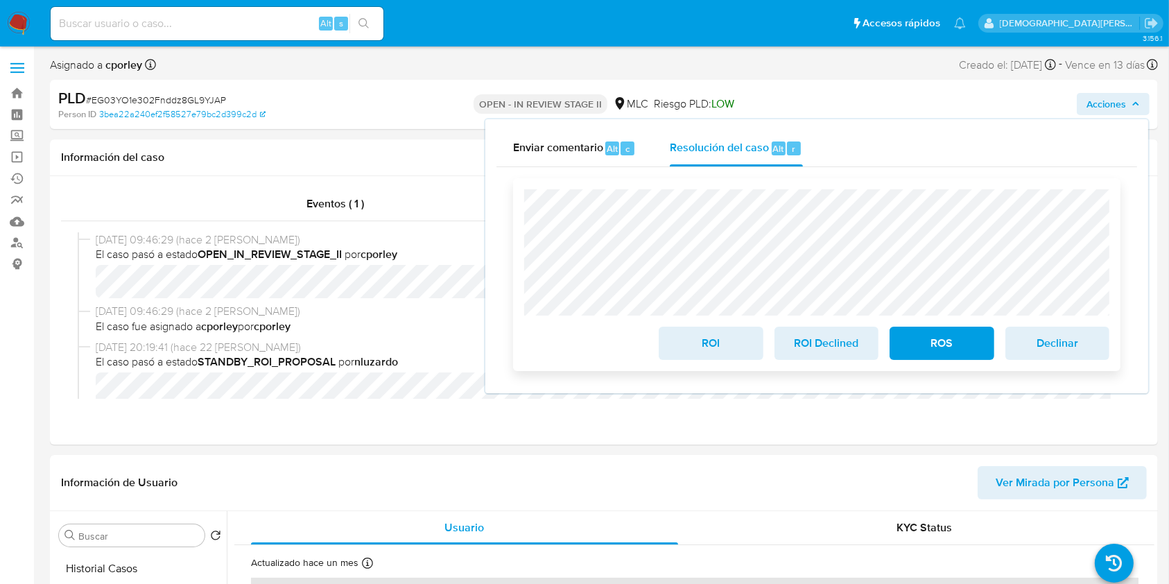
click at [690, 351] on span "ROI" at bounding box center [711, 343] width 68 height 30
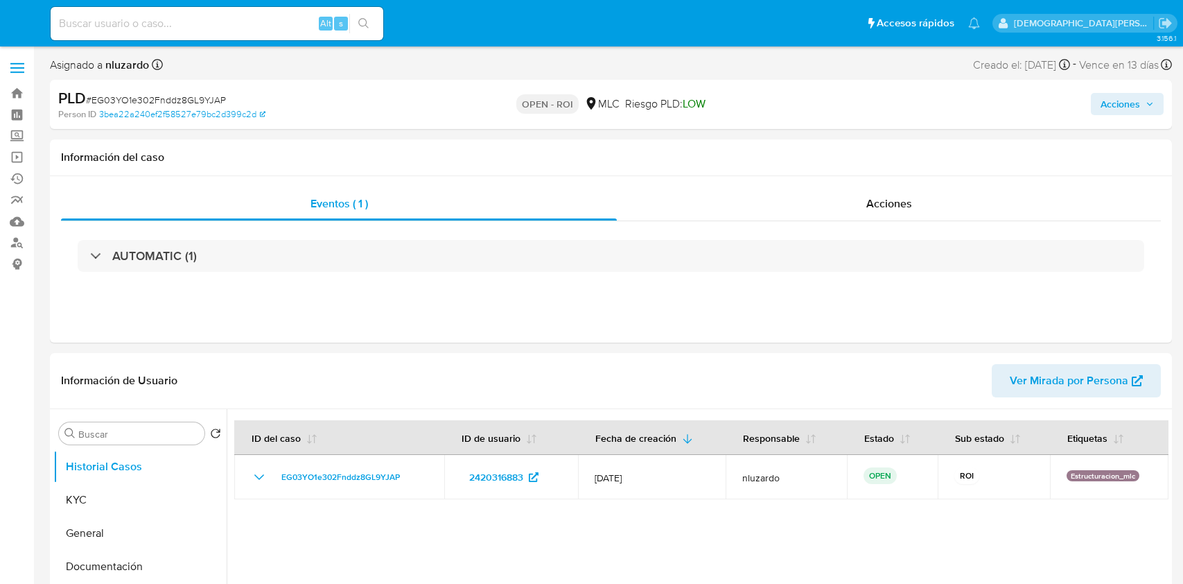
select select "10"
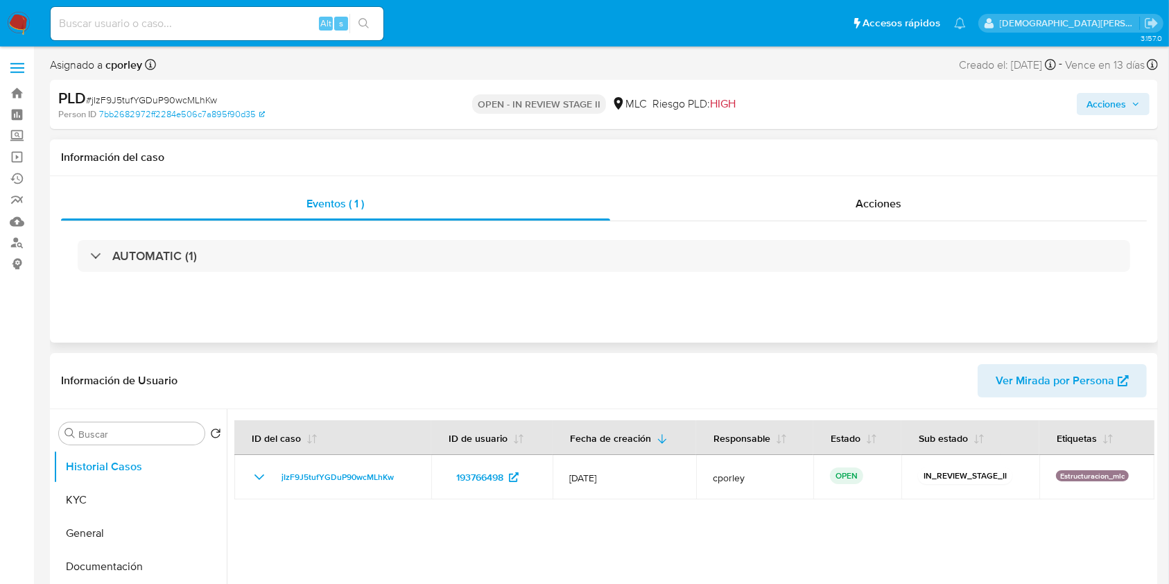
select select "10"
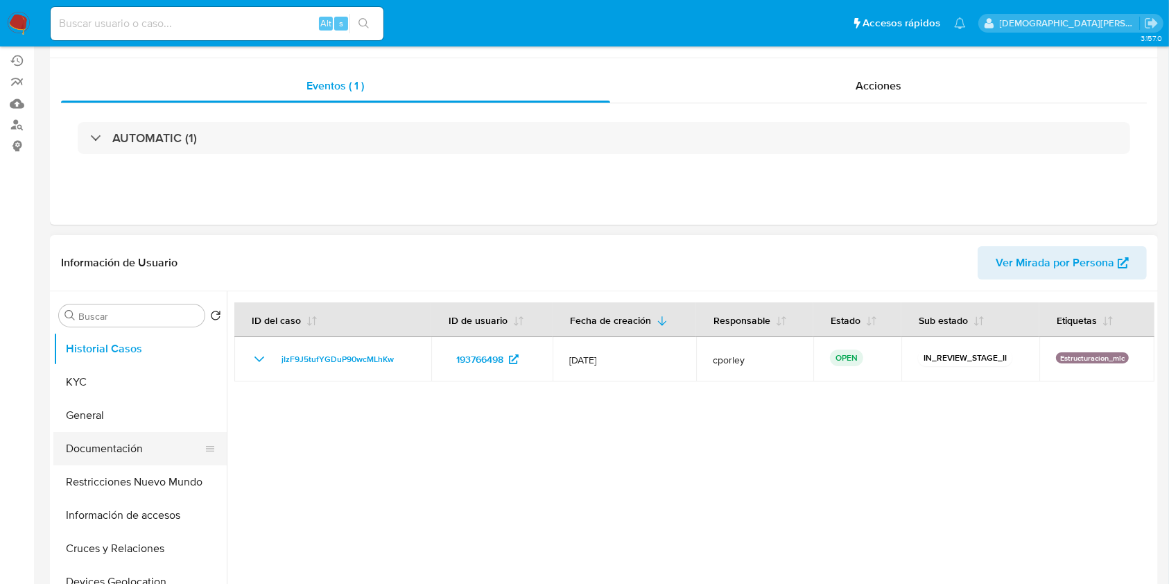
scroll to position [184, 0]
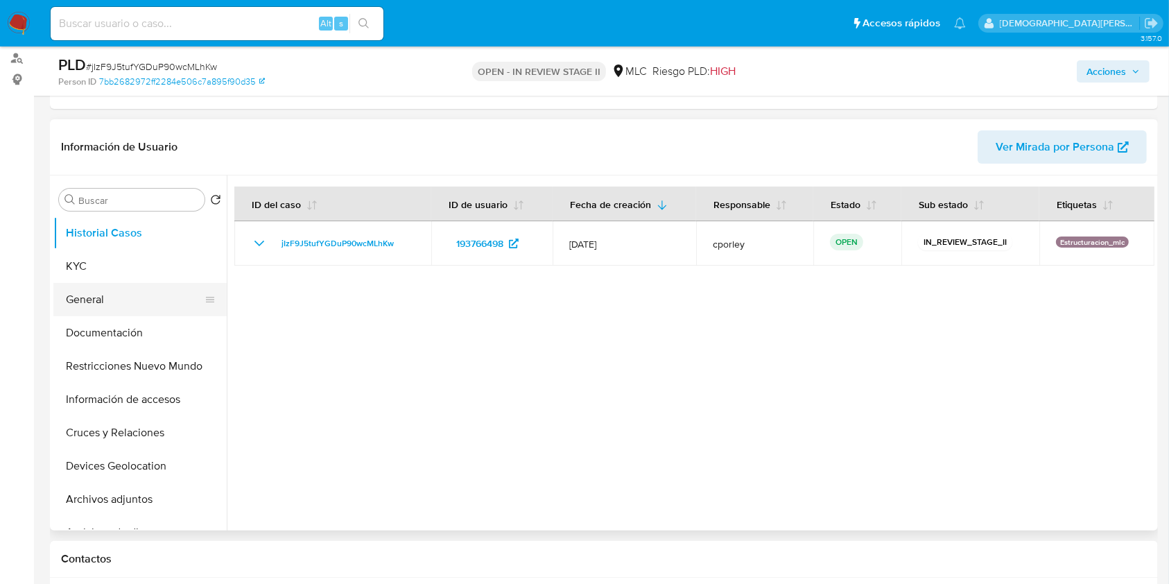
click at [123, 306] on button "General" at bounding box center [134, 299] width 162 height 33
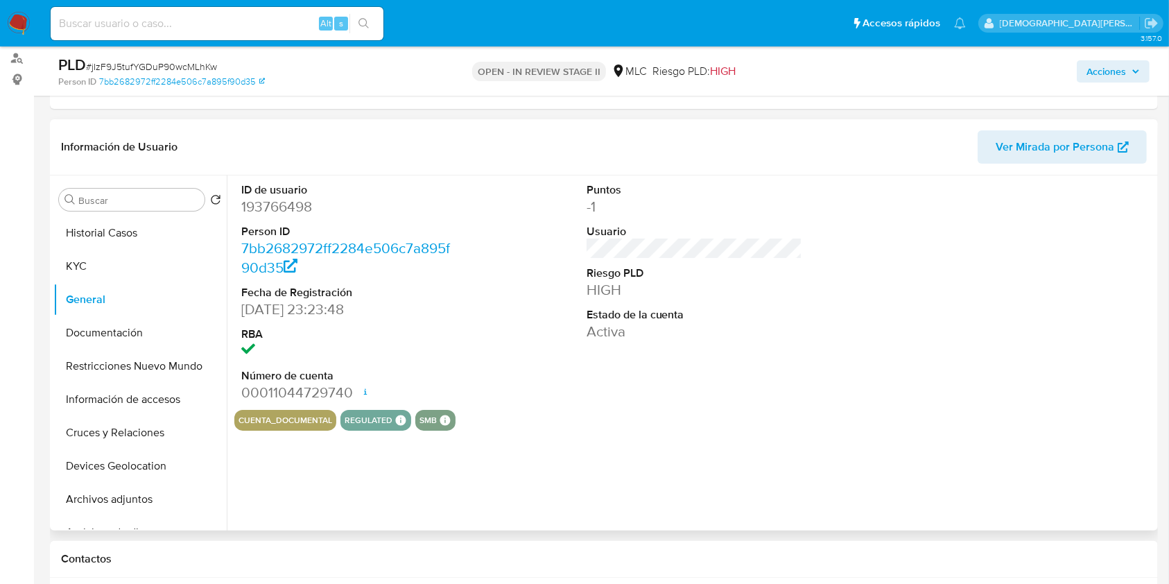
click at [281, 212] on dd "193766498" at bounding box center [349, 206] width 216 height 19
copy dd "193766498"
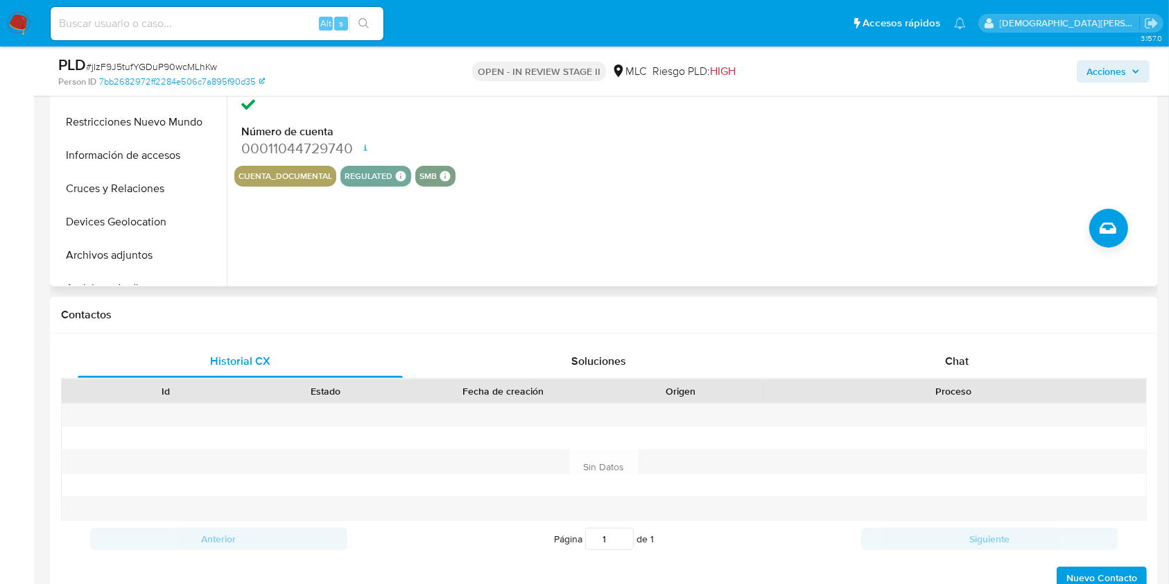
scroll to position [369, 0]
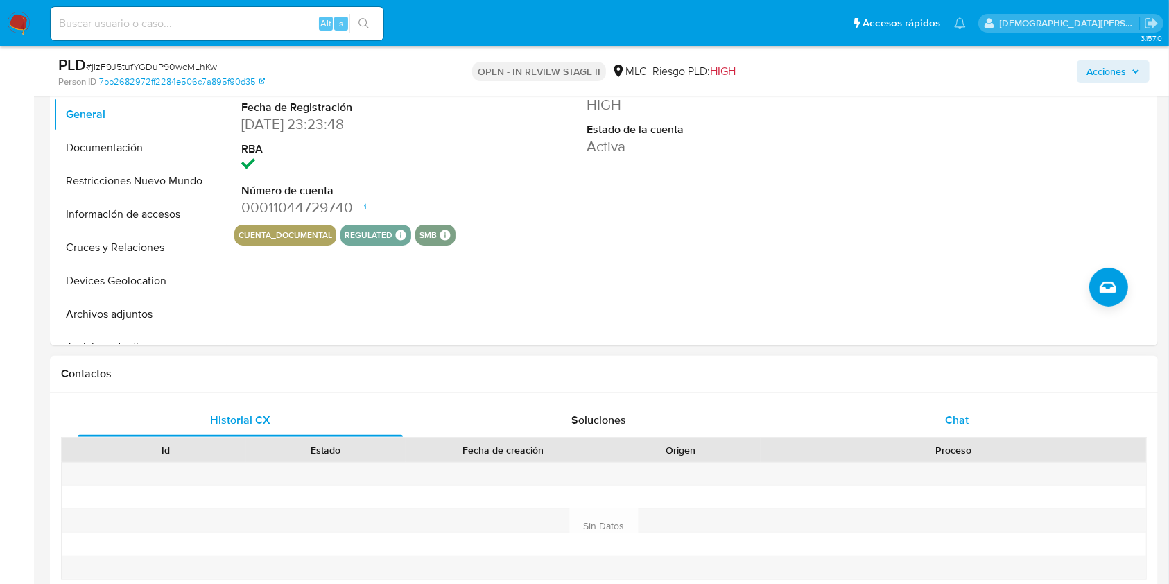
click at [967, 420] on span "Chat" at bounding box center [957, 420] width 24 height 16
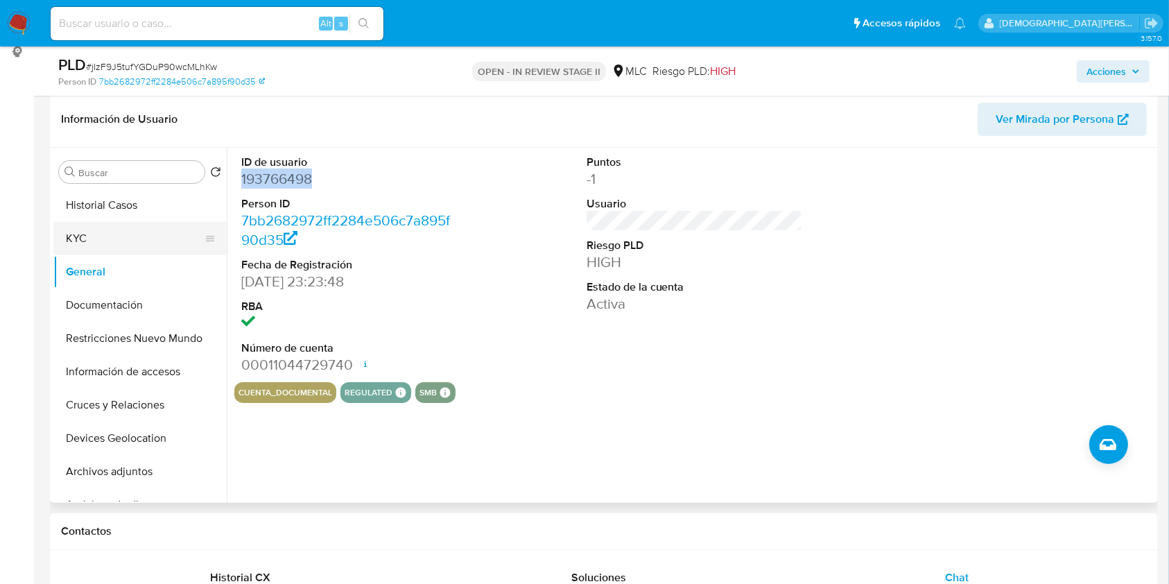
scroll to position [184, 0]
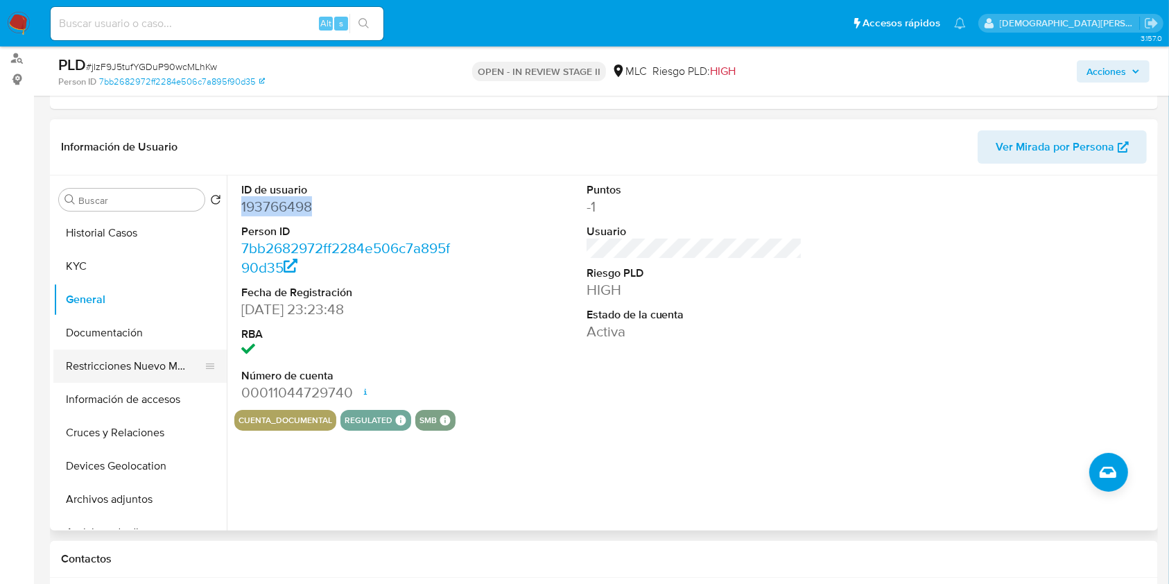
click at [135, 358] on button "Restricciones Nuevo Mundo" at bounding box center [134, 365] width 162 height 33
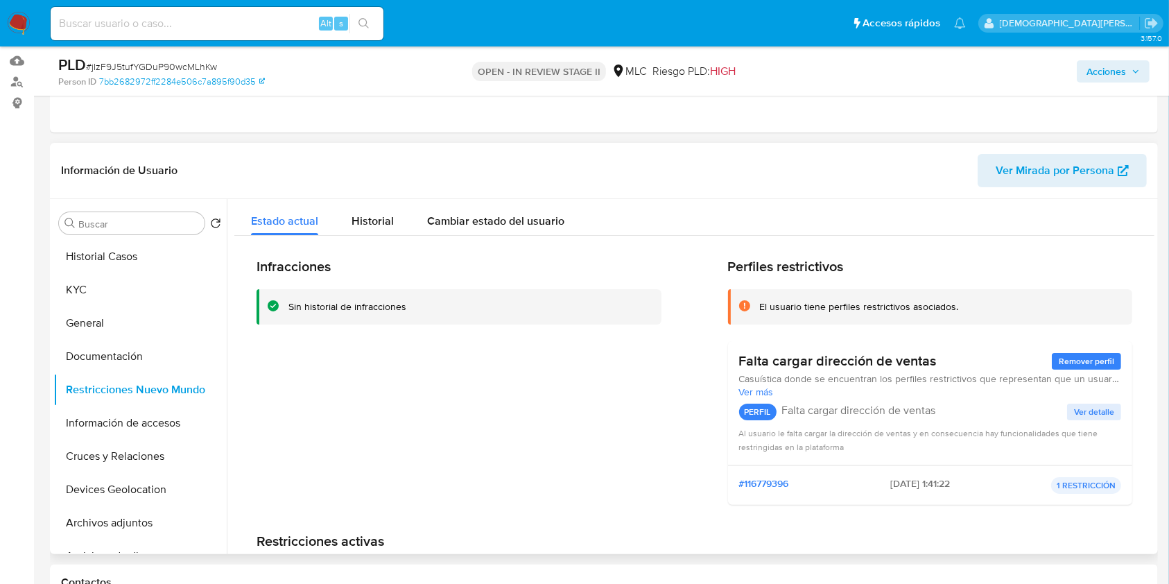
scroll to position [0, 0]
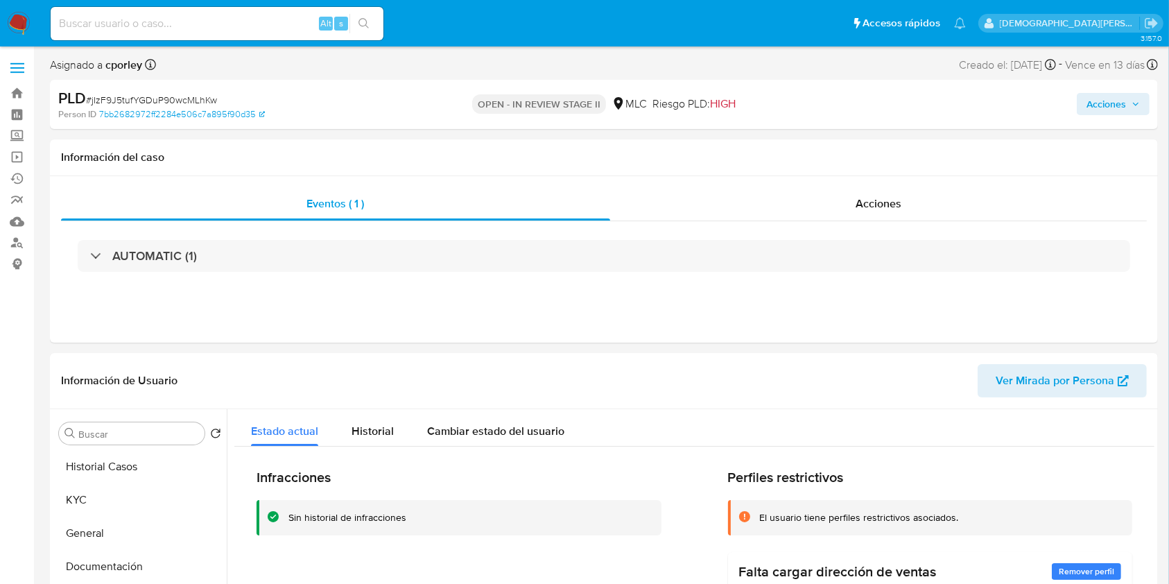
click at [1097, 104] on span "Acciones" at bounding box center [1106, 104] width 40 height 22
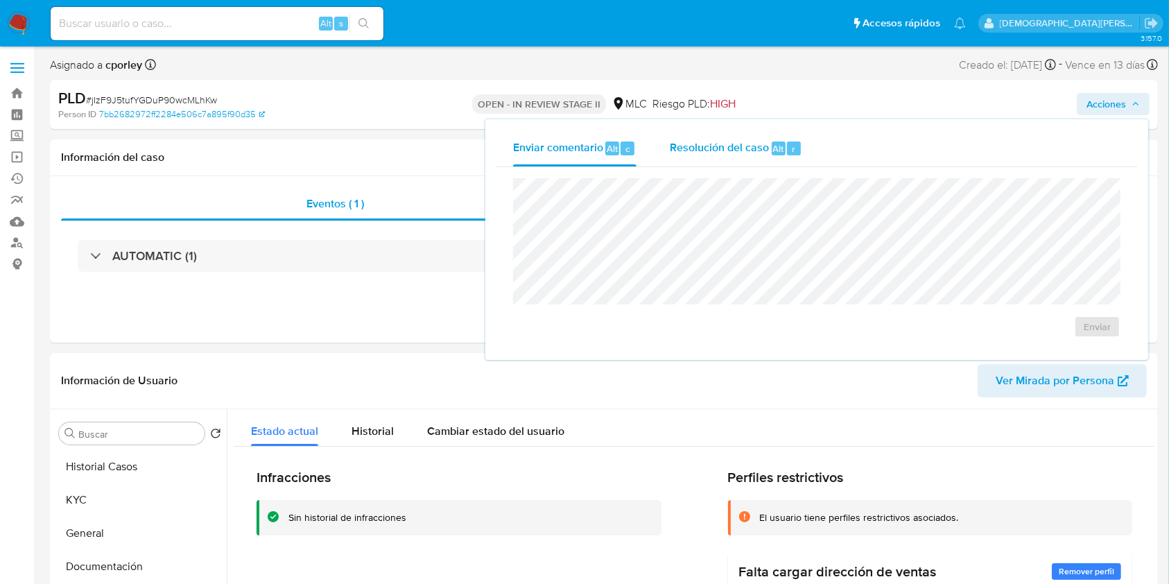
drag, startPoint x: 694, startPoint y: 145, endPoint x: 676, endPoint y: 163, distance: 25.5
click at [693, 145] on span "Resolución del caso" at bounding box center [719, 148] width 99 height 16
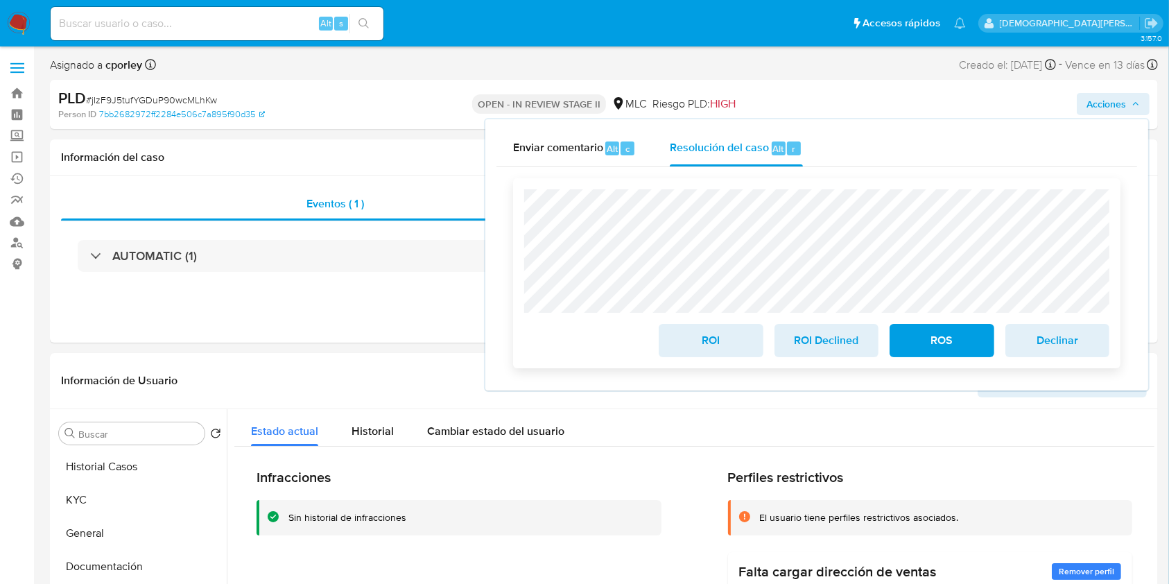
click at [821, 341] on span "ROI Declined" at bounding box center [826, 340] width 68 height 30
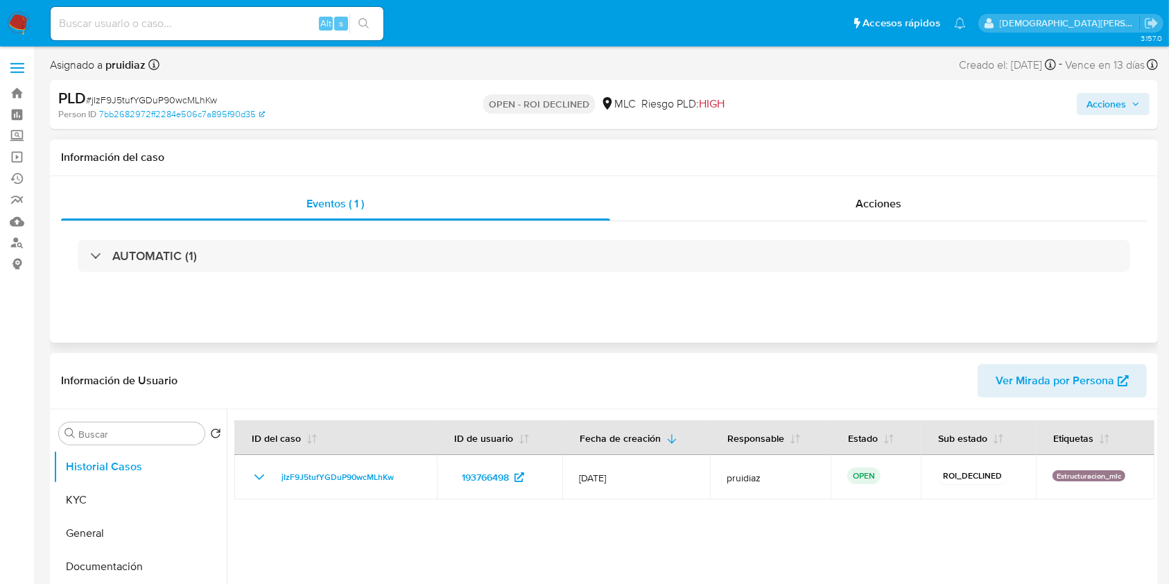
select select "10"
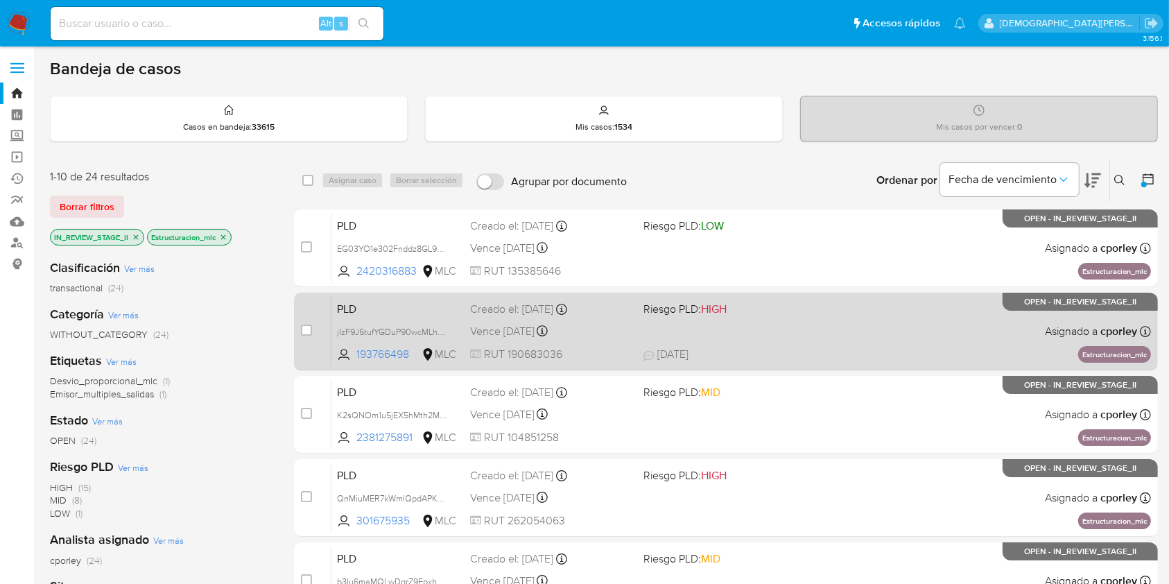
click at [608, 344] on div "PLD jIzF9J5tufYGDuP90wcMLhKw 193766498 MLC Riesgo PLD: HIGH Creado el: [DATE] C…" at bounding box center [740, 331] width 819 height 70
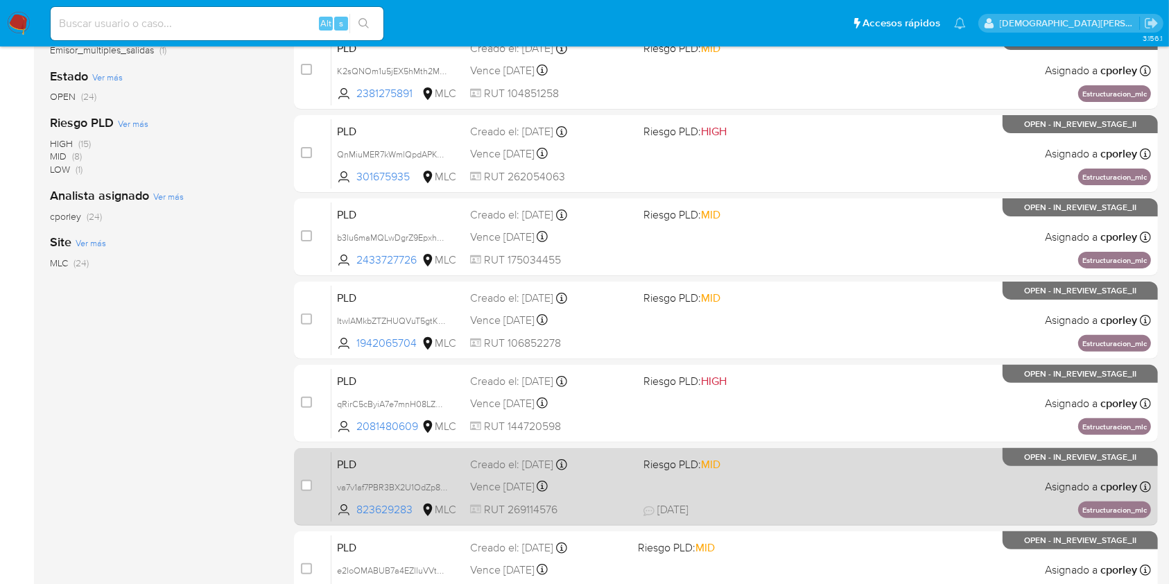
scroll to position [510, 0]
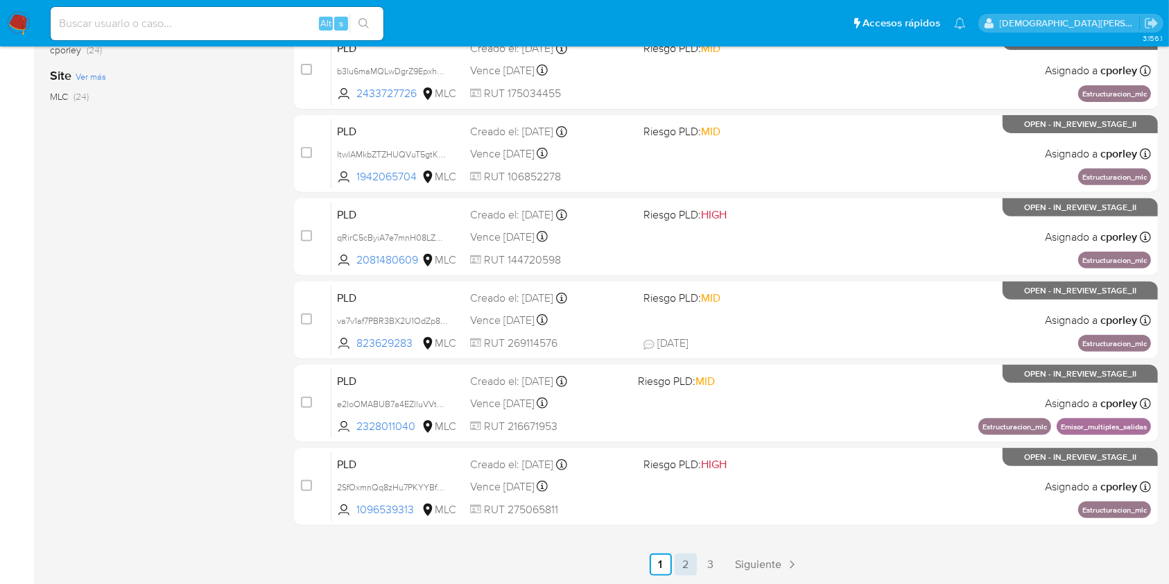
click at [687, 560] on link "2" at bounding box center [685, 564] width 22 height 22
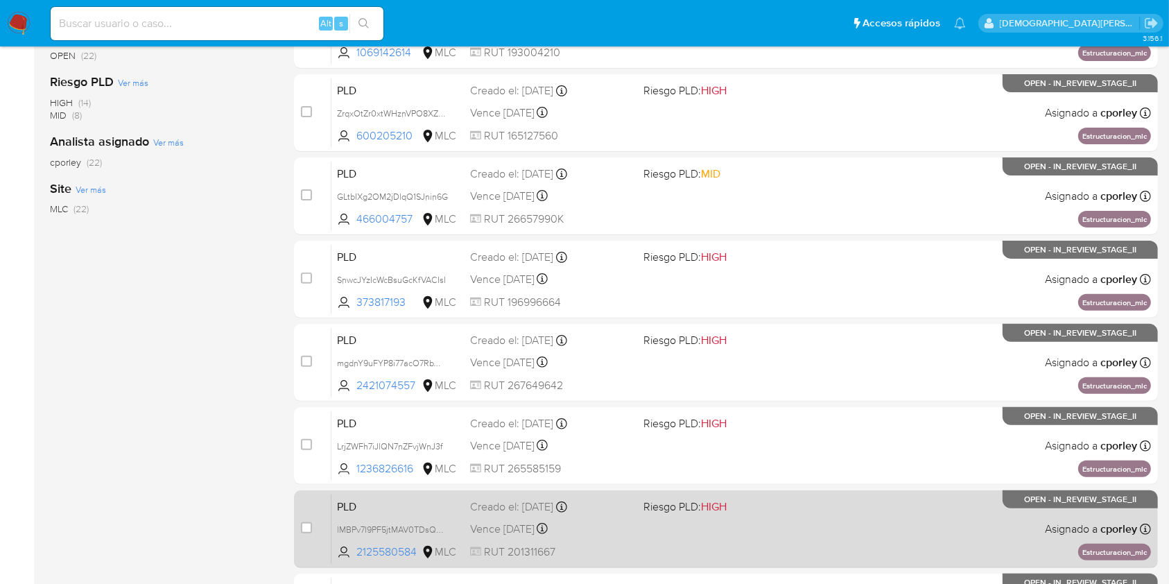
scroll to position [510, 0]
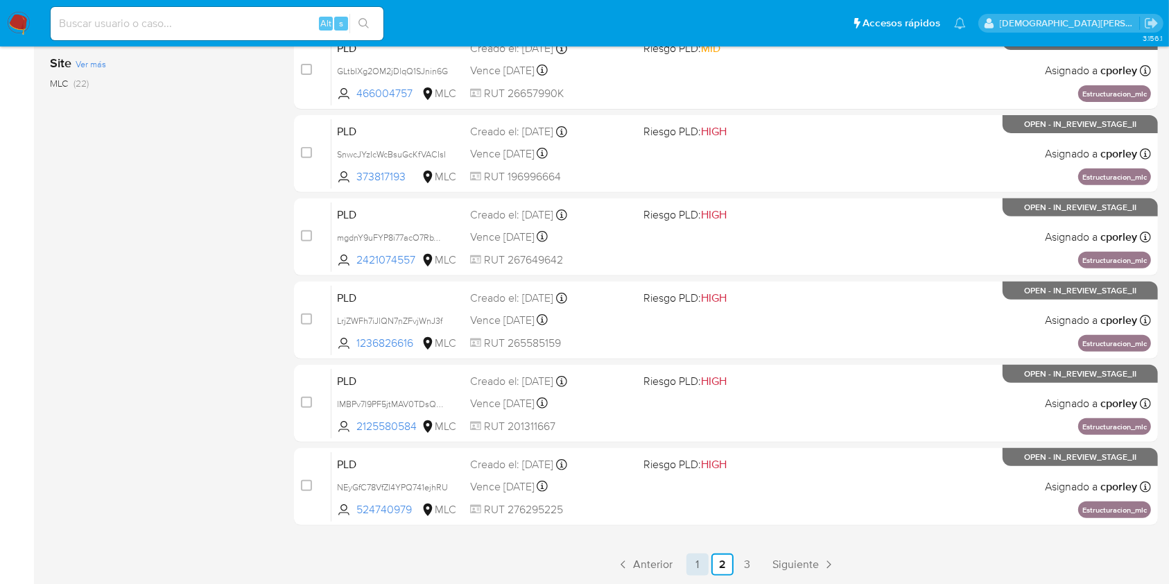
click at [693, 561] on link "1" at bounding box center [697, 564] width 22 height 22
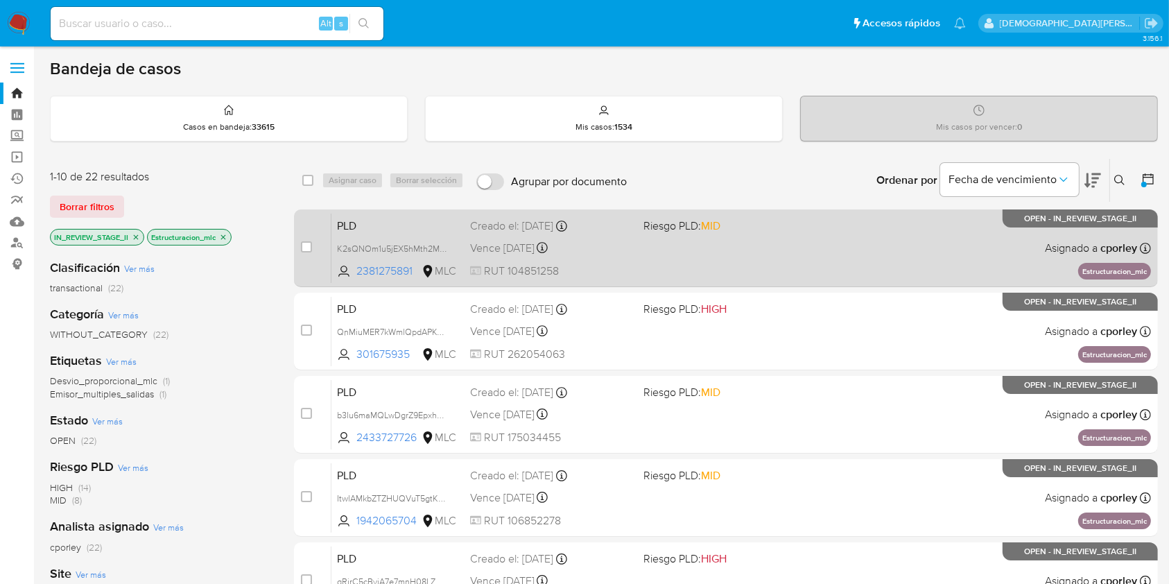
click at [640, 241] on div "PLD K2sQNOm1u5jEX5hMth2M2KAo 2381275891 MLC Riesgo PLD: MID Creado el: 12/06/20…" at bounding box center [740, 248] width 819 height 70
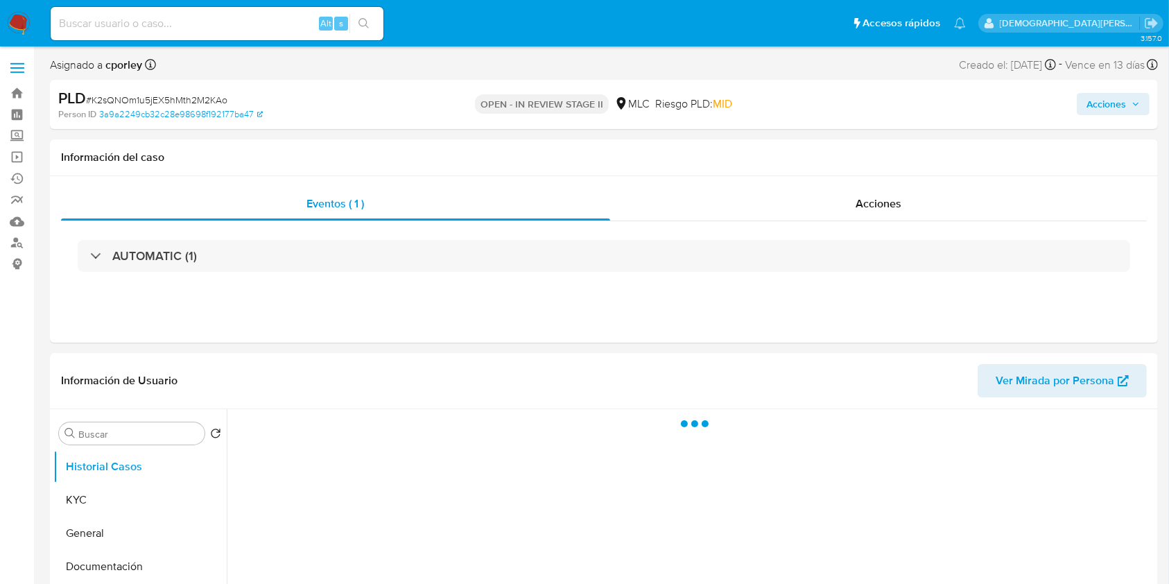
select select "10"
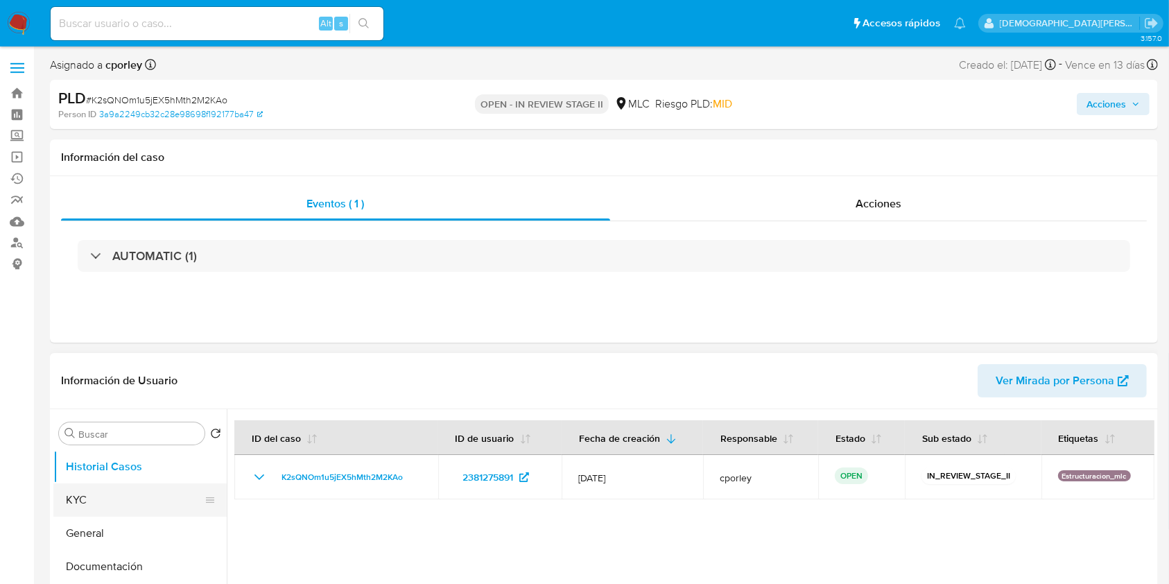
click at [94, 502] on button "KYC" at bounding box center [134, 499] width 162 height 33
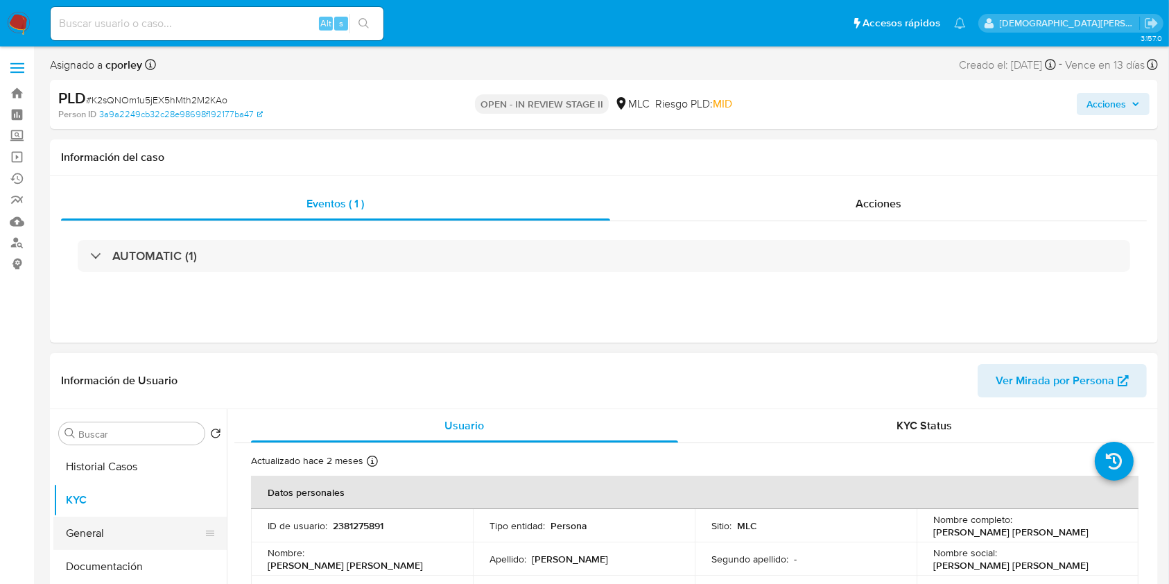
click at [94, 534] on button "General" at bounding box center [134, 532] width 162 height 33
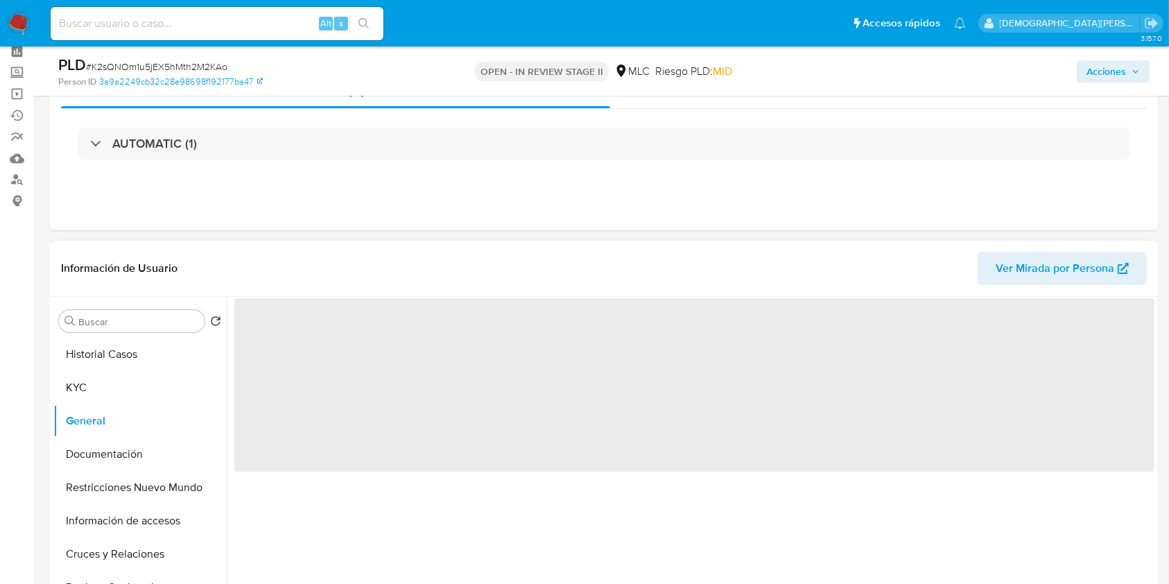
scroll to position [92, 0]
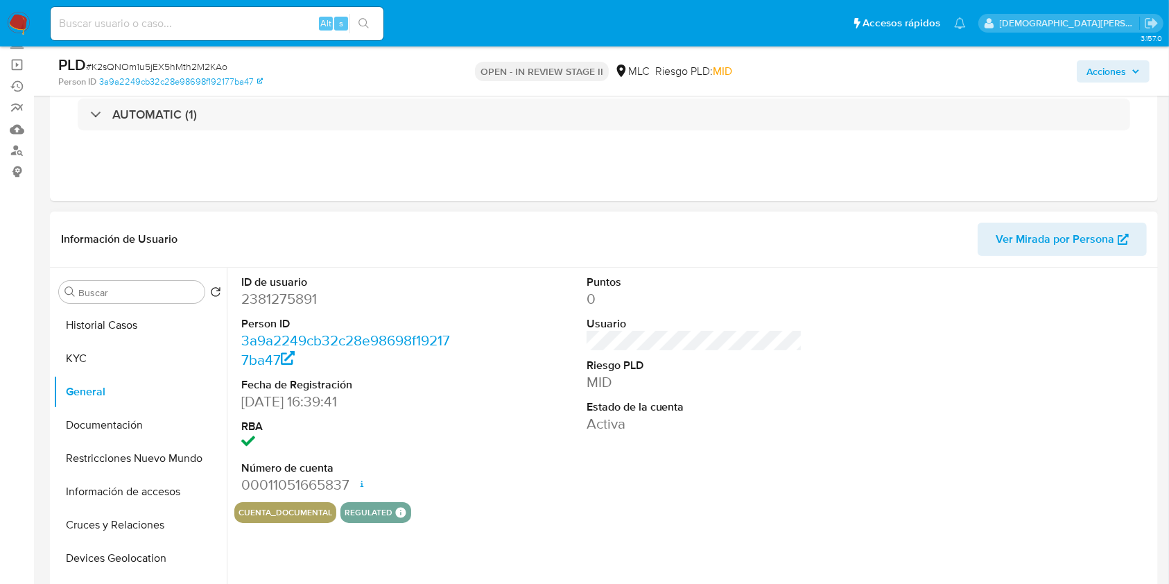
click at [288, 304] on dd "2381275891" at bounding box center [349, 298] width 216 height 19
copy dd "2381275891"
click at [116, 424] on button "Documentación" at bounding box center [134, 424] width 162 height 33
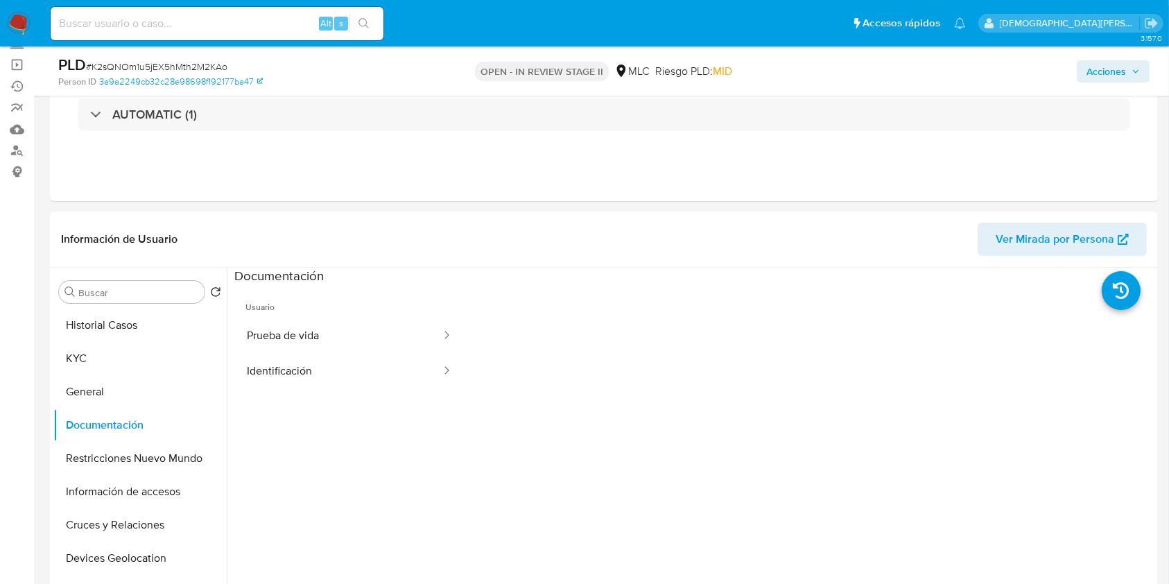
click at [333, 337] on button "Prueba de vida" at bounding box center [338, 335] width 208 height 35
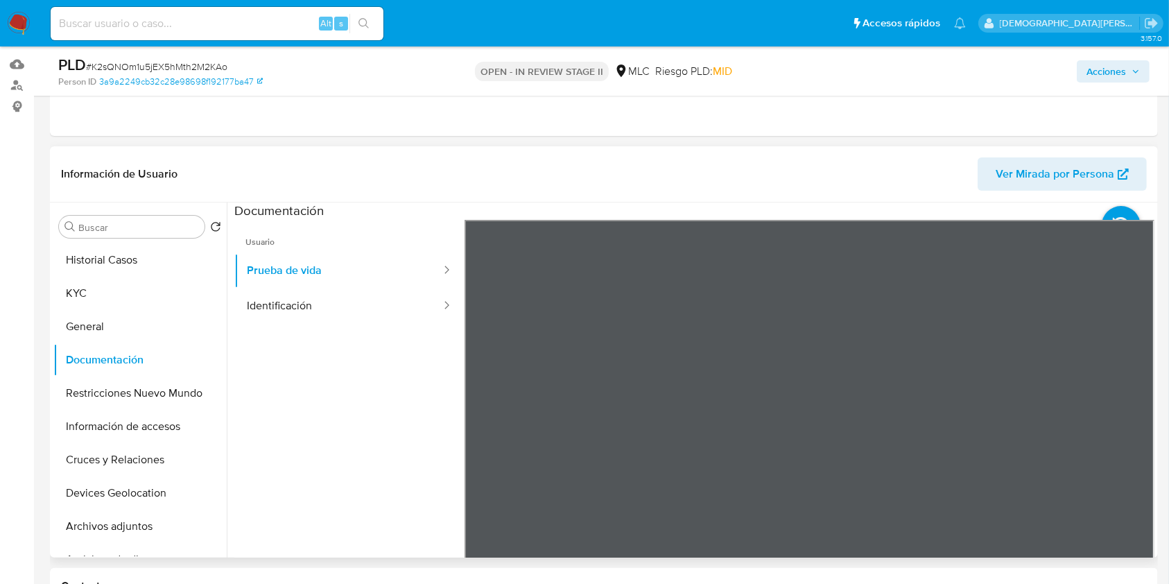
scroll to position [184, 0]
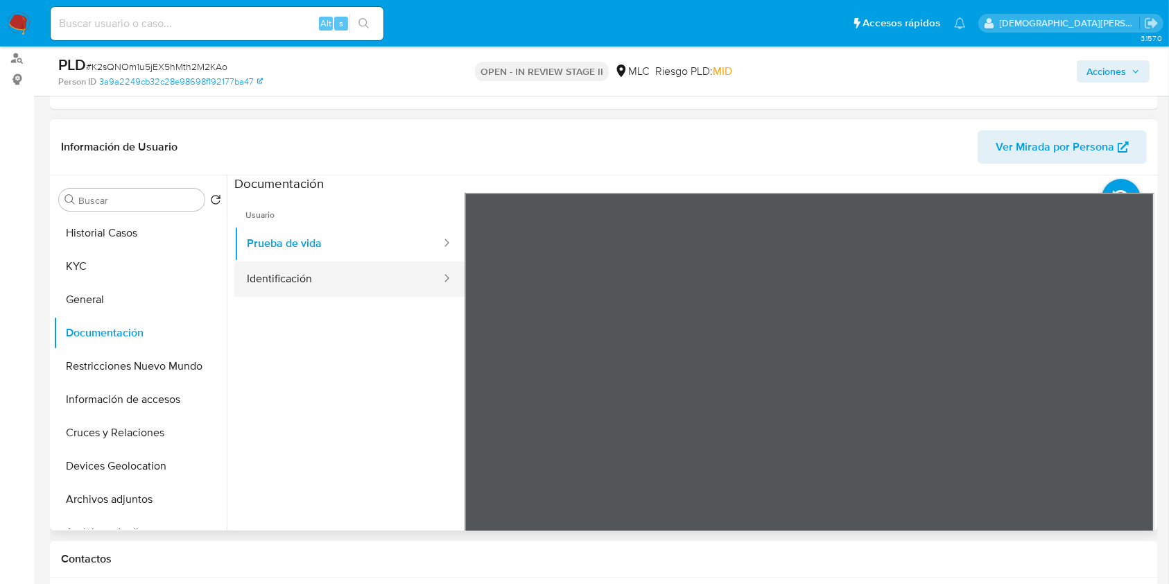
click at [333, 284] on button "Identificación" at bounding box center [338, 278] width 208 height 35
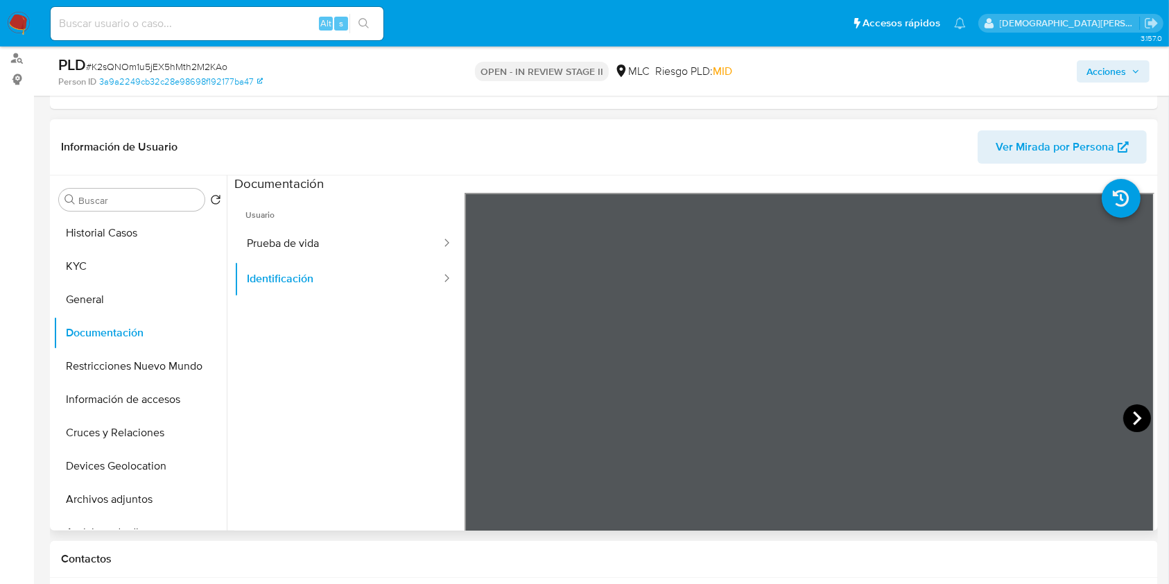
click at [1133, 421] on icon at bounding box center [1137, 418] width 8 height 14
click at [338, 241] on button "Prueba de vida" at bounding box center [338, 243] width 208 height 35
click at [159, 358] on button "Restricciones Nuevo Mundo" at bounding box center [134, 365] width 162 height 33
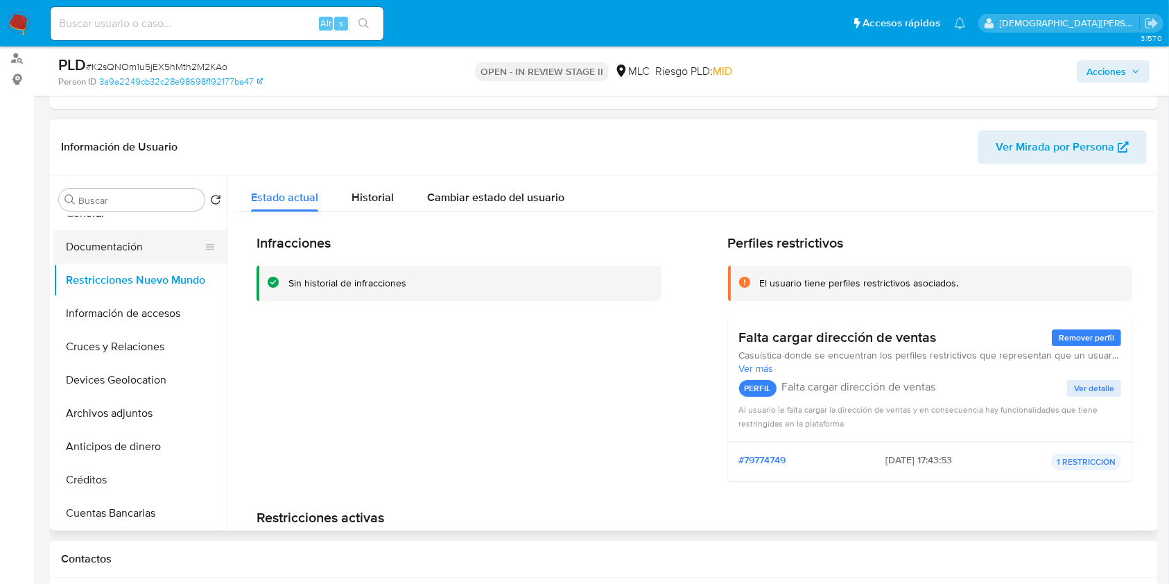
scroll to position [0, 0]
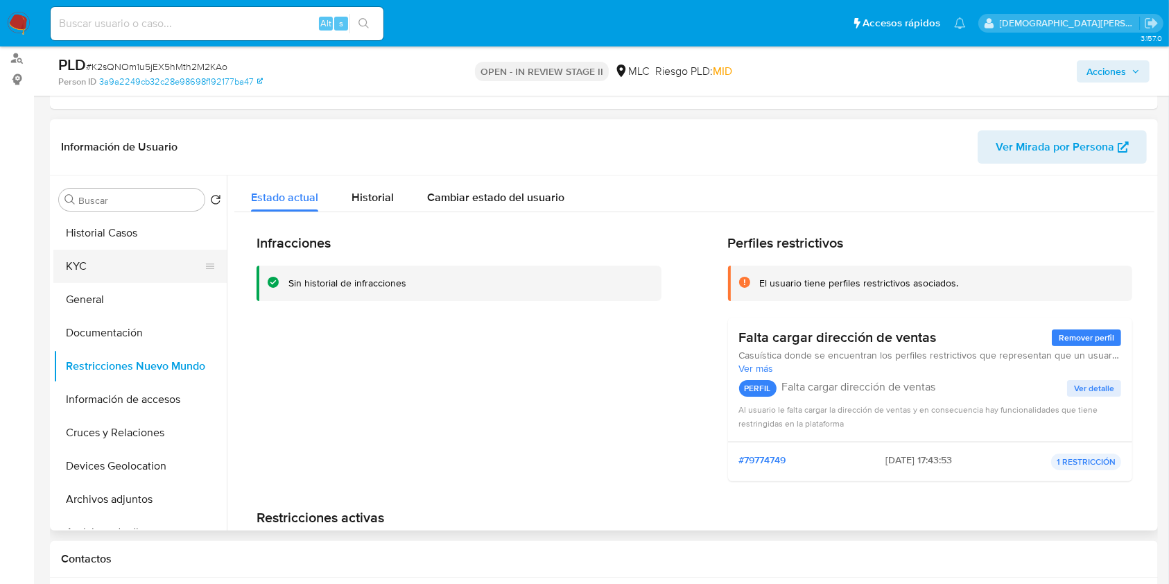
click at [93, 254] on button "KYC" at bounding box center [134, 266] width 162 height 33
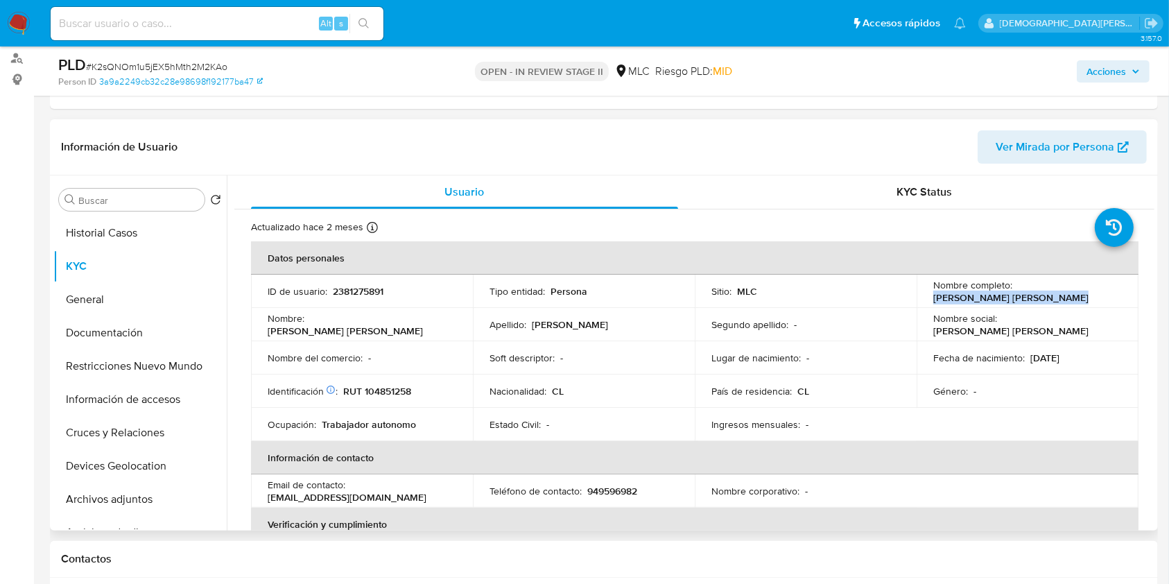
drag, startPoint x: 1054, startPoint y: 302, endPoint x: 923, endPoint y: 301, distance: 131.7
click at [923, 301] on td "Nombre completo : [PERSON_NAME] [PERSON_NAME]" at bounding box center [1027, 290] width 222 height 33
click at [88, 331] on button "Documentación" at bounding box center [134, 332] width 162 height 33
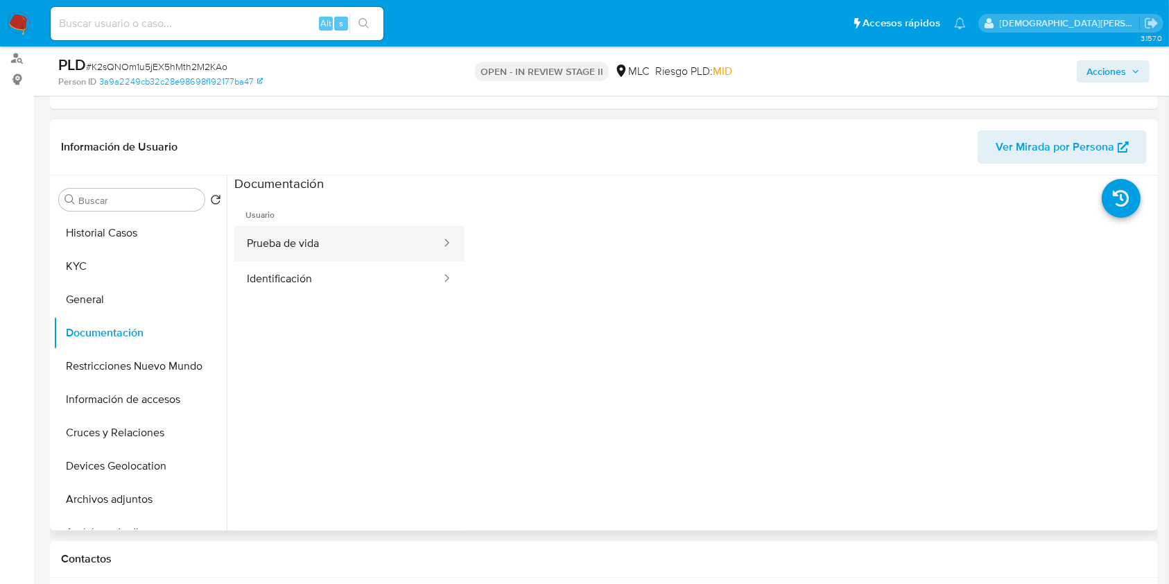
click at [308, 254] on button "Prueba de vida" at bounding box center [338, 243] width 208 height 35
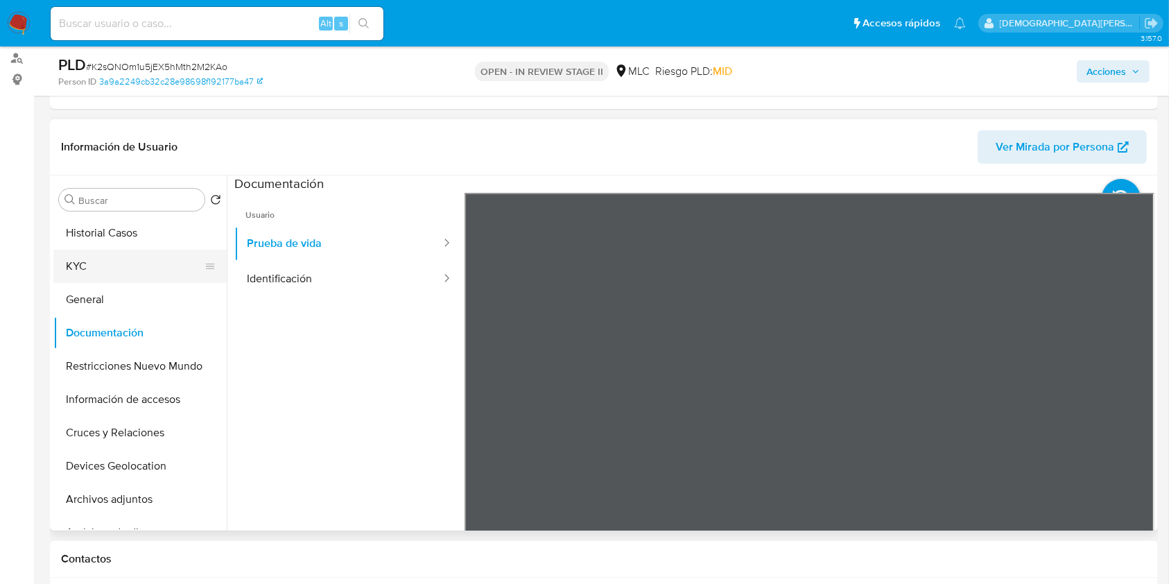
click at [126, 272] on button "KYC" at bounding box center [134, 266] width 162 height 33
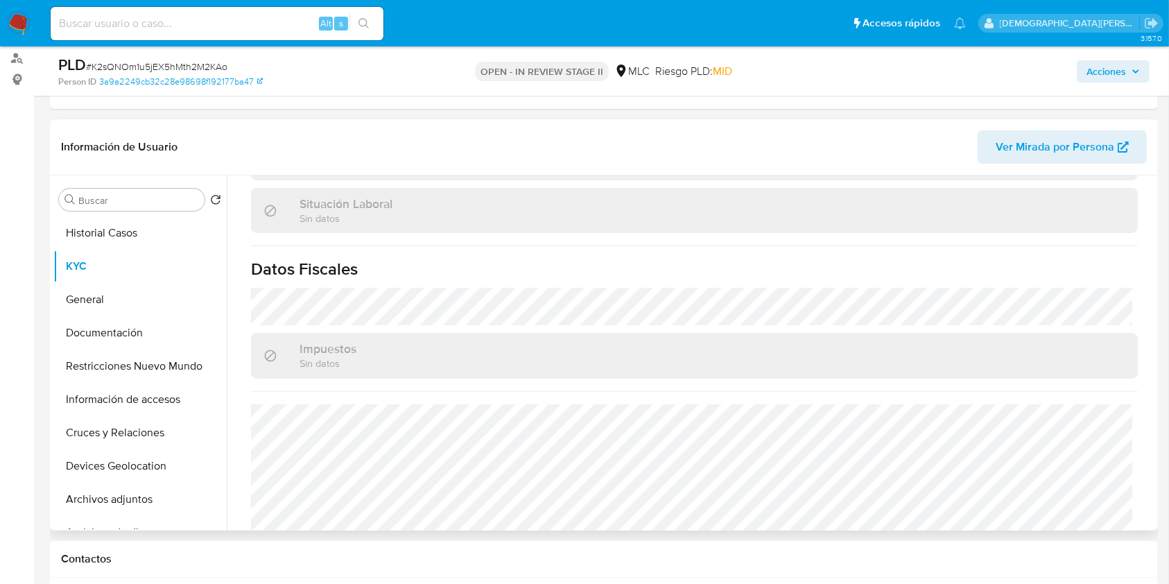
scroll to position [765, 0]
